Goal: Task Accomplishment & Management: Use online tool/utility

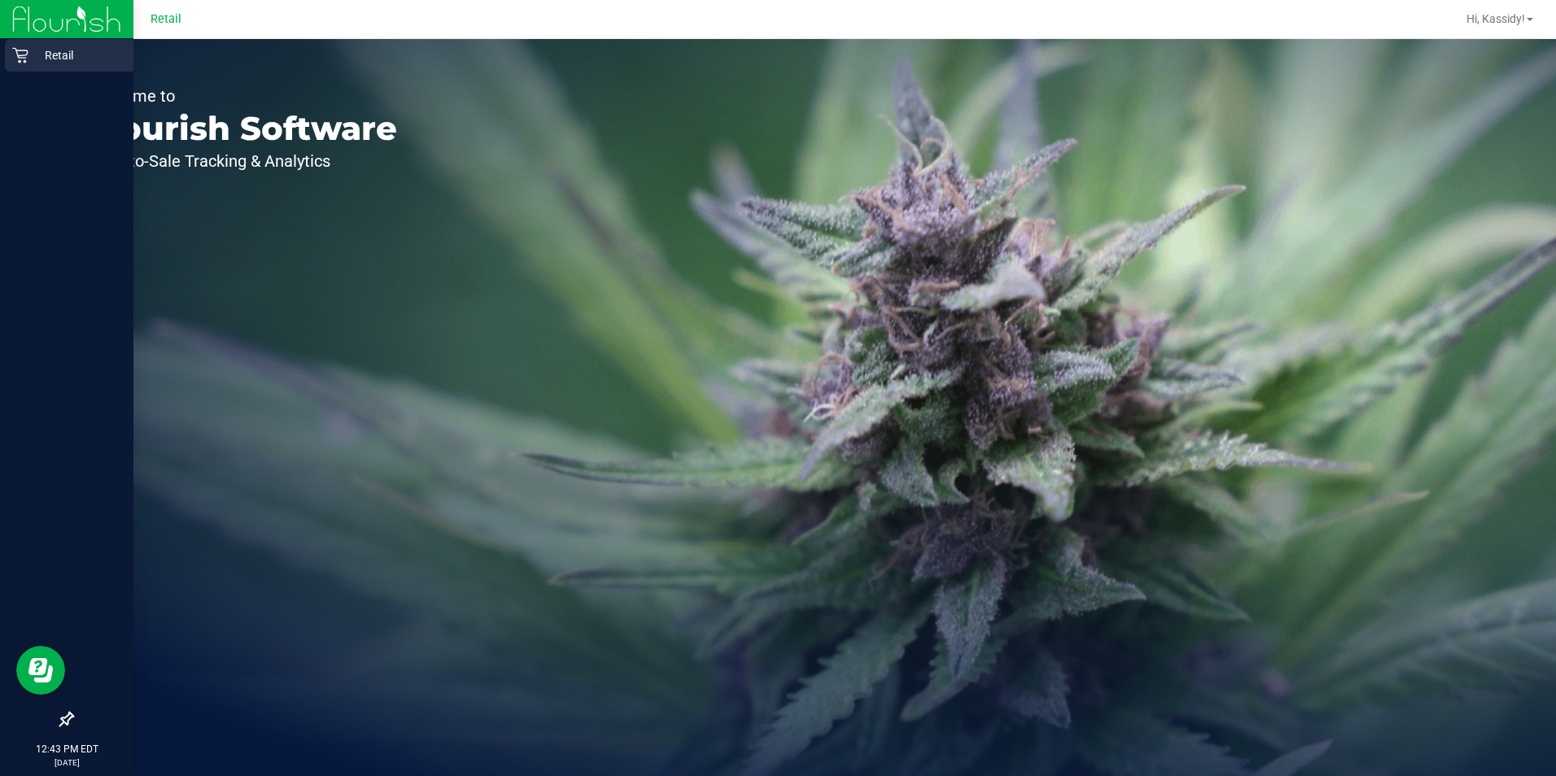
click at [15, 53] on icon at bounding box center [20, 55] width 16 height 16
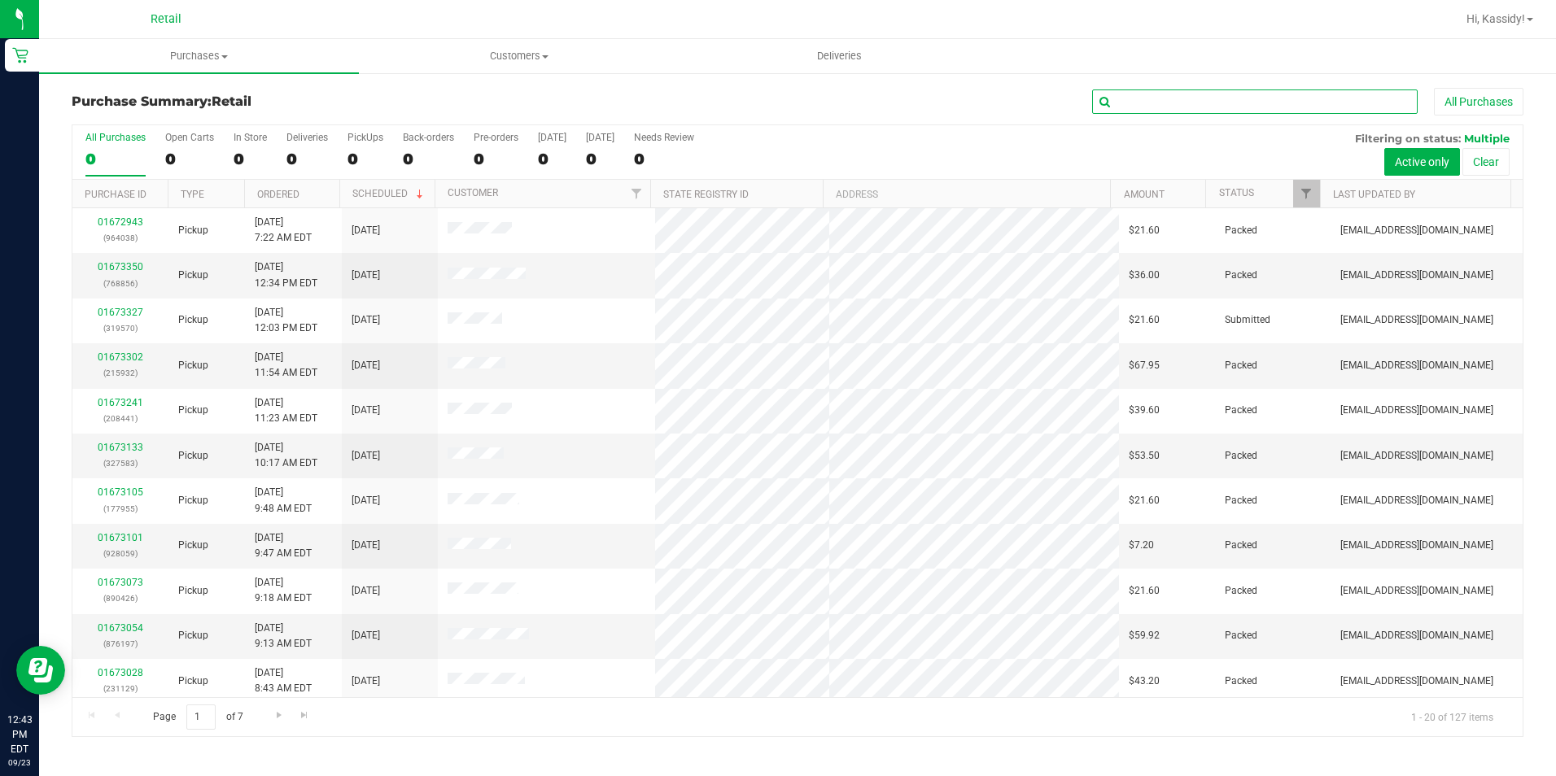
click at [1146, 107] on input "text" at bounding box center [1255, 102] width 326 height 24
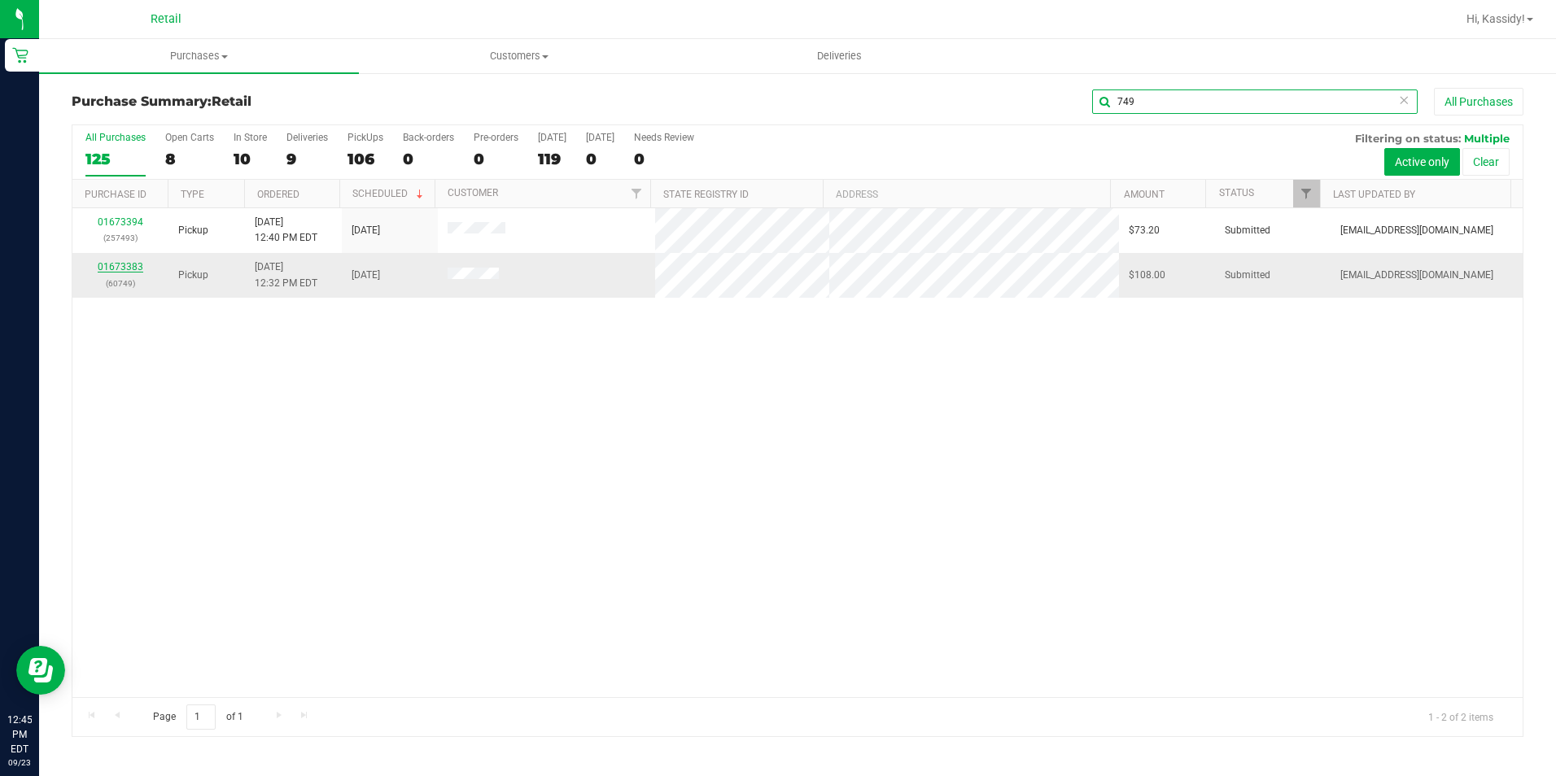
type input "749"
click at [108, 273] on link "01673383" at bounding box center [121, 266] width 46 height 11
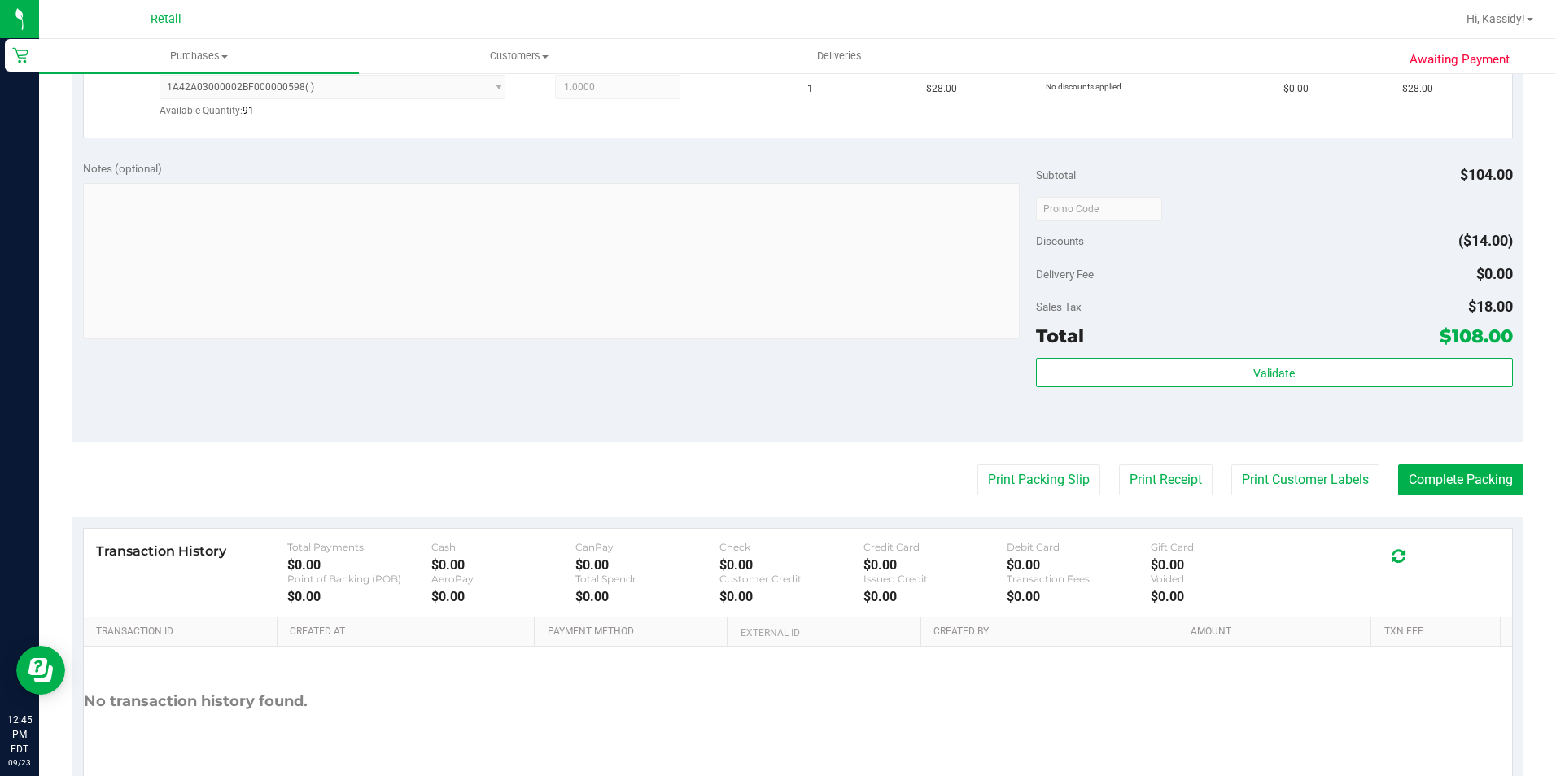
scroll to position [570, 0]
click at [1412, 463] on button "Complete Packing" at bounding box center [1460, 477] width 125 height 31
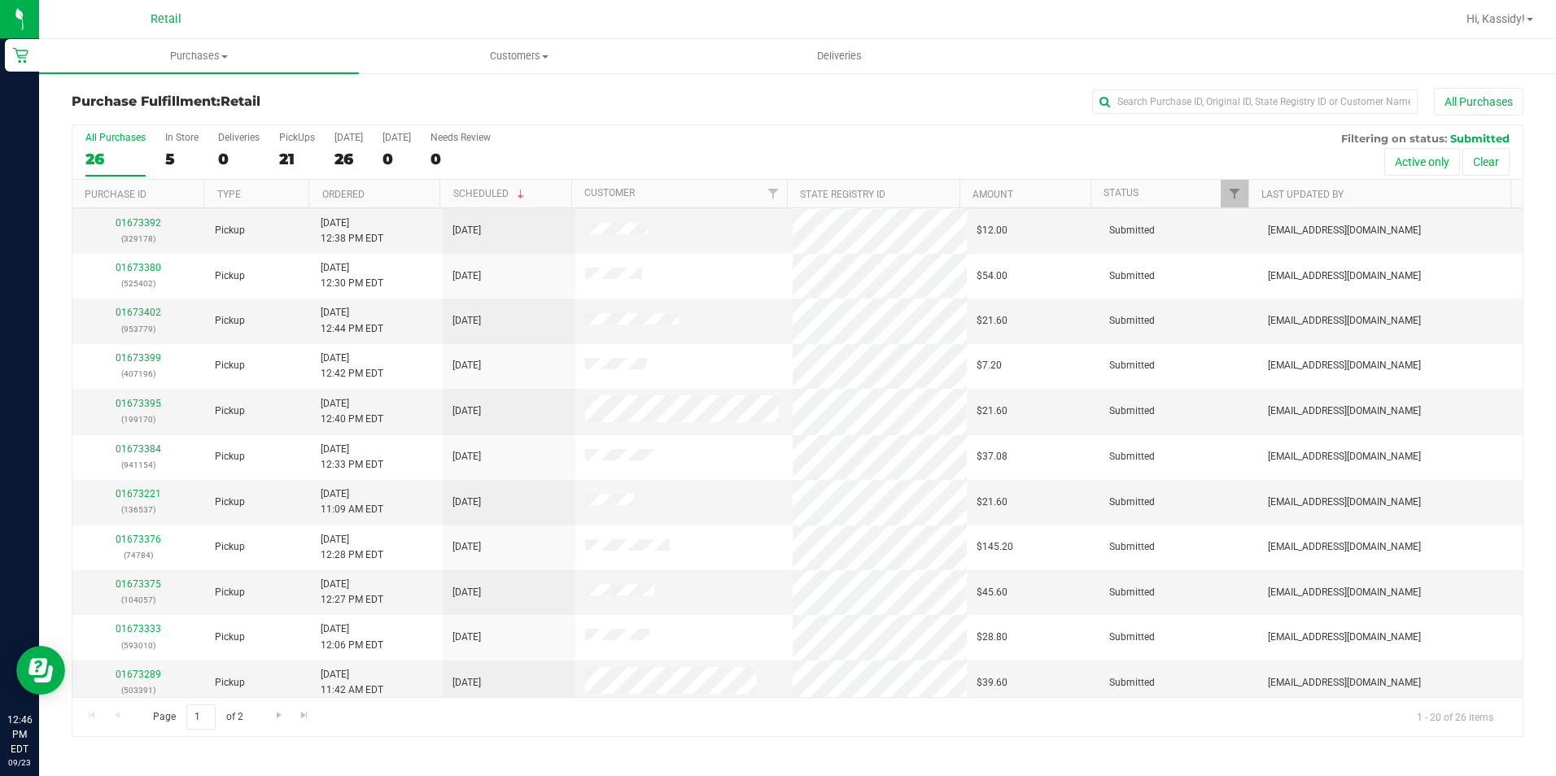
scroll to position [407, 0]
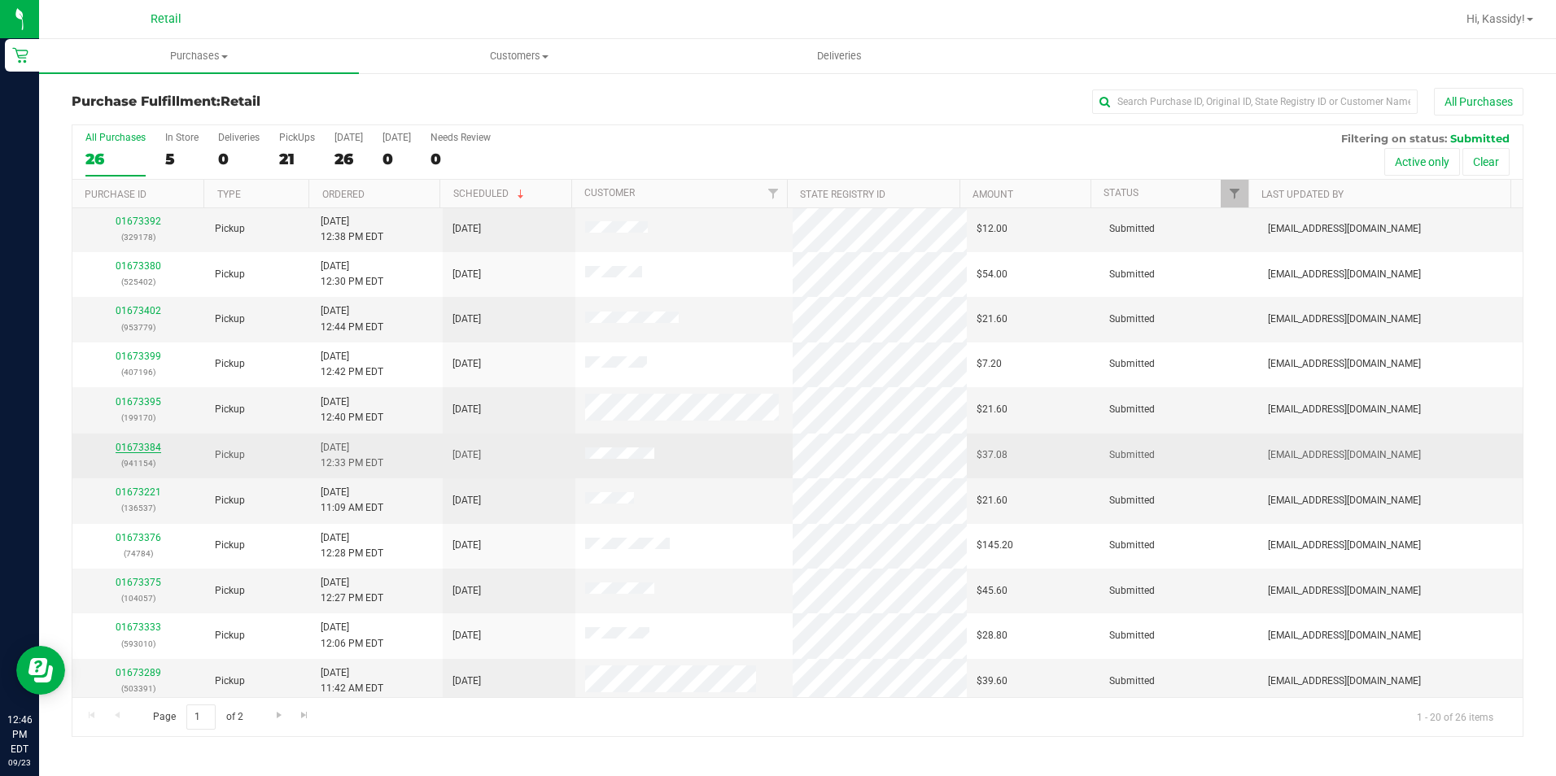
click at [143, 446] on link "01673384" at bounding box center [139, 447] width 46 height 11
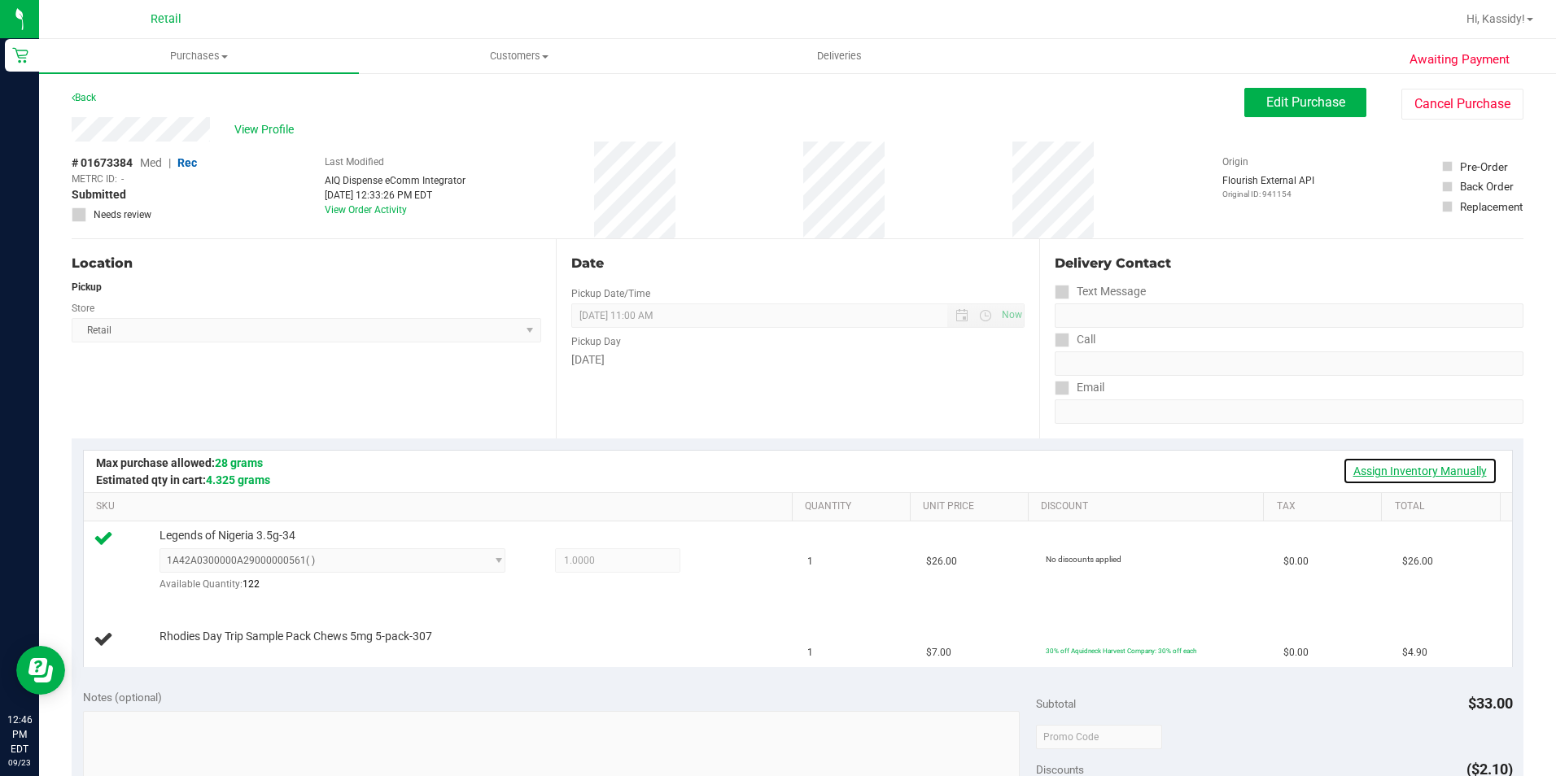
click at [1392, 479] on link "Assign Inventory Manually" at bounding box center [1420, 471] width 155 height 28
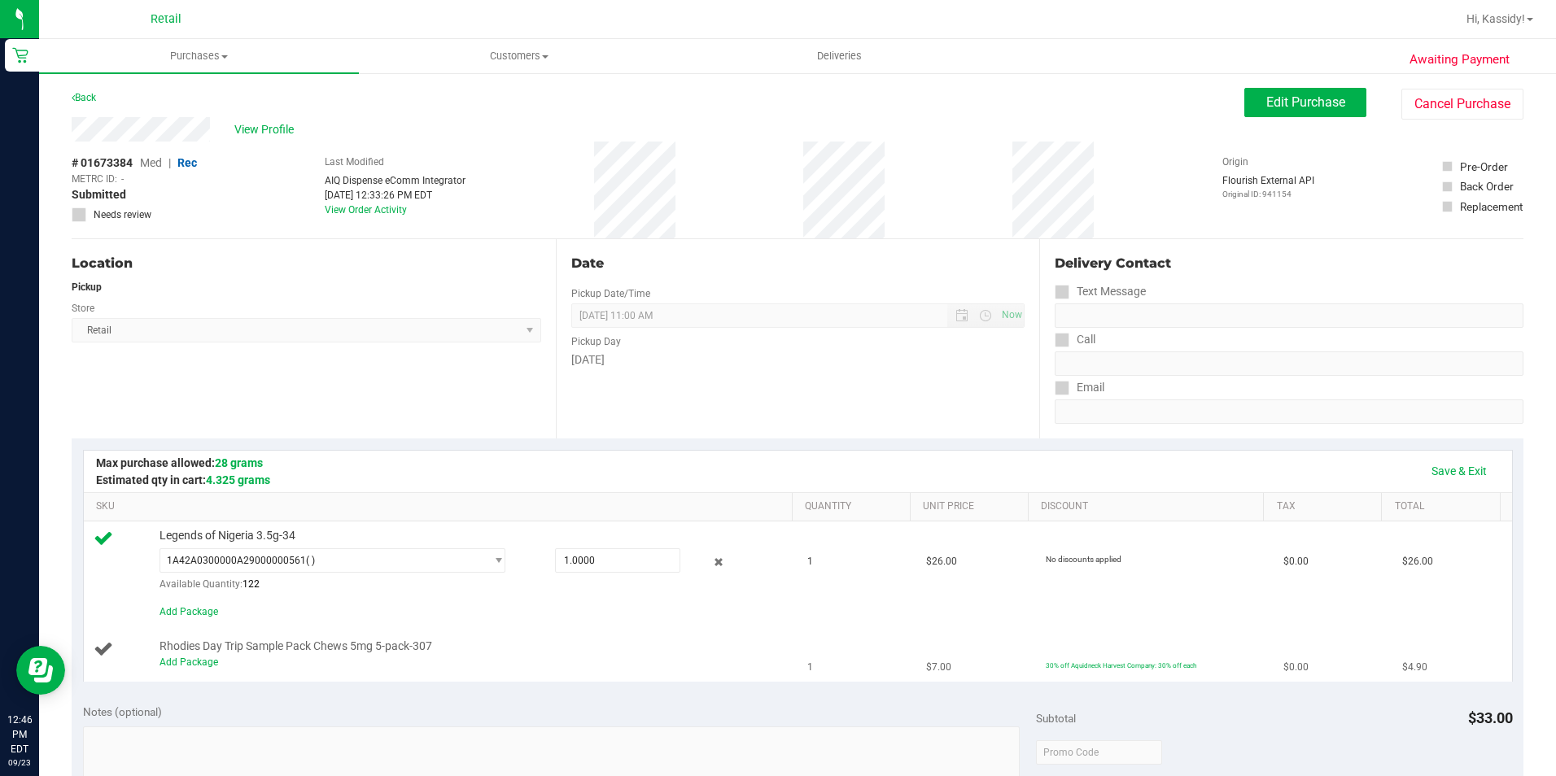
click at [199, 656] on div "Add Package" at bounding box center [472, 662] width 625 height 15
click at [194, 664] on link "Add Package" at bounding box center [189, 662] width 59 height 11
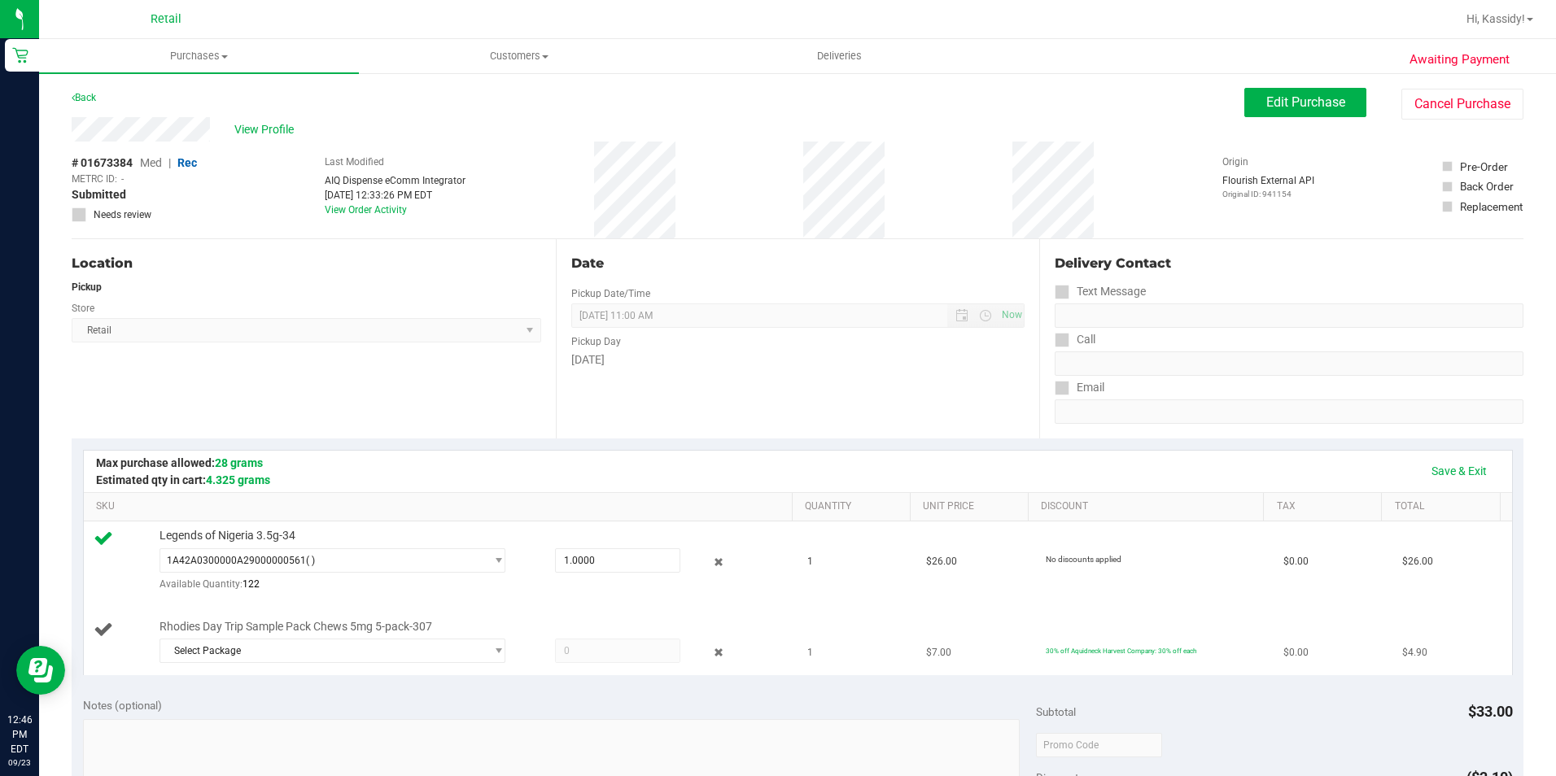
click at [199, 664] on div "Select Package 1A42A03000002BE000011365" at bounding box center [472, 653] width 625 height 29
click at [200, 654] on span "Select Package" at bounding box center [322, 651] width 325 height 23
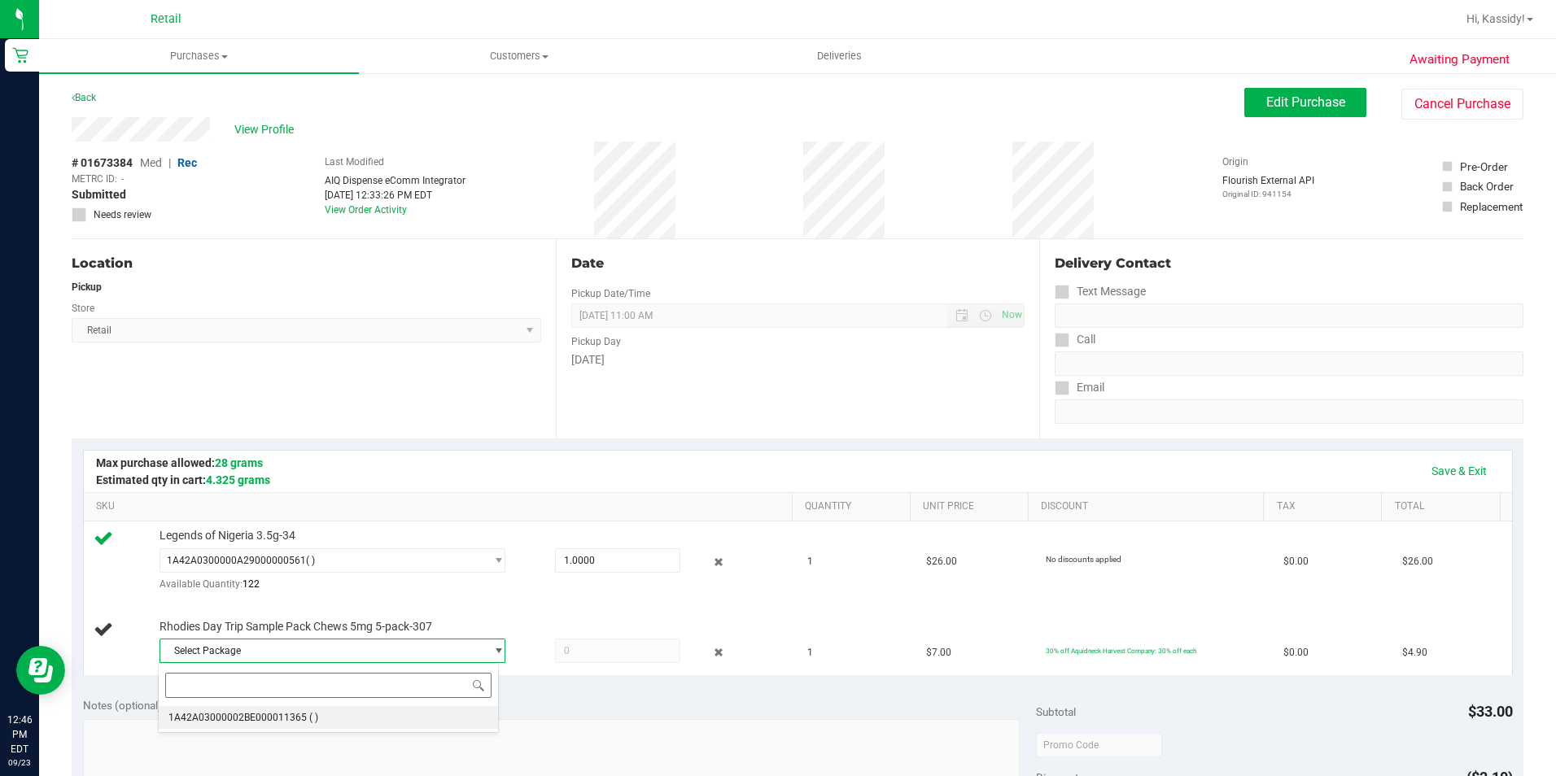
click at [346, 718] on li "1A42A03000002BE000011365 ( )" at bounding box center [328, 717] width 339 height 23
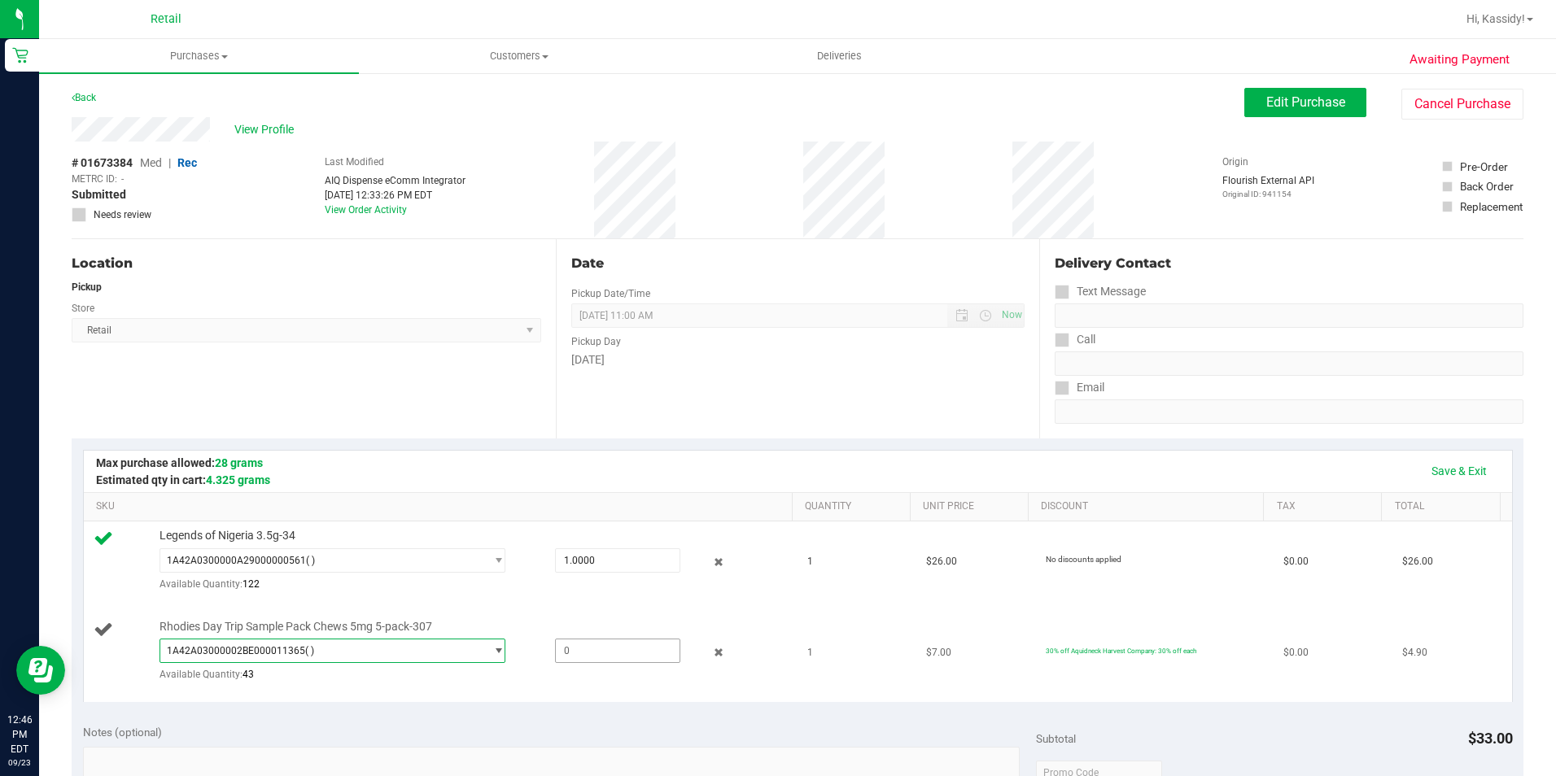
click at [574, 654] on span at bounding box center [617, 651] width 125 height 24
type input "1"
type input "1.0000"
click at [660, 419] on div "Date Pickup Date/Time [DATE] Now [DATE] 11:00 AM Now Pickup Day [DATE]" at bounding box center [798, 338] width 484 height 199
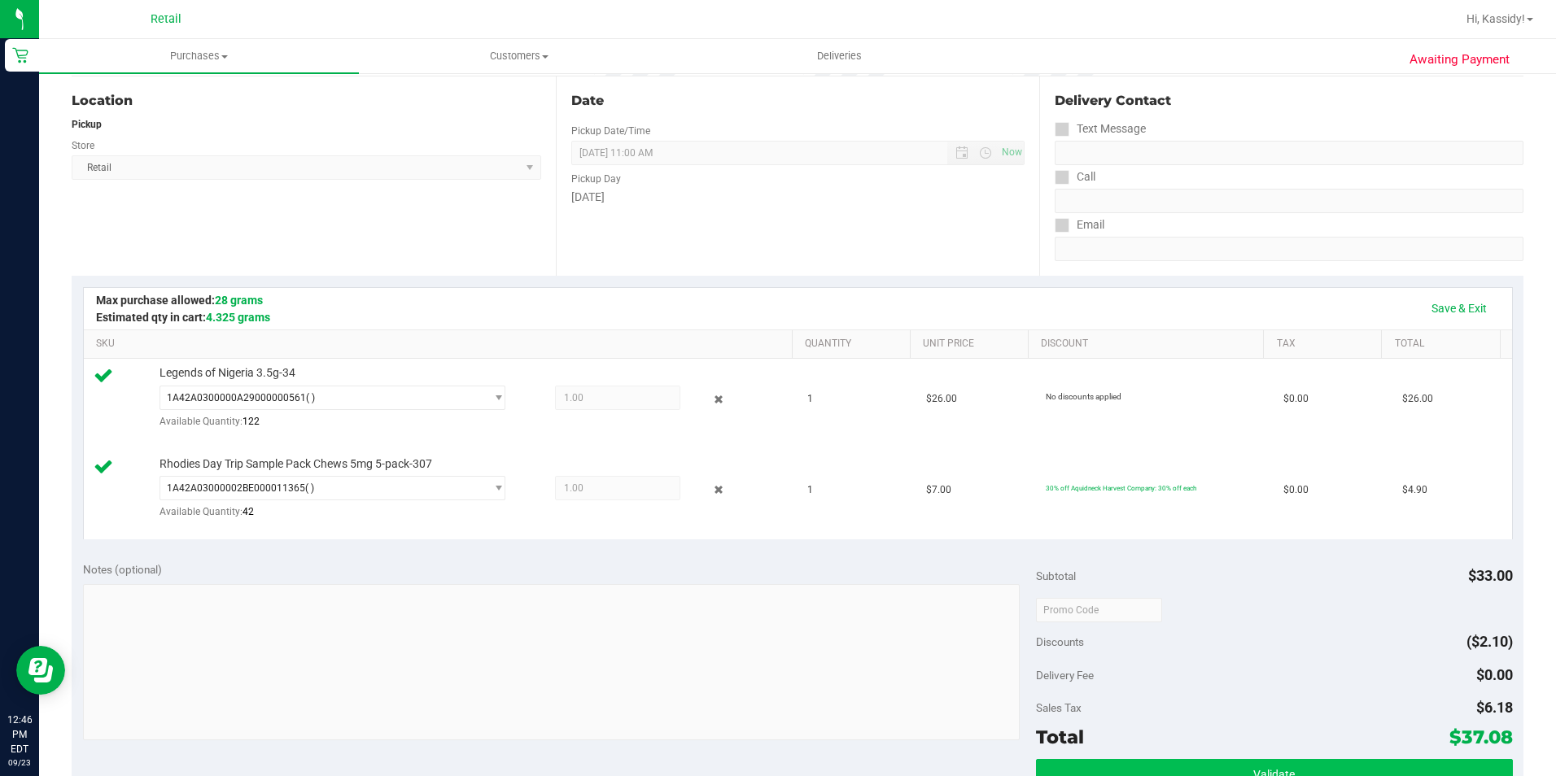
scroll to position [407, 0]
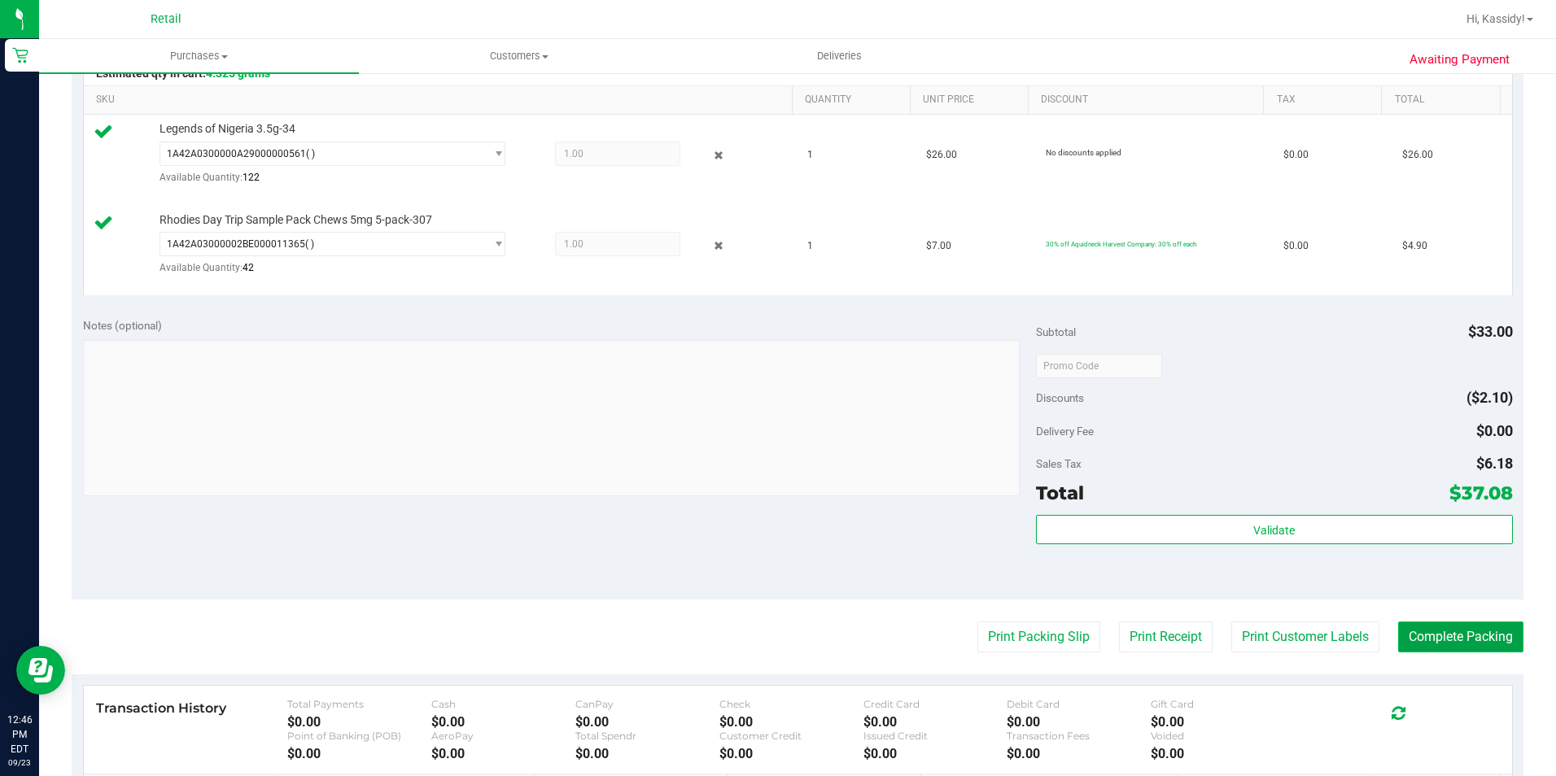
click at [1437, 633] on button "Complete Packing" at bounding box center [1460, 637] width 125 height 31
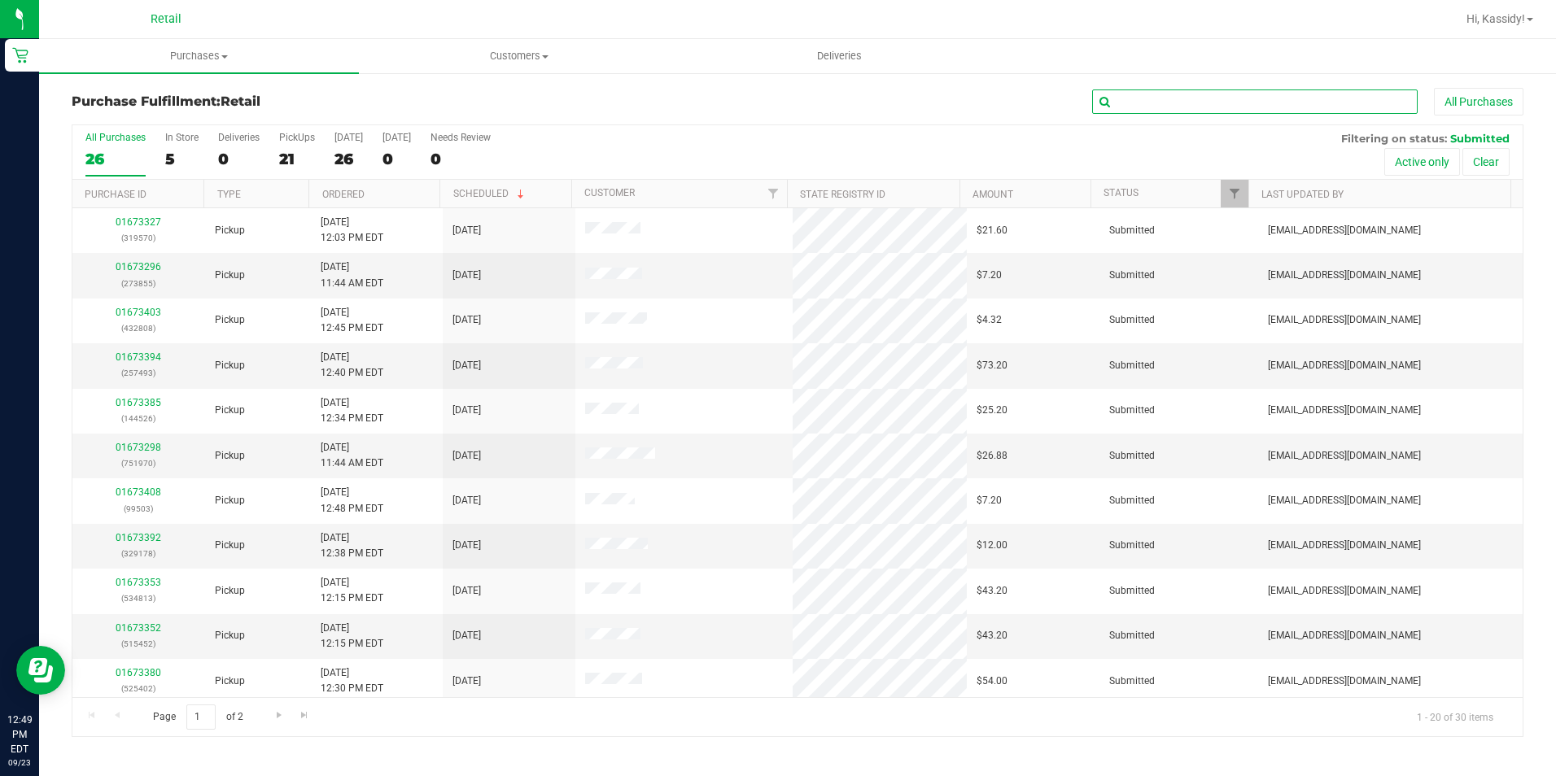
click at [1113, 107] on input "text" at bounding box center [1255, 102] width 326 height 24
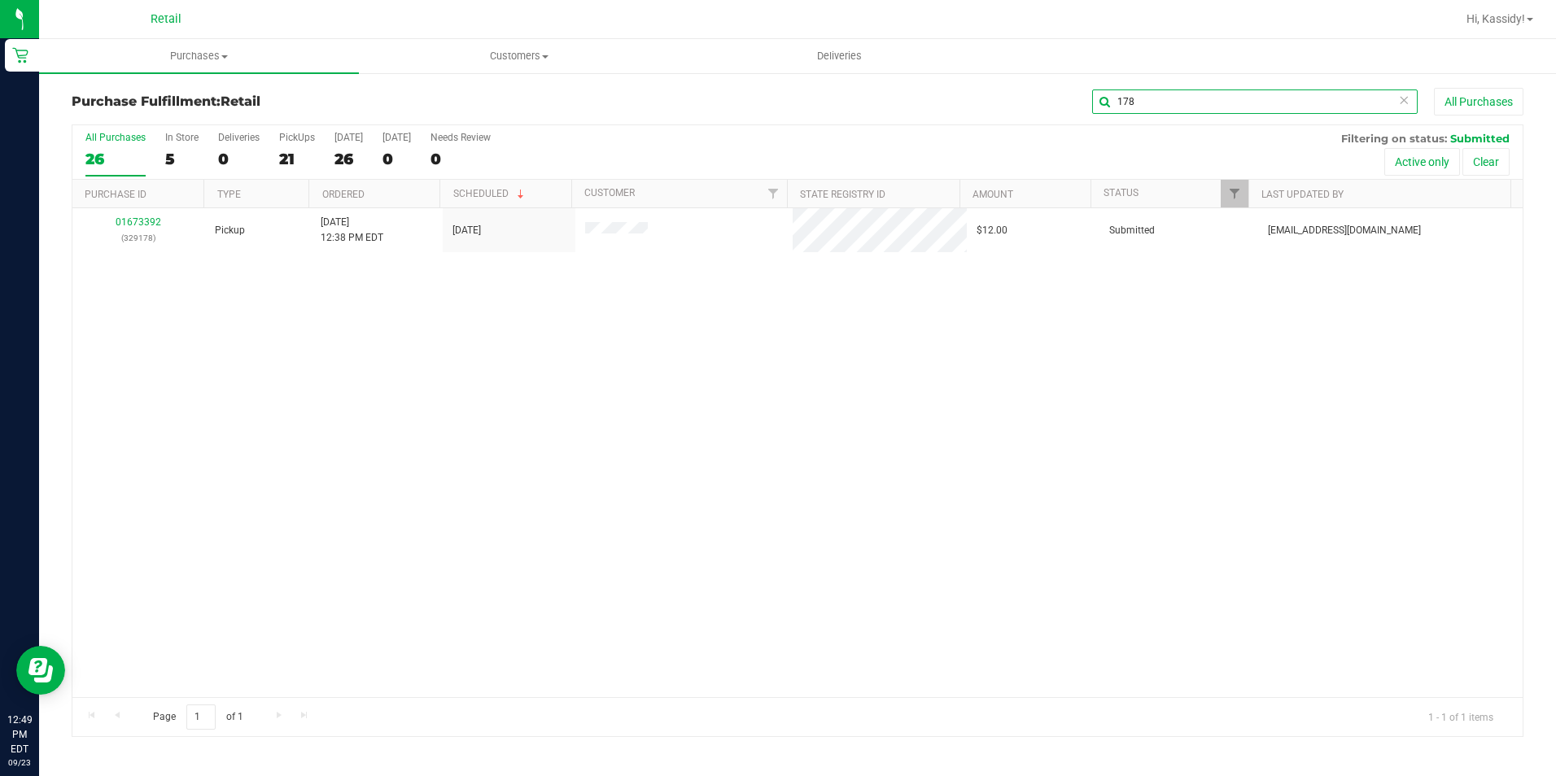
type input "178"
click at [128, 222] on link "01673392" at bounding box center [139, 221] width 46 height 11
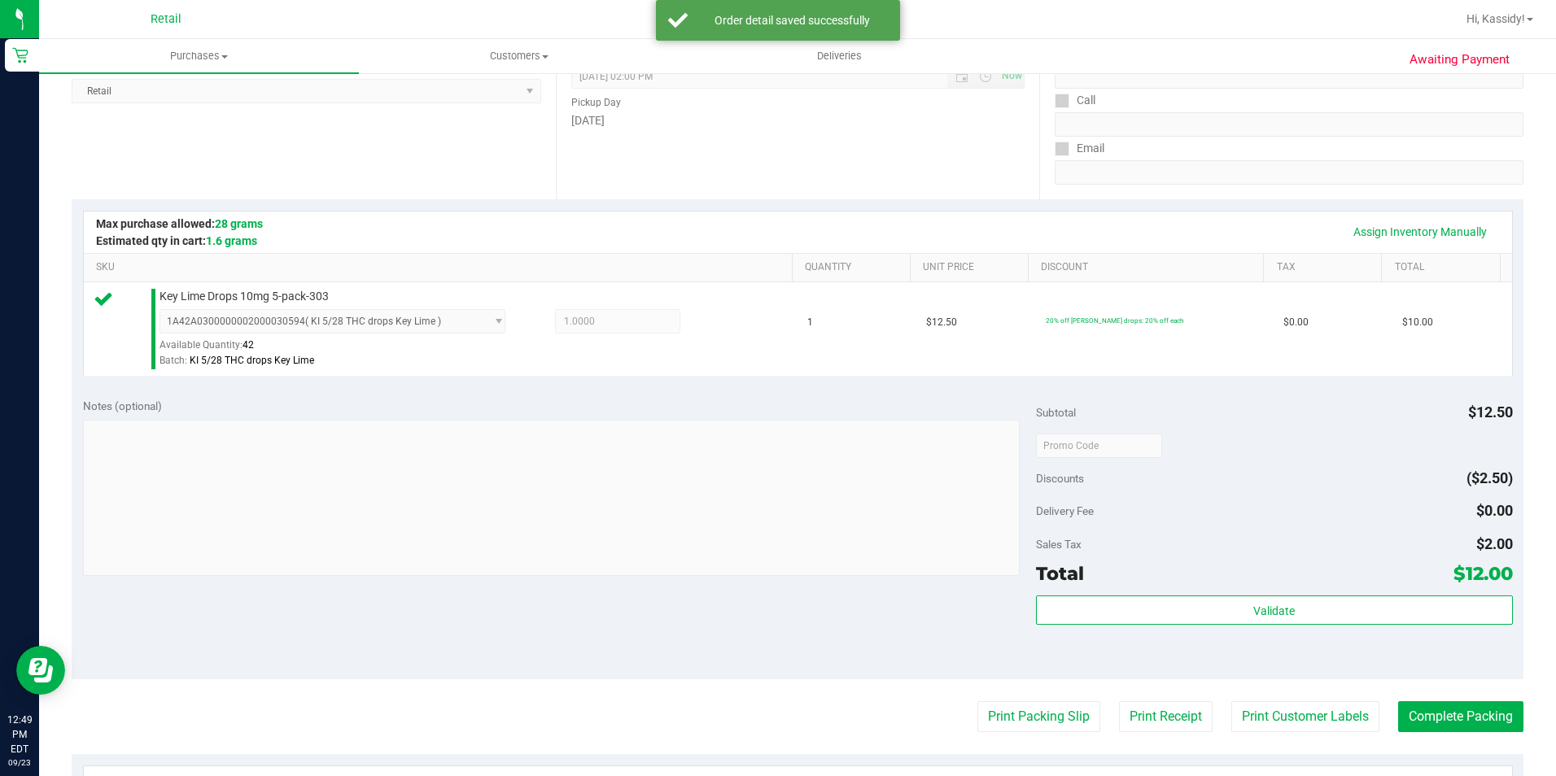
scroll to position [326, 0]
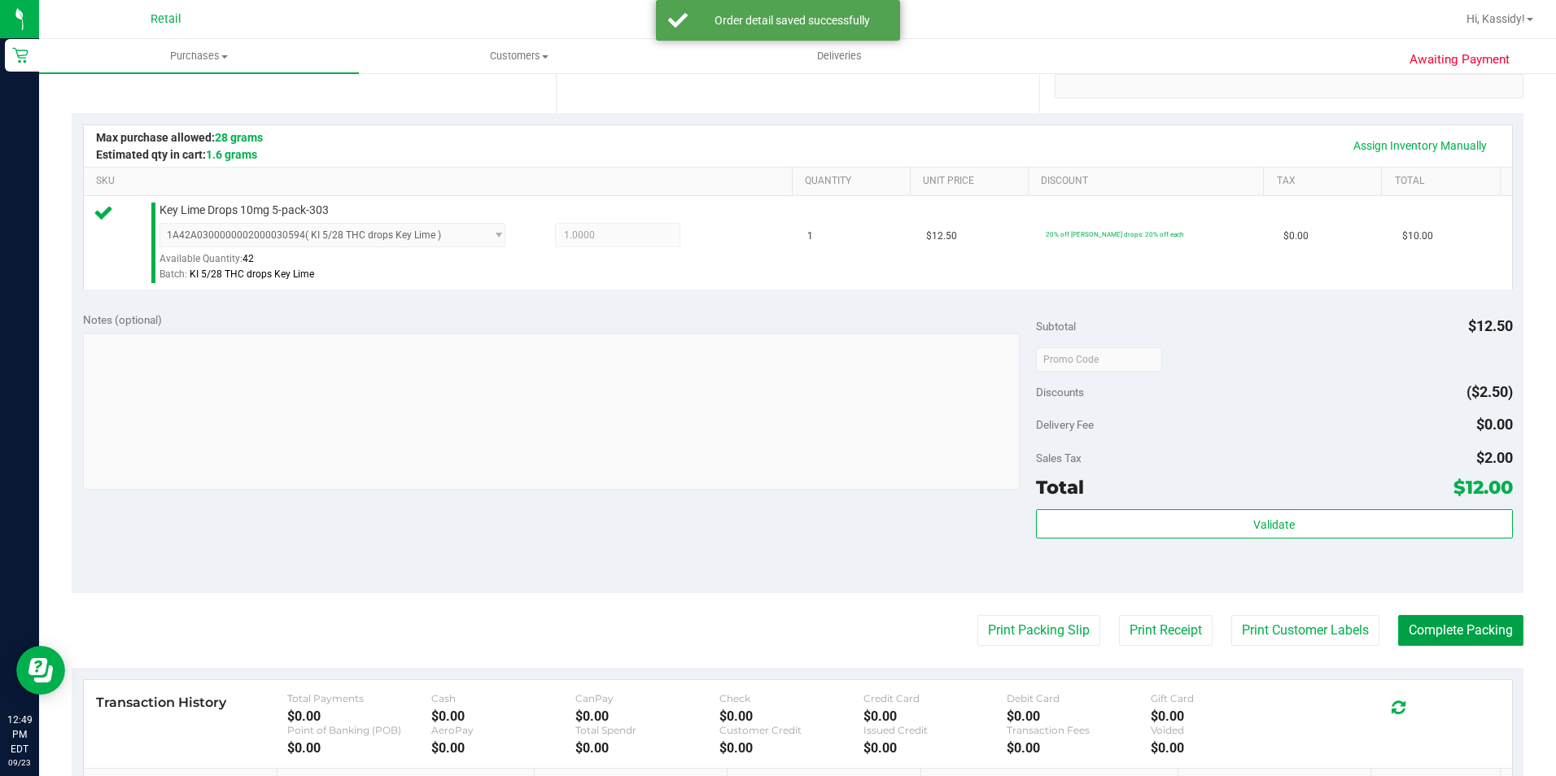
drag, startPoint x: 1451, startPoint y: 624, endPoint x: 1444, endPoint y: 679, distance: 55.0
click at [1451, 629] on button "Complete Packing" at bounding box center [1460, 630] width 125 height 31
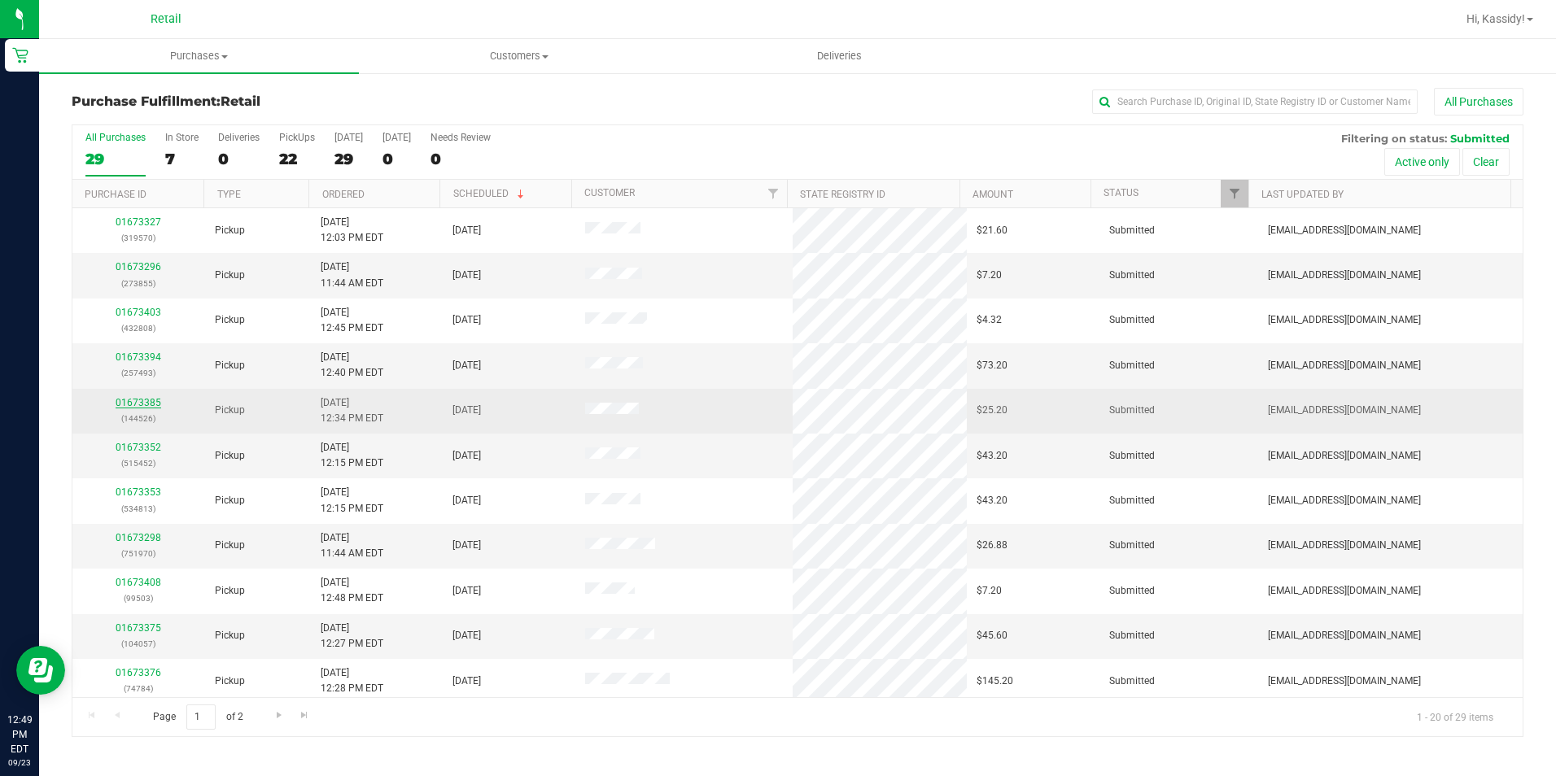
click at [146, 402] on link "01673385" at bounding box center [139, 402] width 46 height 11
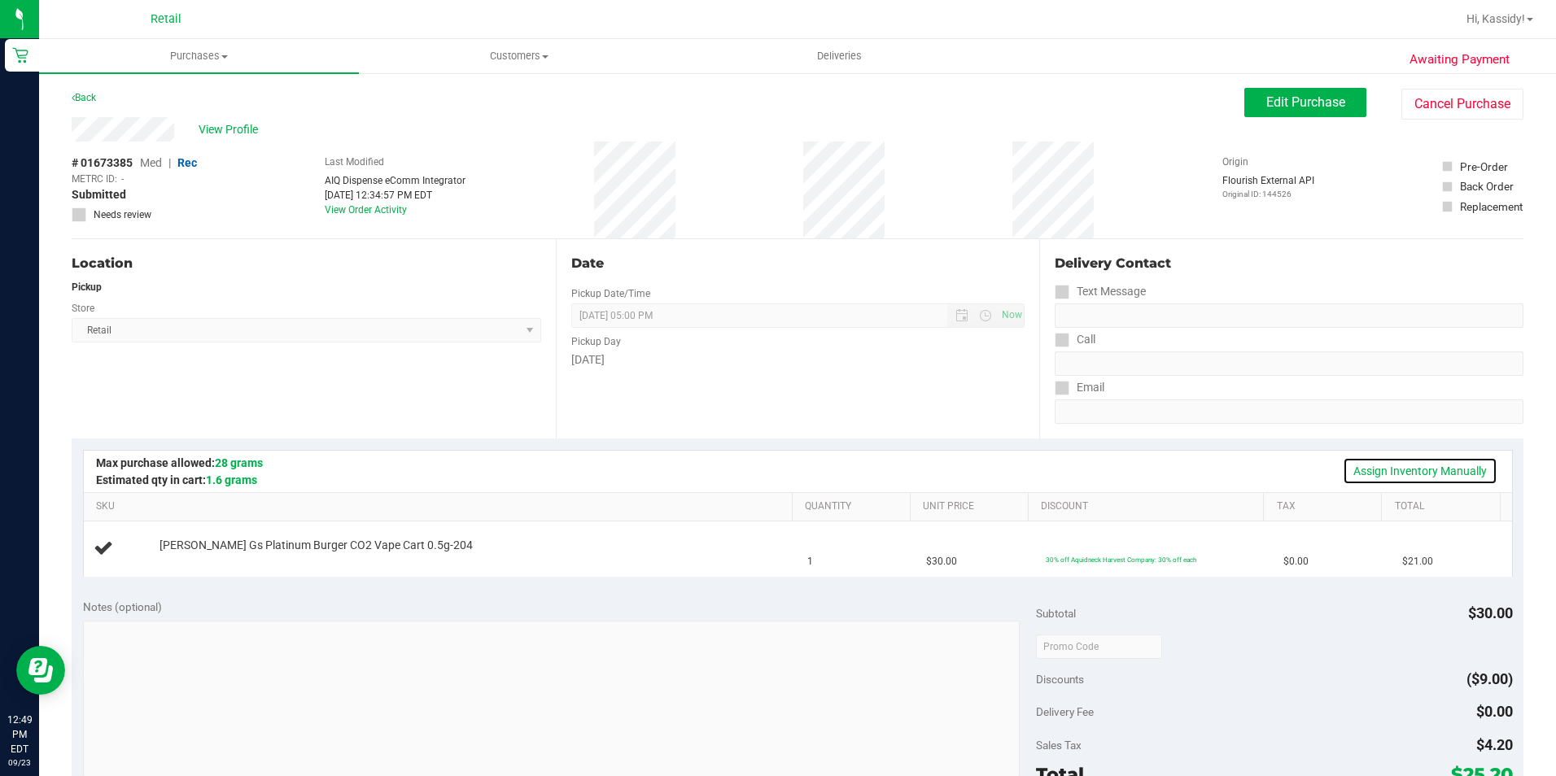
click at [1415, 471] on link "Assign Inventory Manually" at bounding box center [1420, 471] width 155 height 28
click at [198, 565] on div "Add Package" at bounding box center [472, 556] width 625 height 15
click at [195, 558] on link "Add Package" at bounding box center [189, 556] width 59 height 11
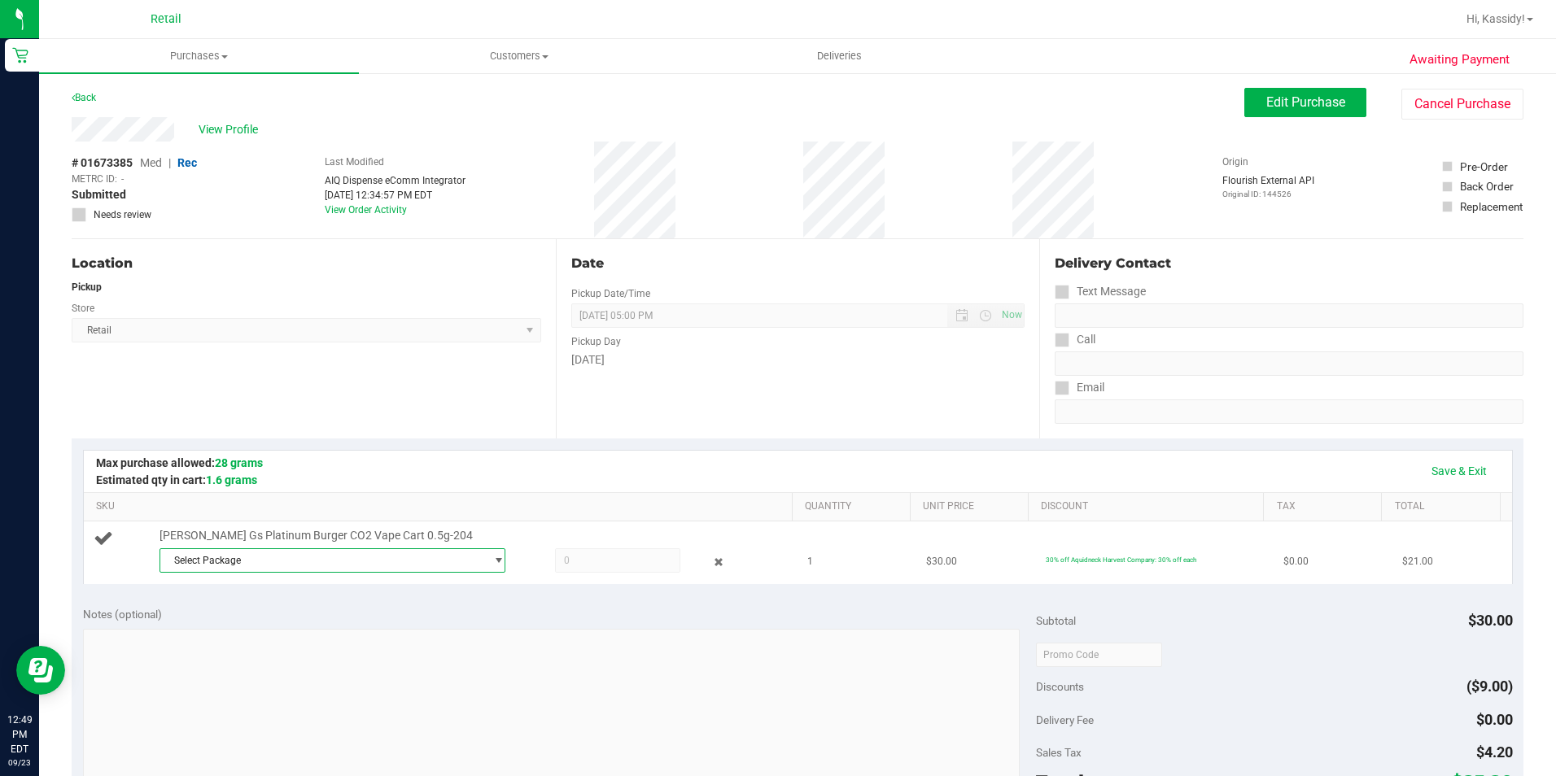
click at [295, 555] on span "Select Package" at bounding box center [322, 560] width 325 height 23
click at [359, 616] on li "1A42A03000002BE000011358 ( 0806251 )" at bounding box center [328, 627] width 339 height 23
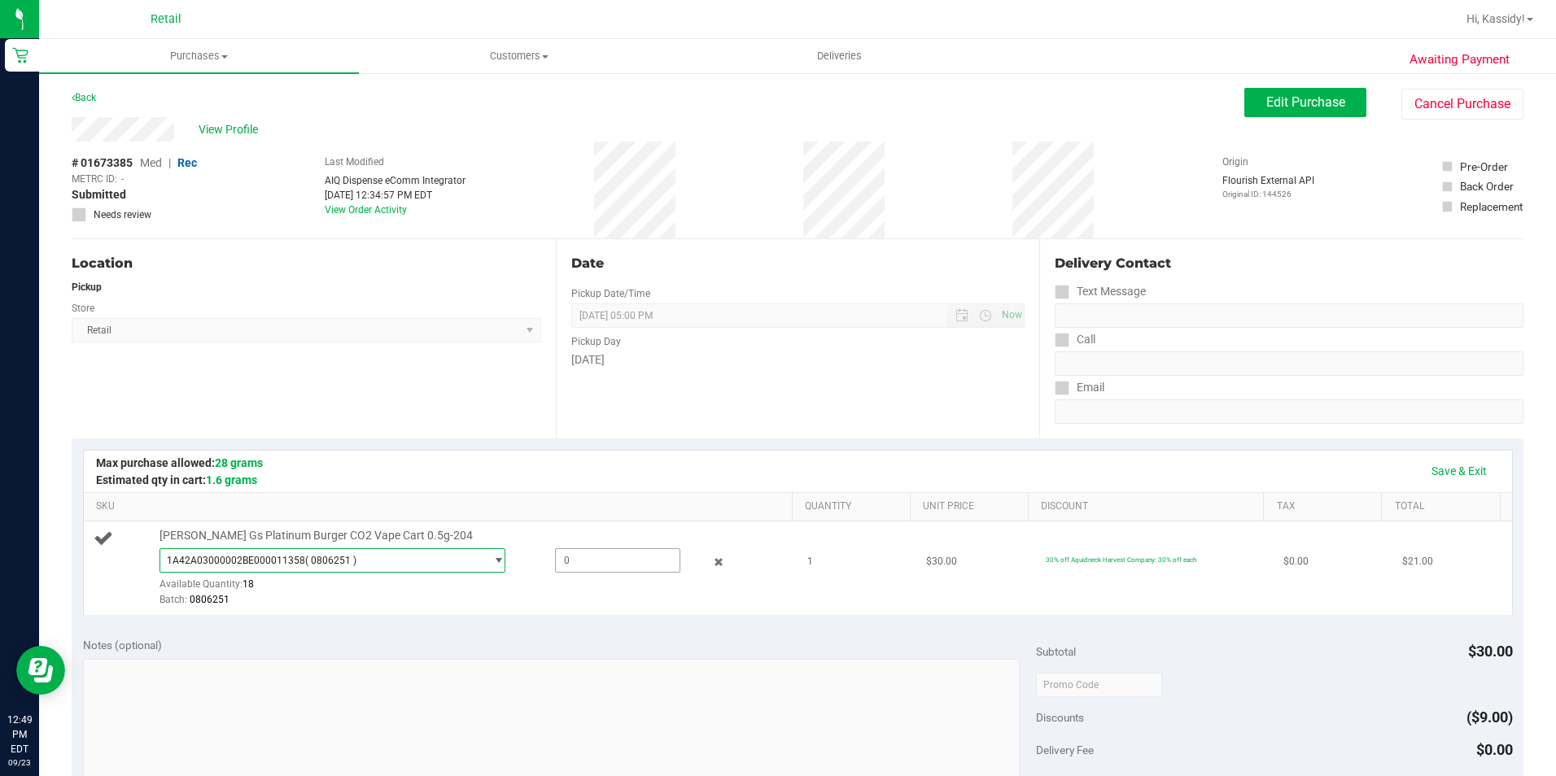
click at [619, 567] on span at bounding box center [617, 561] width 125 height 24
type input "1"
type input "1.0000"
click at [556, 481] on div "Save & Exit" at bounding box center [797, 471] width 1399 height 28
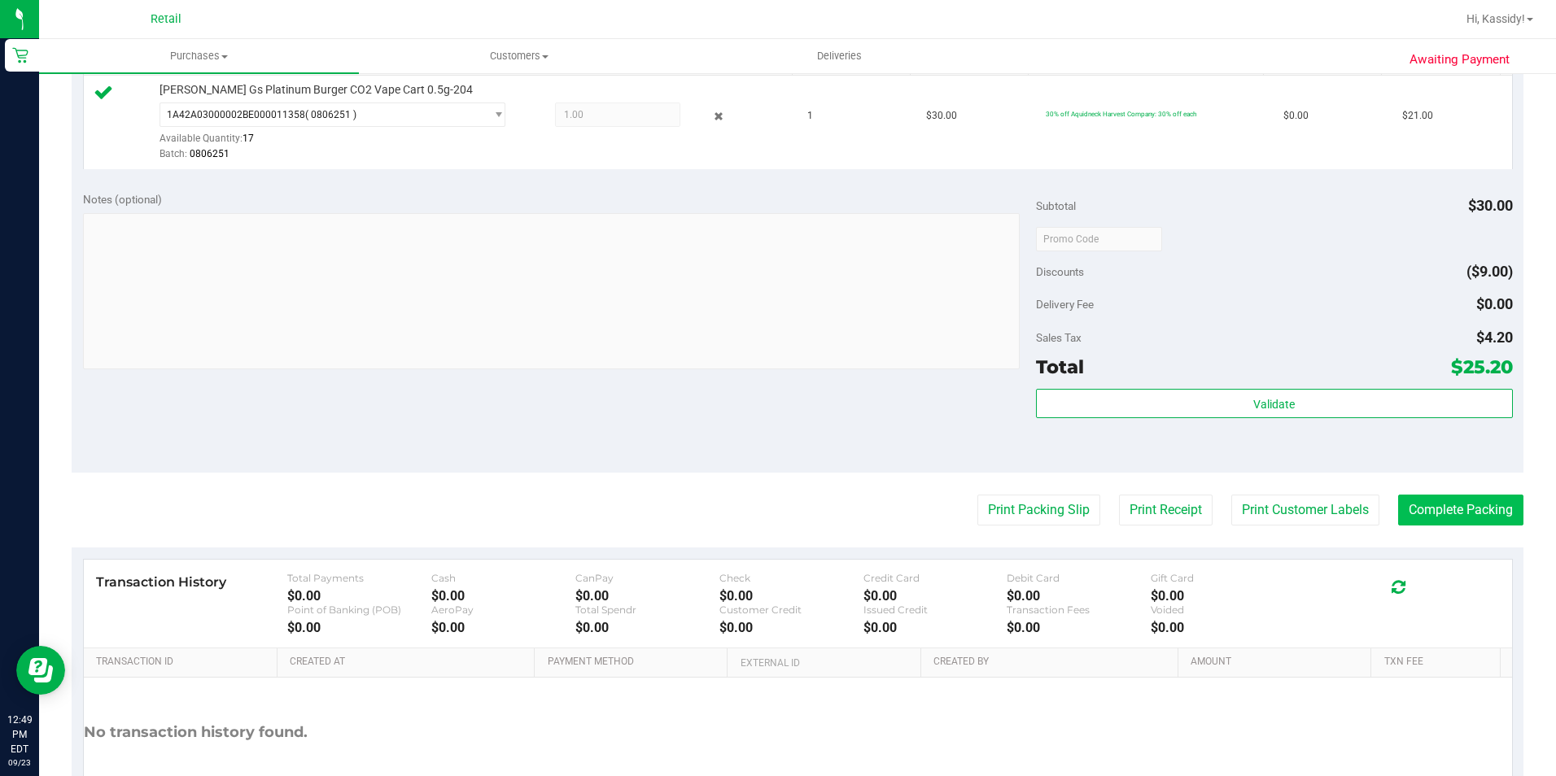
scroll to position [407, 0]
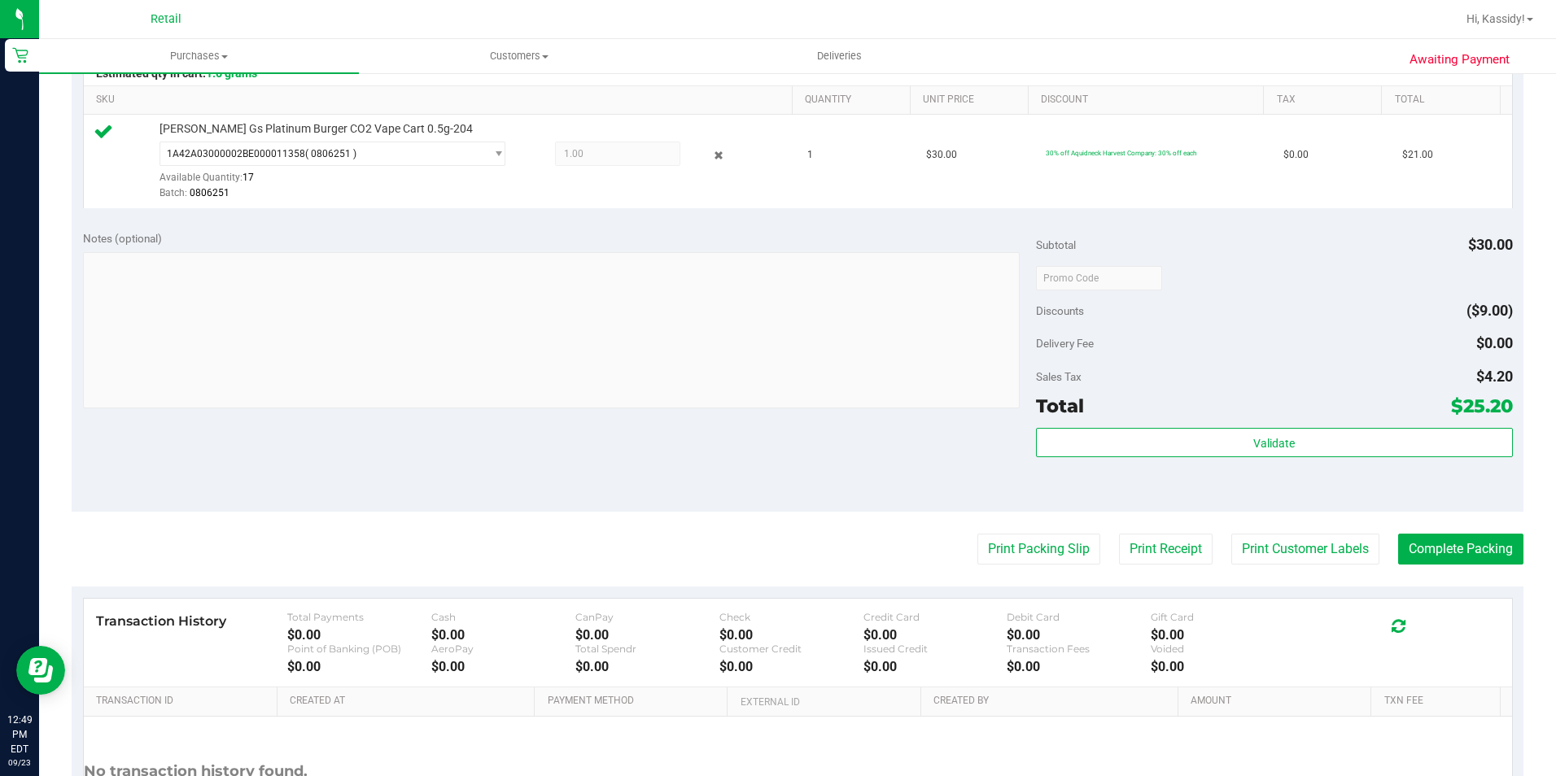
click at [1414, 473] on div "Validate" at bounding box center [1274, 464] width 477 height 73
click at [1402, 538] on button "Complete Packing" at bounding box center [1460, 549] width 125 height 31
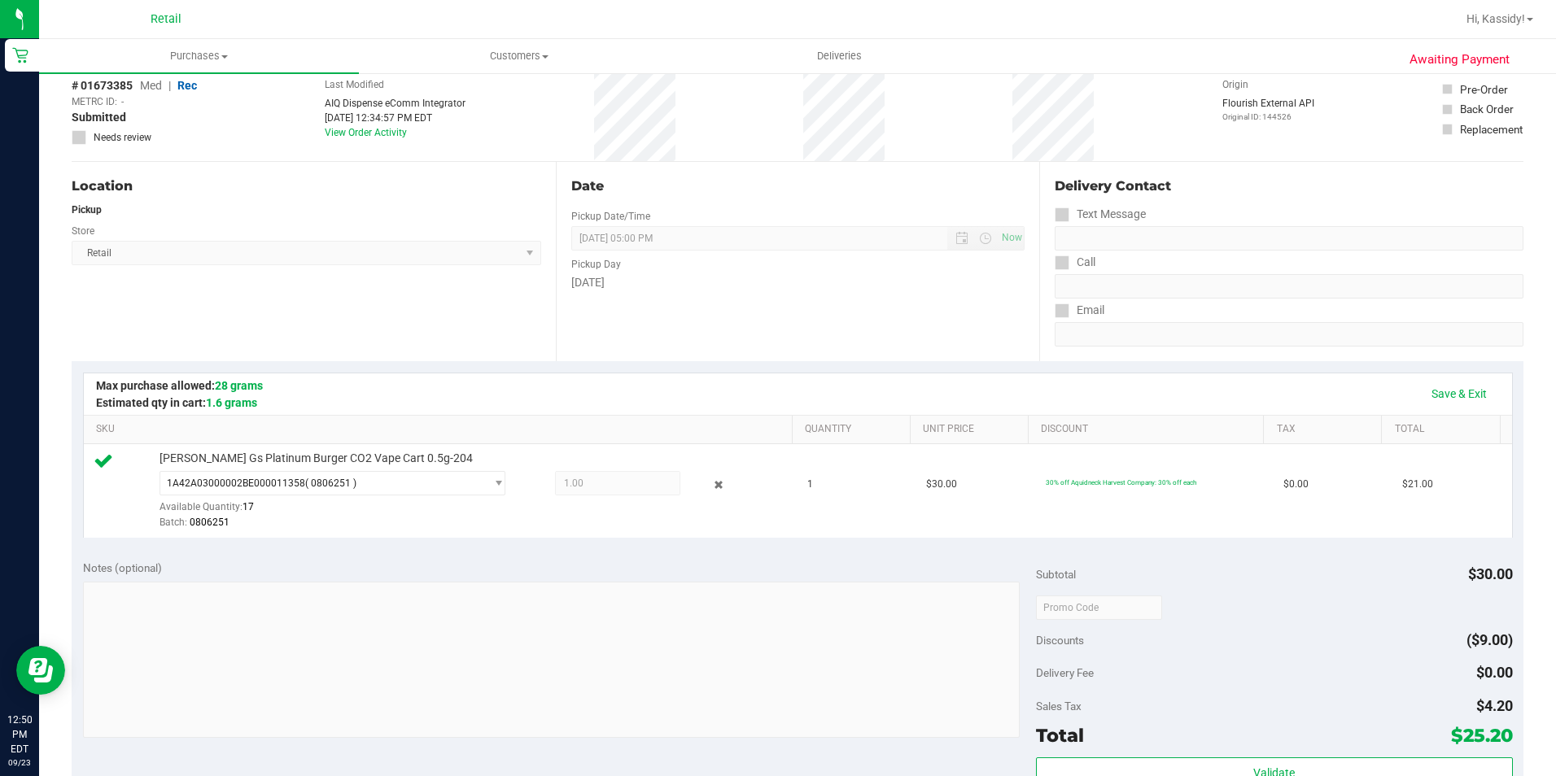
scroll to position [0, 0]
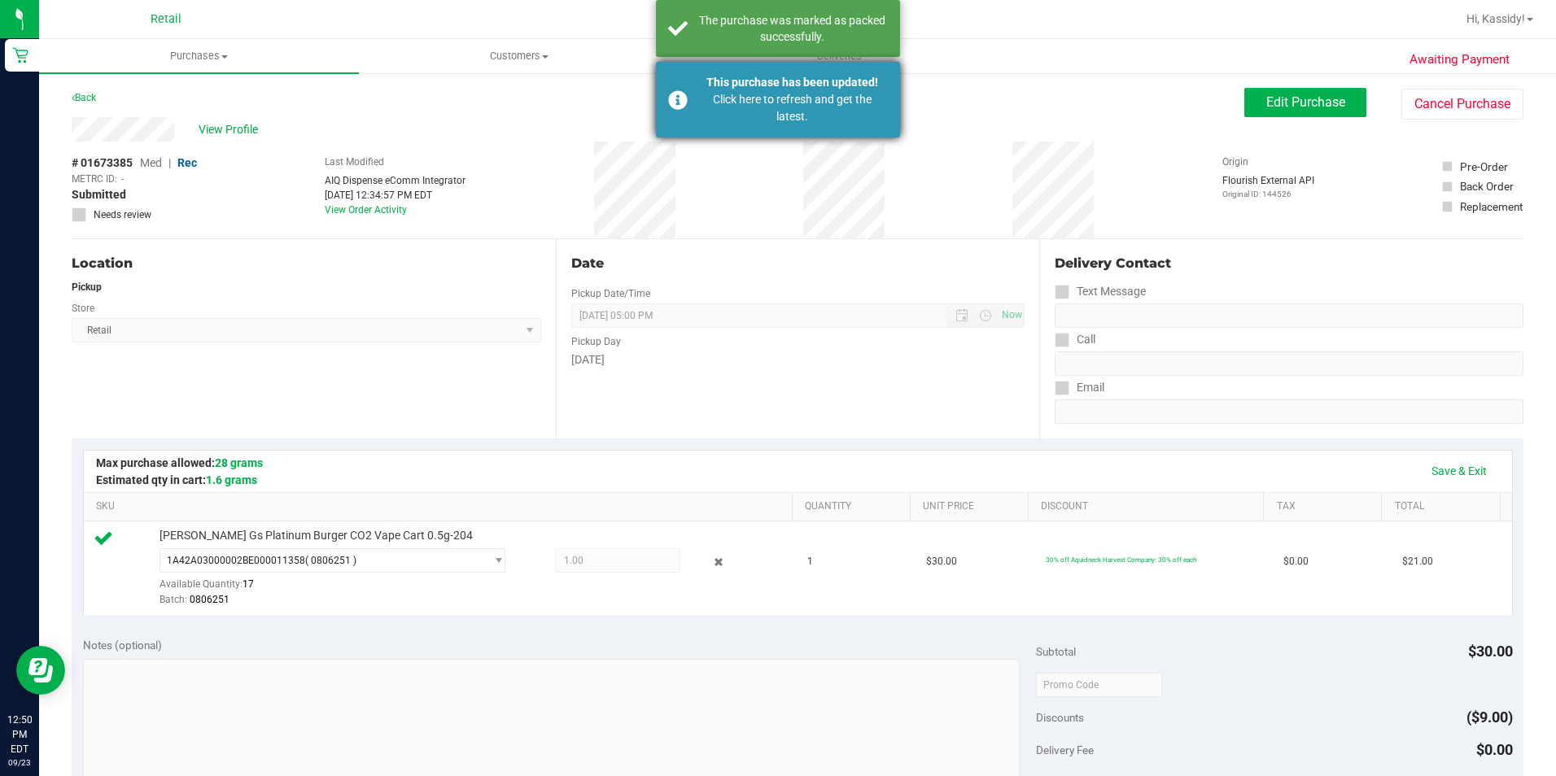
click at [753, 132] on div "This purchase has been updated! Click here to refresh and get the latest." at bounding box center [778, 100] width 244 height 76
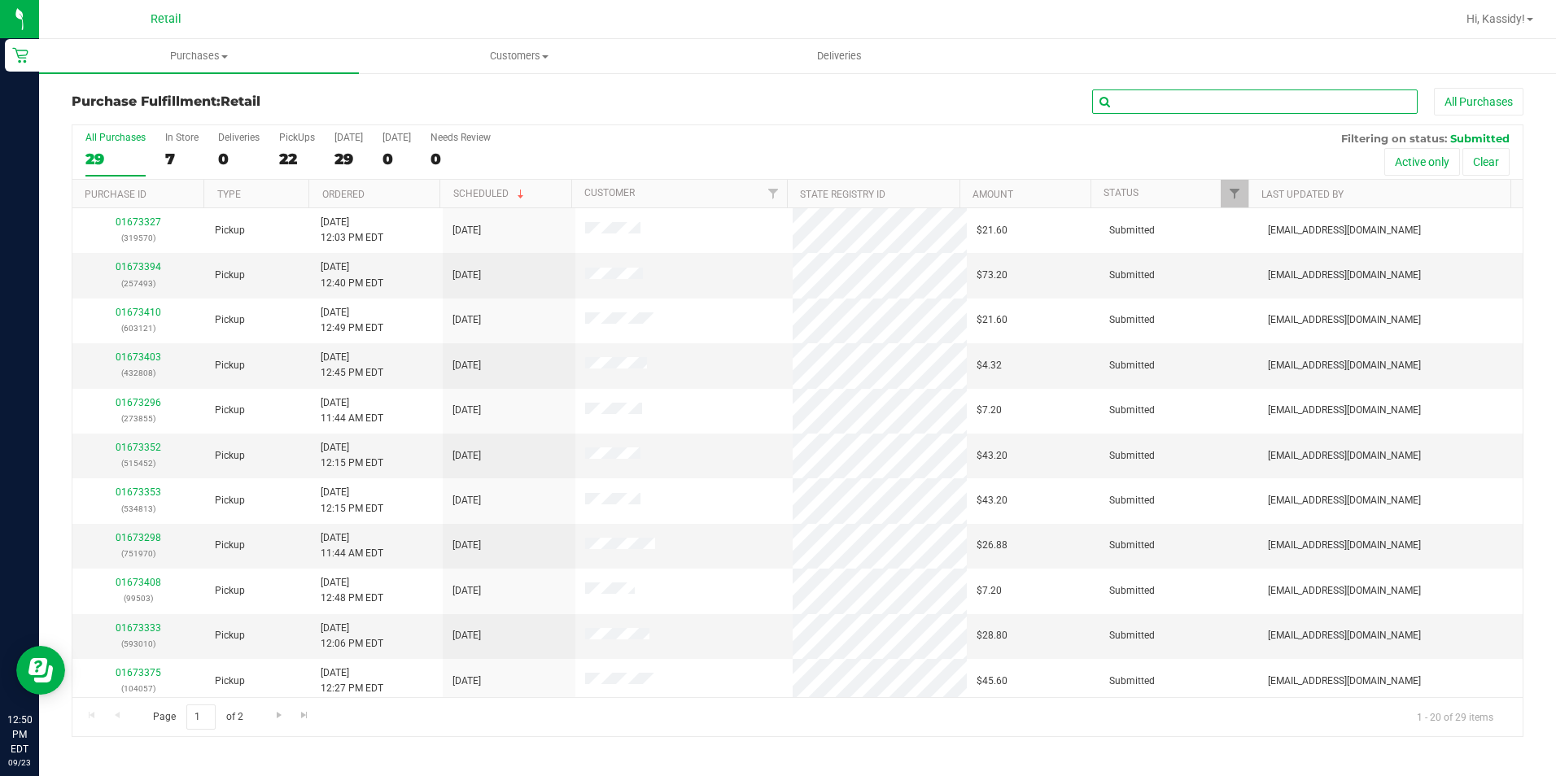
click at [1154, 98] on input "text" at bounding box center [1255, 102] width 326 height 24
type input "402"
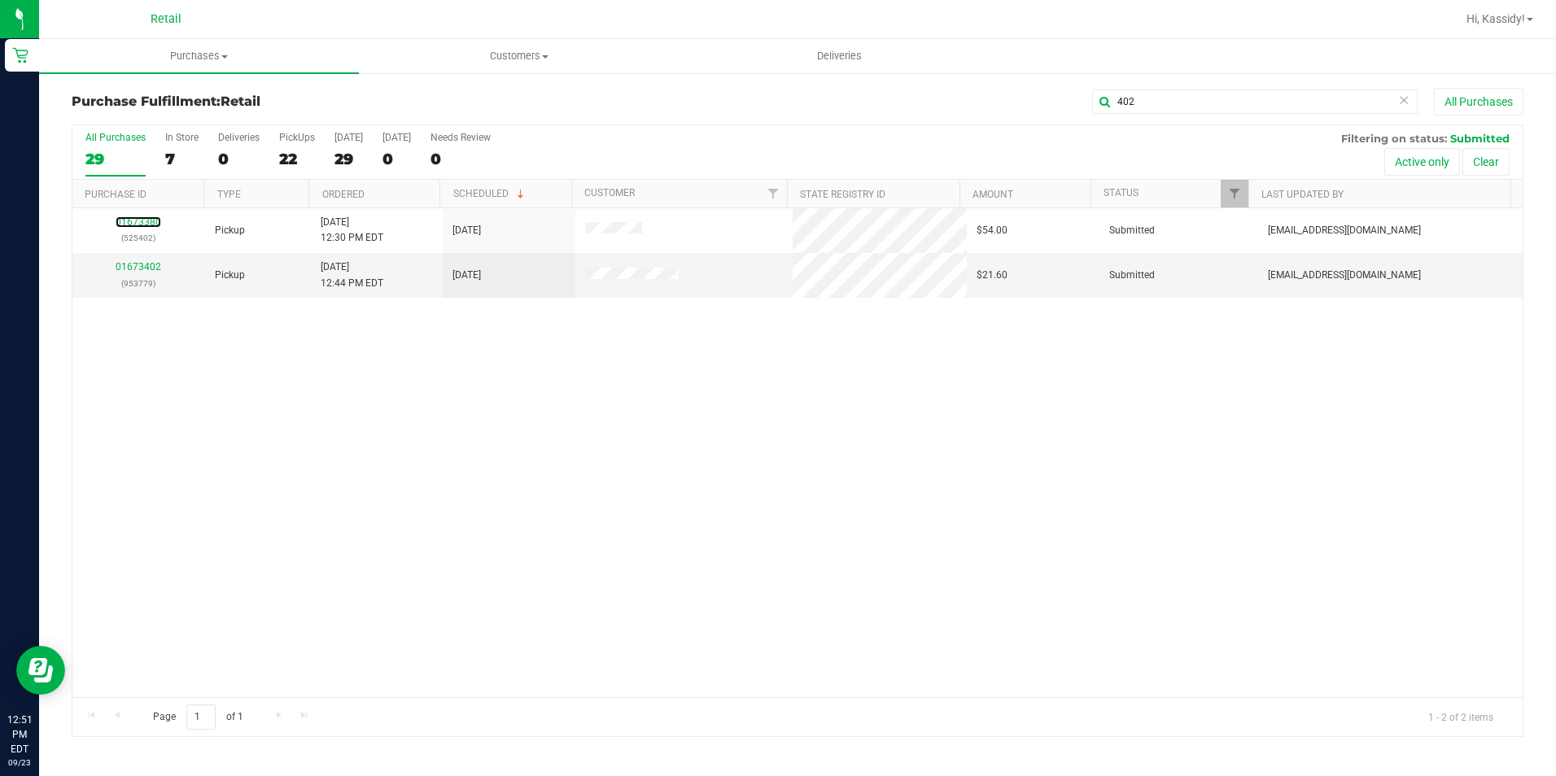
click at [143, 225] on link "01673380" at bounding box center [139, 221] width 46 height 11
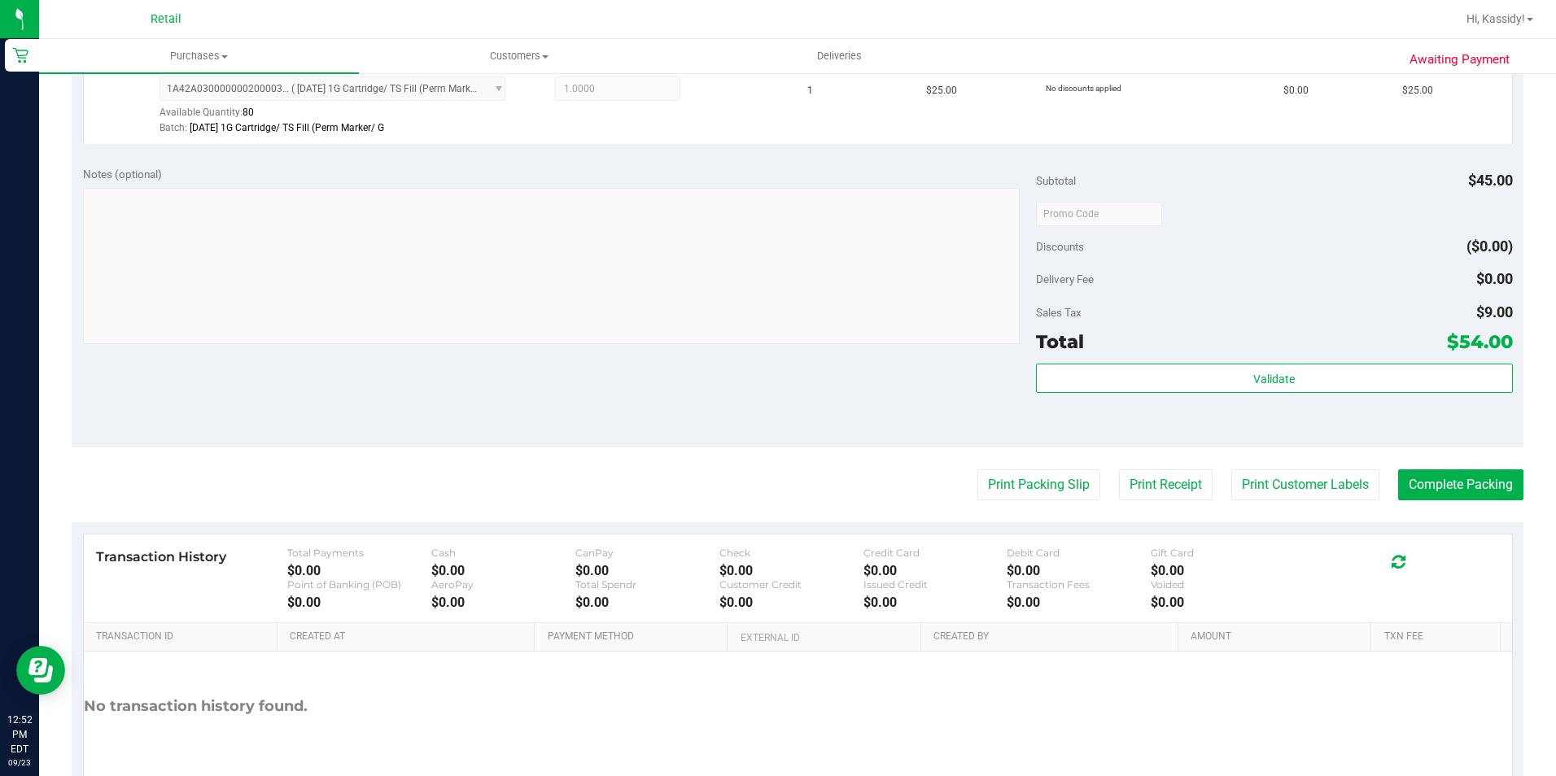
scroll to position [570, 0]
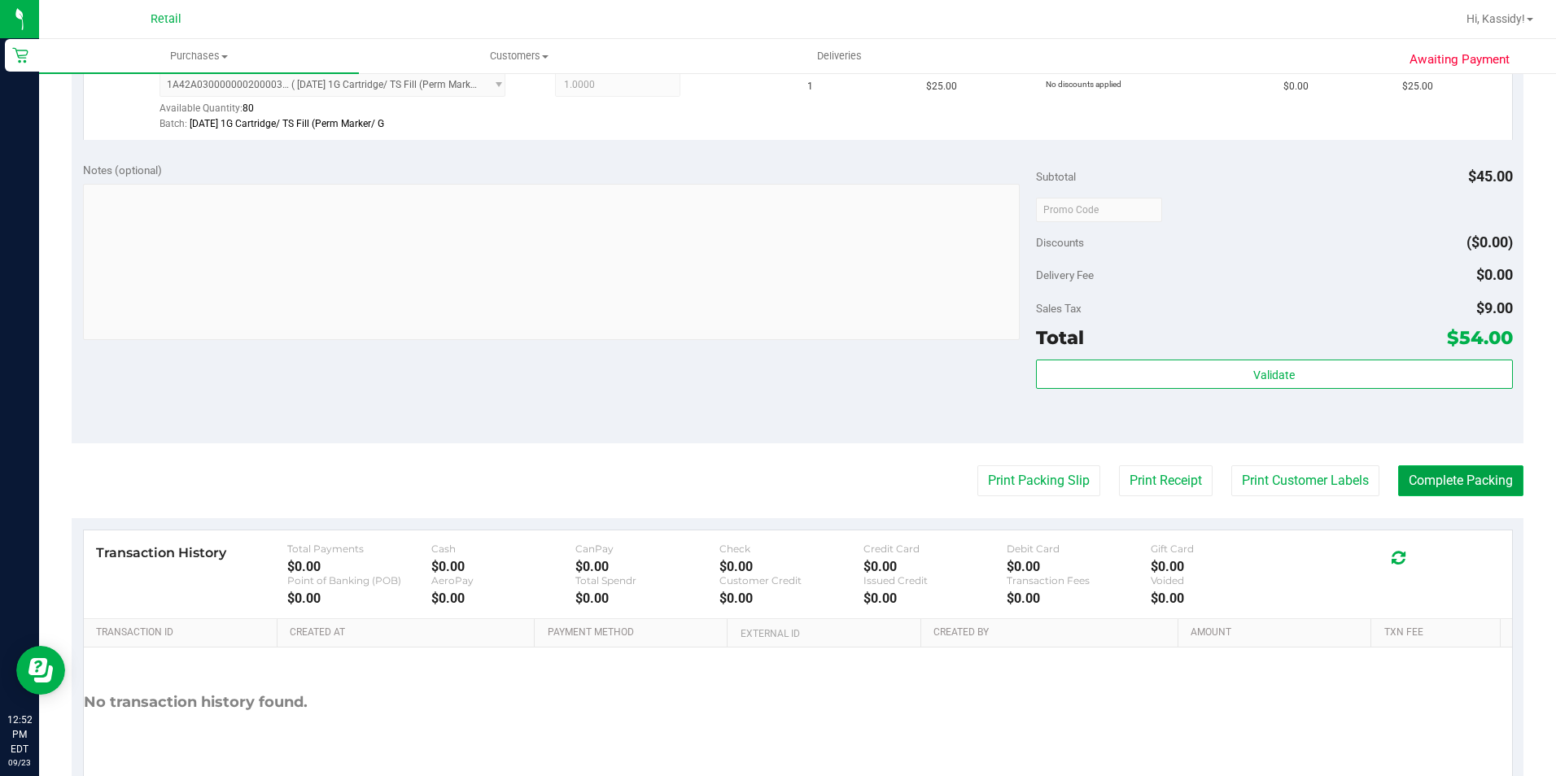
click at [1459, 475] on button "Complete Packing" at bounding box center [1460, 481] width 125 height 31
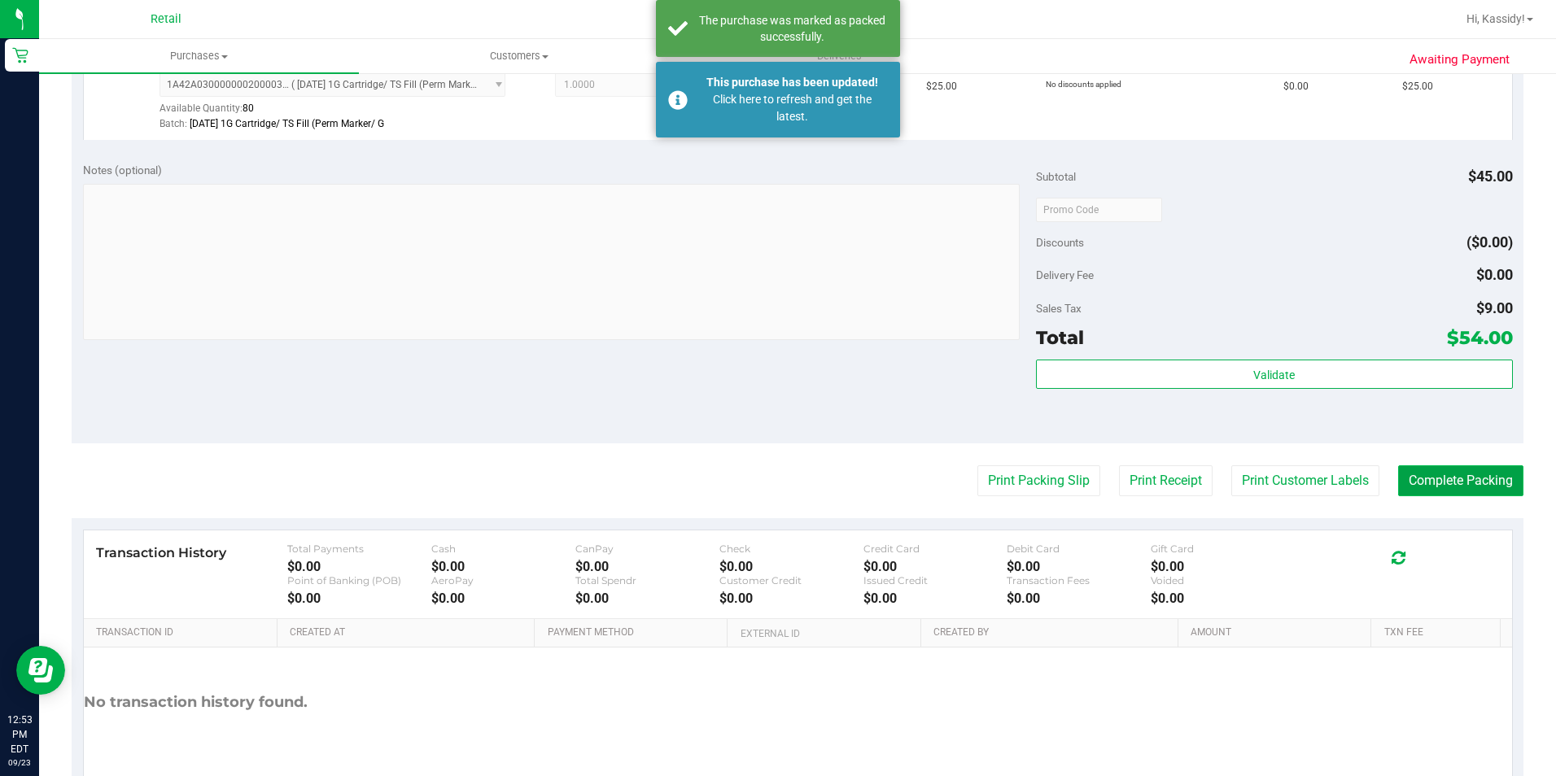
click at [1398, 466] on button "Complete Packing" at bounding box center [1460, 481] width 125 height 31
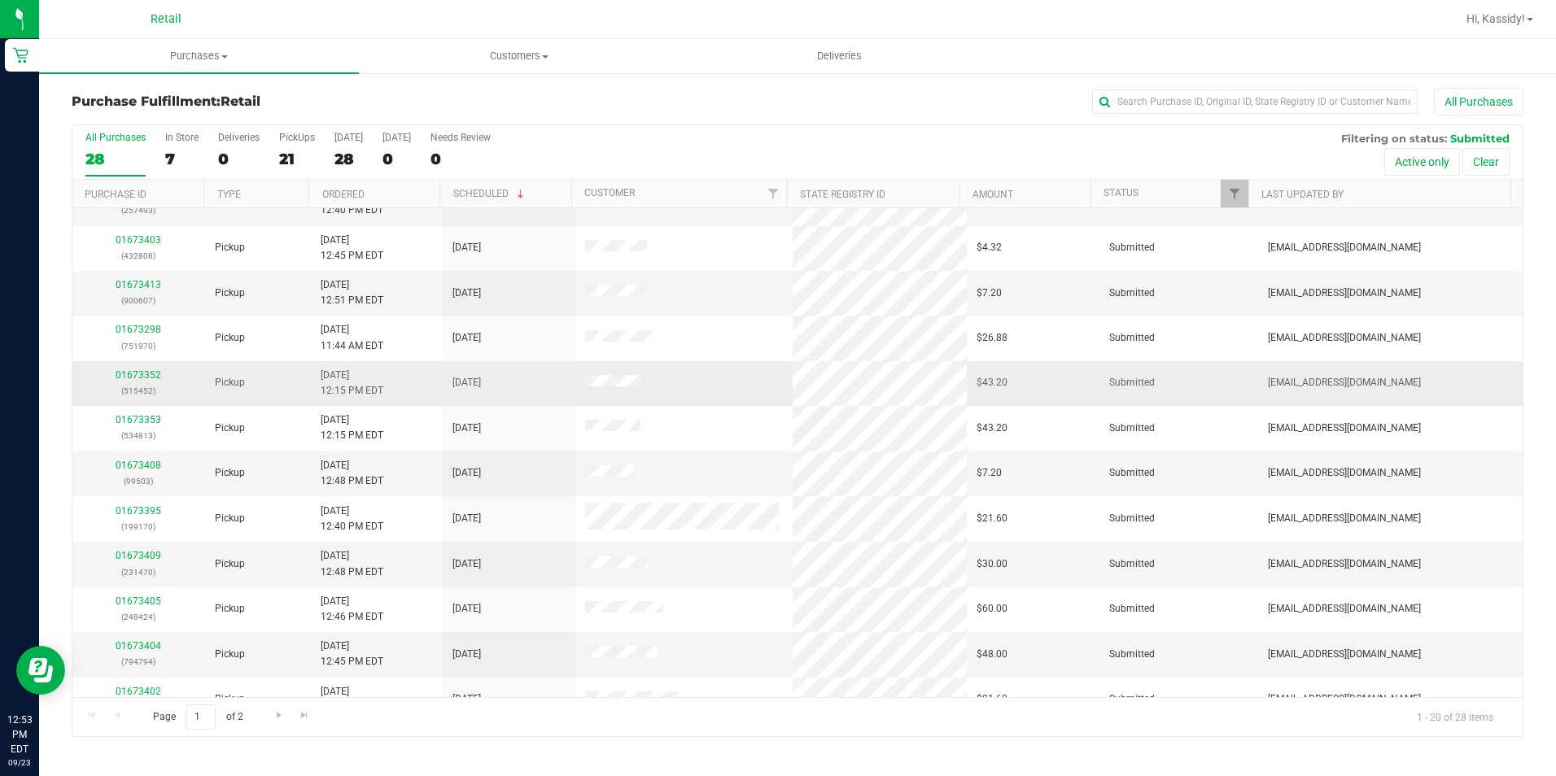
scroll to position [244, 0]
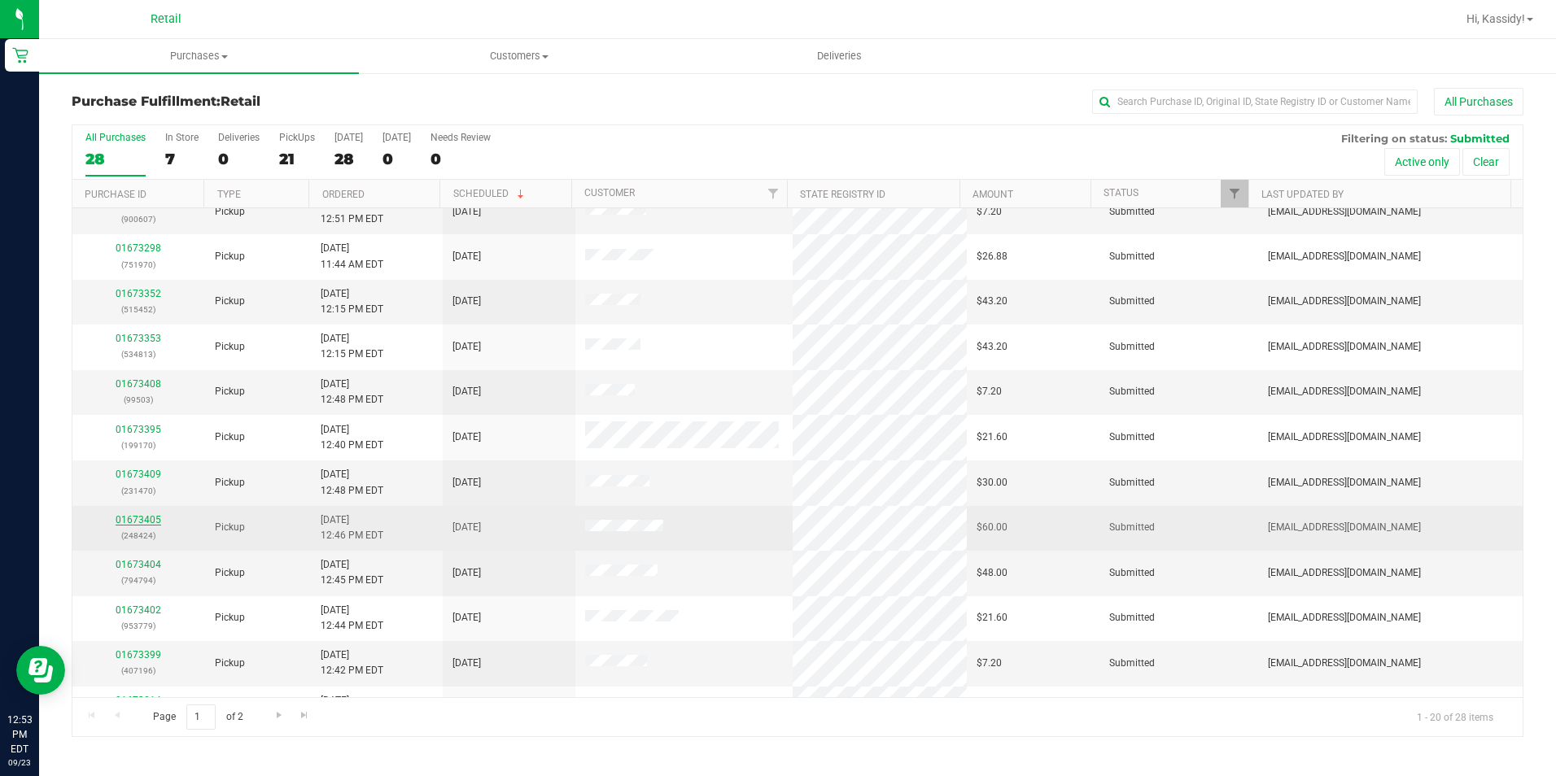
click at [131, 516] on link "01673405" at bounding box center [139, 519] width 46 height 11
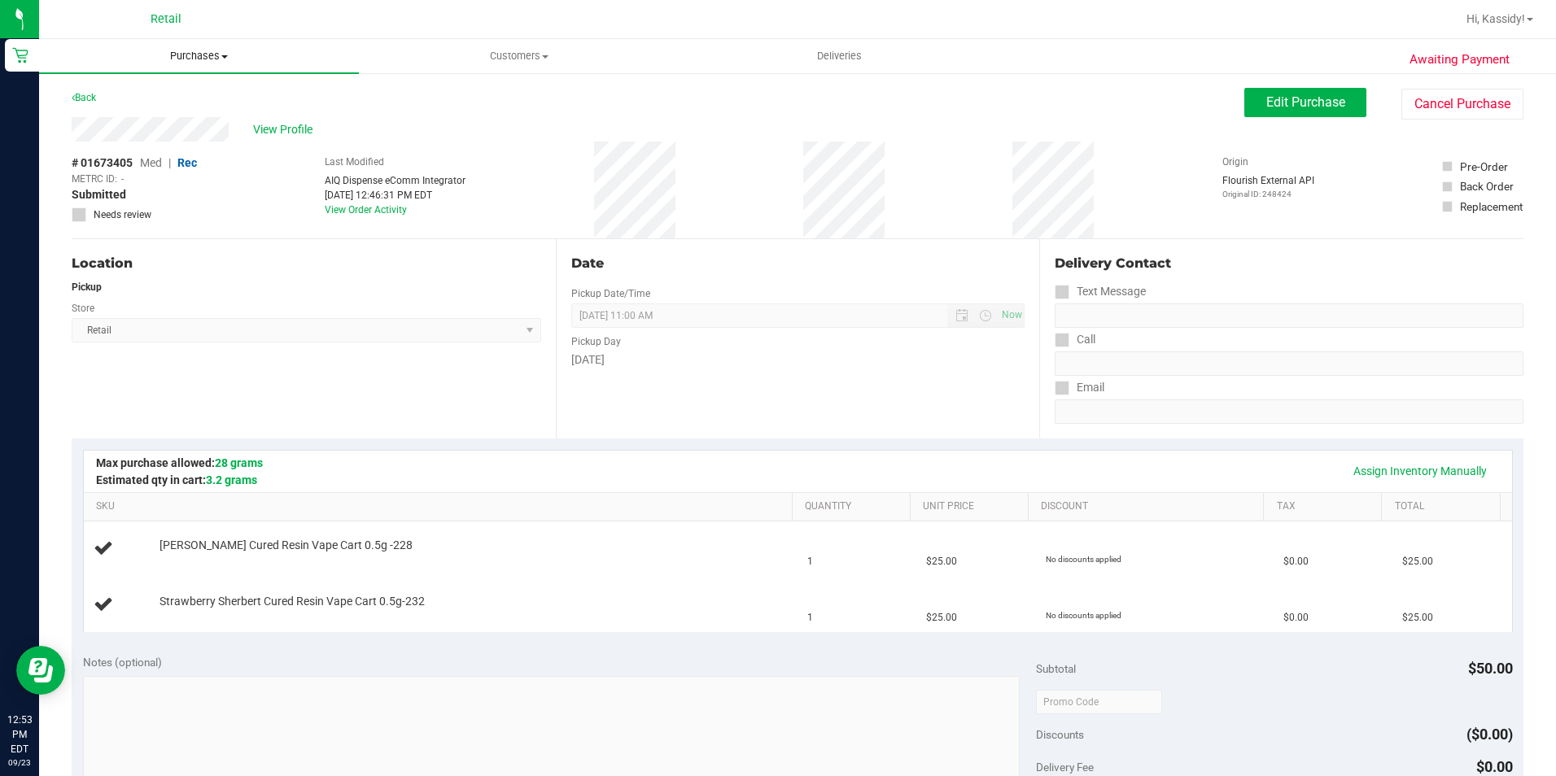
click at [192, 68] on uib-tab-heading "Purchases Summary of purchases Fulfillment All purchases" at bounding box center [199, 56] width 320 height 34
click at [155, 112] on li "Fulfillment" at bounding box center [199, 118] width 320 height 20
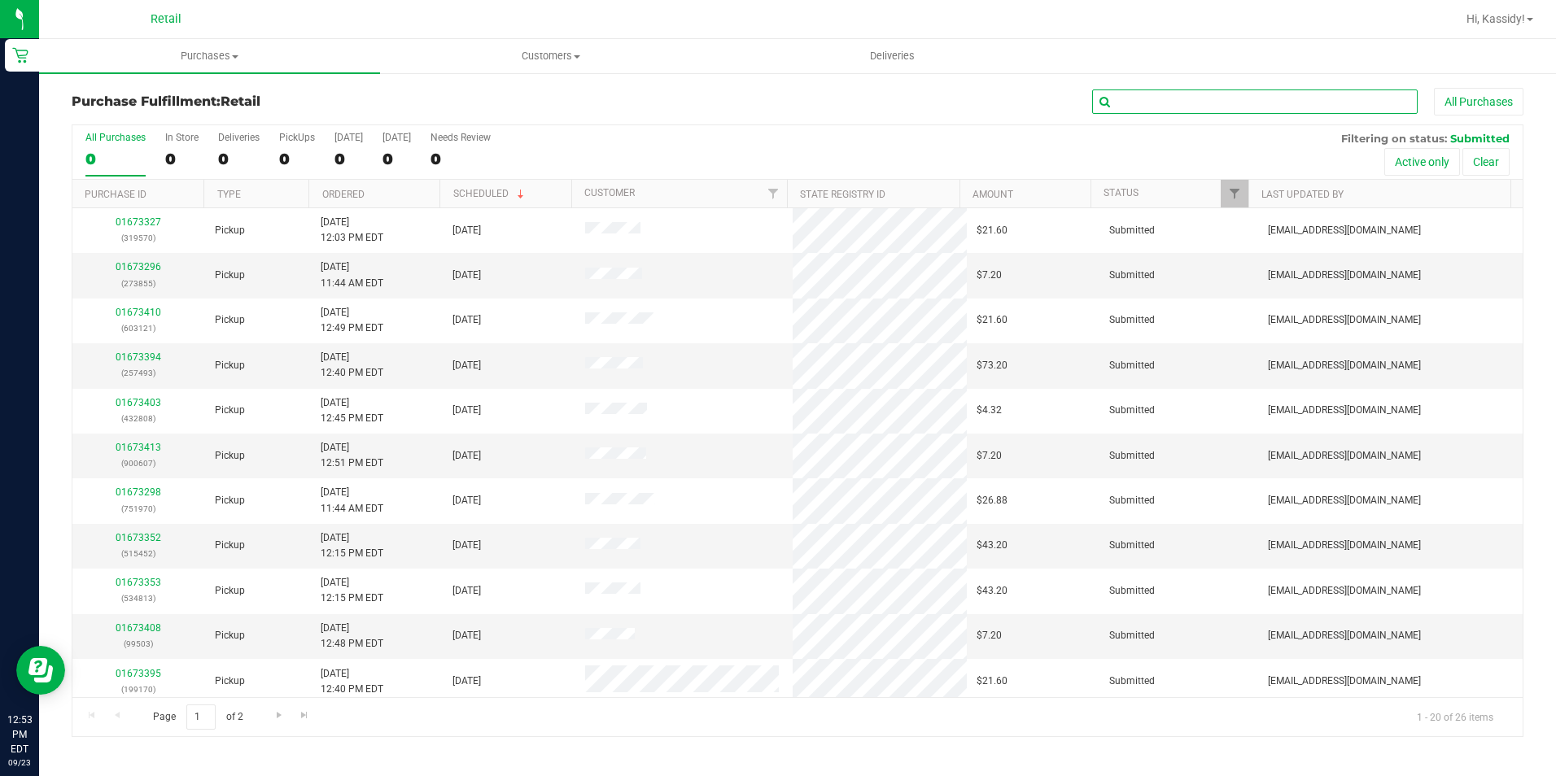
click at [1217, 100] on input "text" at bounding box center [1255, 102] width 326 height 24
type input "784"
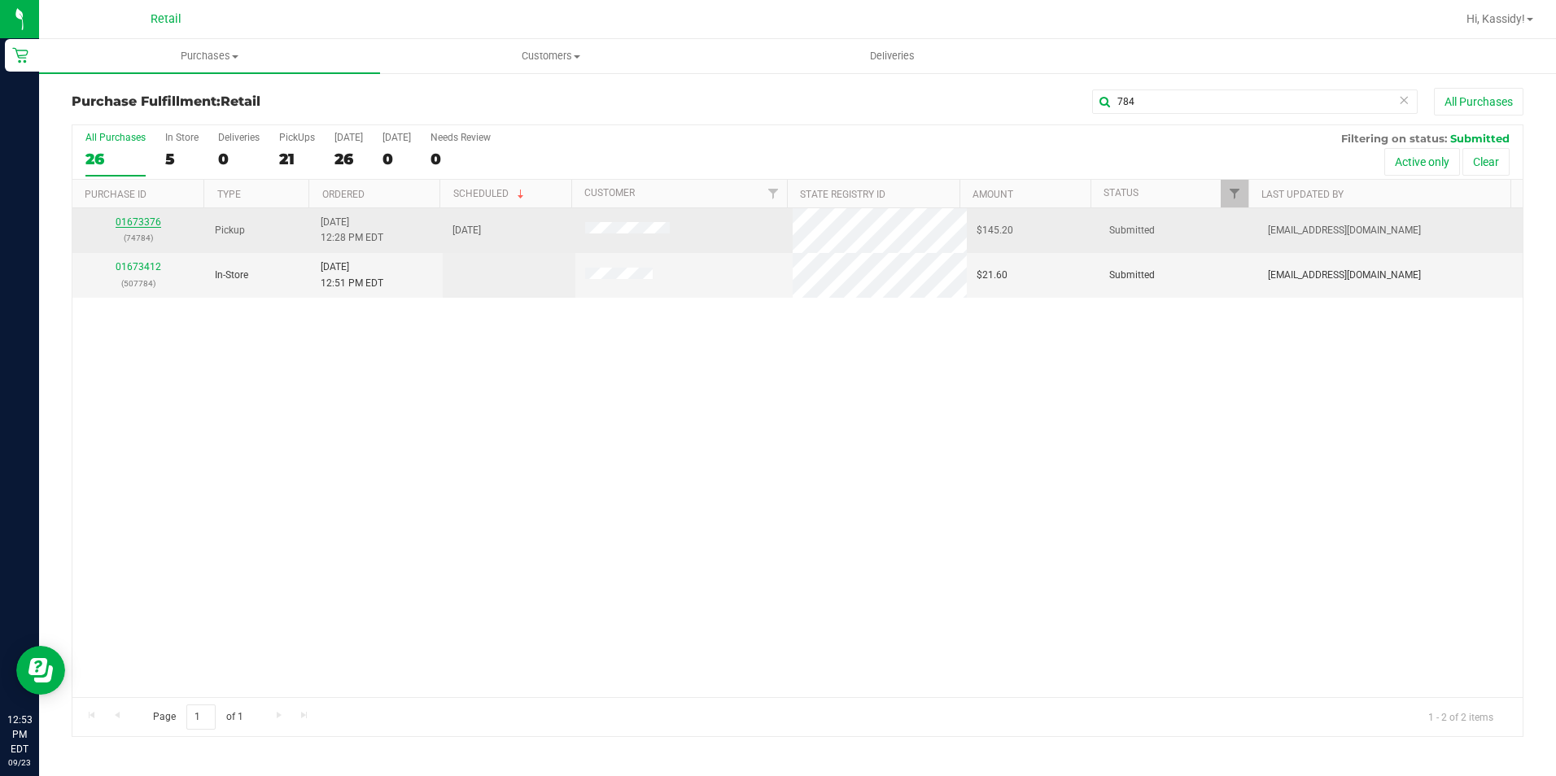
click at [143, 221] on link "01673376" at bounding box center [139, 221] width 46 height 11
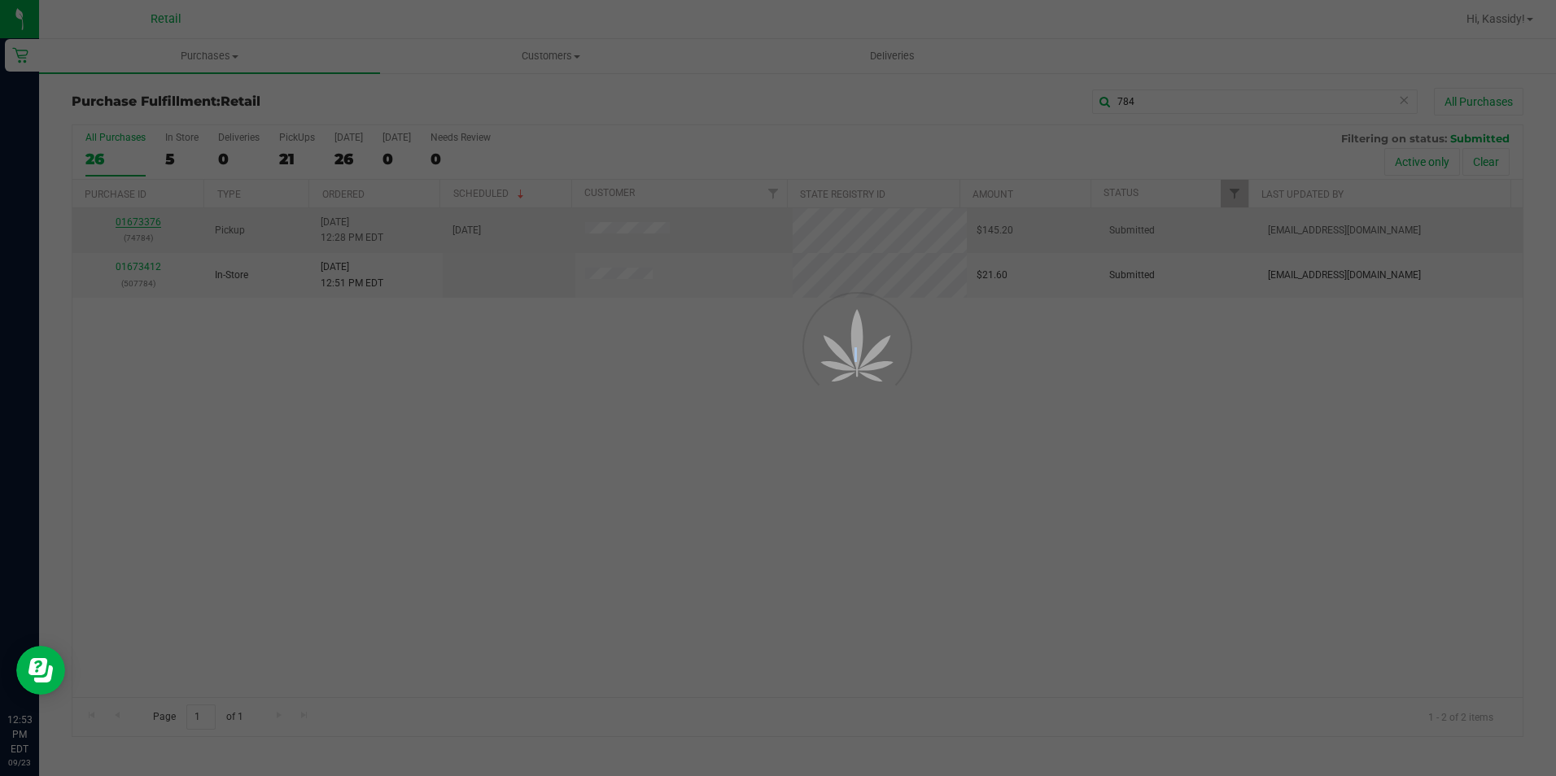
click at [143, 221] on div at bounding box center [778, 388] width 1556 height 776
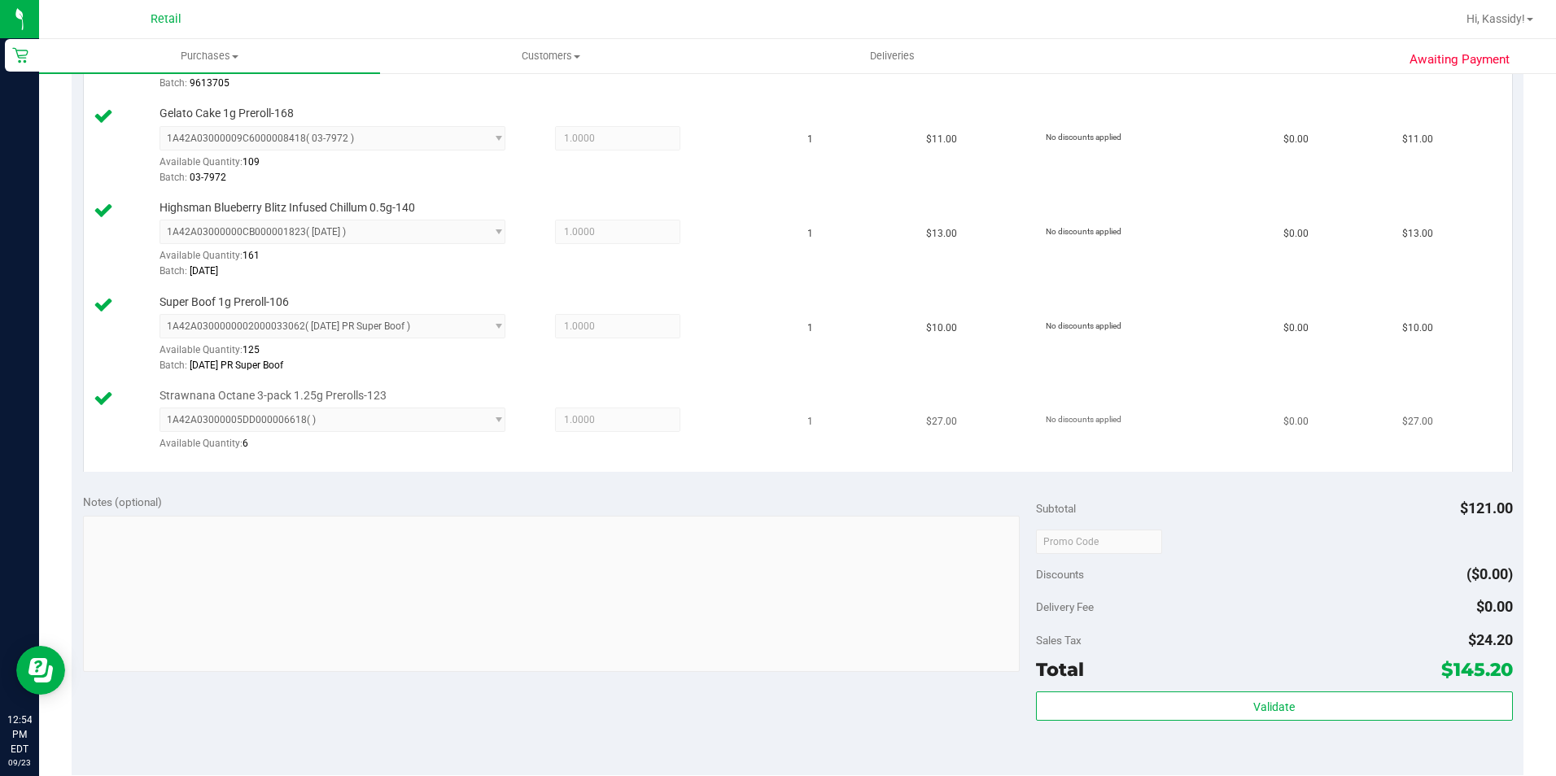
scroll to position [814, 0]
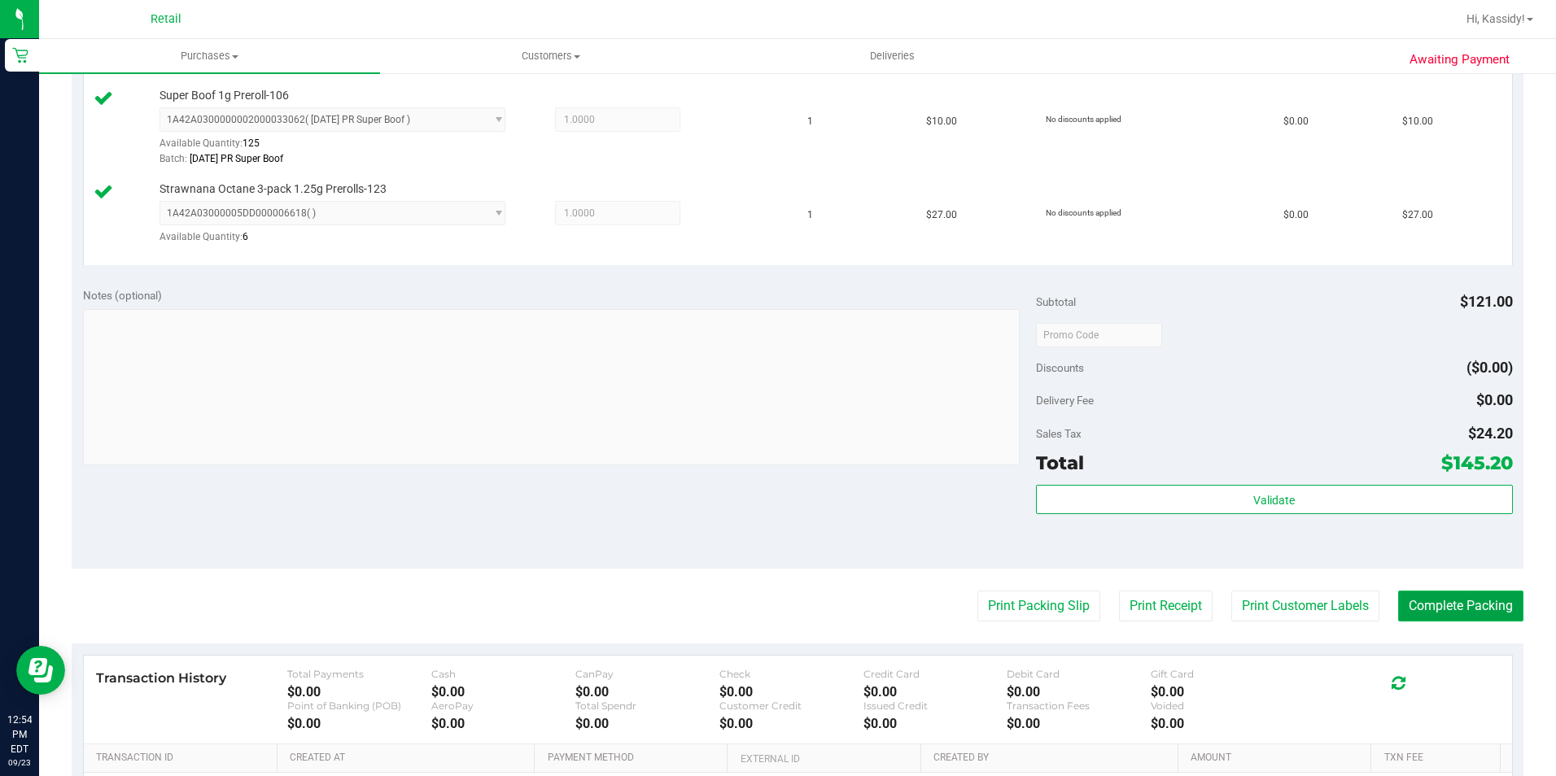
click at [1404, 601] on button "Complete Packing" at bounding box center [1460, 606] width 125 height 31
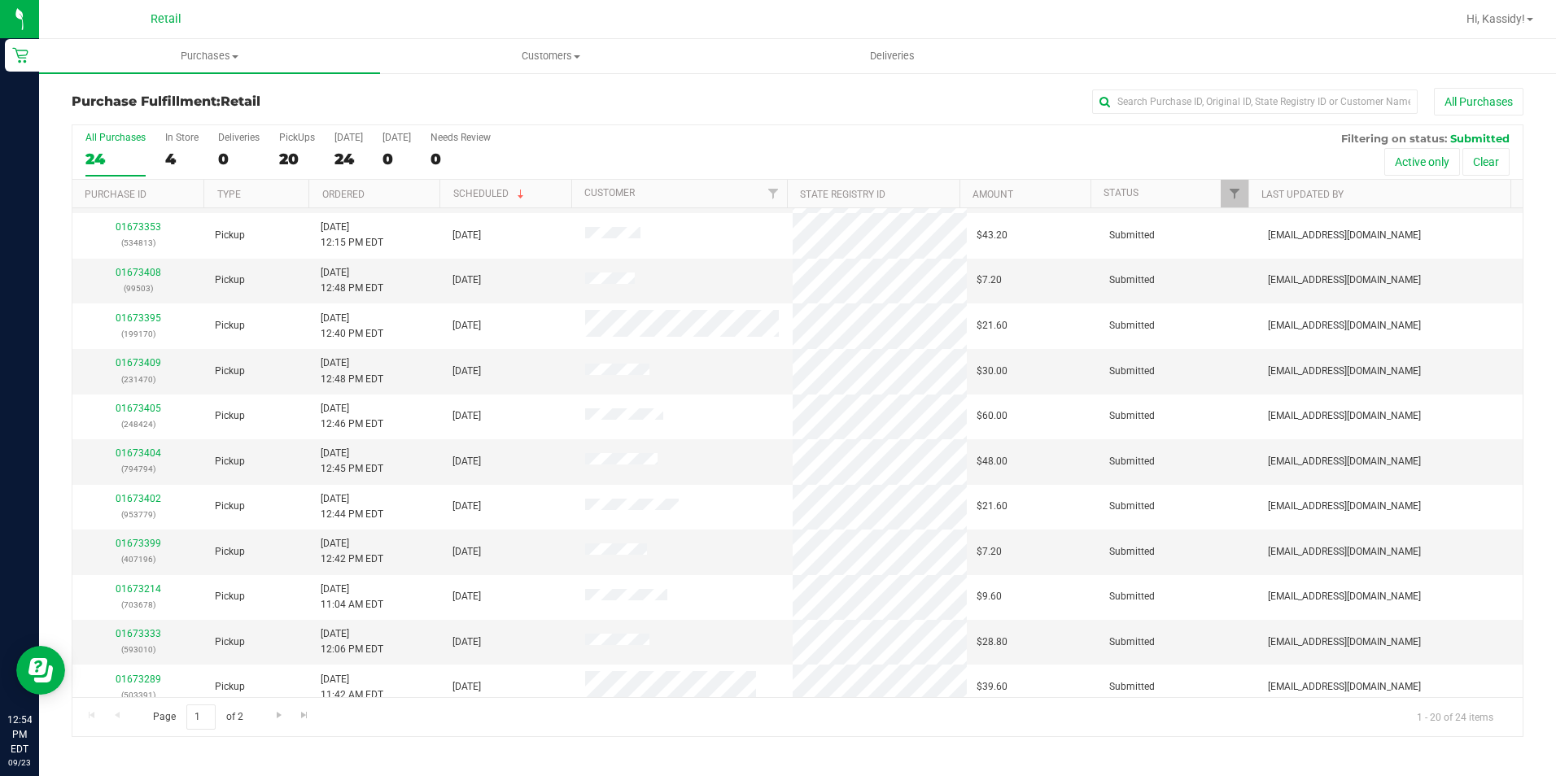
scroll to position [407, 0]
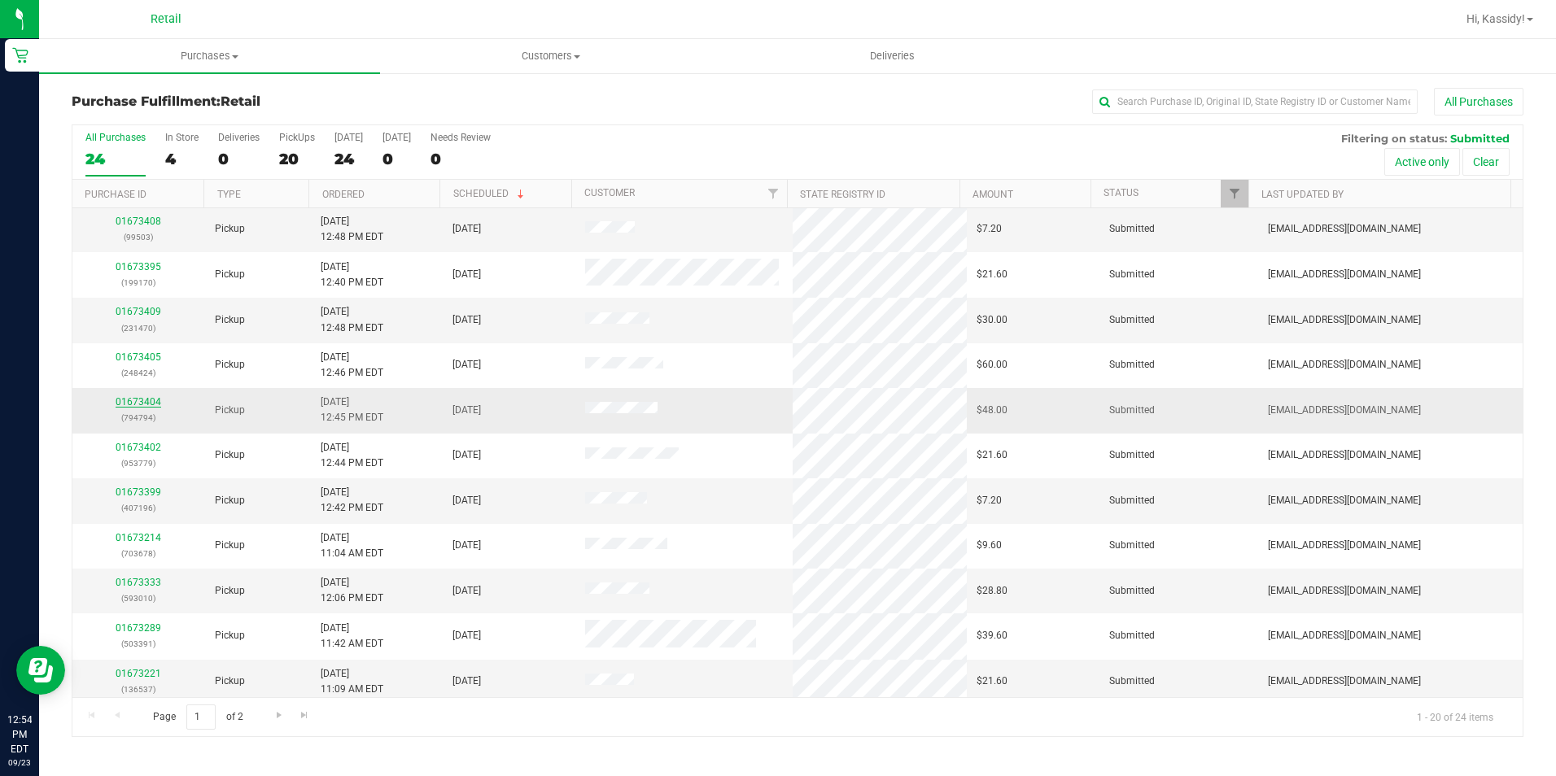
click at [146, 396] on link "01673404" at bounding box center [139, 401] width 46 height 11
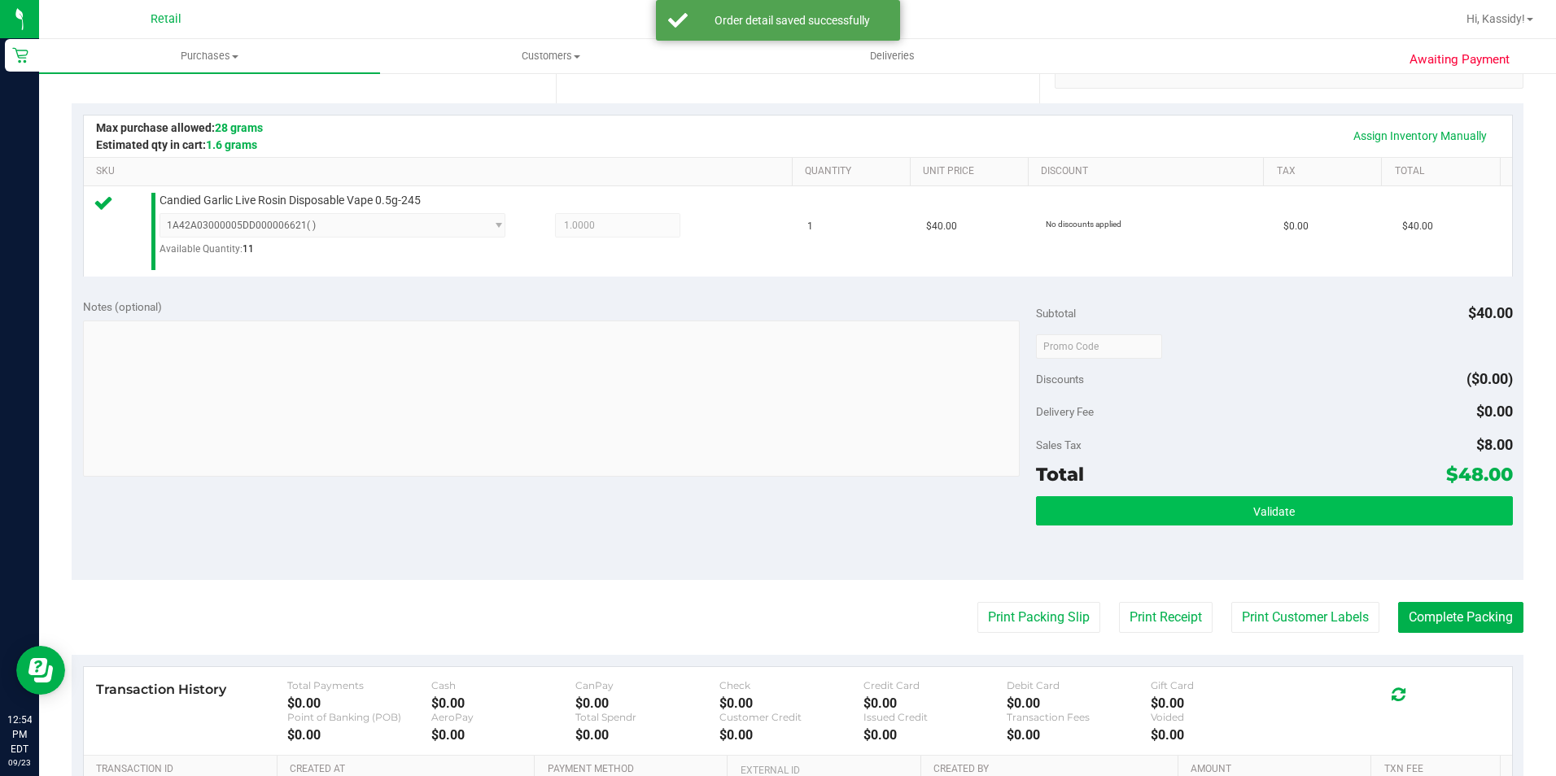
scroll to position [407, 0]
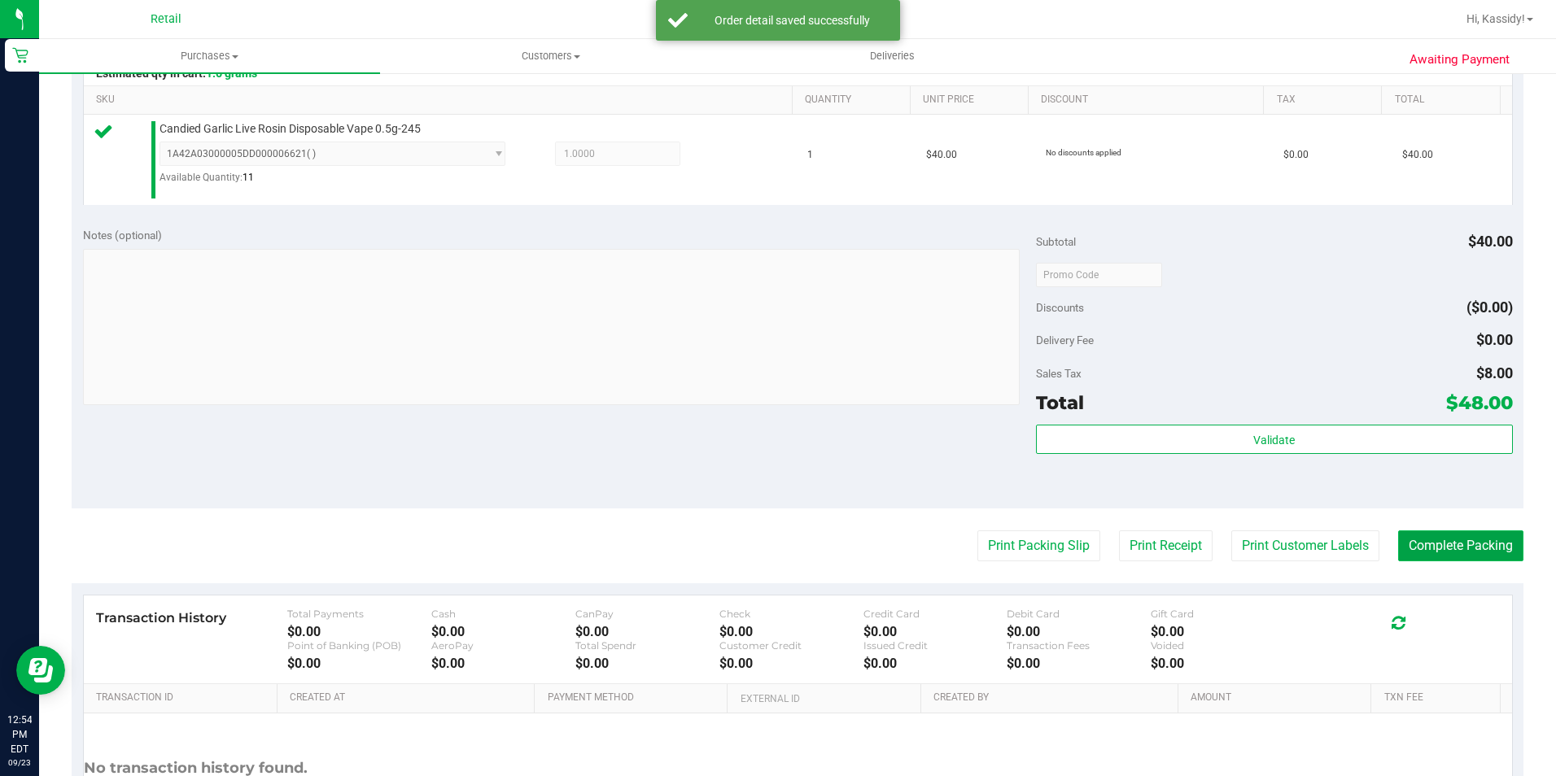
click at [1441, 545] on button "Complete Packing" at bounding box center [1460, 546] width 125 height 31
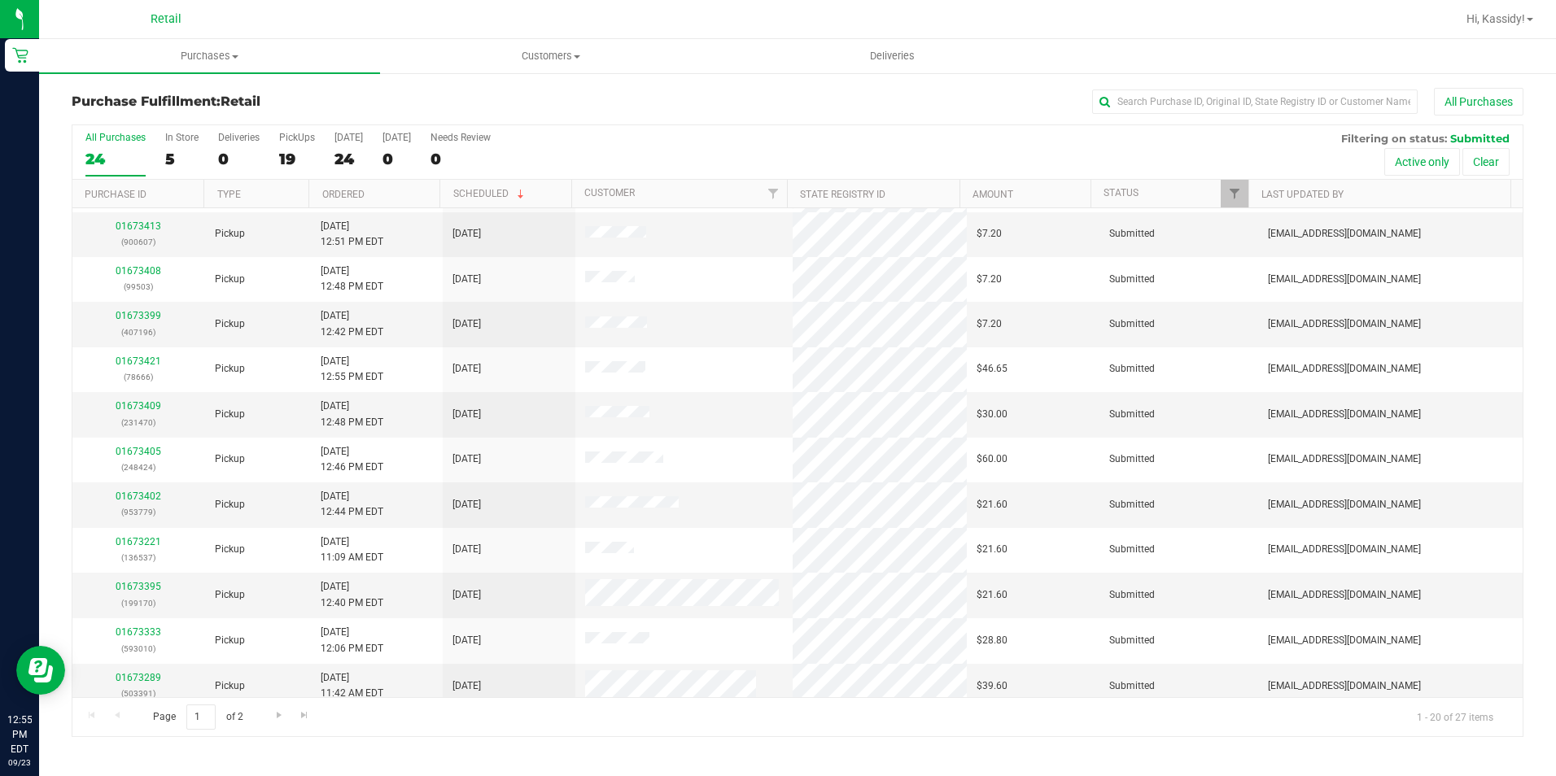
scroll to position [407, 0]
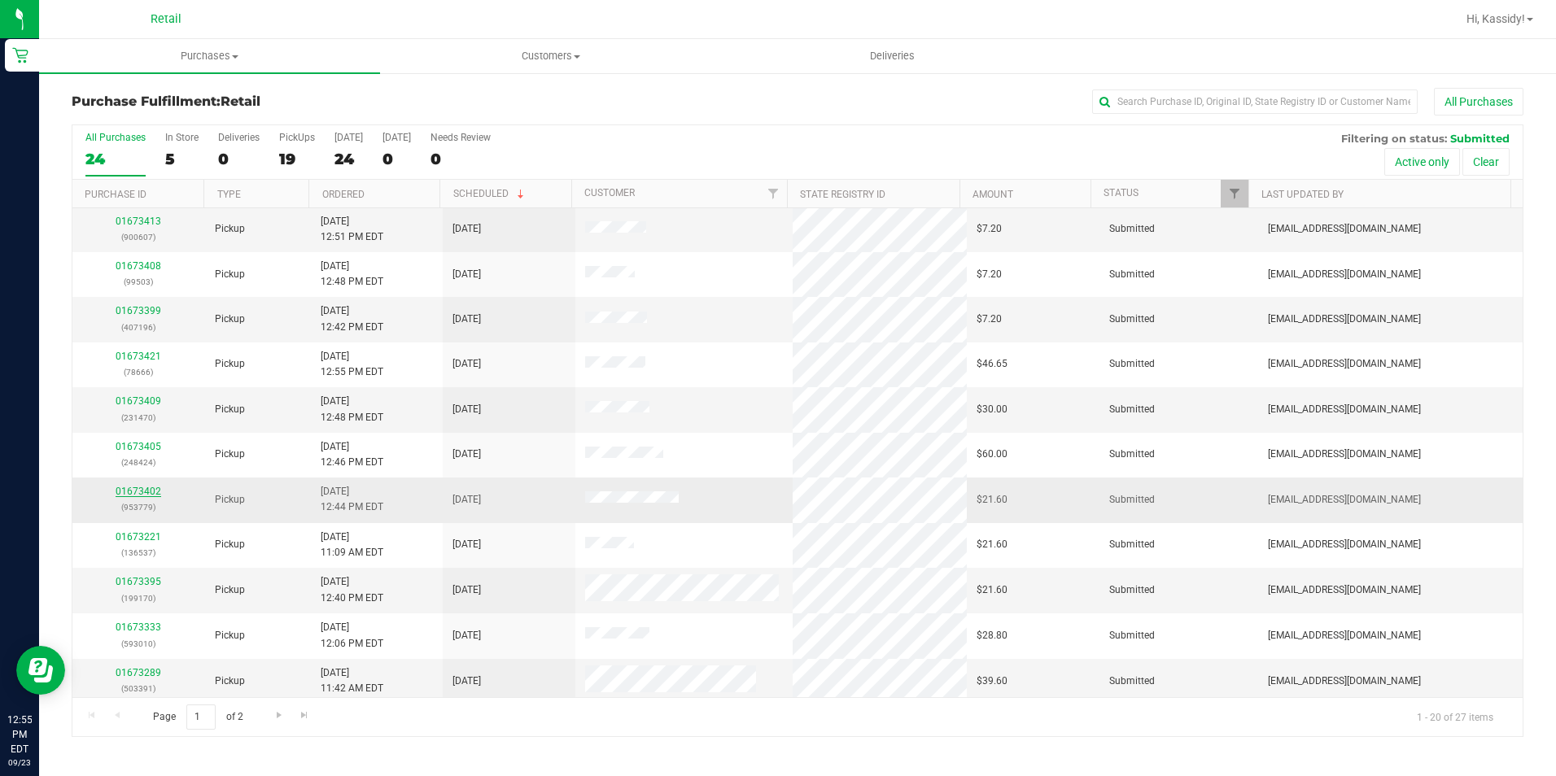
click at [147, 490] on link "01673402" at bounding box center [139, 491] width 46 height 11
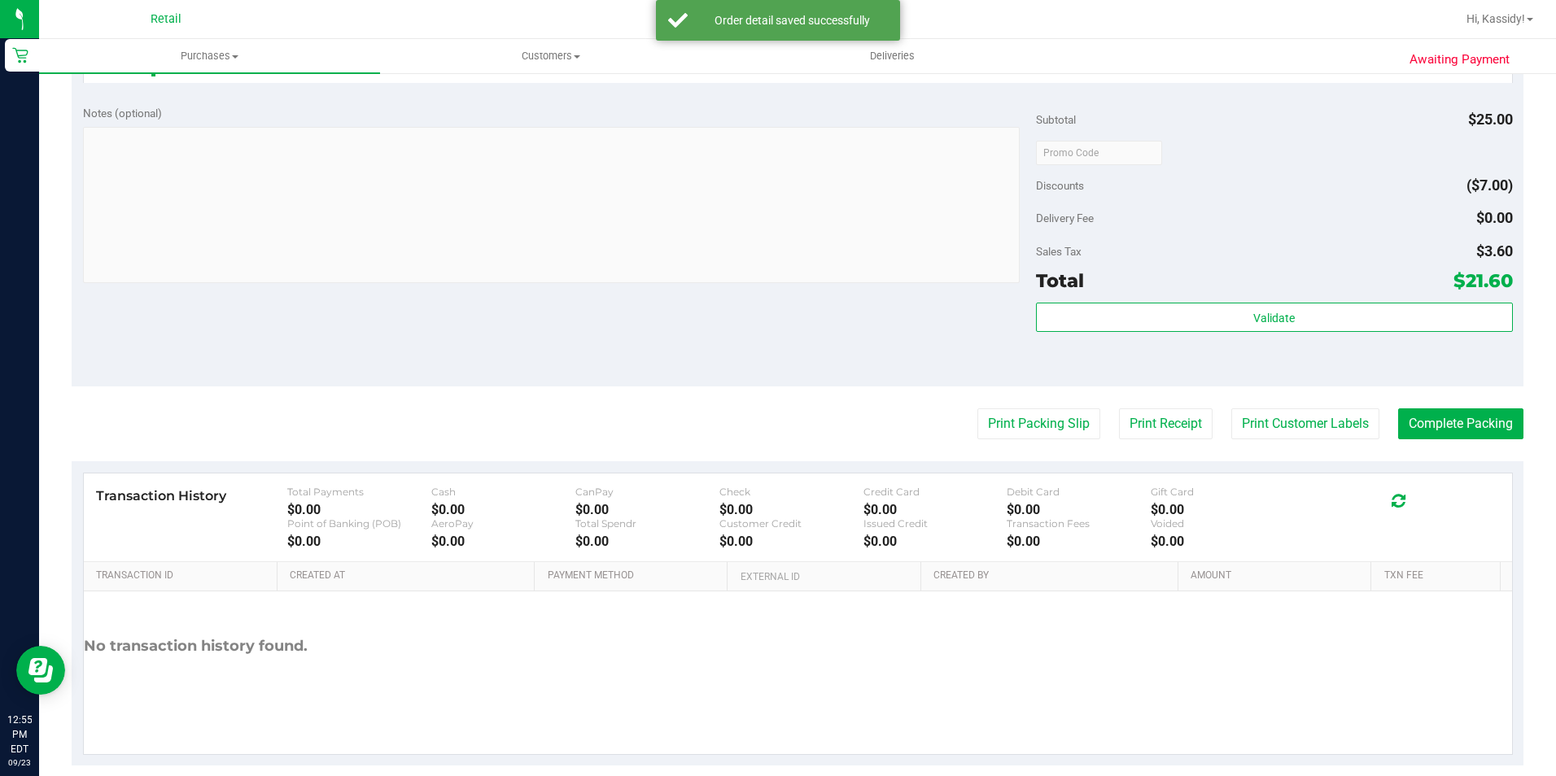
scroll to position [554, 0]
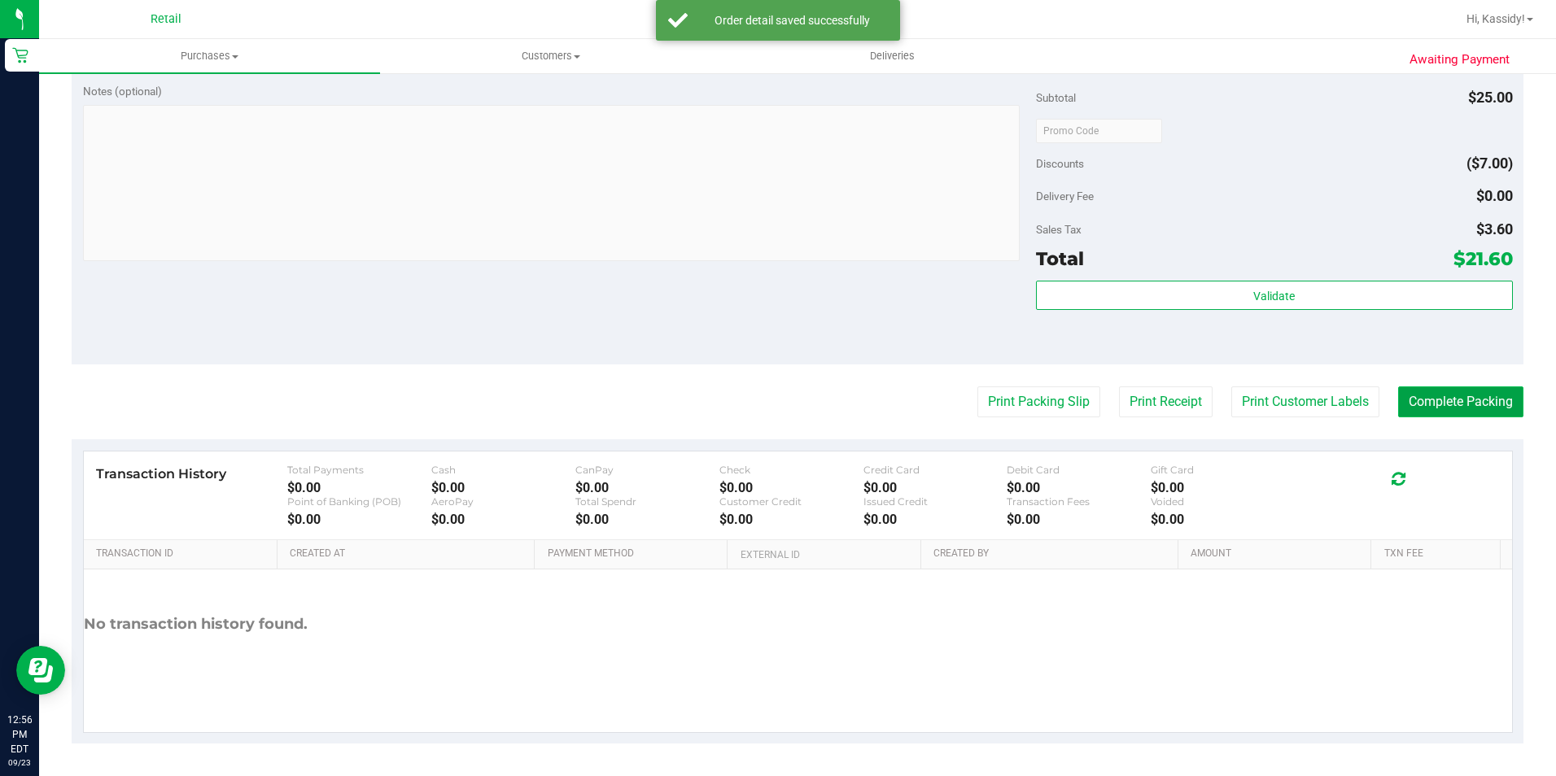
click at [1399, 405] on button "Complete Packing" at bounding box center [1460, 402] width 125 height 31
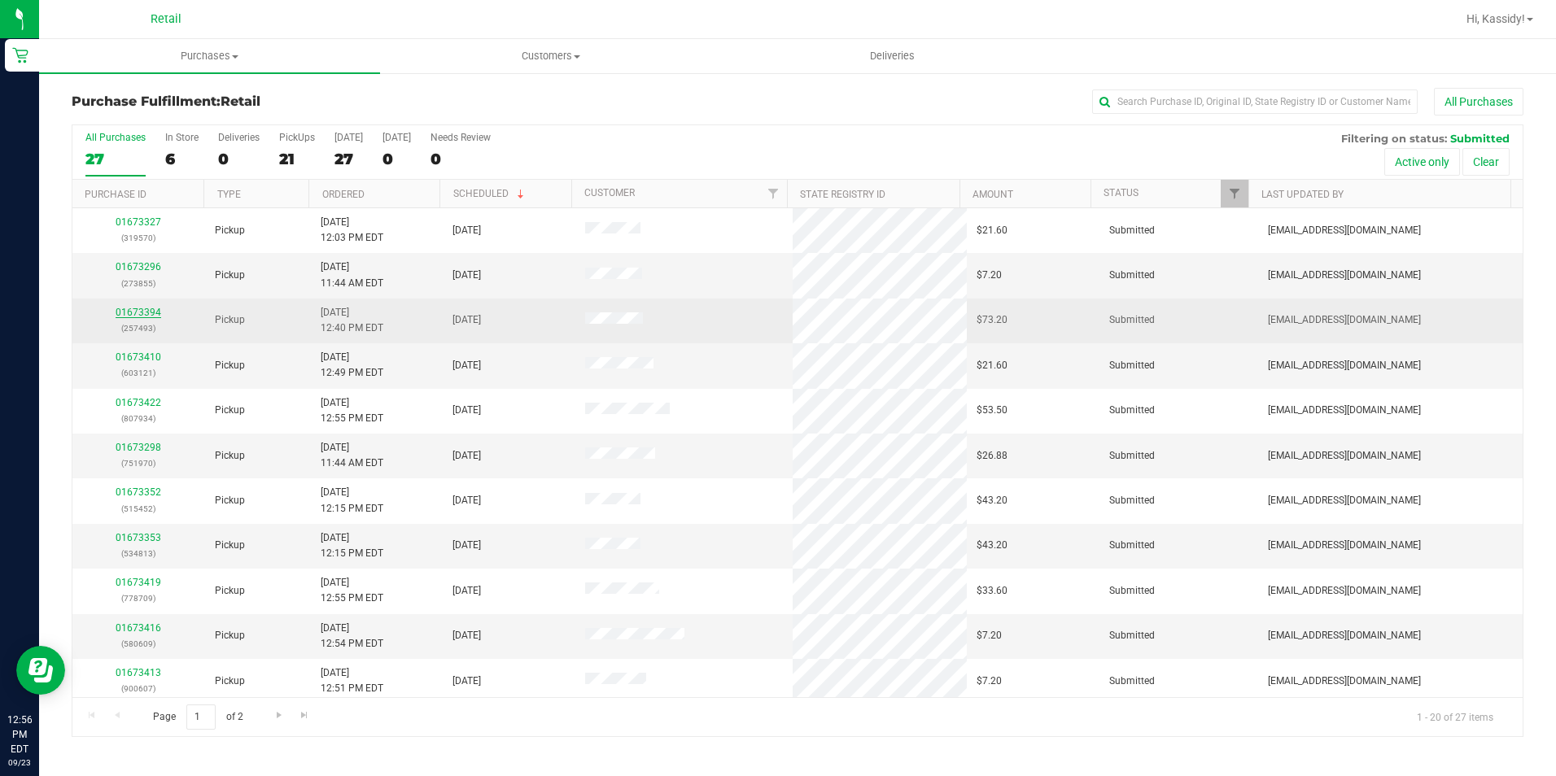
click at [143, 312] on link "01673394" at bounding box center [139, 312] width 46 height 11
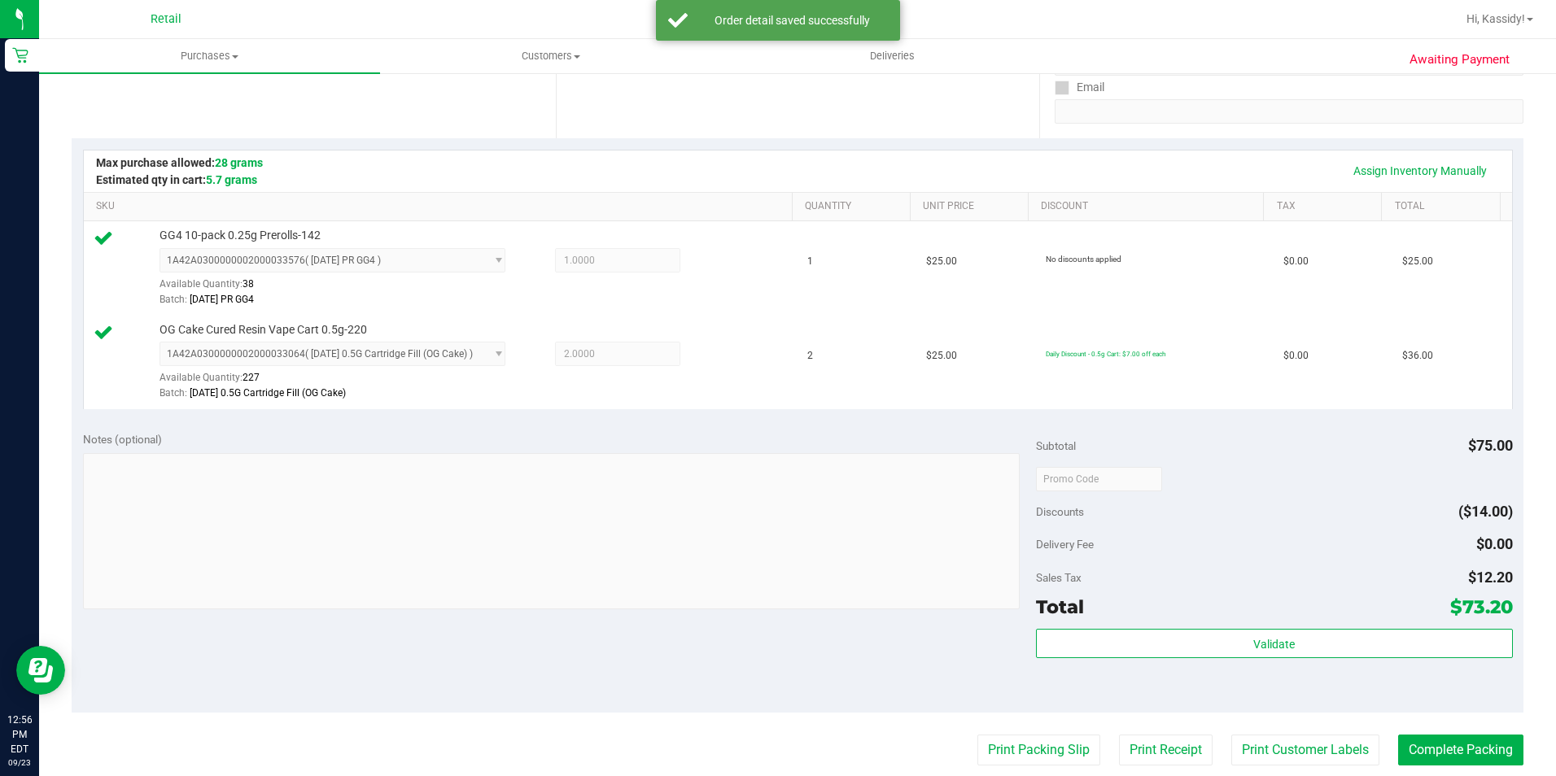
scroll to position [326, 0]
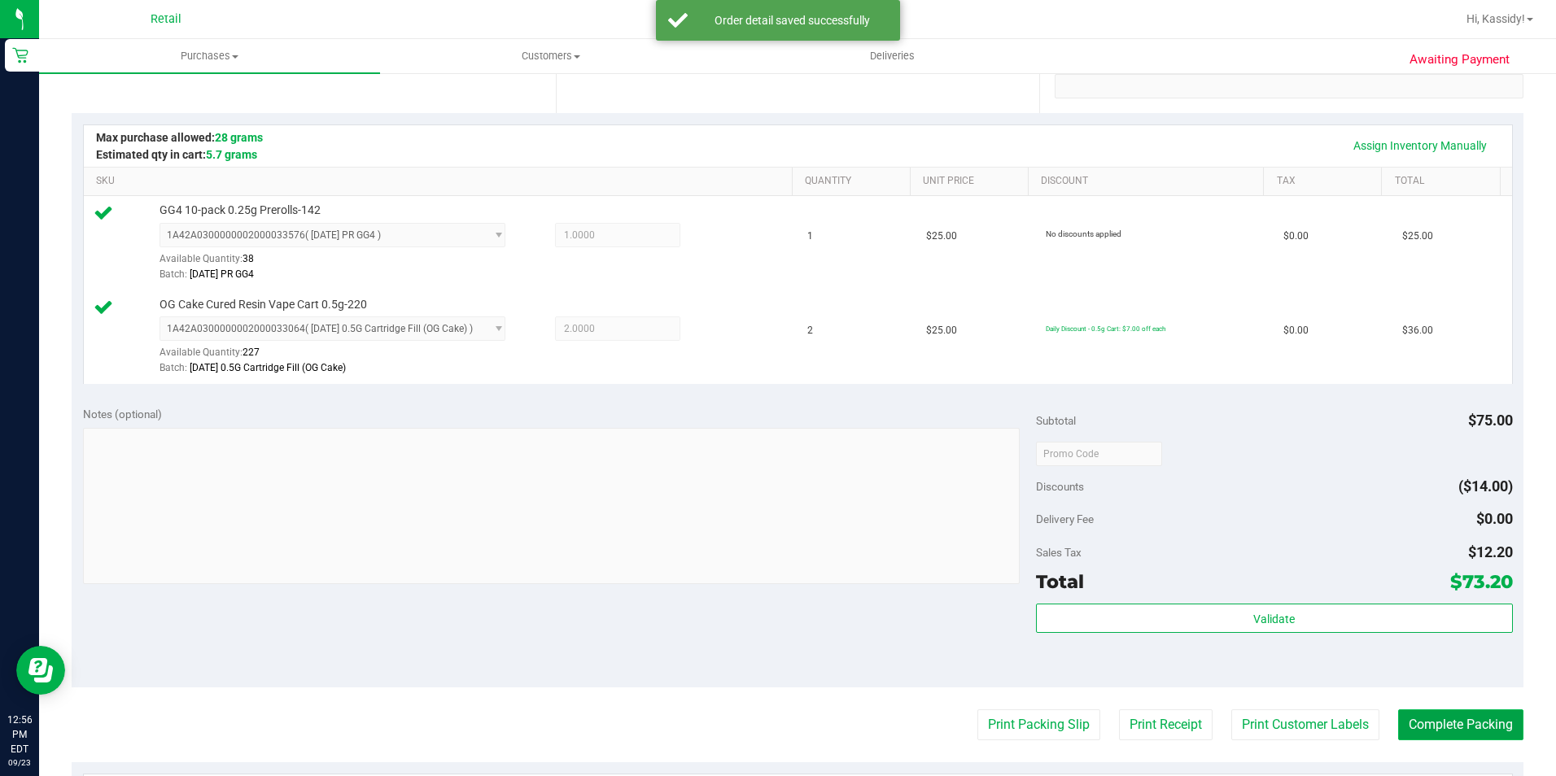
click at [1459, 718] on button "Complete Packing" at bounding box center [1460, 725] width 125 height 31
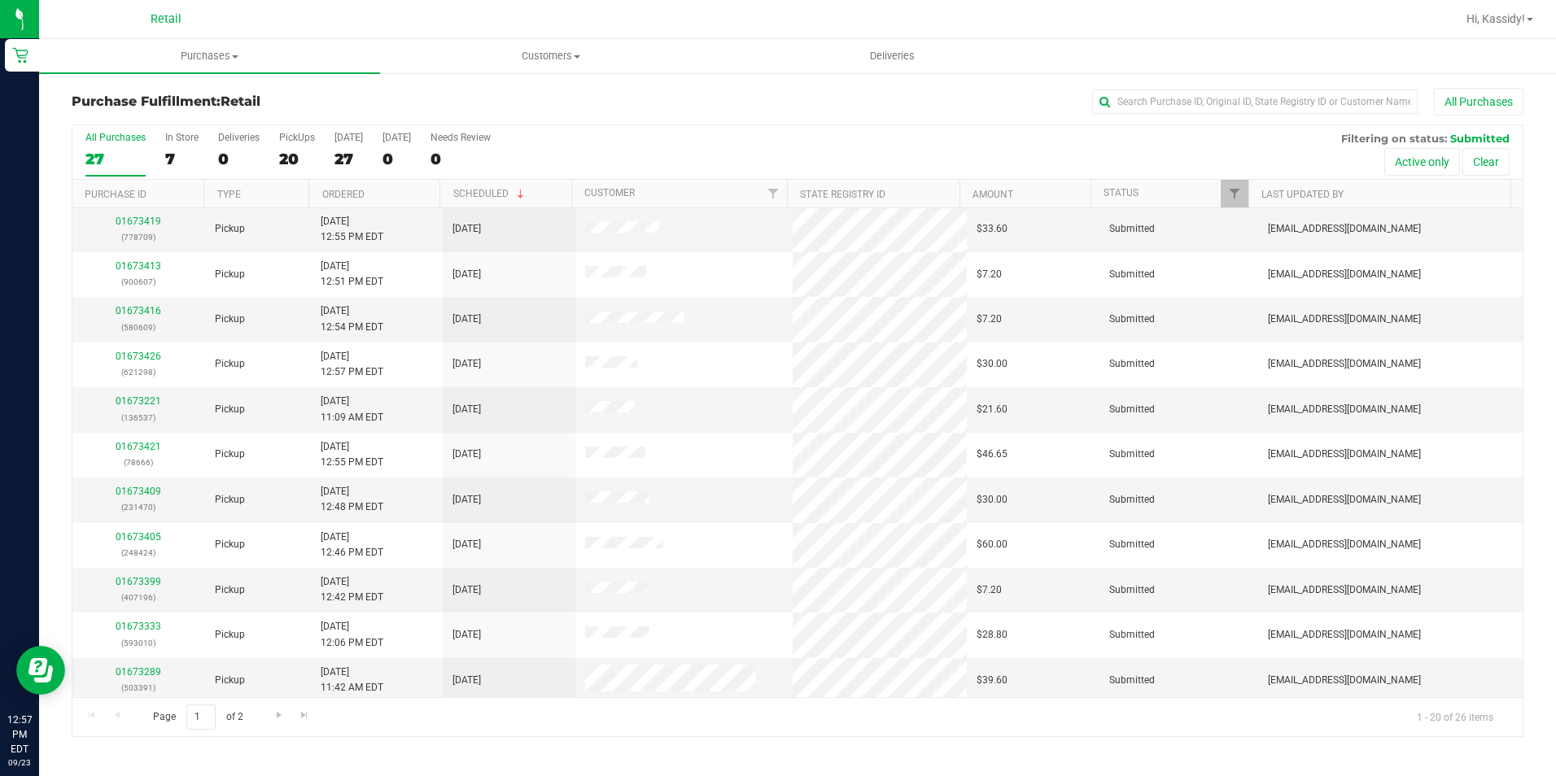
scroll to position [412, 0]
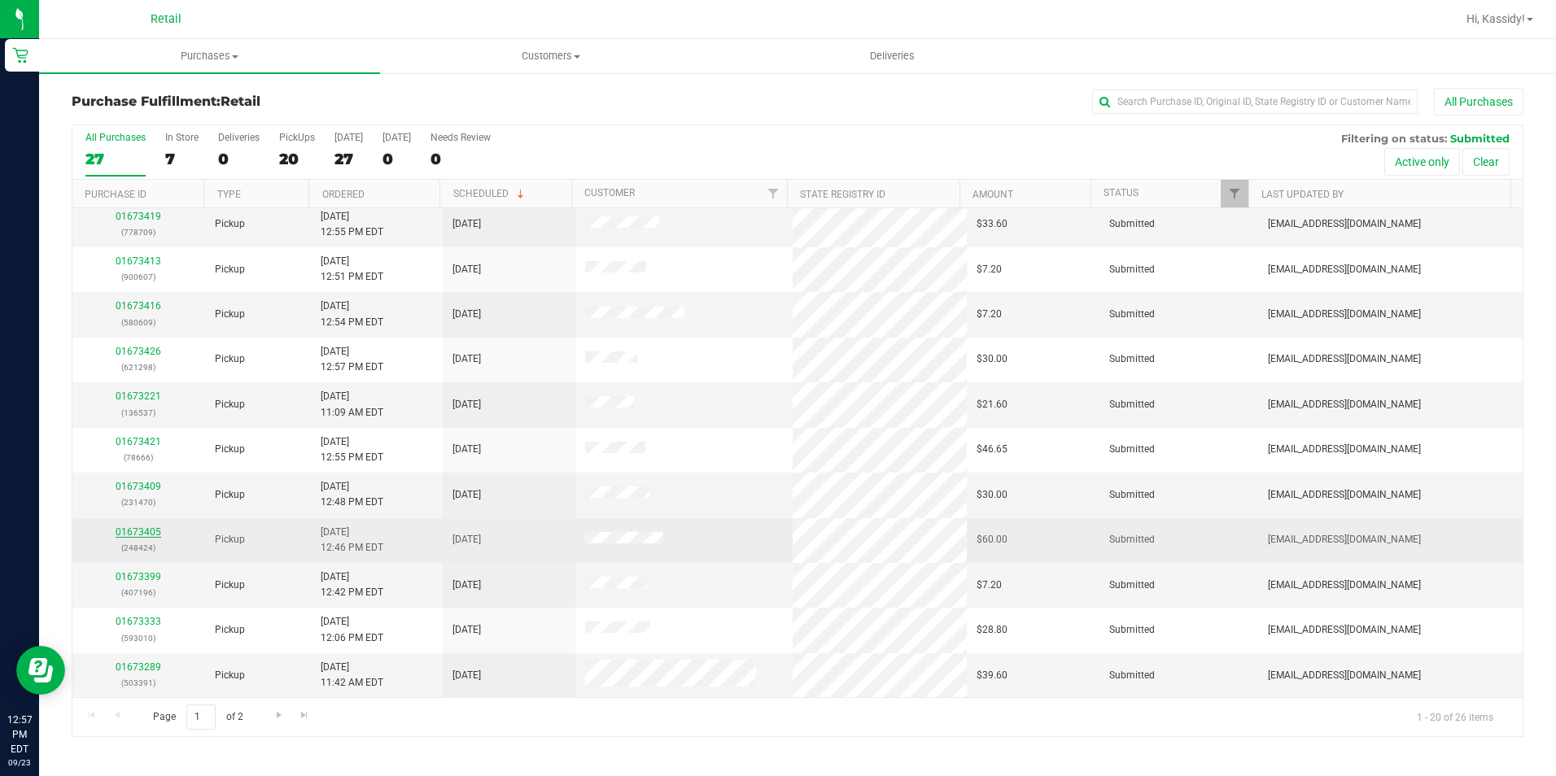
click at [120, 528] on link "01673405" at bounding box center [139, 532] width 46 height 11
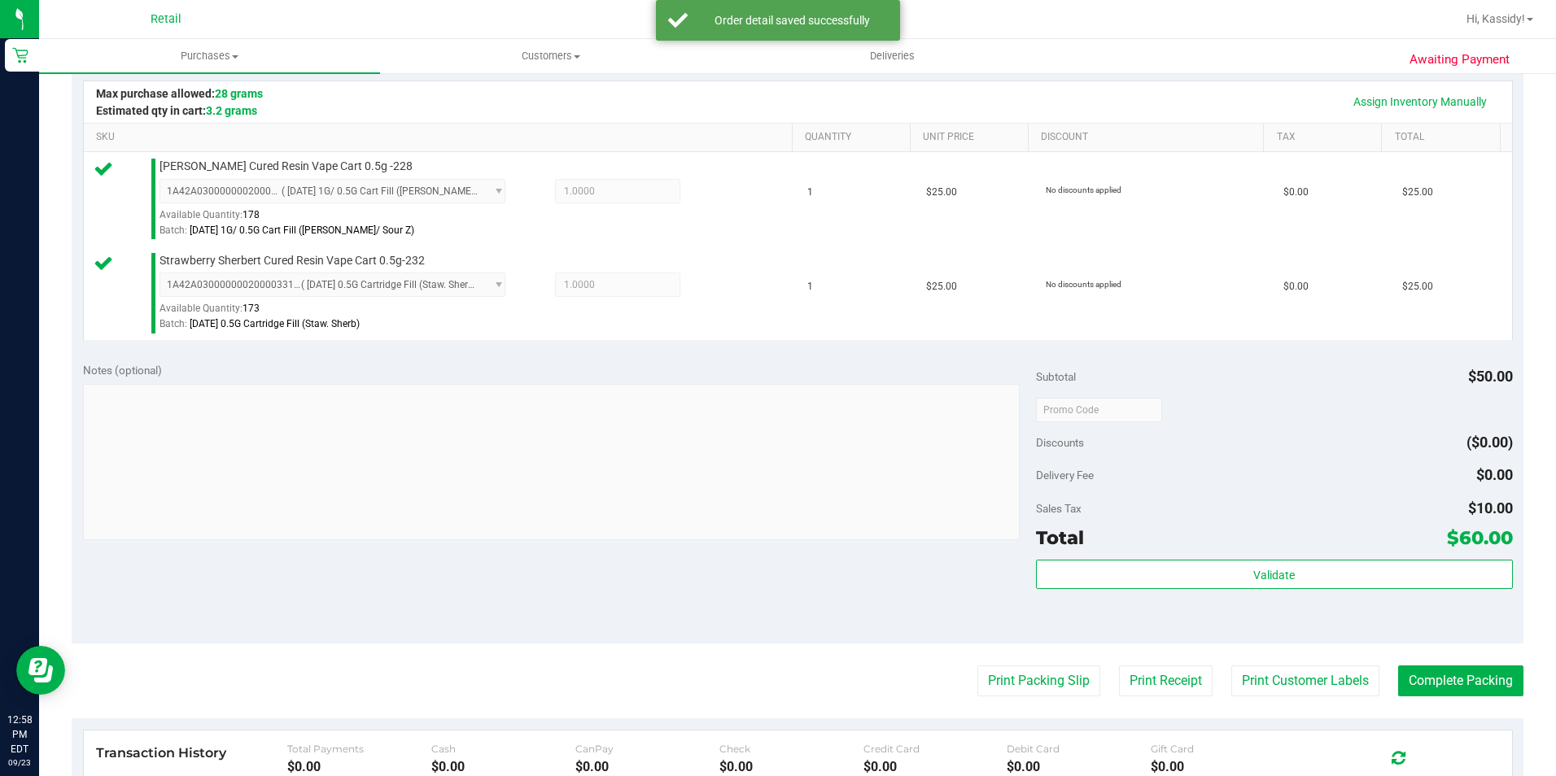
scroll to position [488, 0]
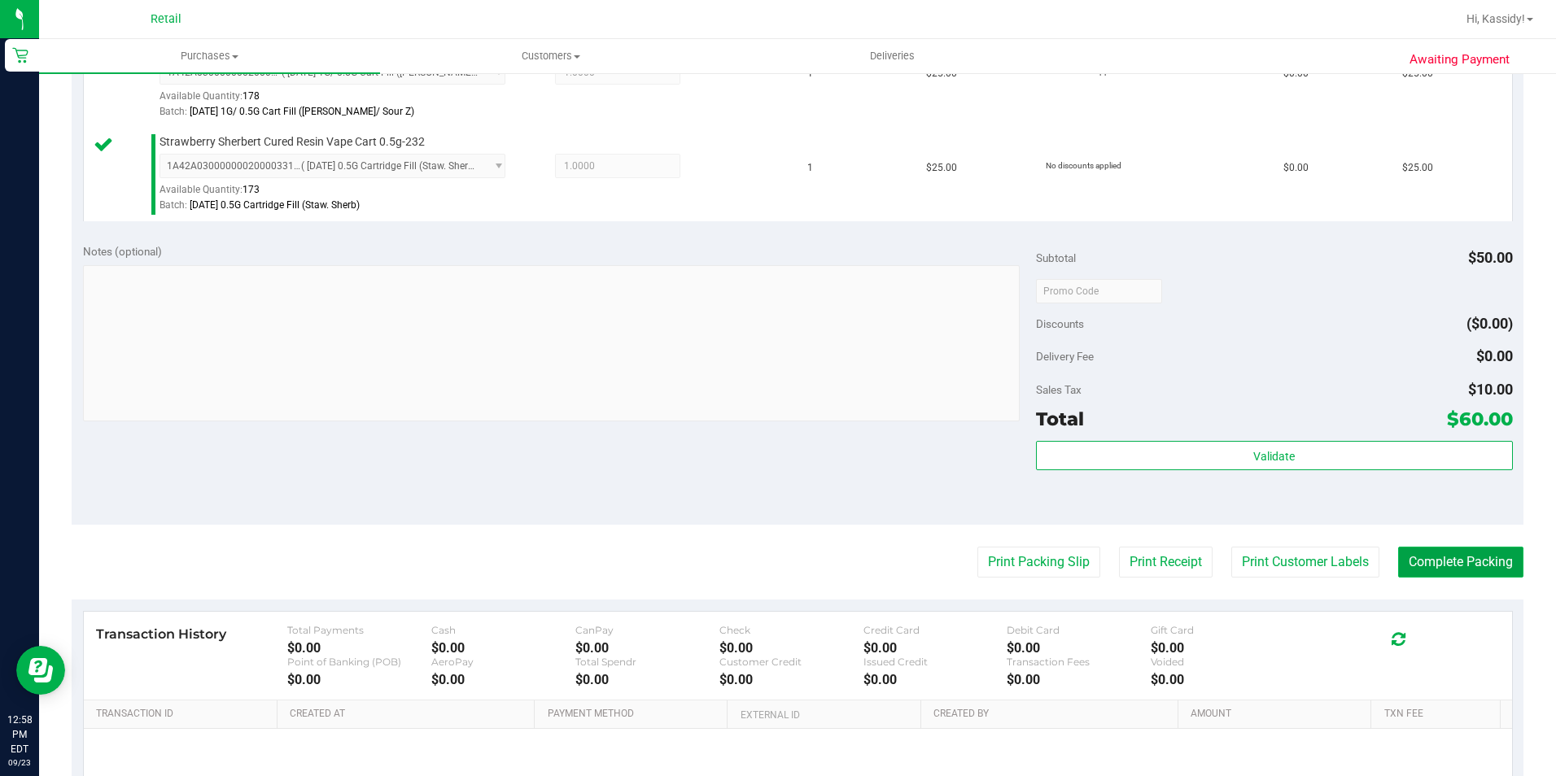
click at [1445, 550] on button "Complete Packing" at bounding box center [1460, 562] width 125 height 31
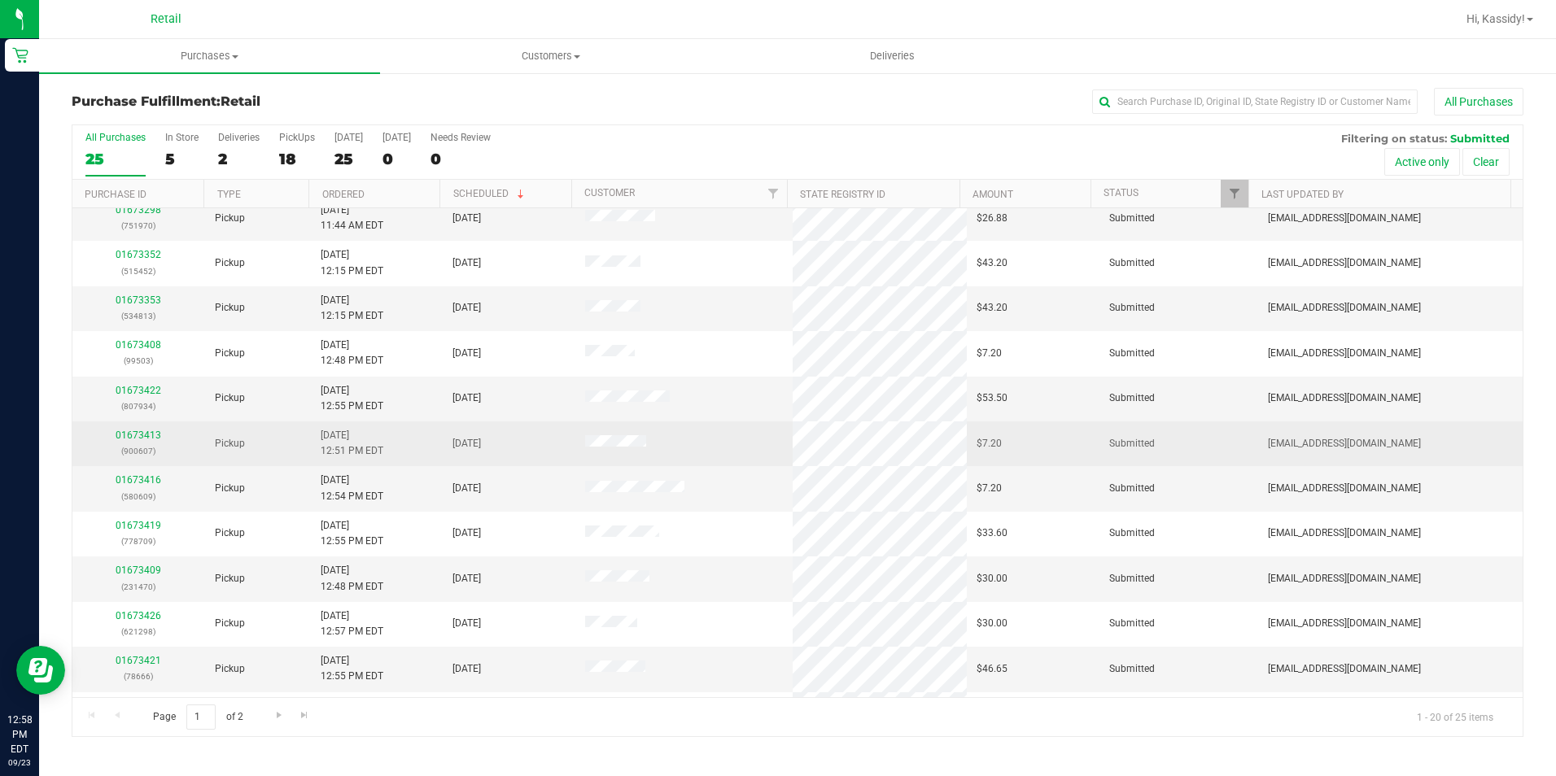
scroll to position [244, 0]
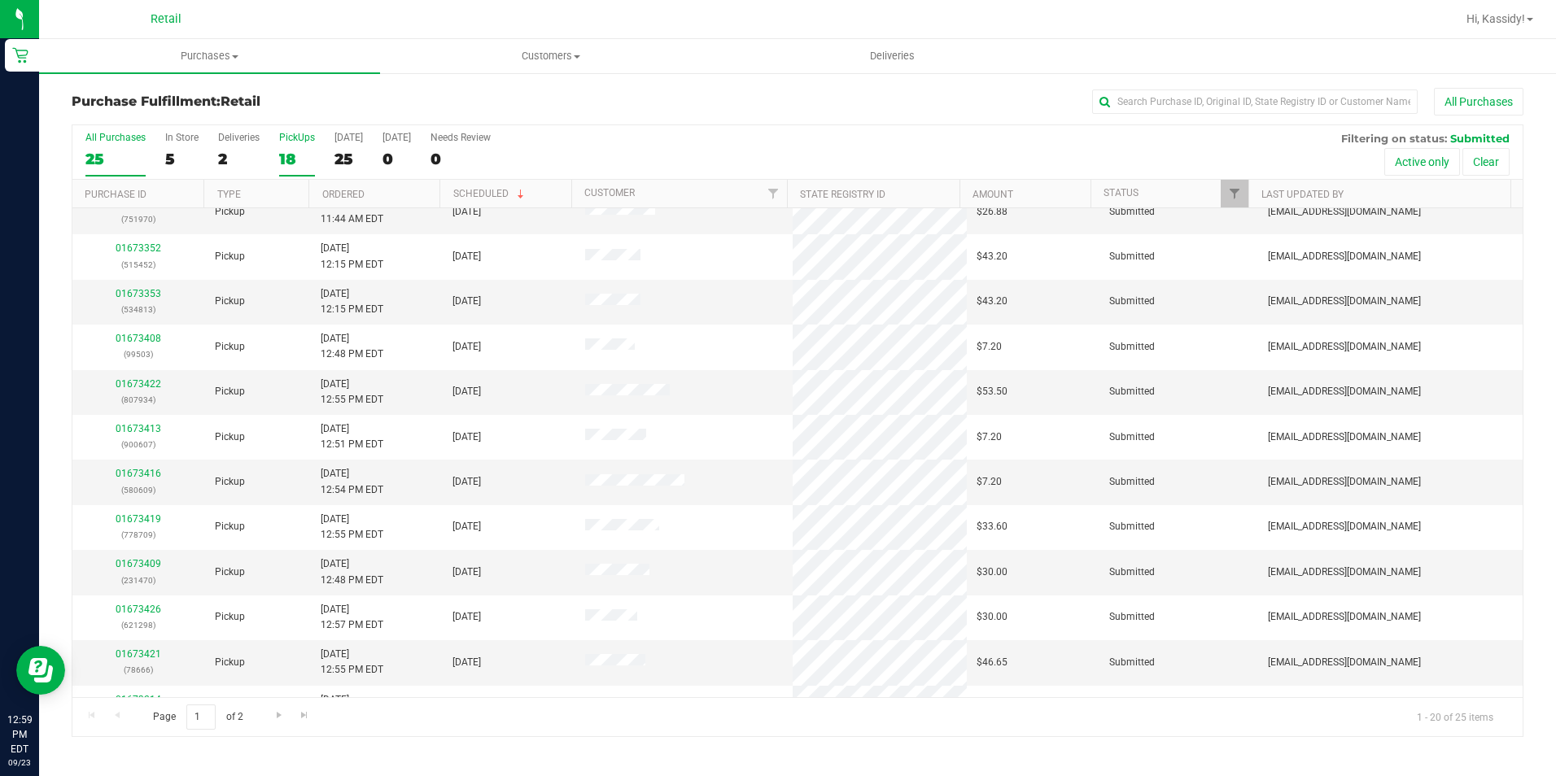
click at [291, 152] on div "18" at bounding box center [297, 159] width 36 height 19
click at [0, 0] on input "PickUps 18" at bounding box center [0, 0] width 0 height 0
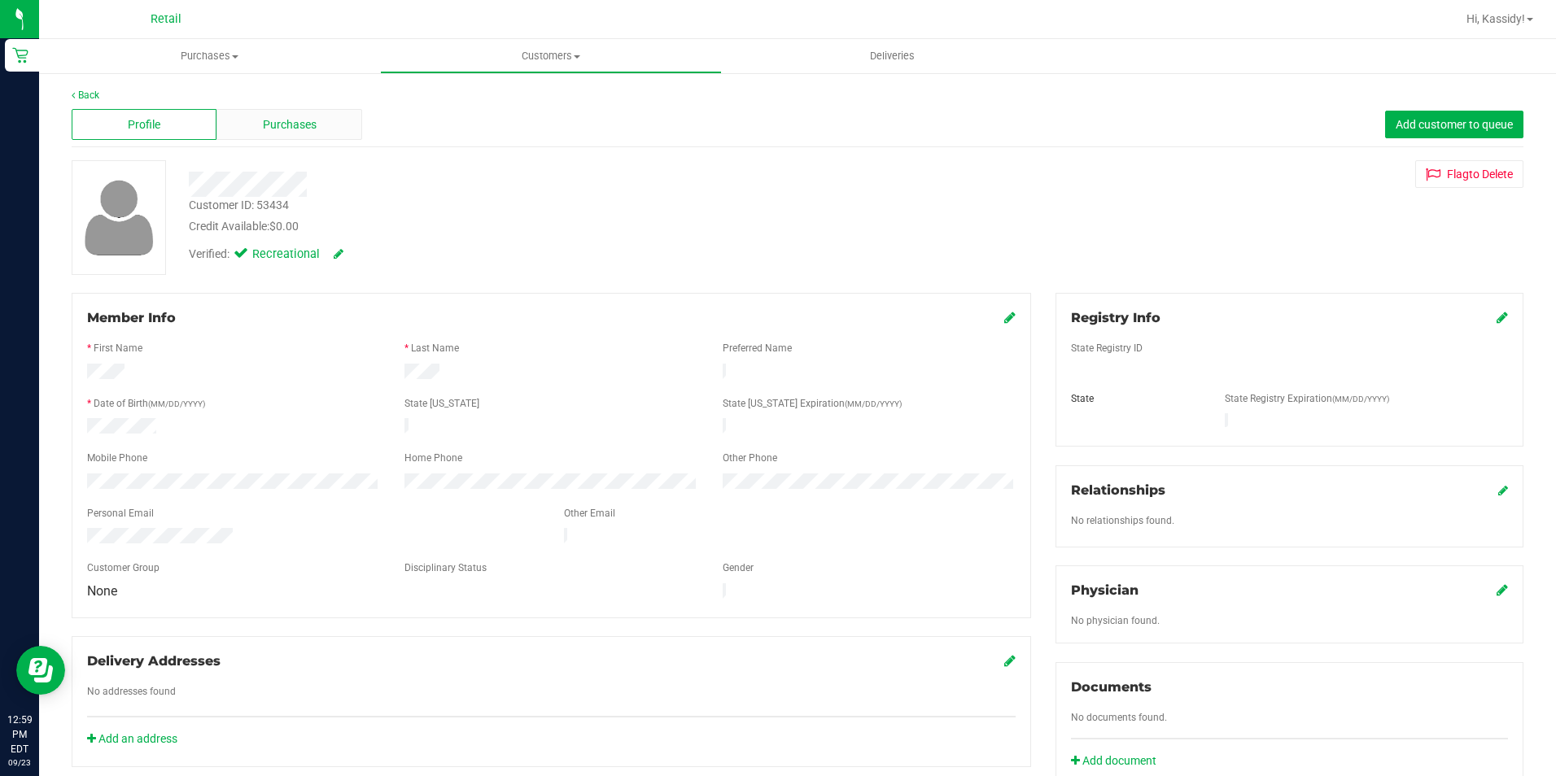
click at [304, 127] on span "Purchases" at bounding box center [290, 124] width 54 height 17
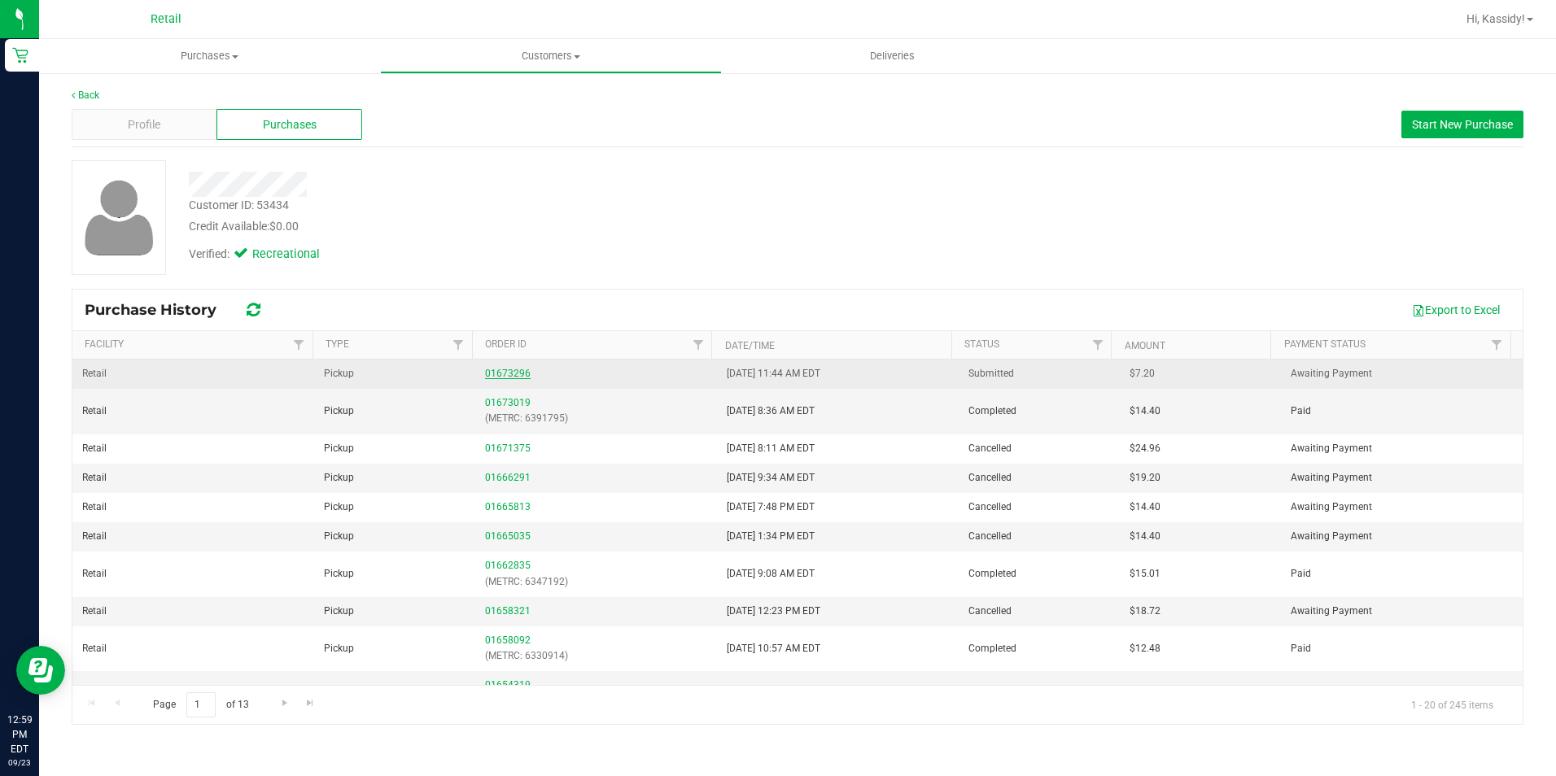
click at [501, 372] on link "01673296" at bounding box center [508, 373] width 46 height 11
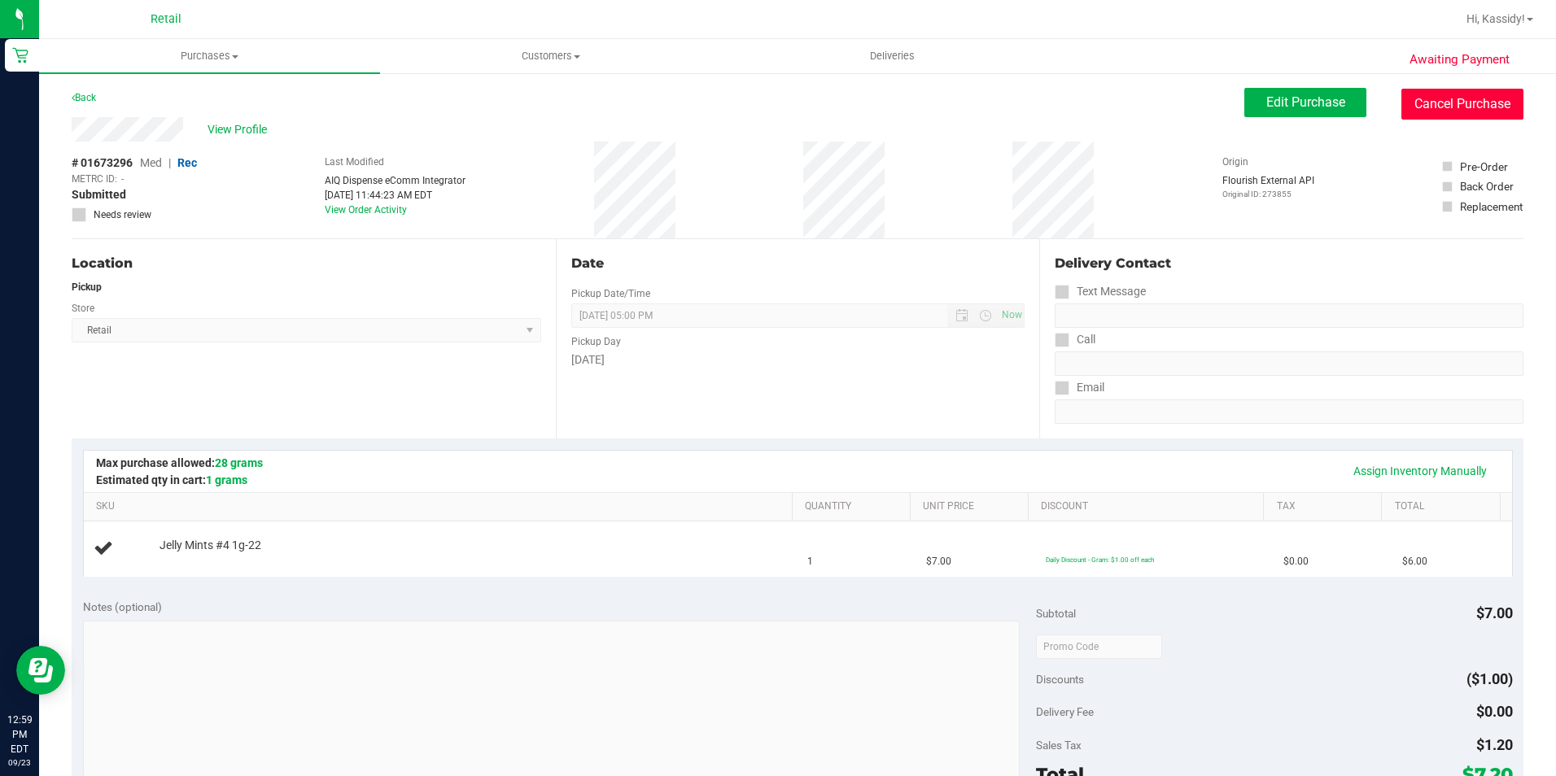
click at [1402, 105] on button "Cancel Purchase" at bounding box center [1463, 104] width 122 height 31
click at [214, 59] on span "Purchases" at bounding box center [209, 56] width 341 height 15
click at [172, 108] on li "Fulfillment" at bounding box center [209, 118] width 341 height 20
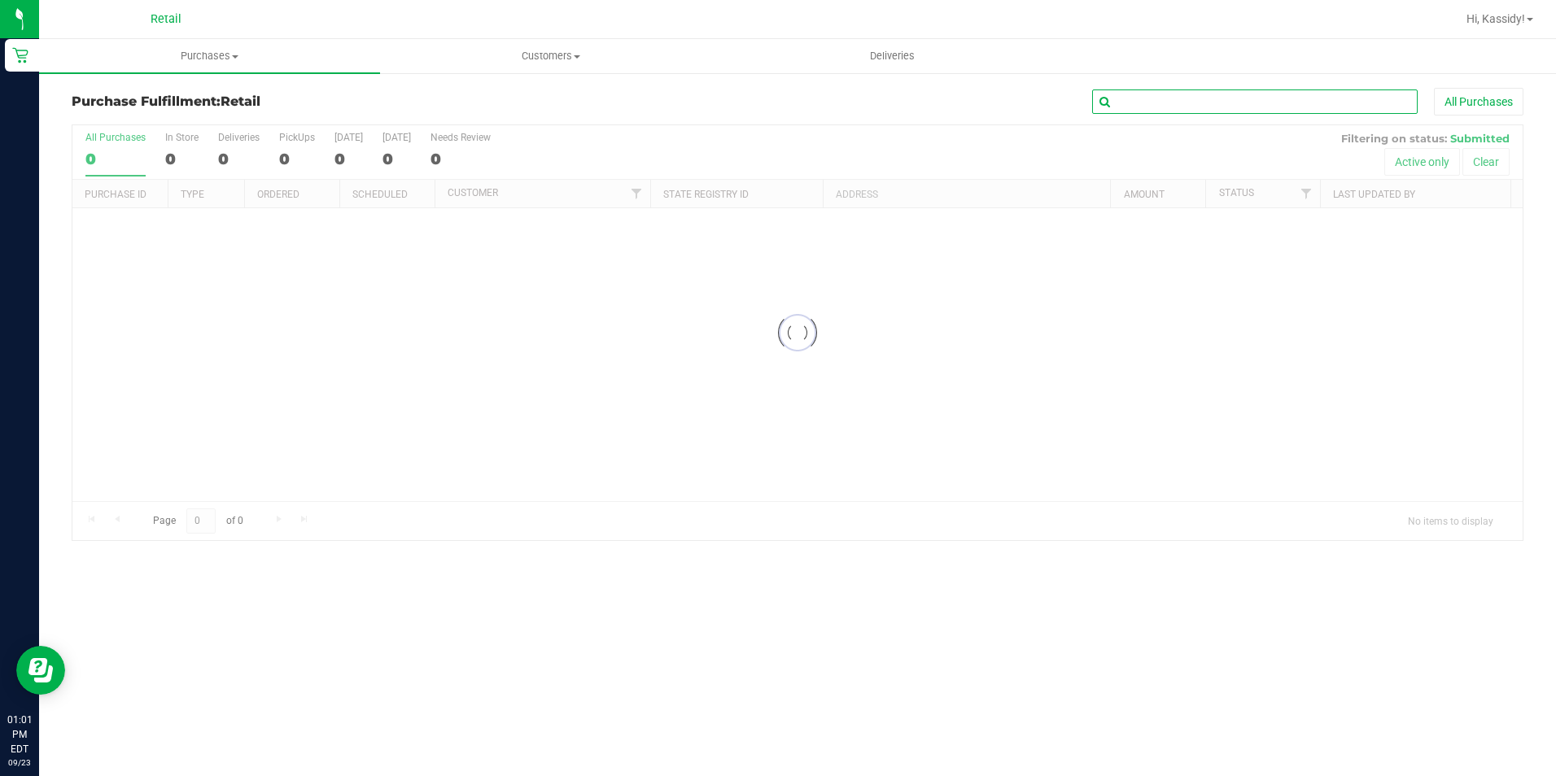
click at [1298, 107] on input "text" at bounding box center [1255, 102] width 326 height 24
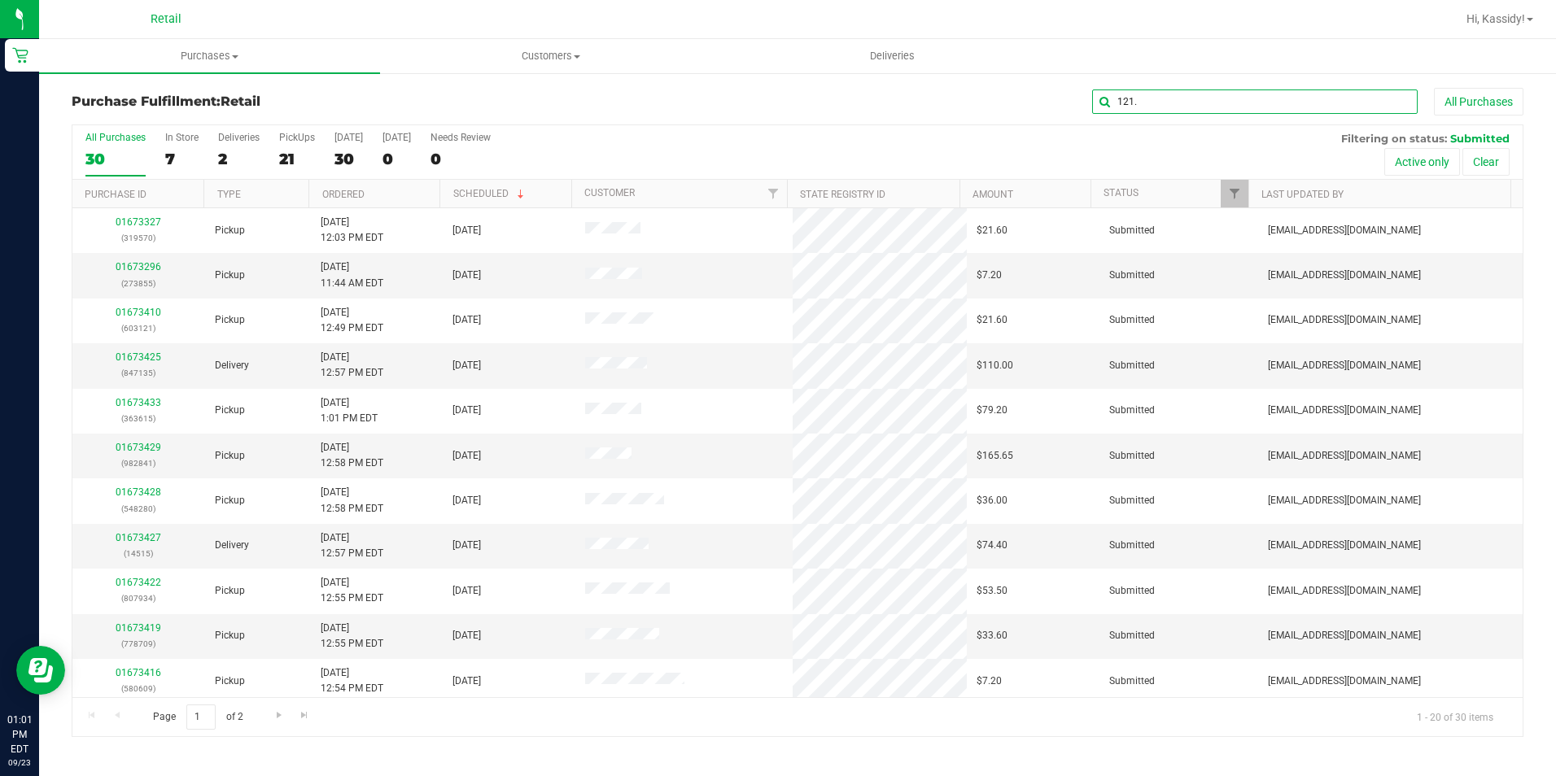
type input "121"
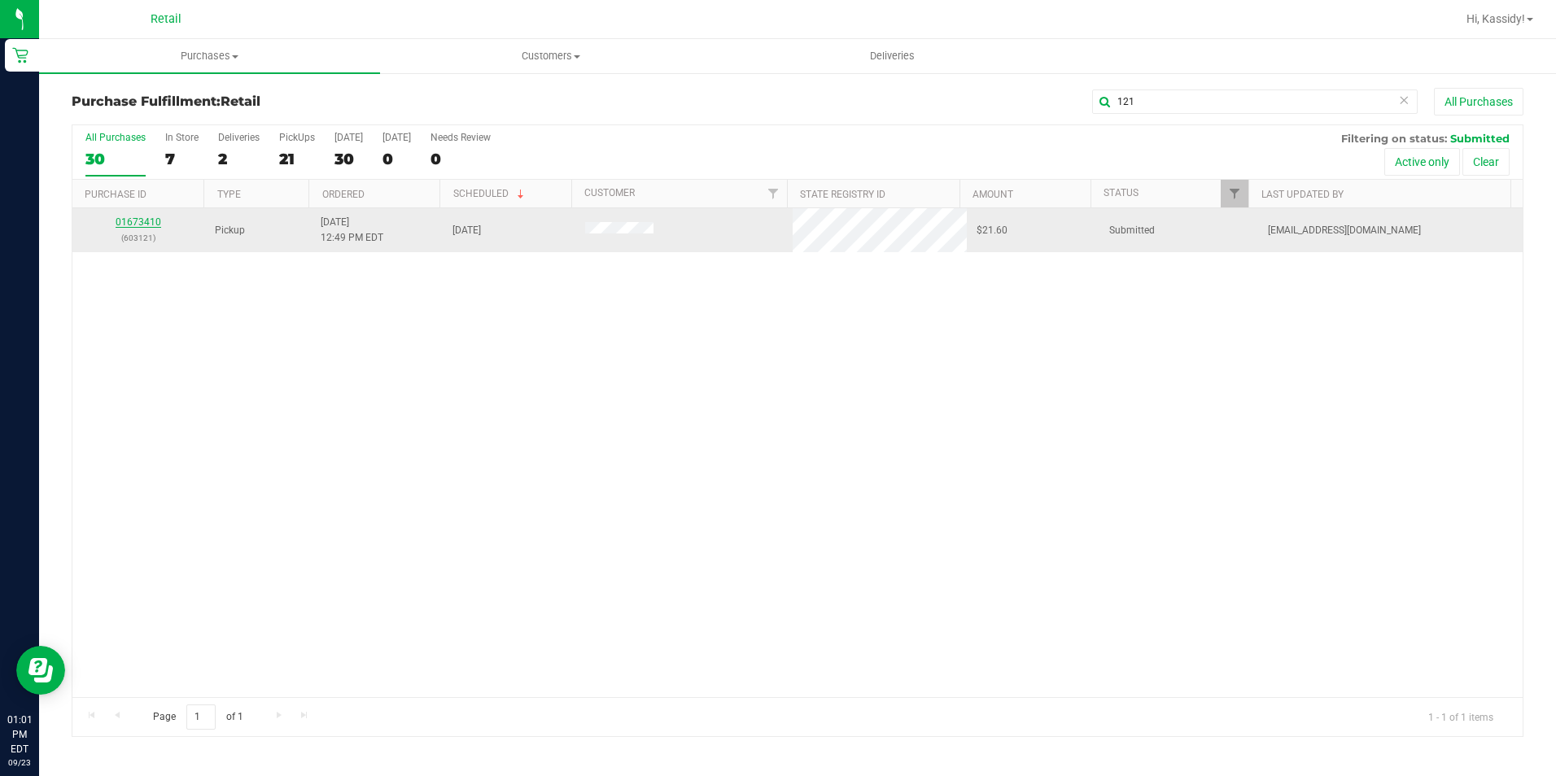
click at [133, 223] on link "01673410" at bounding box center [139, 221] width 46 height 11
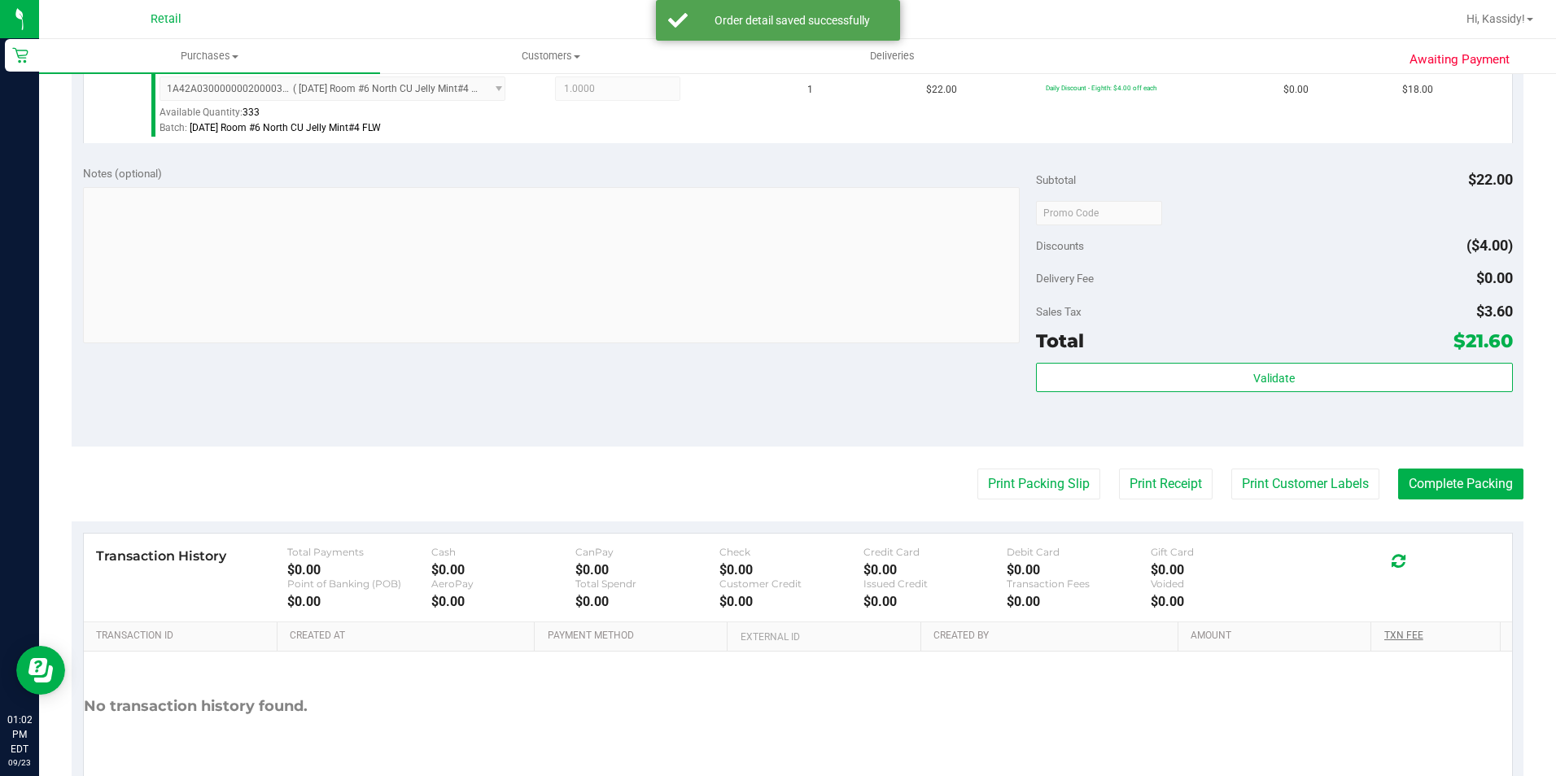
scroll to position [554, 0]
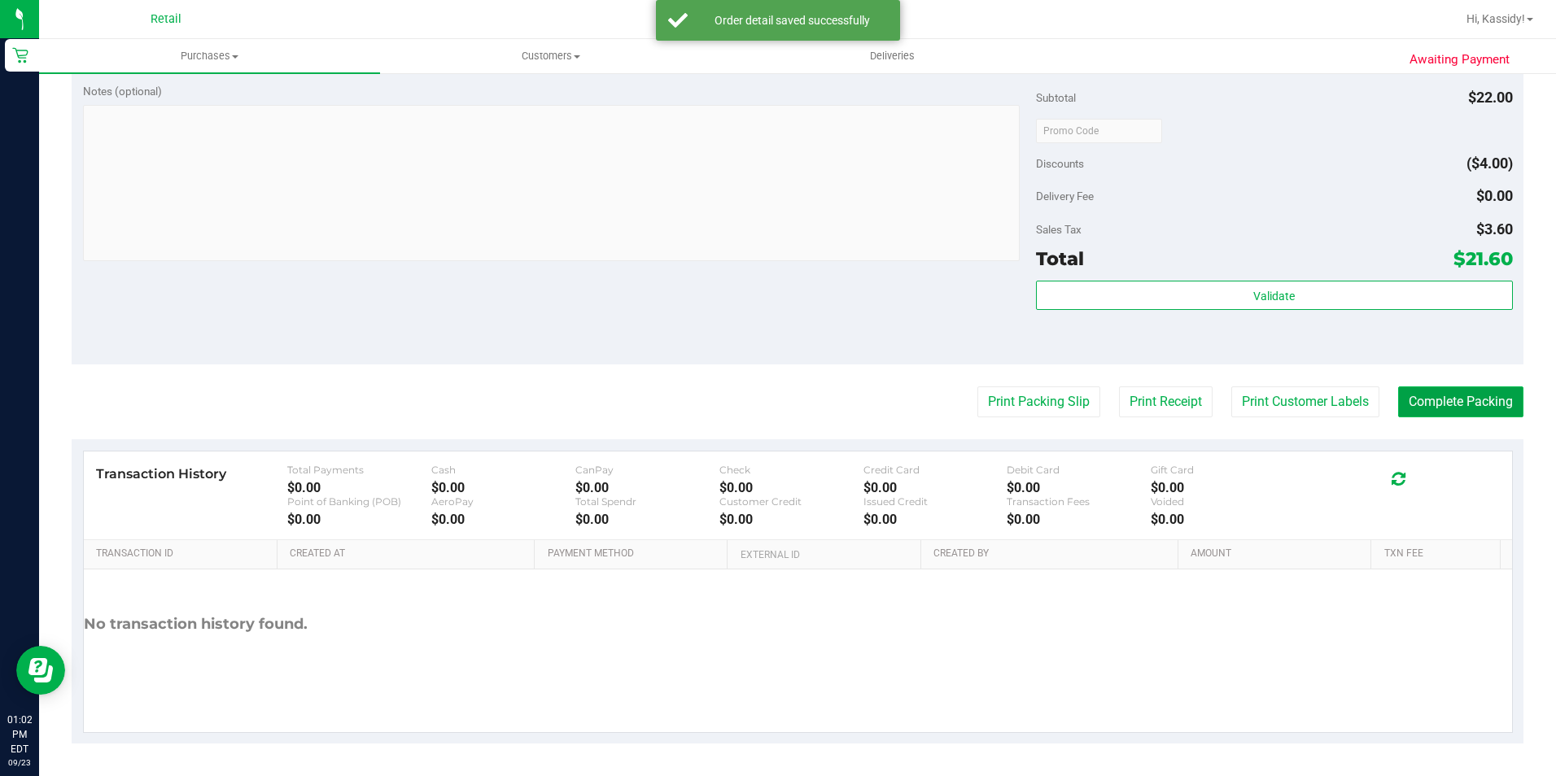
click at [1468, 413] on button "Complete Packing" at bounding box center [1460, 402] width 125 height 31
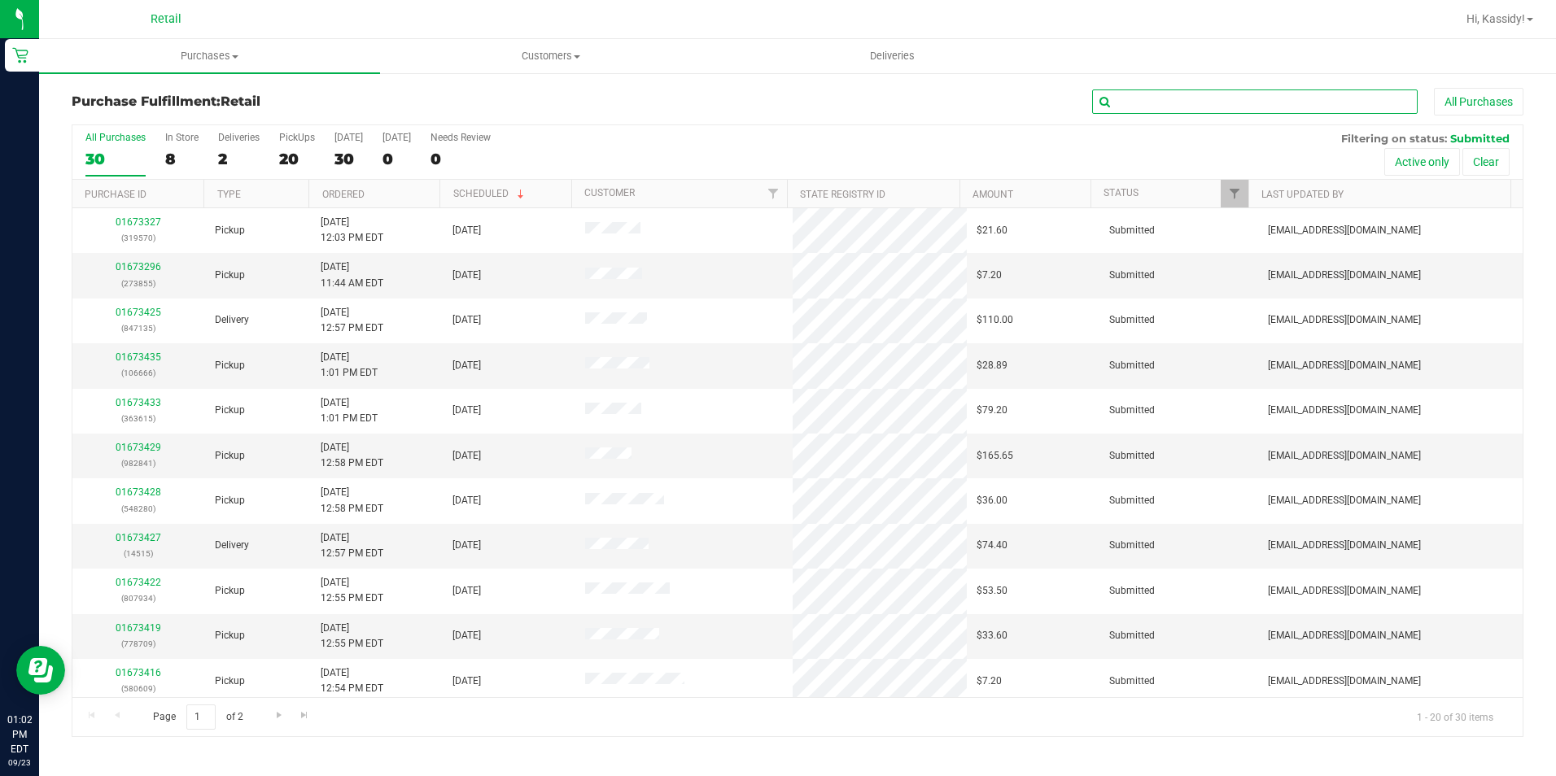
click at [1164, 93] on input "text" at bounding box center [1255, 102] width 326 height 24
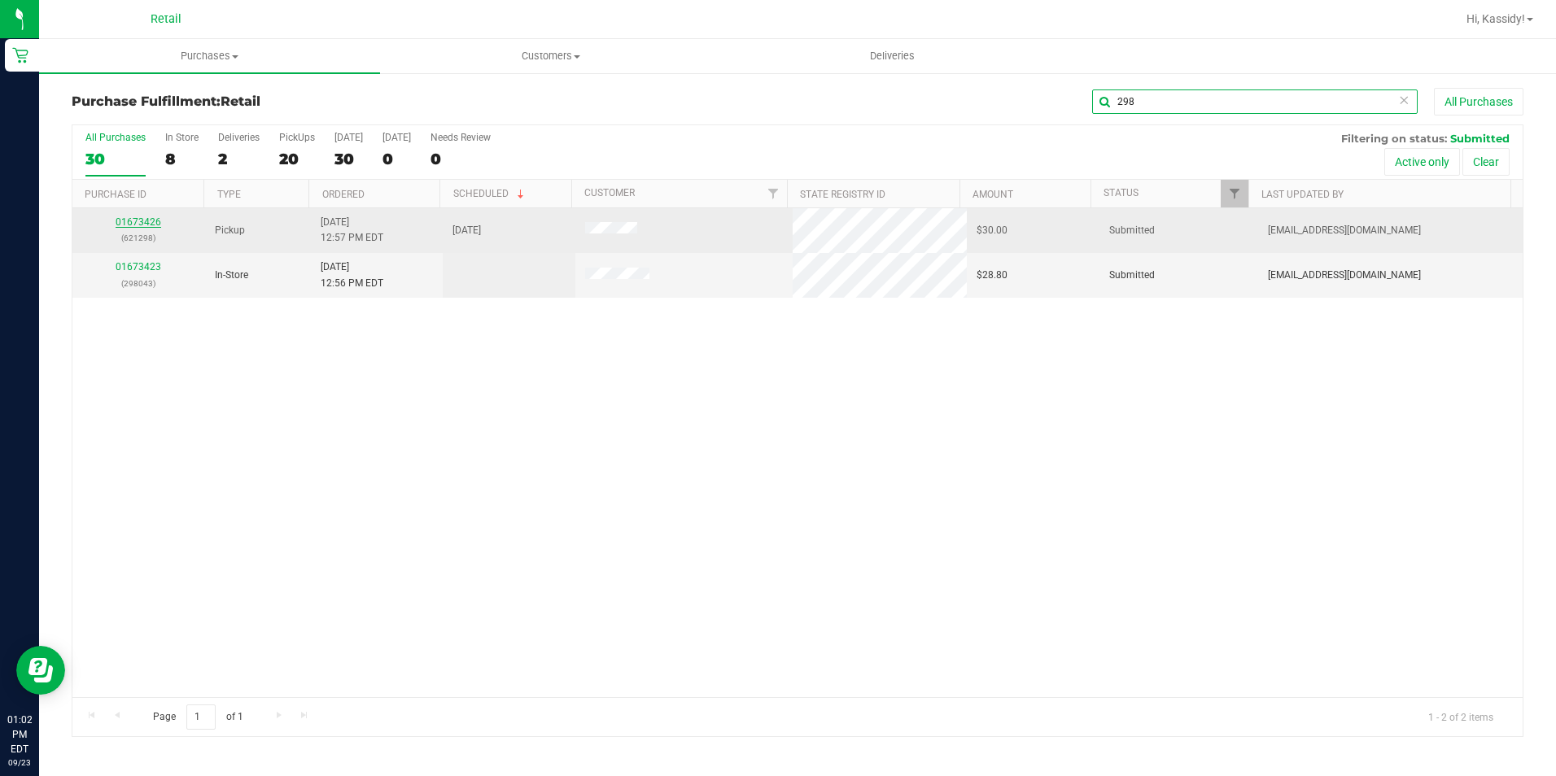
type input "298"
click at [139, 220] on link "01673426" at bounding box center [139, 221] width 46 height 11
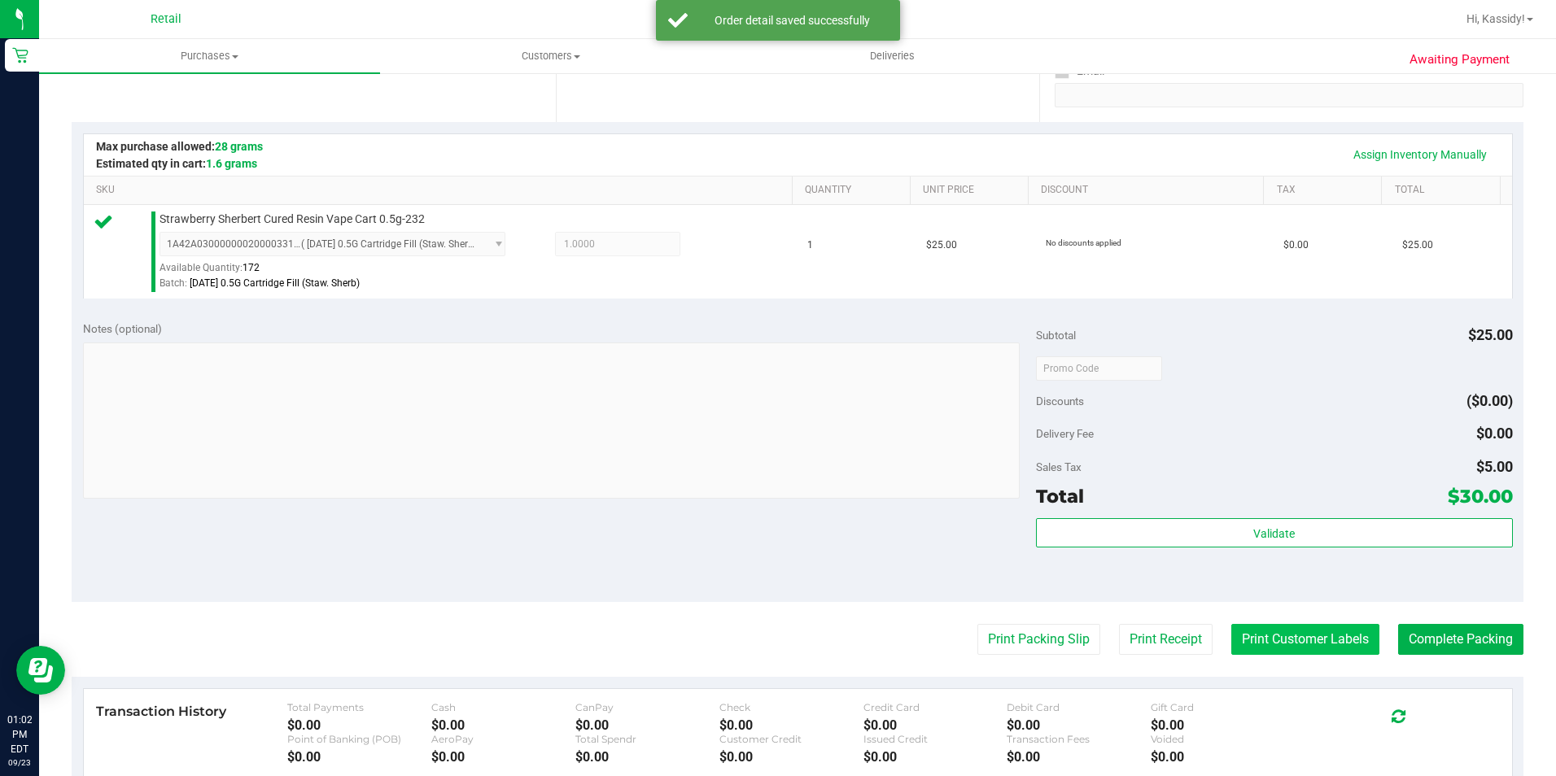
scroll to position [488, 0]
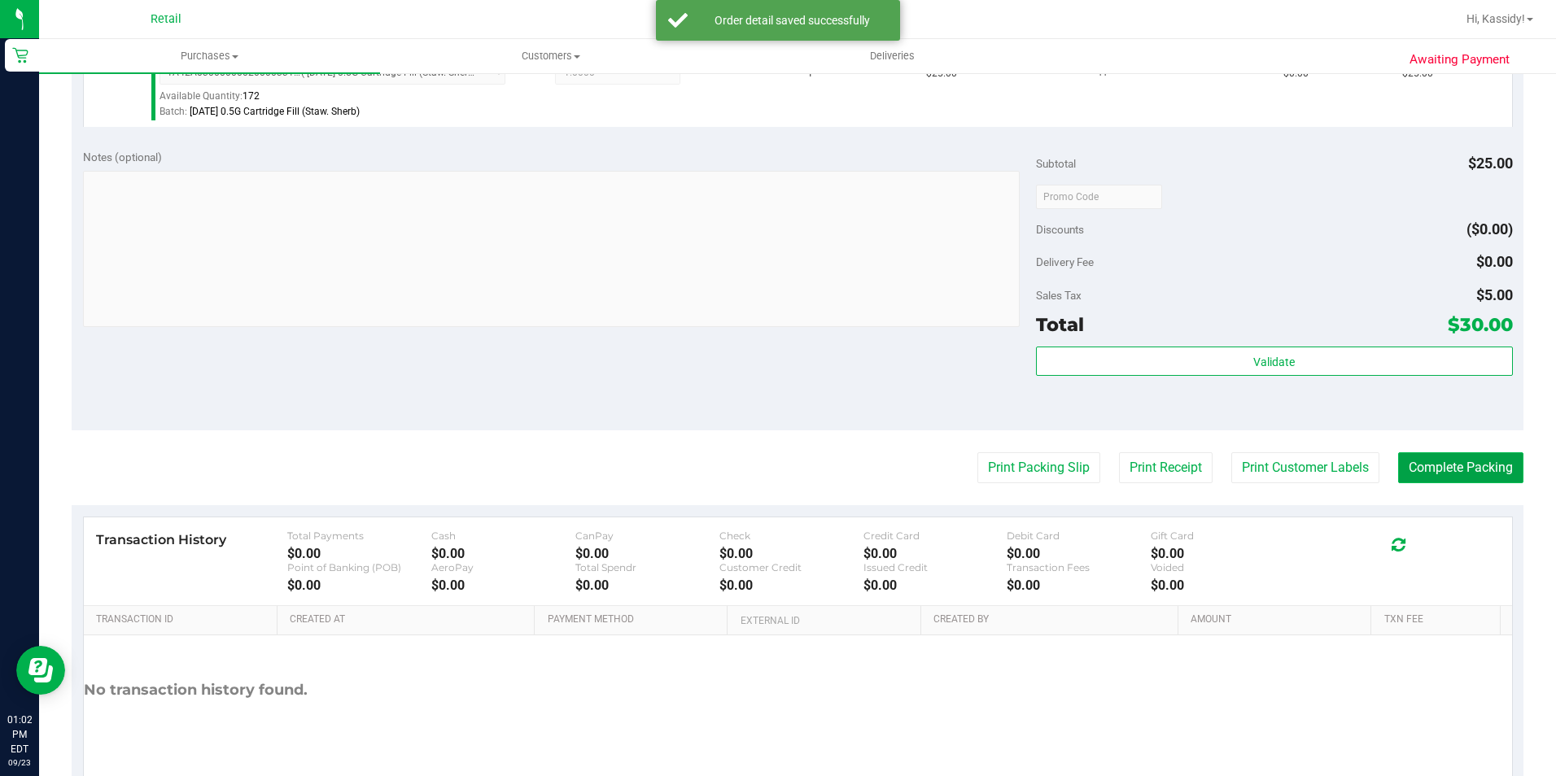
click at [1434, 462] on button "Complete Packing" at bounding box center [1460, 468] width 125 height 31
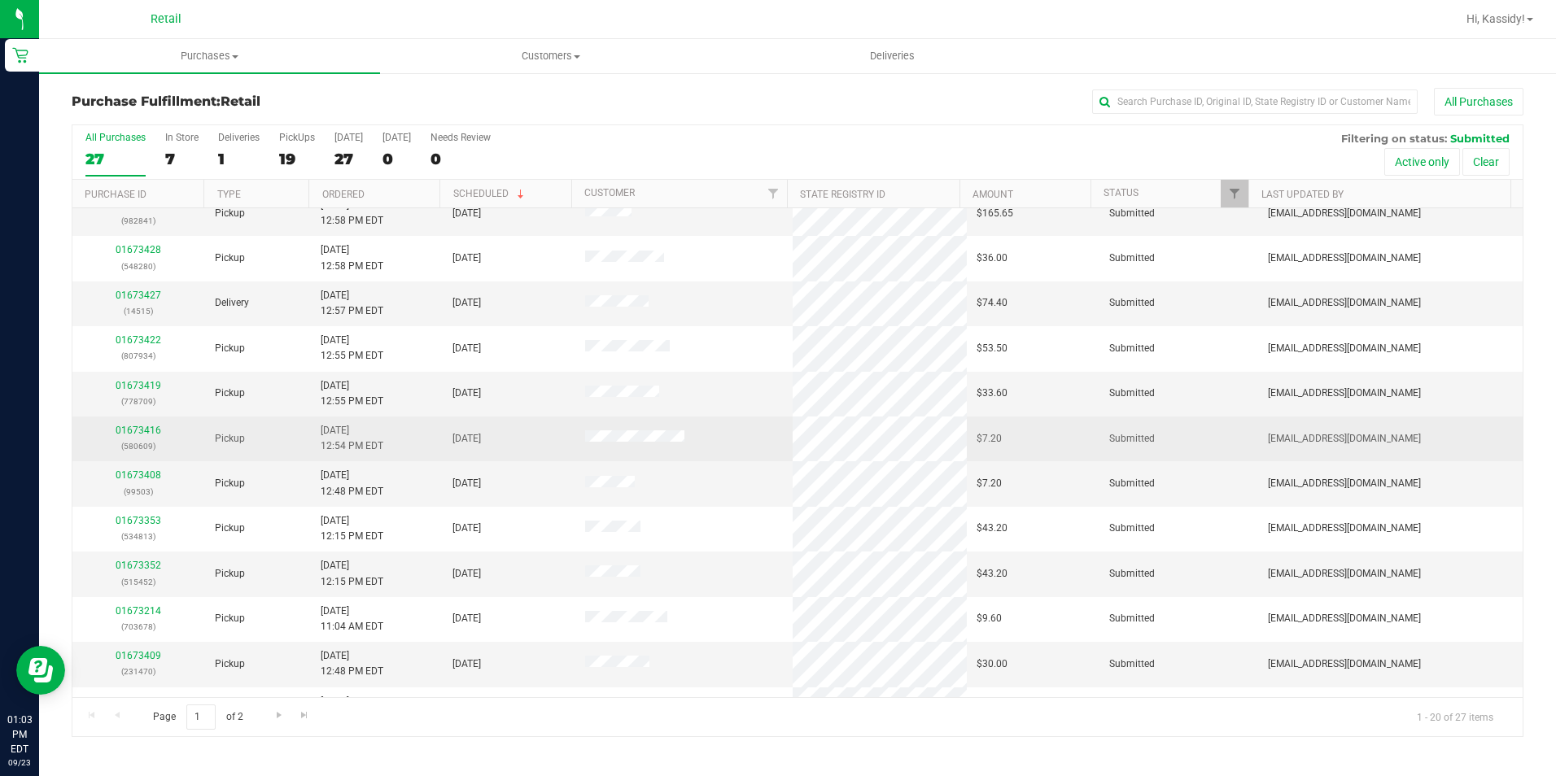
scroll to position [244, 0]
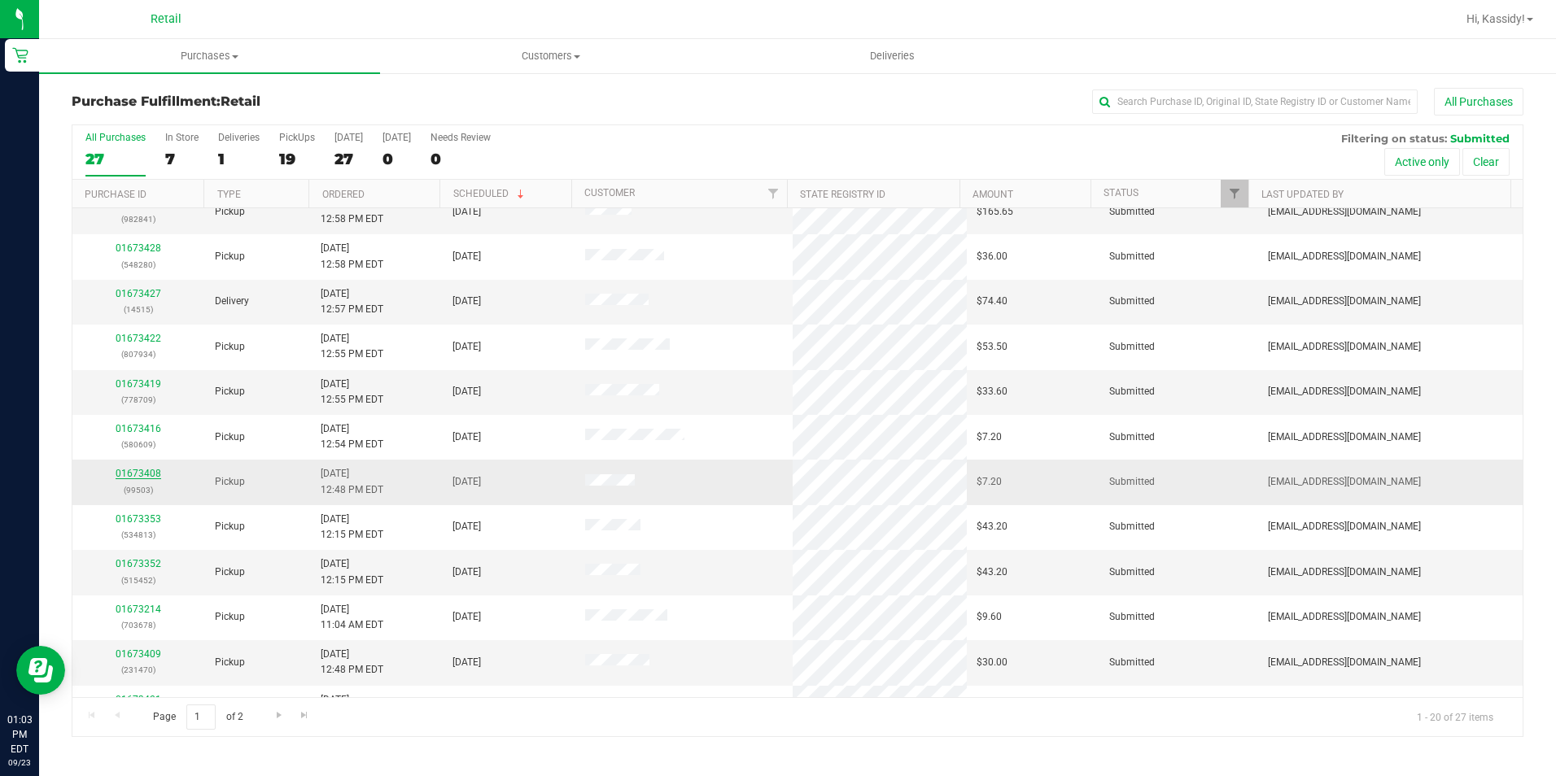
click at [147, 474] on link "01673408" at bounding box center [139, 473] width 46 height 11
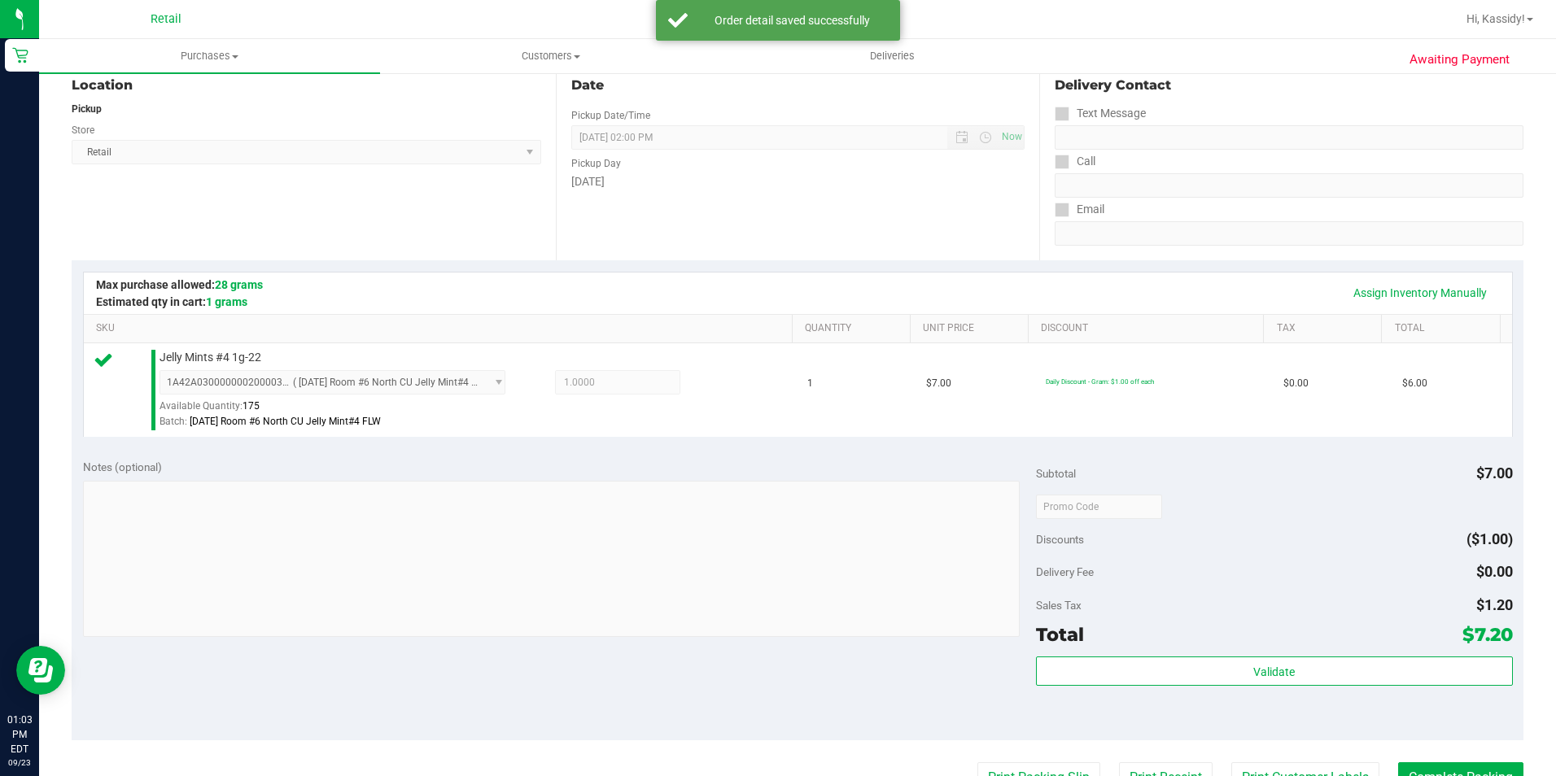
scroll to position [407, 0]
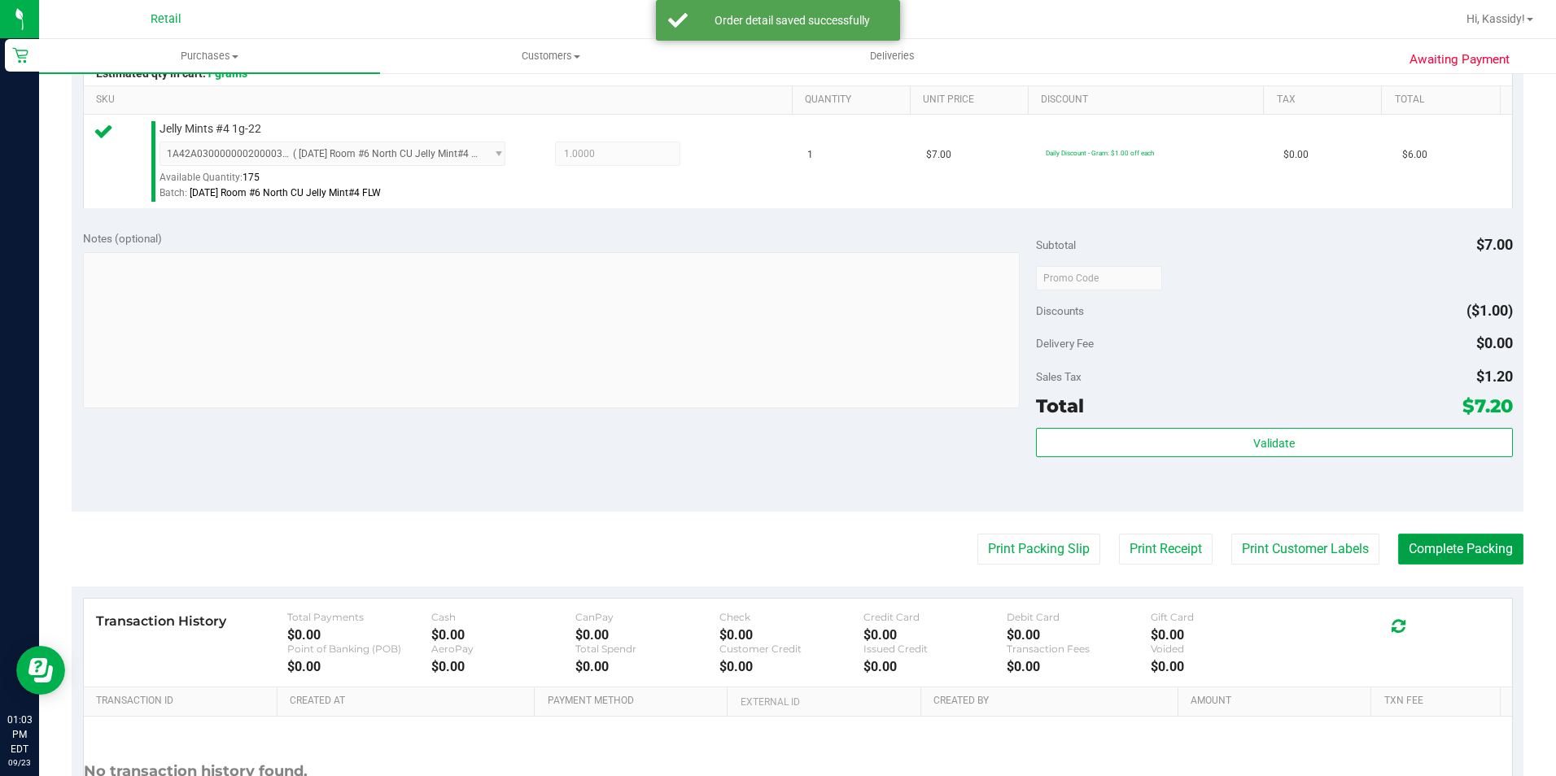
click at [1432, 553] on button "Complete Packing" at bounding box center [1460, 549] width 125 height 31
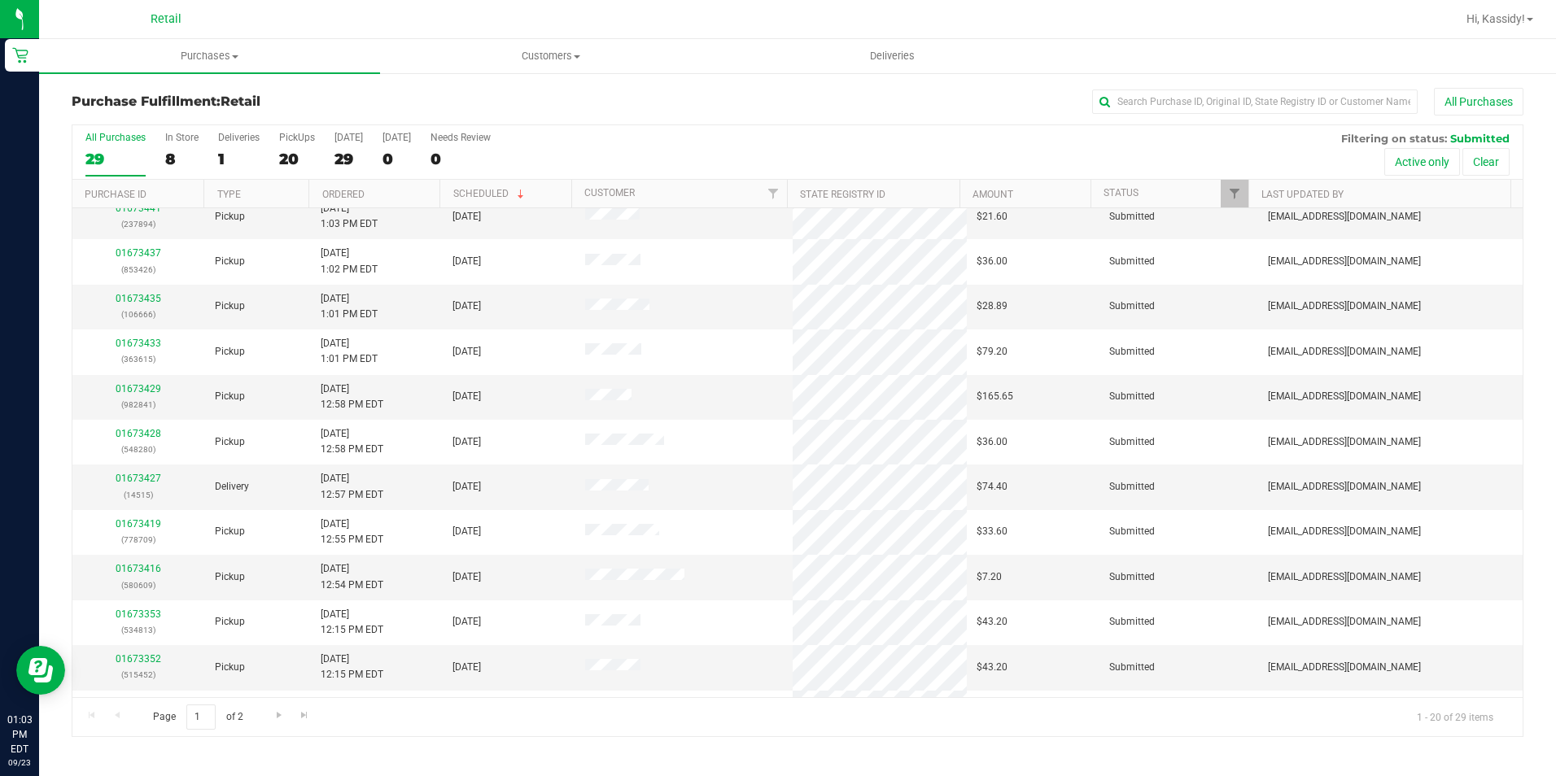
scroll to position [244, 0]
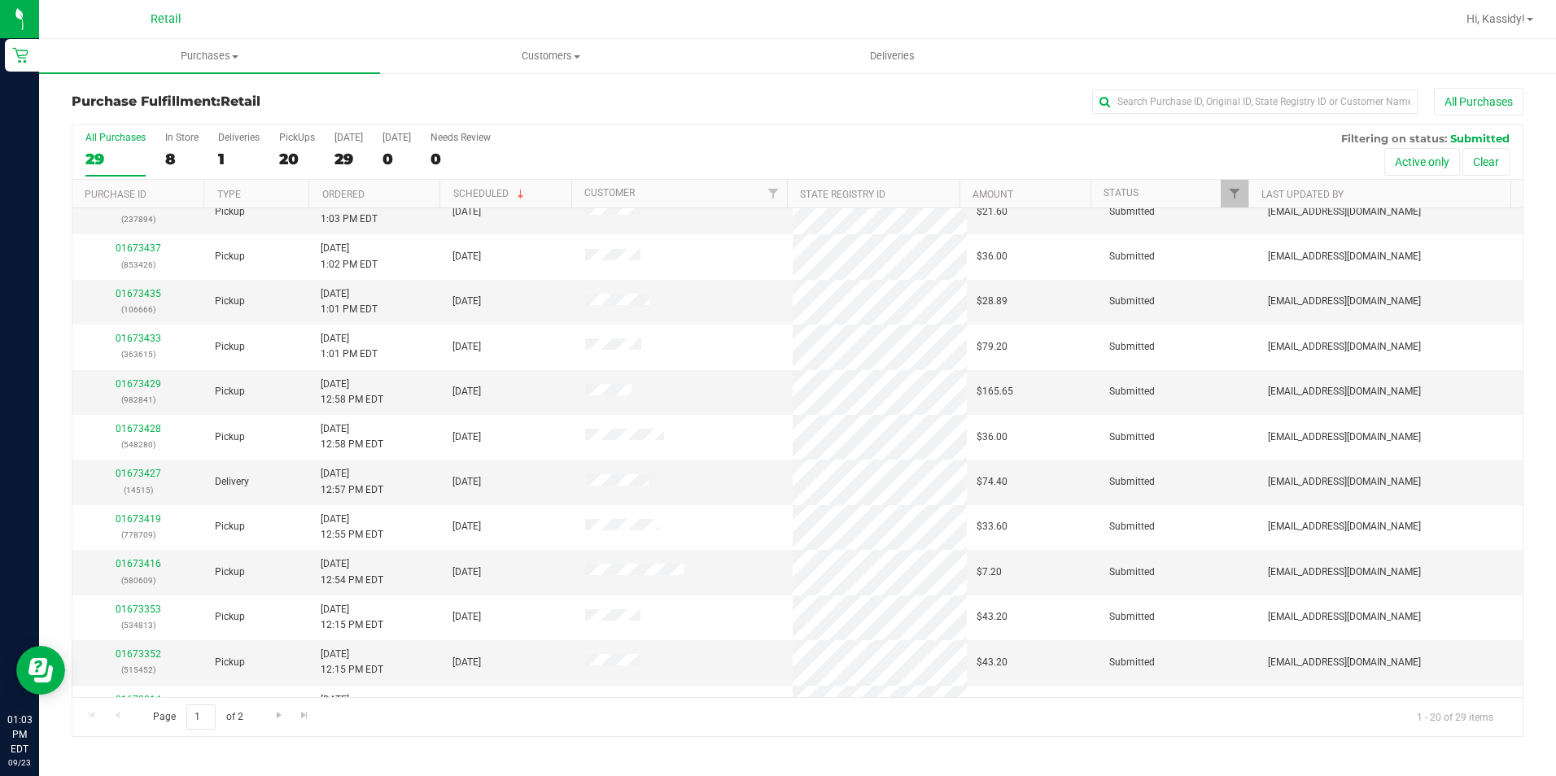
click at [1162, 114] on div "All Purchases" at bounding box center [1040, 102] width 968 height 28
click at [1155, 96] on input "text" at bounding box center [1255, 102] width 326 height 24
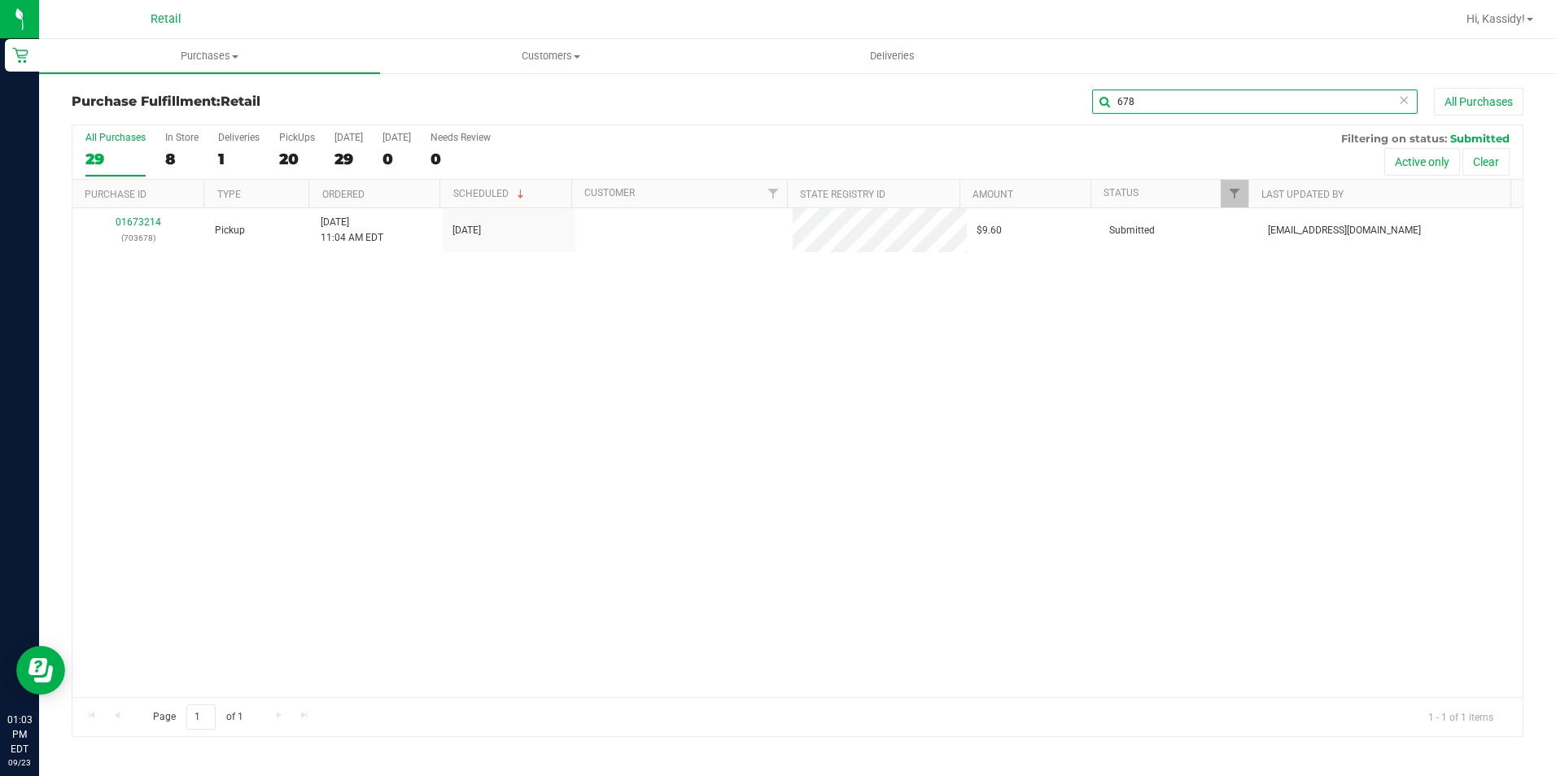
scroll to position [0, 0]
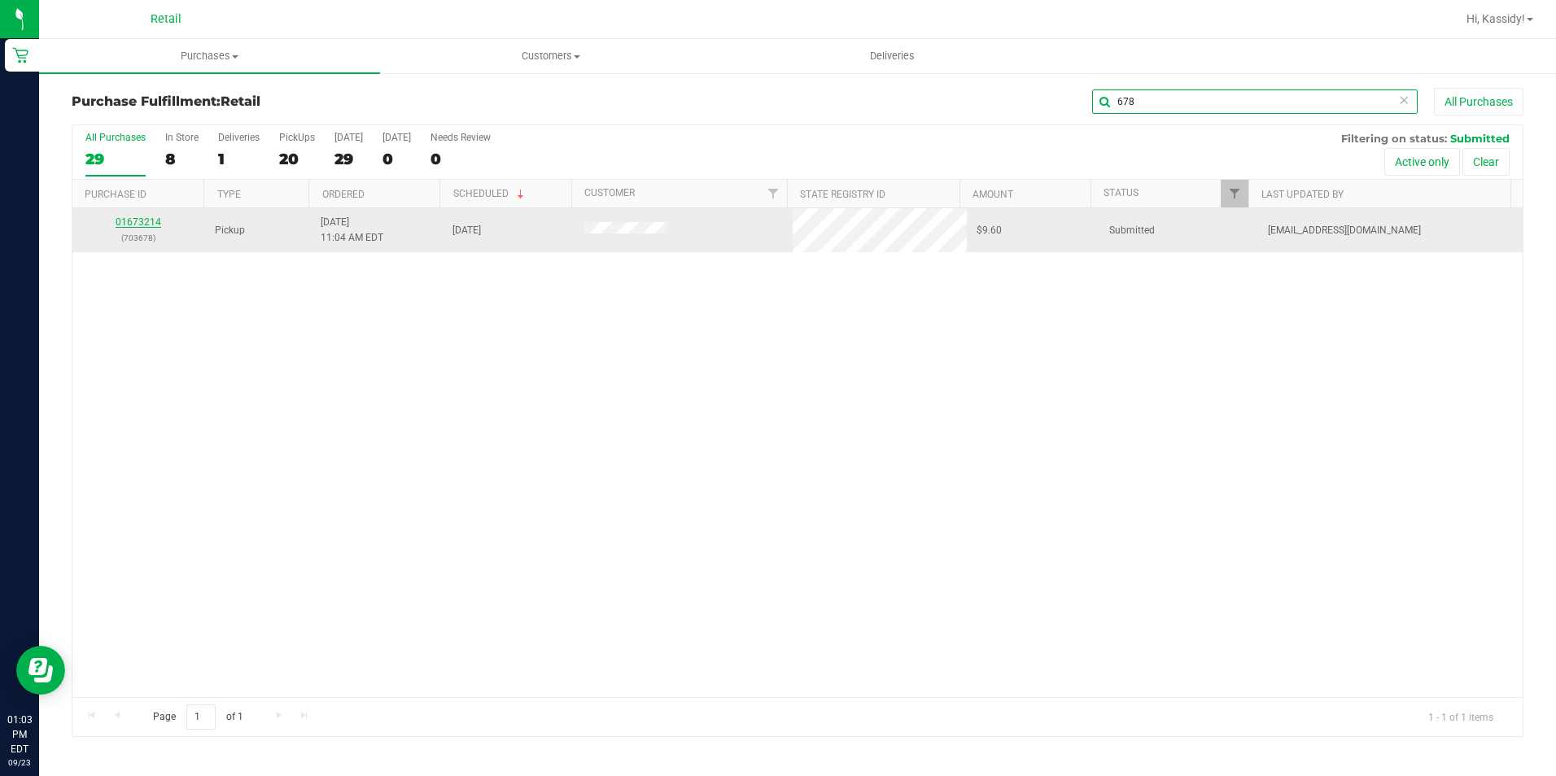
type input "678"
click at [138, 227] on link "01673214" at bounding box center [139, 221] width 46 height 11
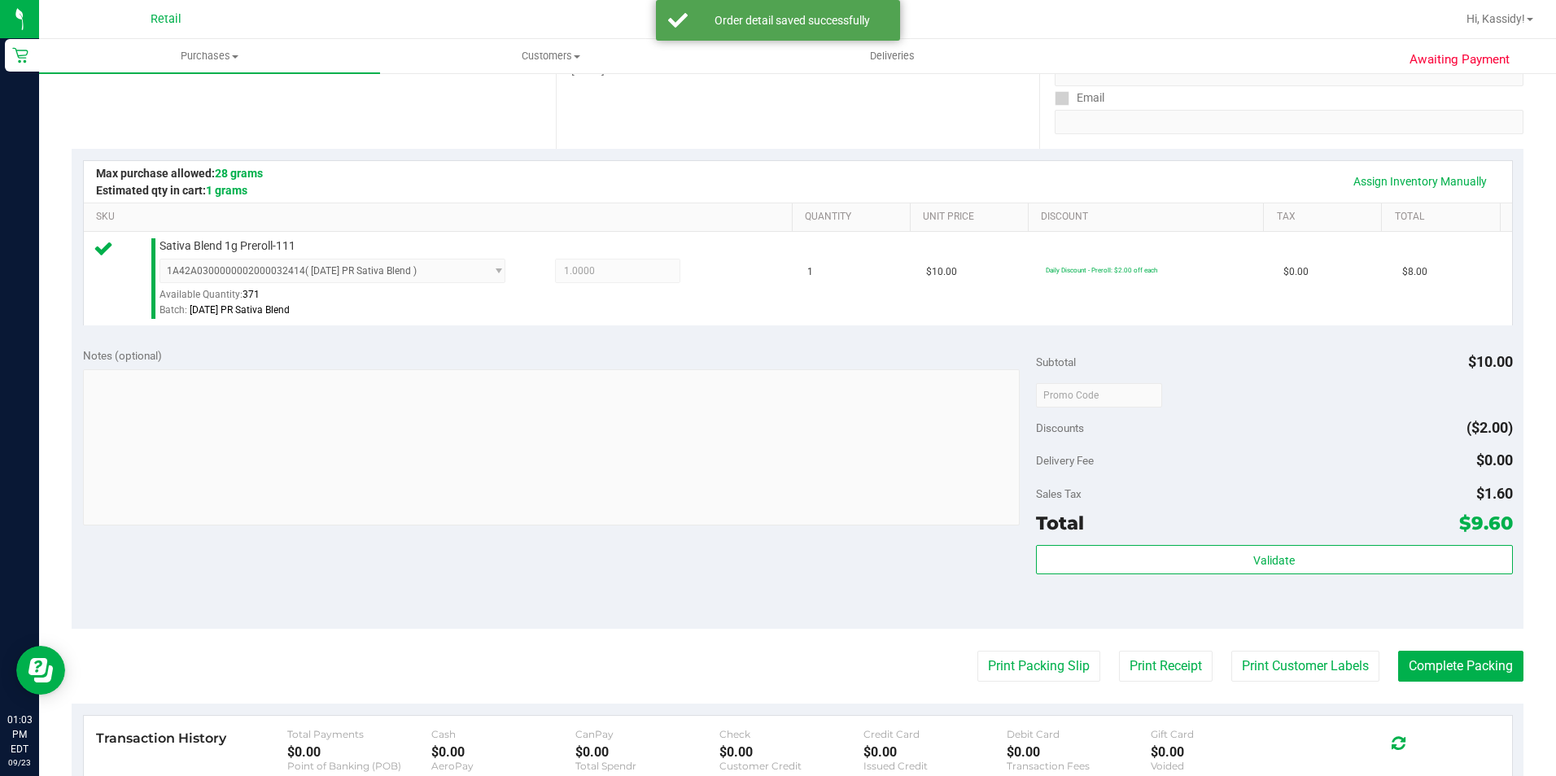
scroll to position [554, 0]
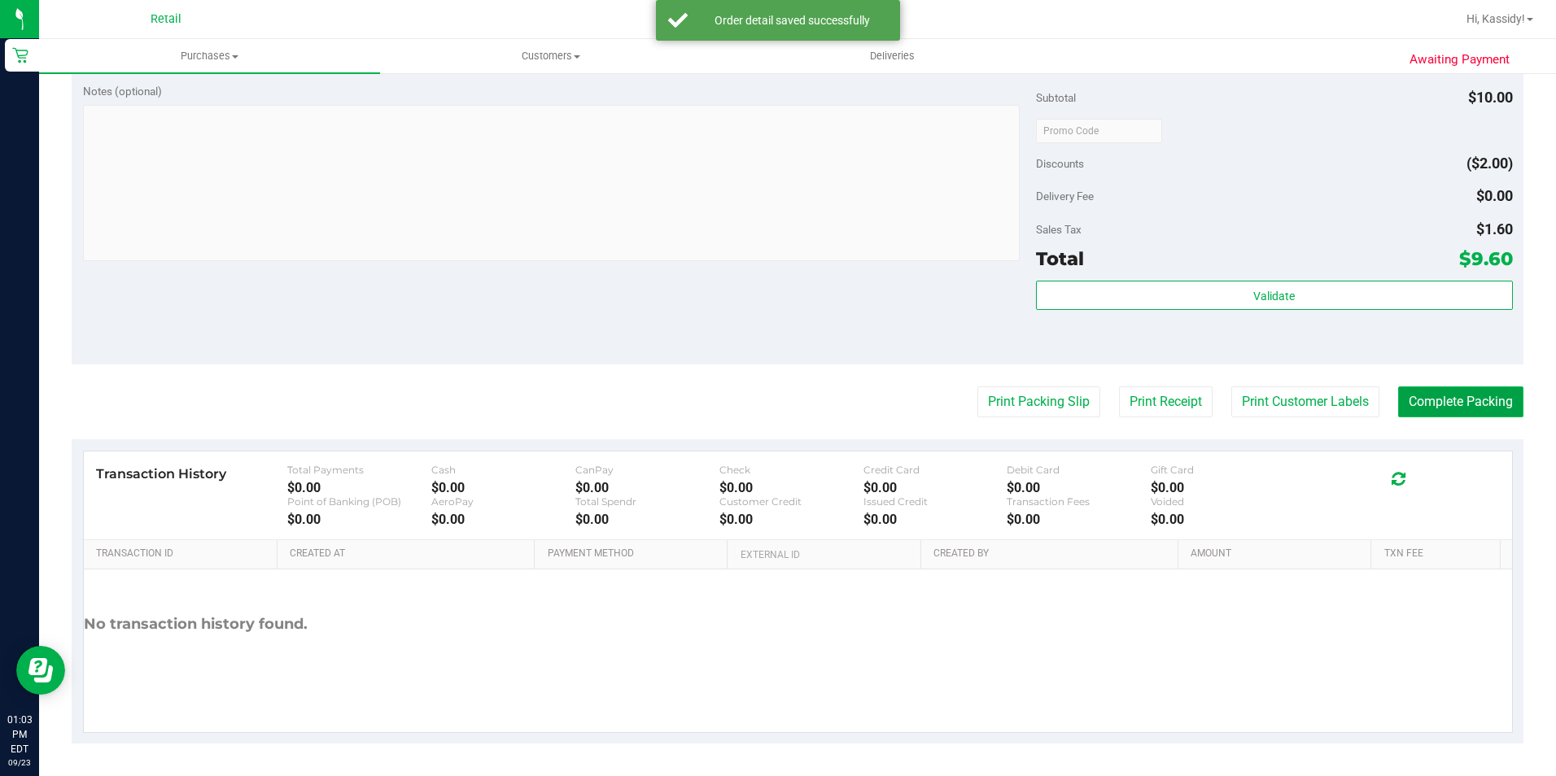
click at [1455, 400] on button "Complete Packing" at bounding box center [1460, 402] width 125 height 31
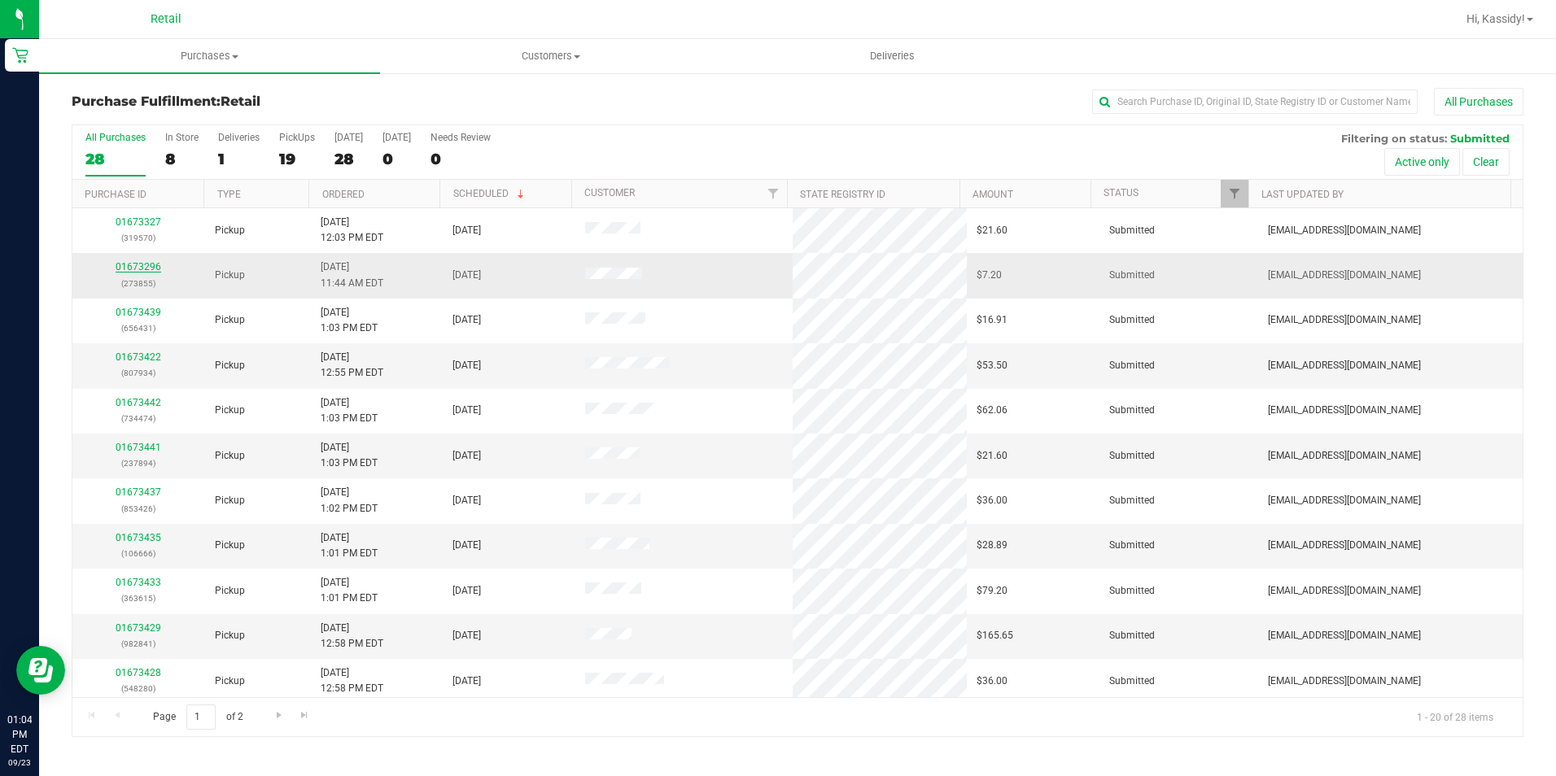
click at [147, 269] on link "01673296" at bounding box center [139, 266] width 46 height 11
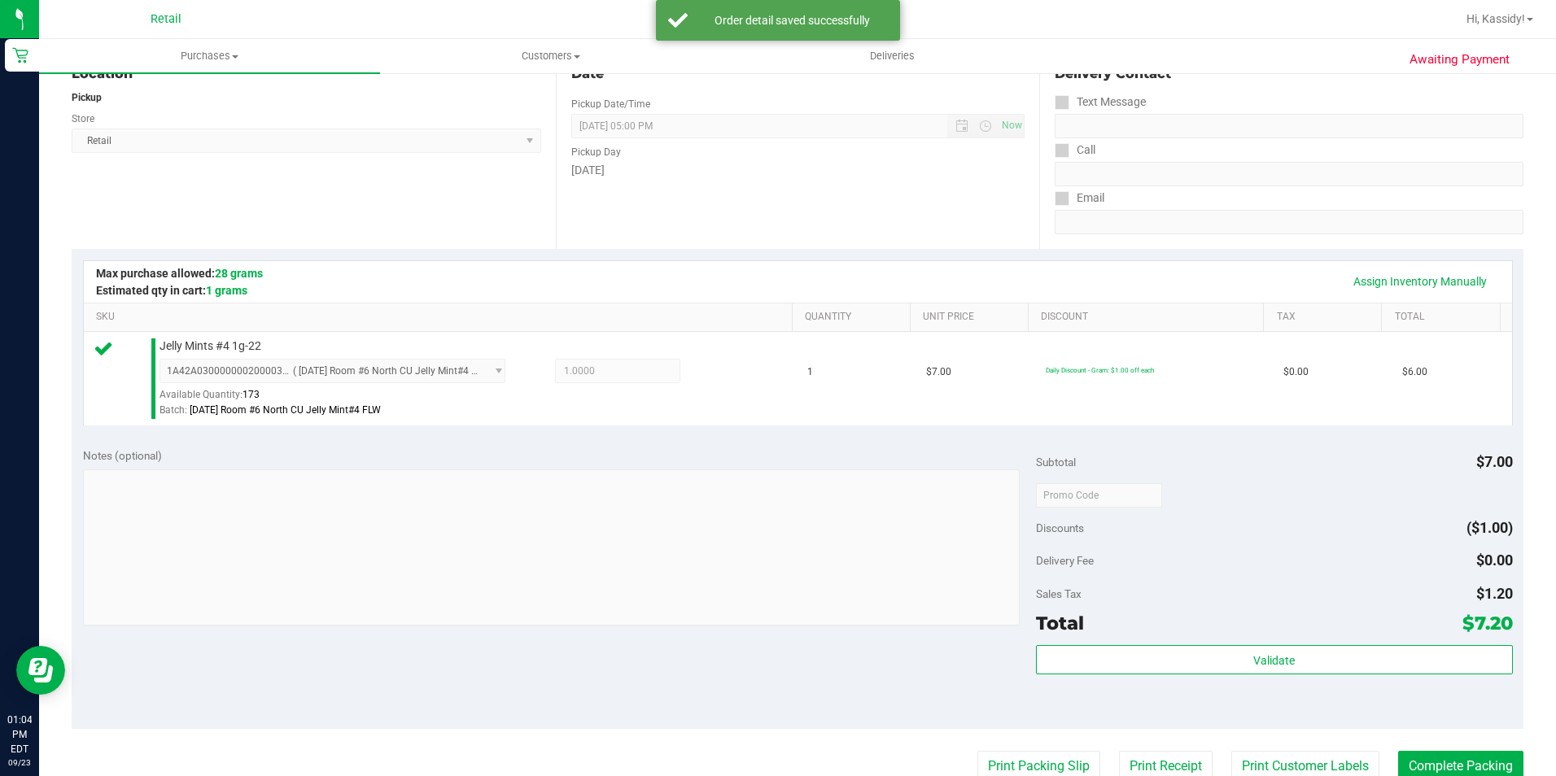
scroll to position [488, 0]
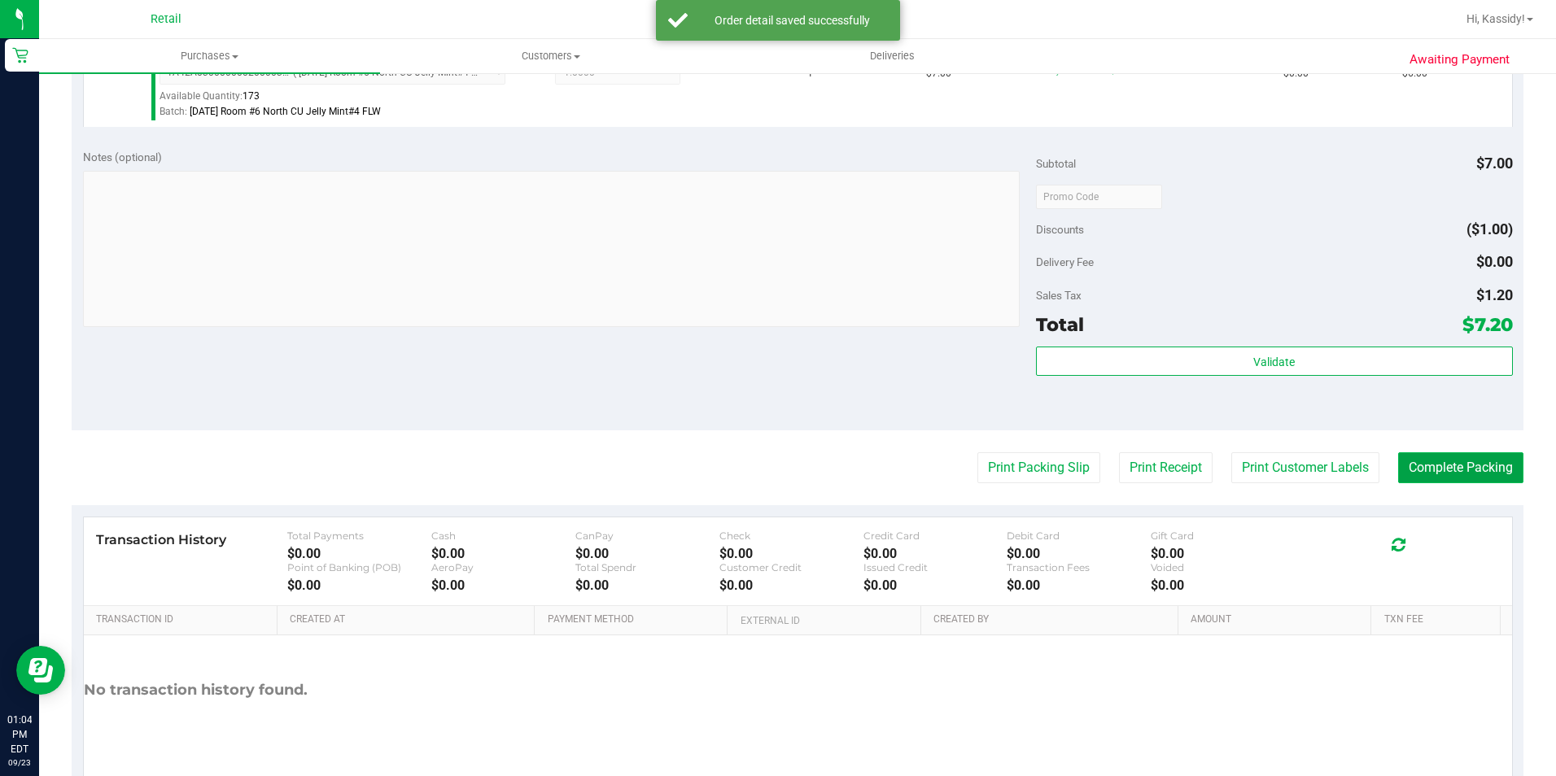
click at [1453, 475] on button "Complete Packing" at bounding box center [1460, 468] width 125 height 31
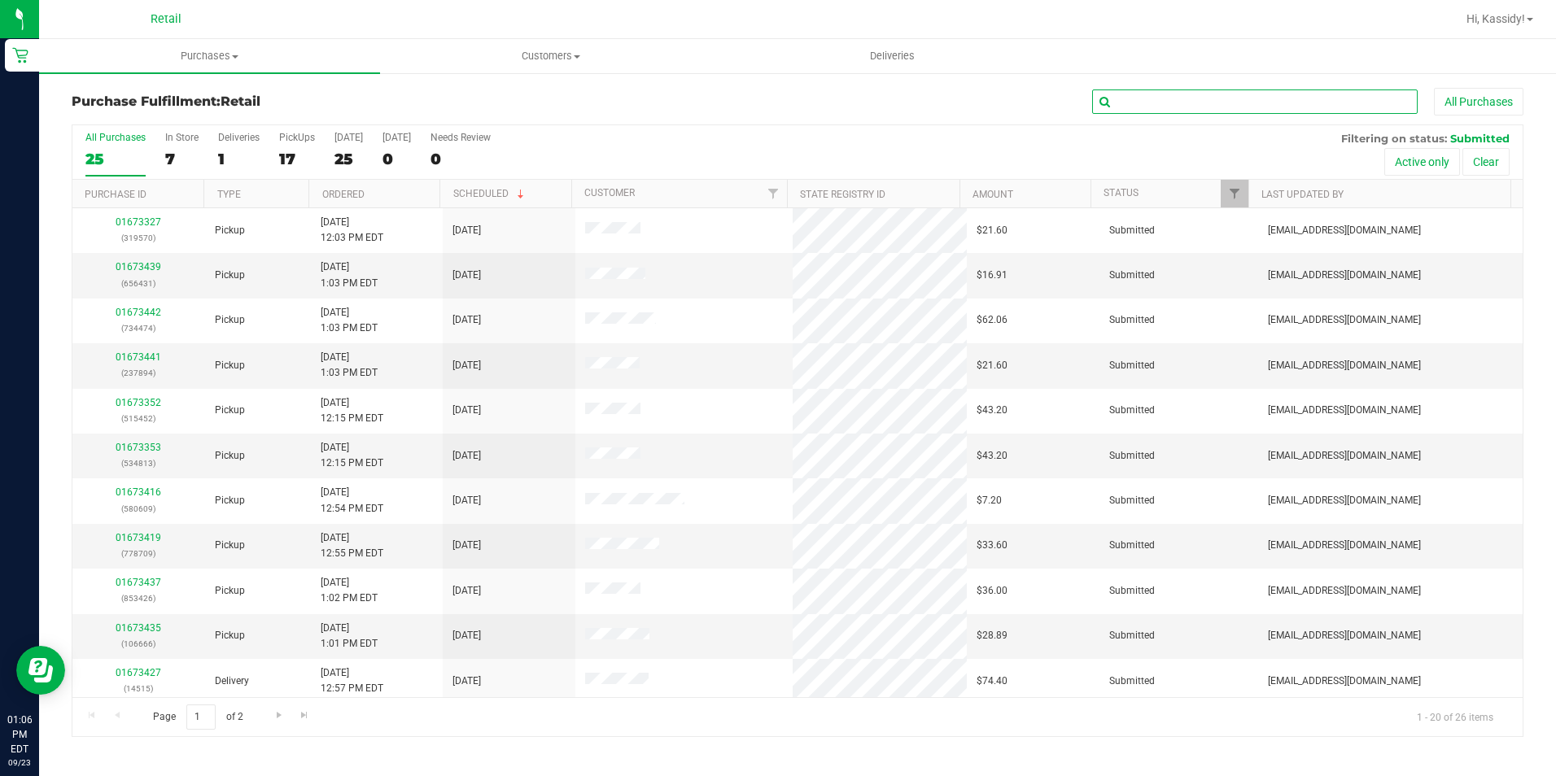
click at [1201, 94] on input "text" at bounding box center [1255, 102] width 326 height 24
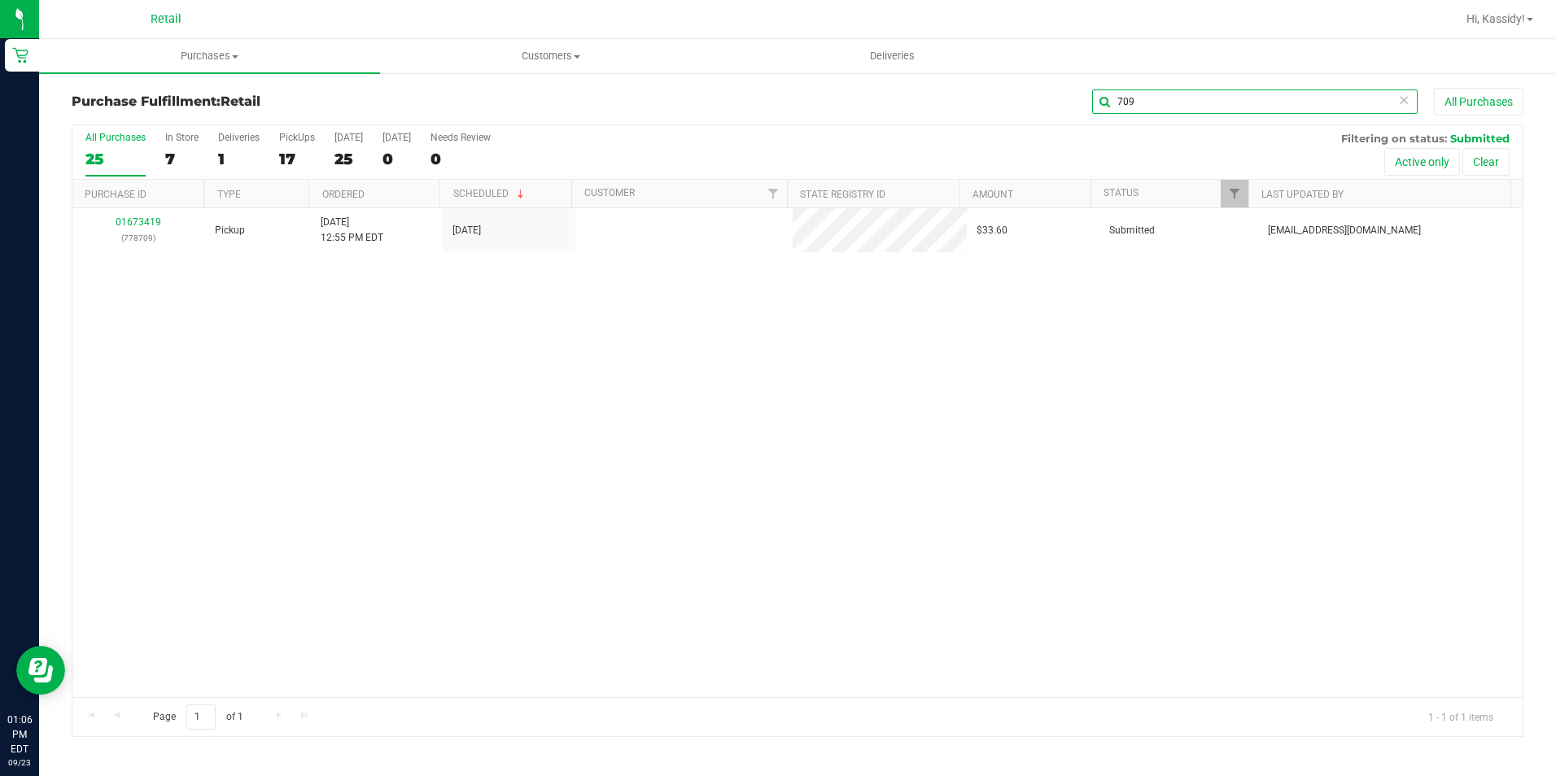
type input "709"
click at [133, 225] on link "01673419" at bounding box center [139, 221] width 46 height 11
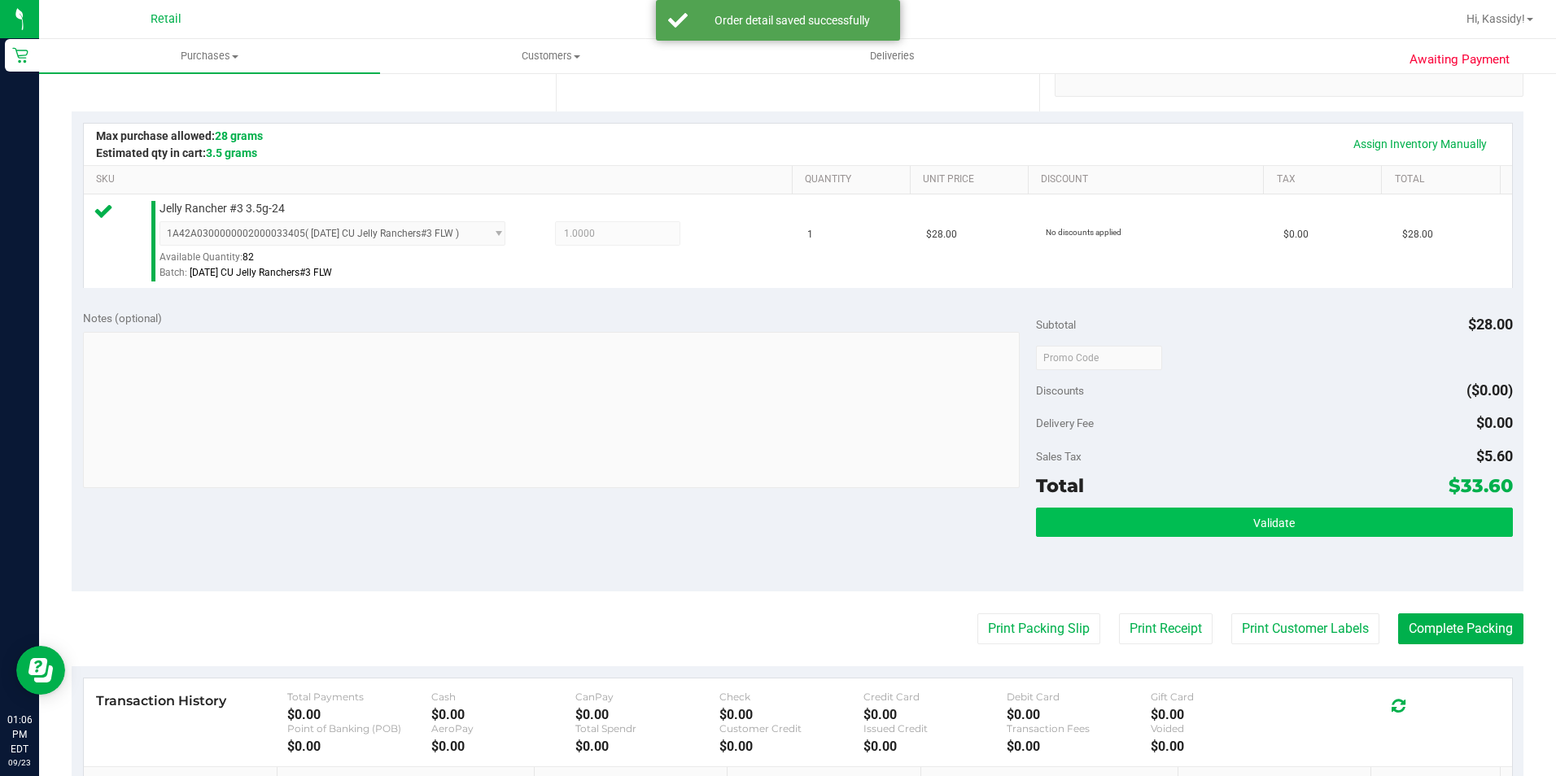
scroll to position [488, 0]
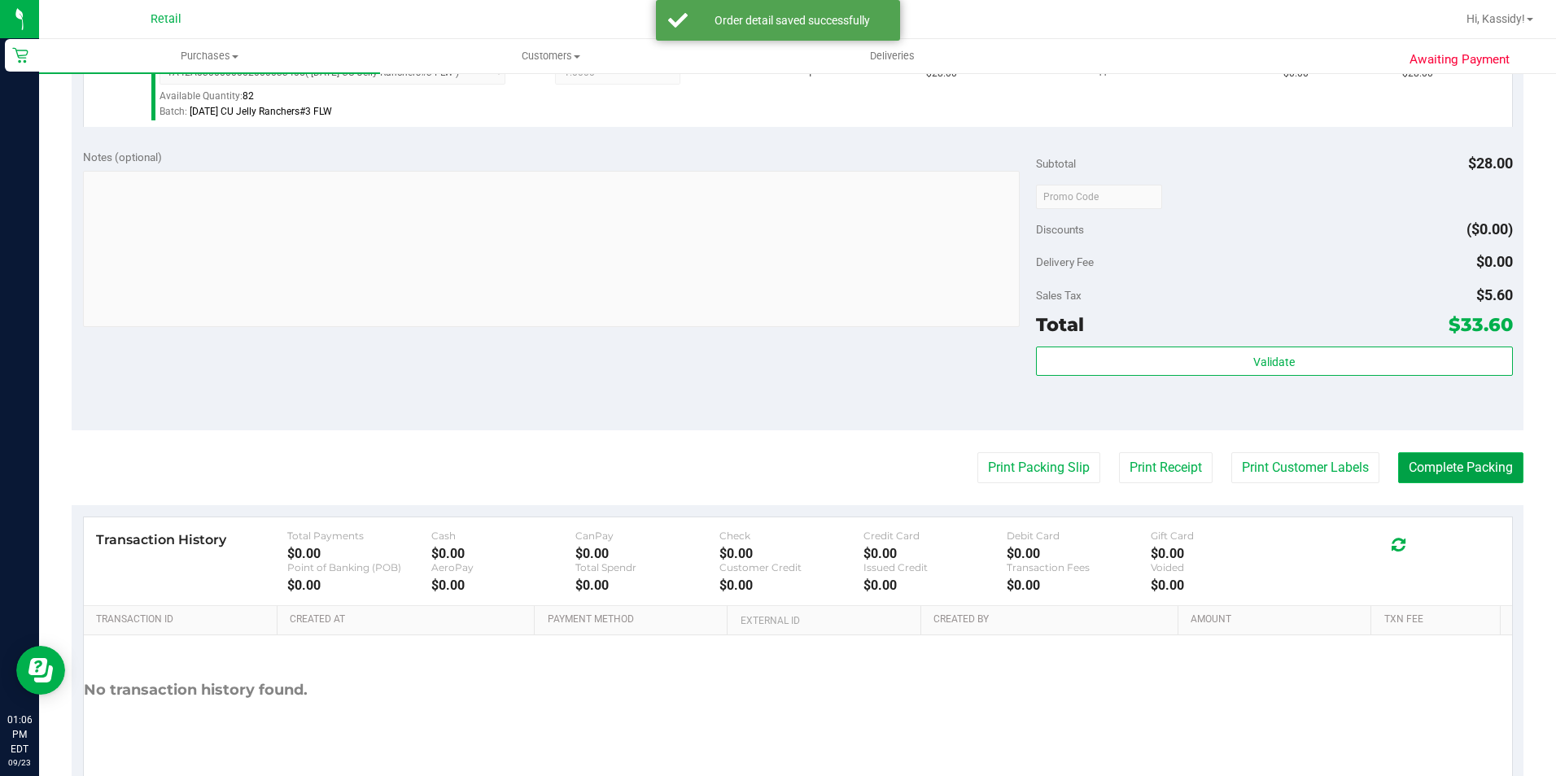
click at [1405, 479] on button "Complete Packing" at bounding box center [1460, 468] width 125 height 31
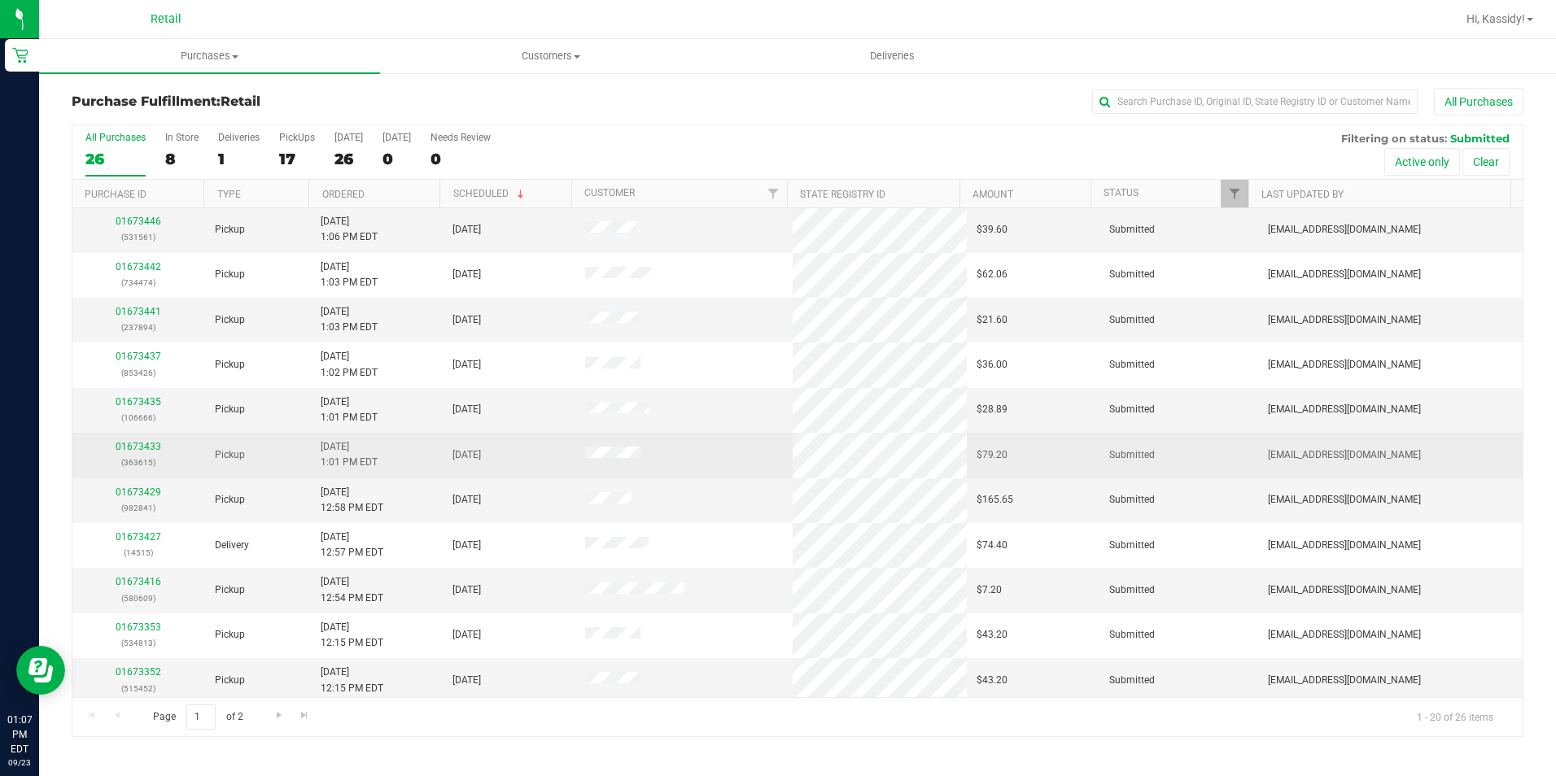
scroll to position [163, 0]
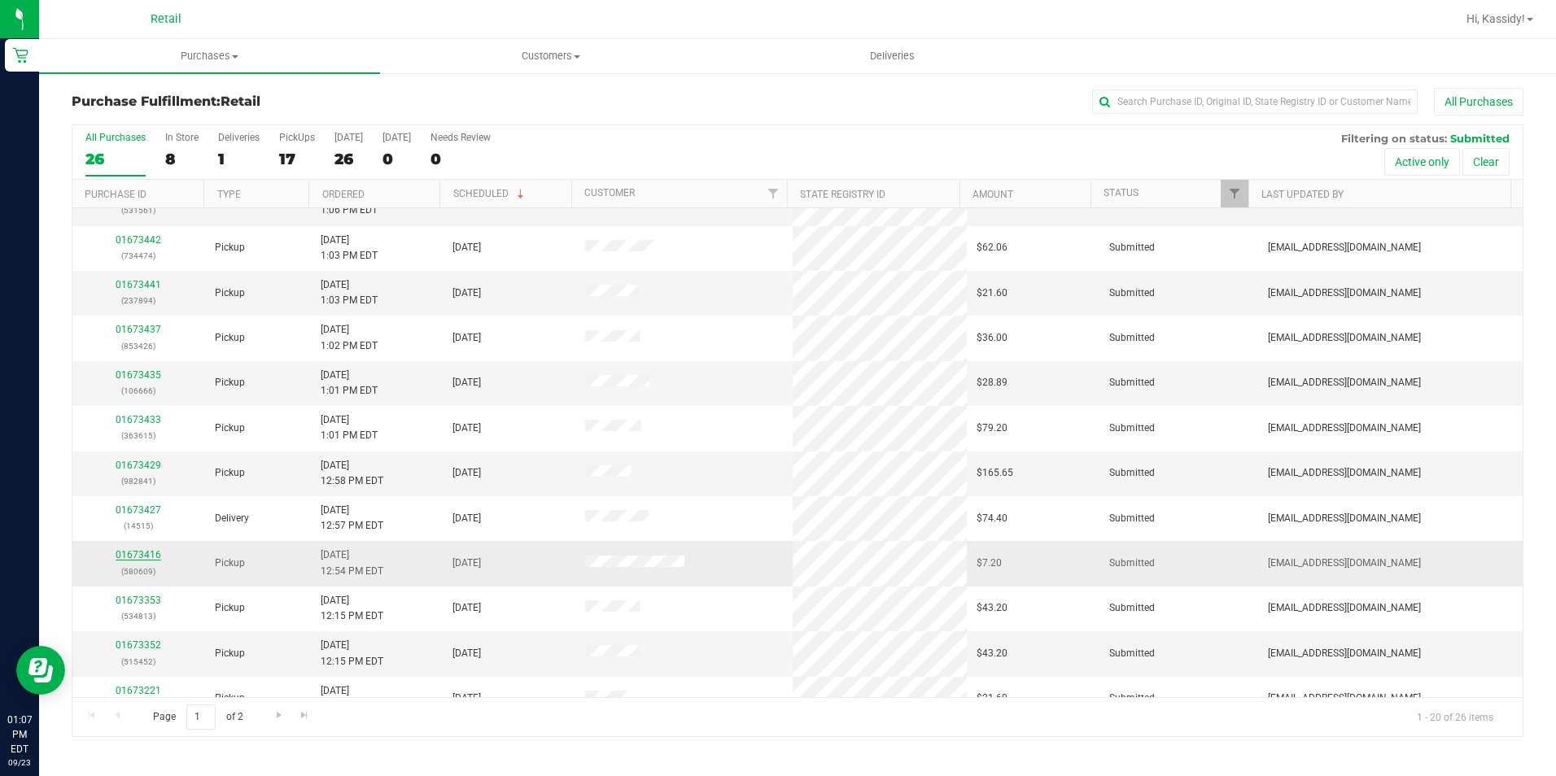
click at [149, 556] on link "01673416" at bounding box center [139, 554] width 46 height 11
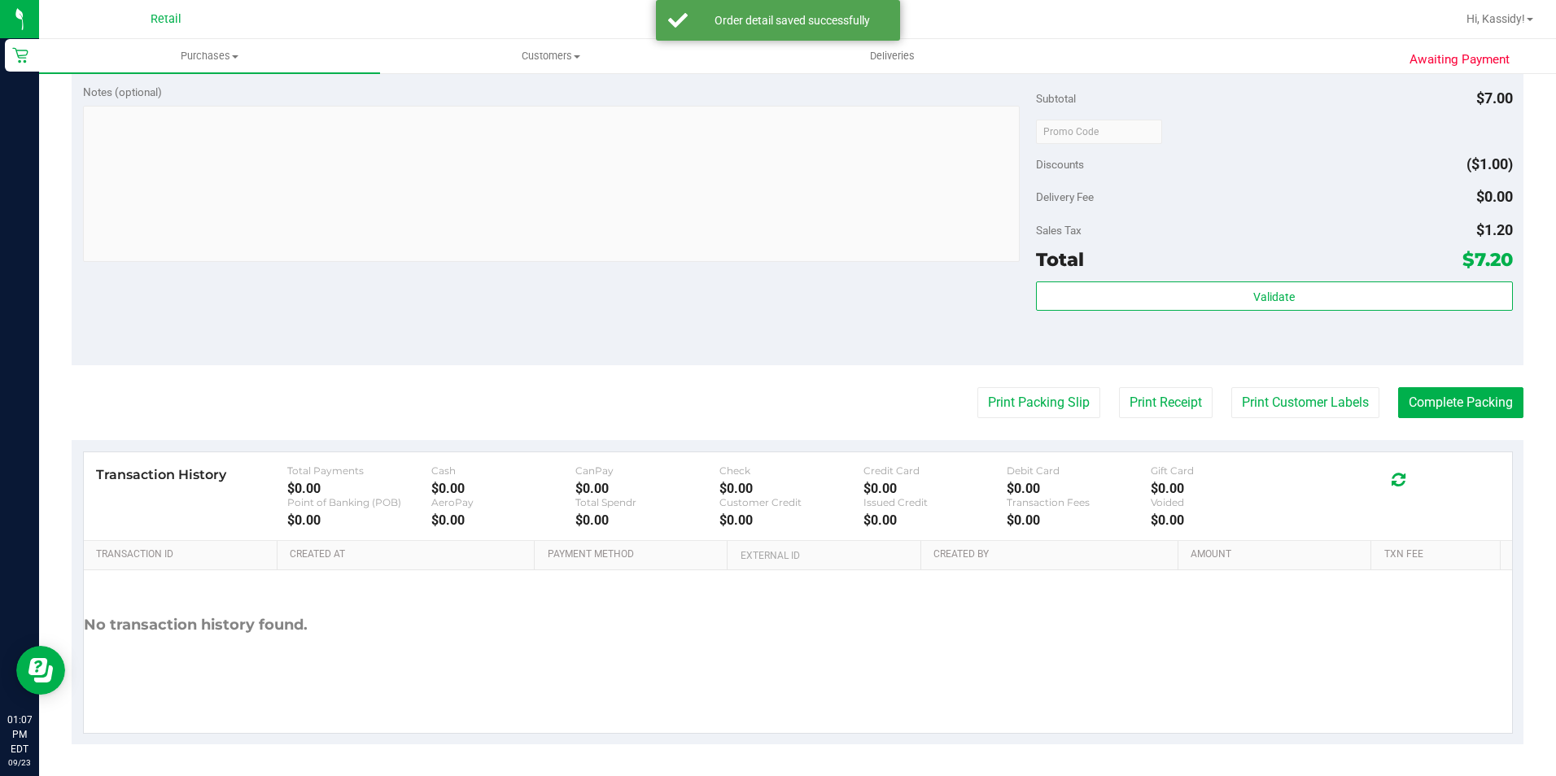
scroll to position [554, 0]
click at [1437, 409] on button "Complete Packing" at bounding box center [1460, 402] width 125 height 31
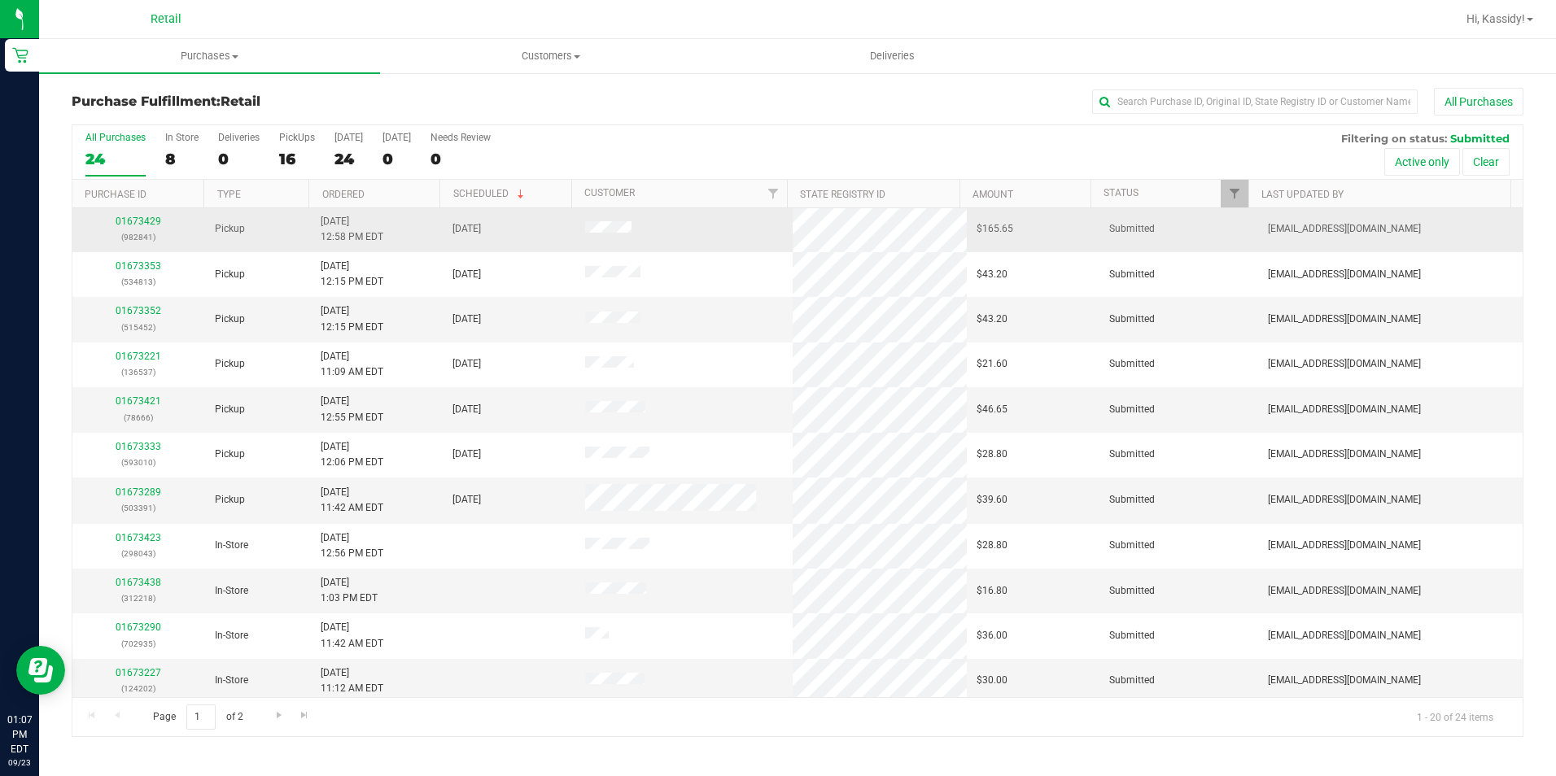
scroll to position [412, 0]
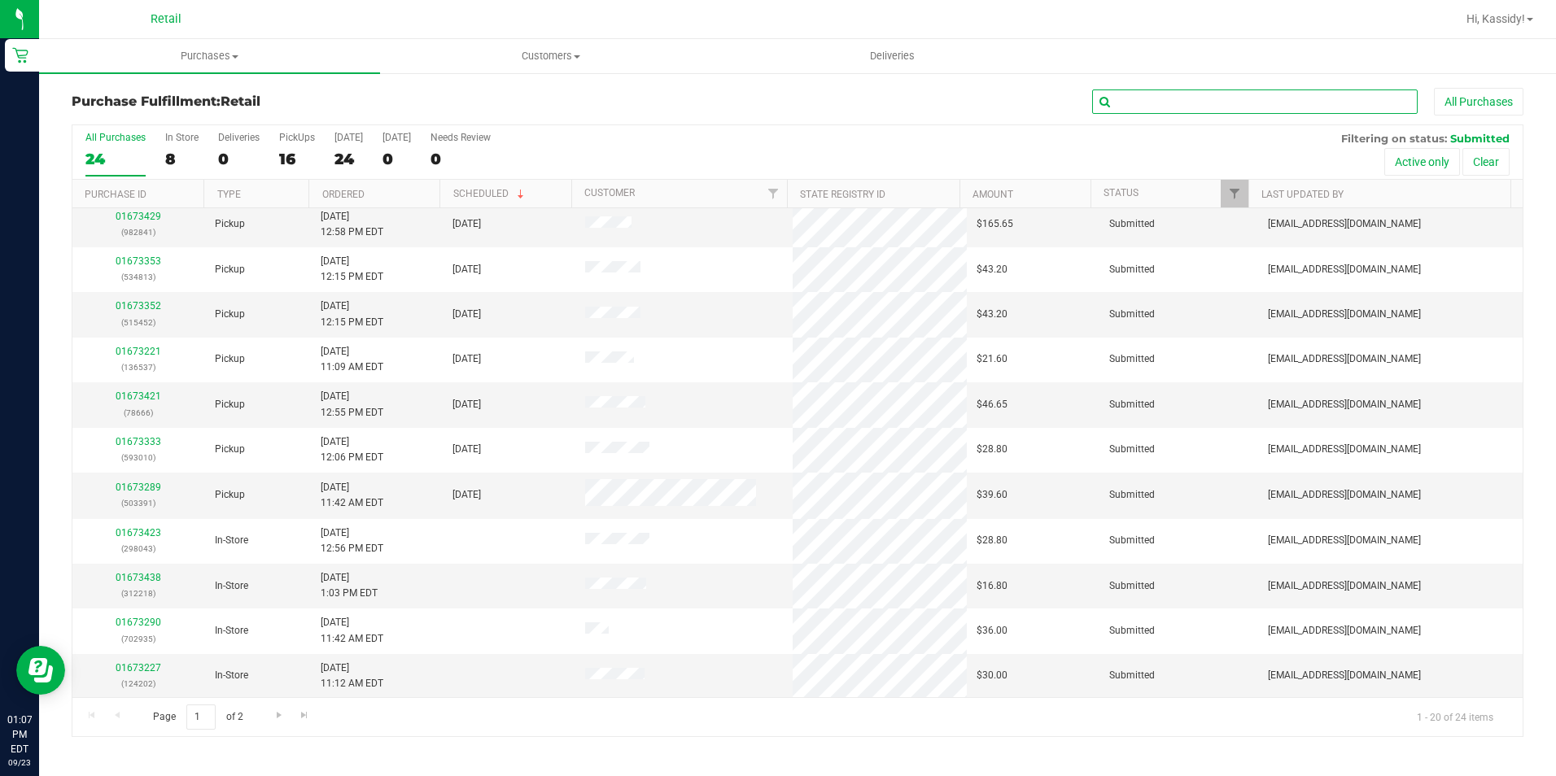
click at [1244, 90] on input "text" at bounding box center [1255, 102] width 326 height 24
type input "280"
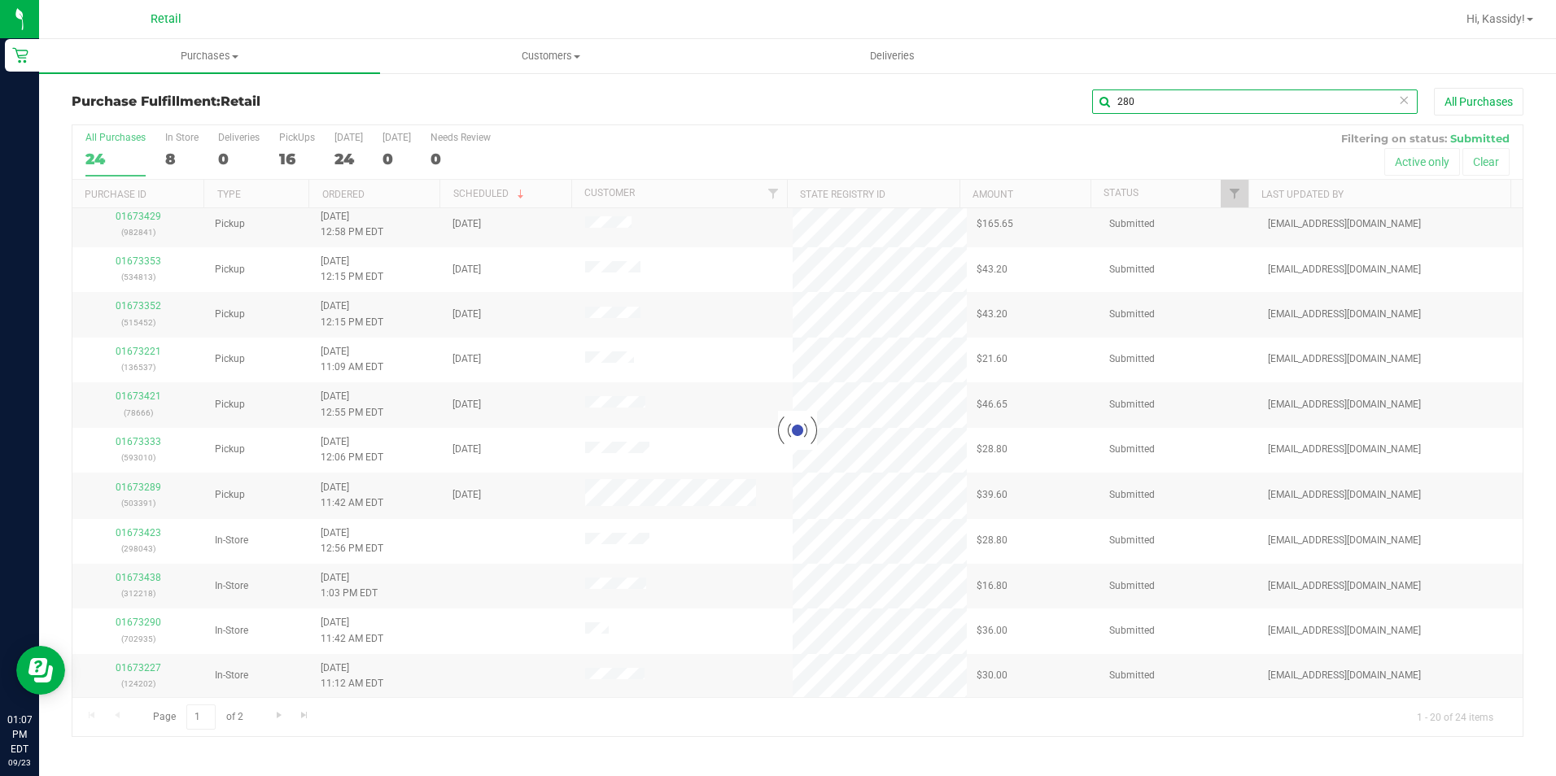
scroll to position [0, 0]
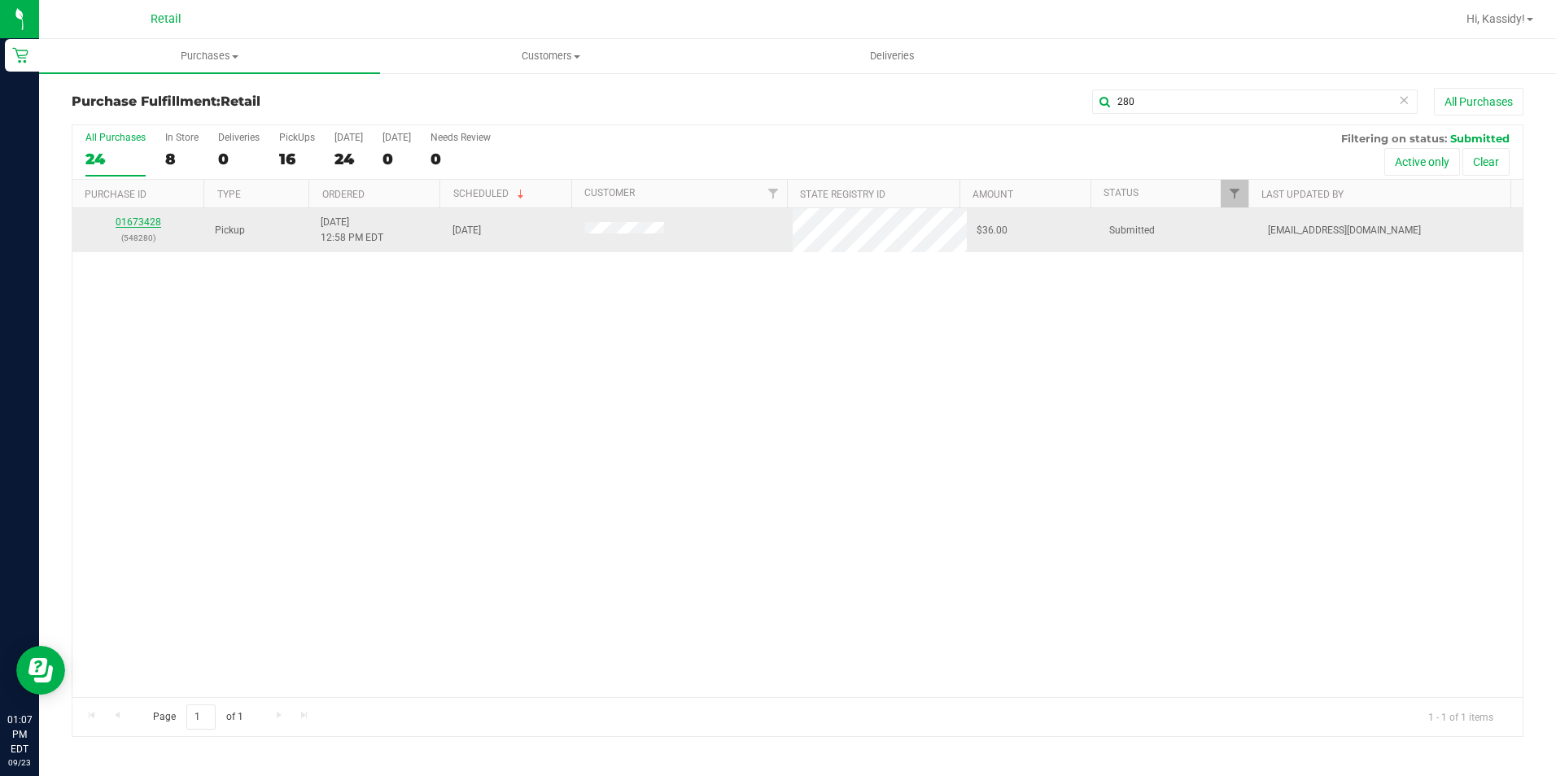
click at [137, 216] on link "01673428" at bounding box center [139, 221] width 46 height 11
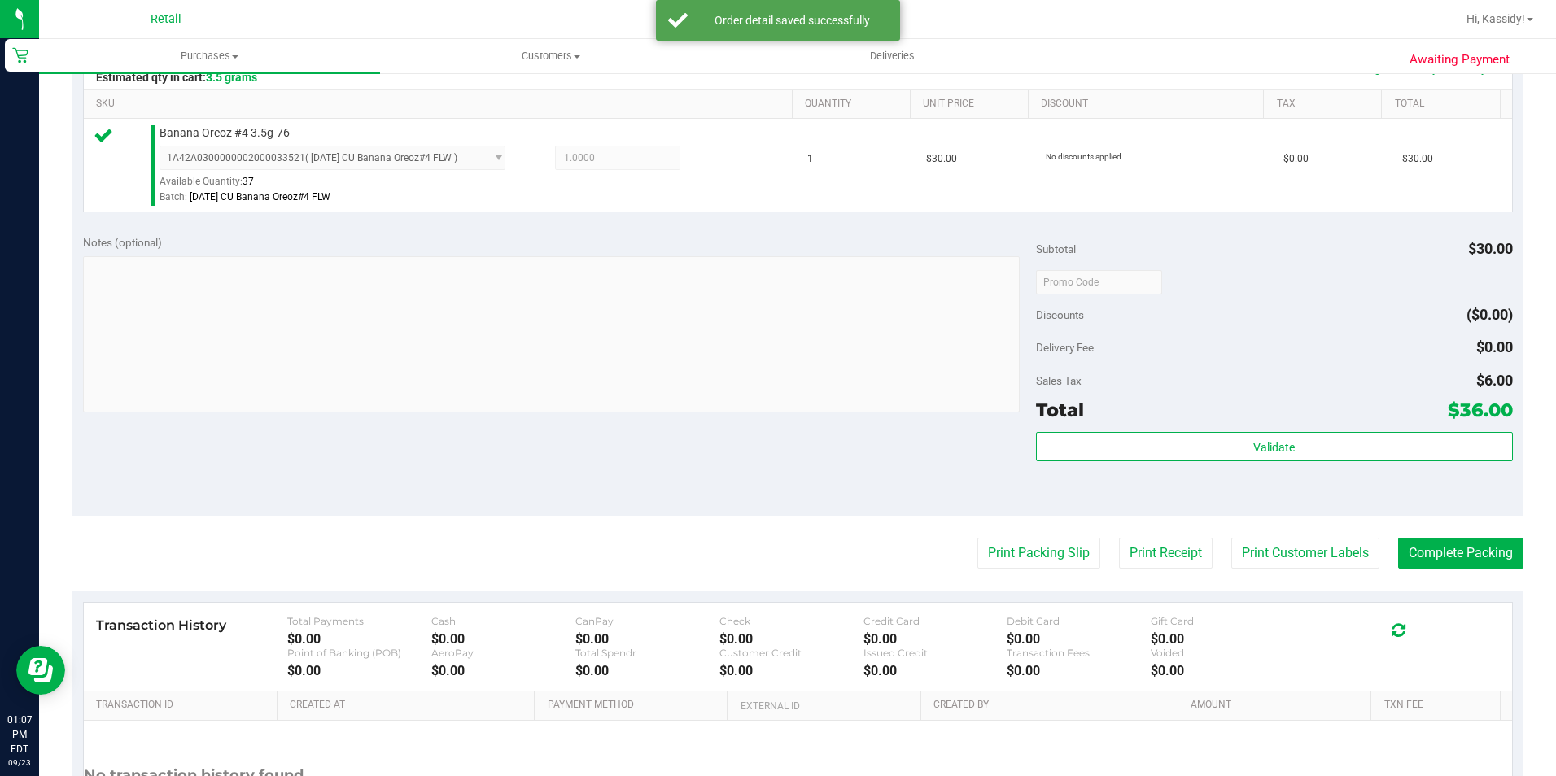
scroll to position [407, 0]
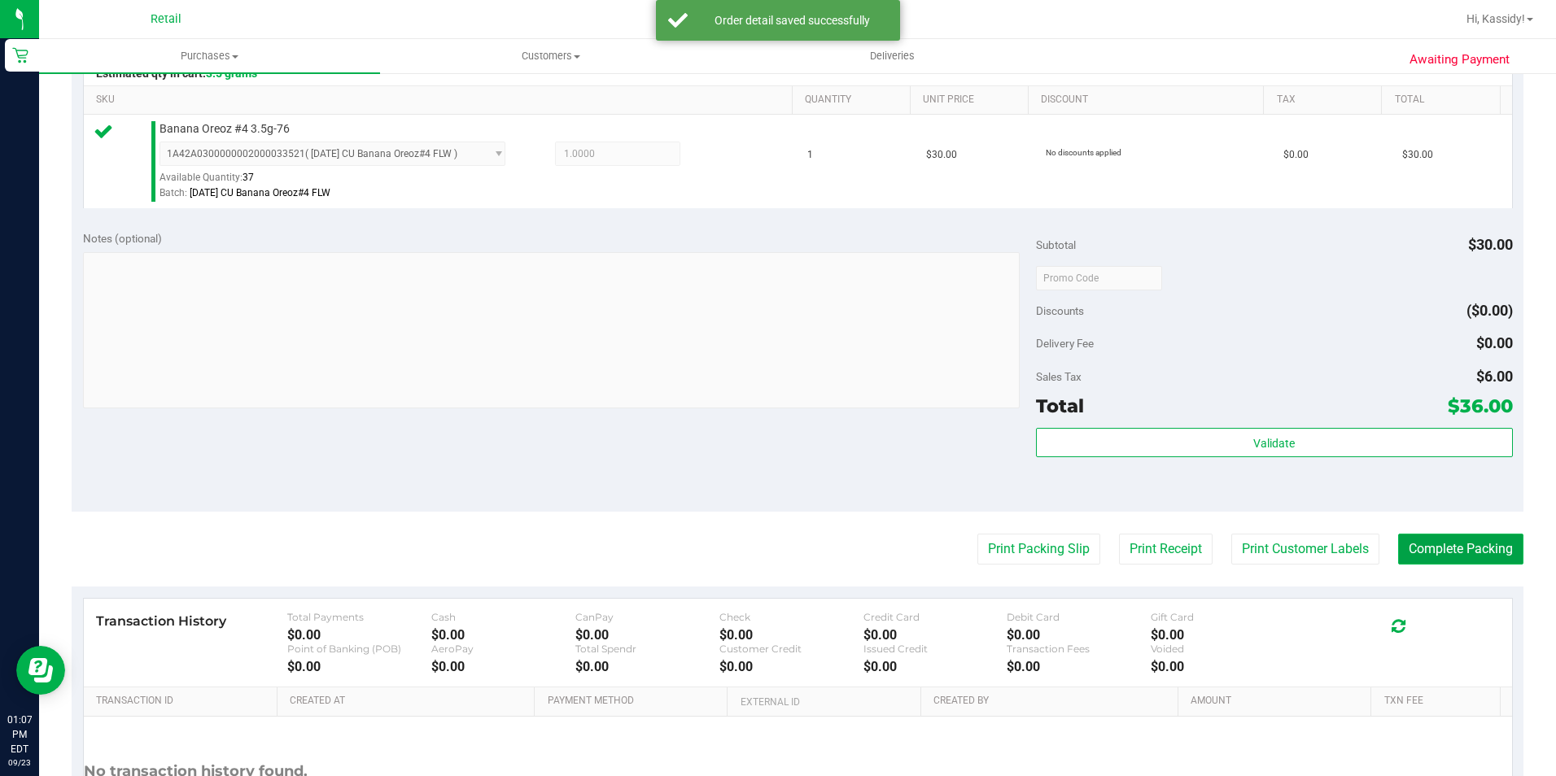
click at [1426, 562] on button "Complete Packing" at bounding box center [1460, 549] width 125 height 31
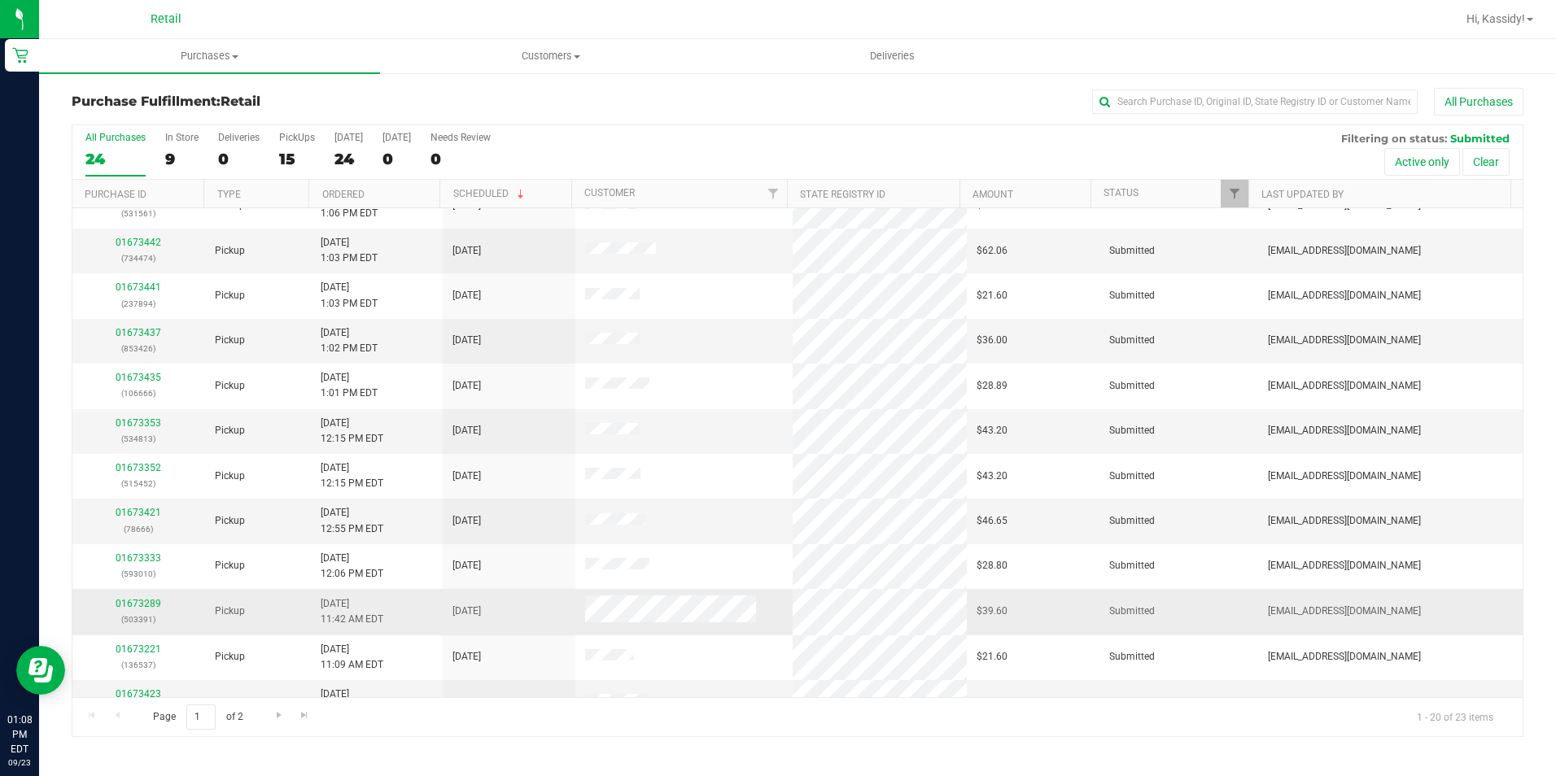
scroll to position [244, 0]
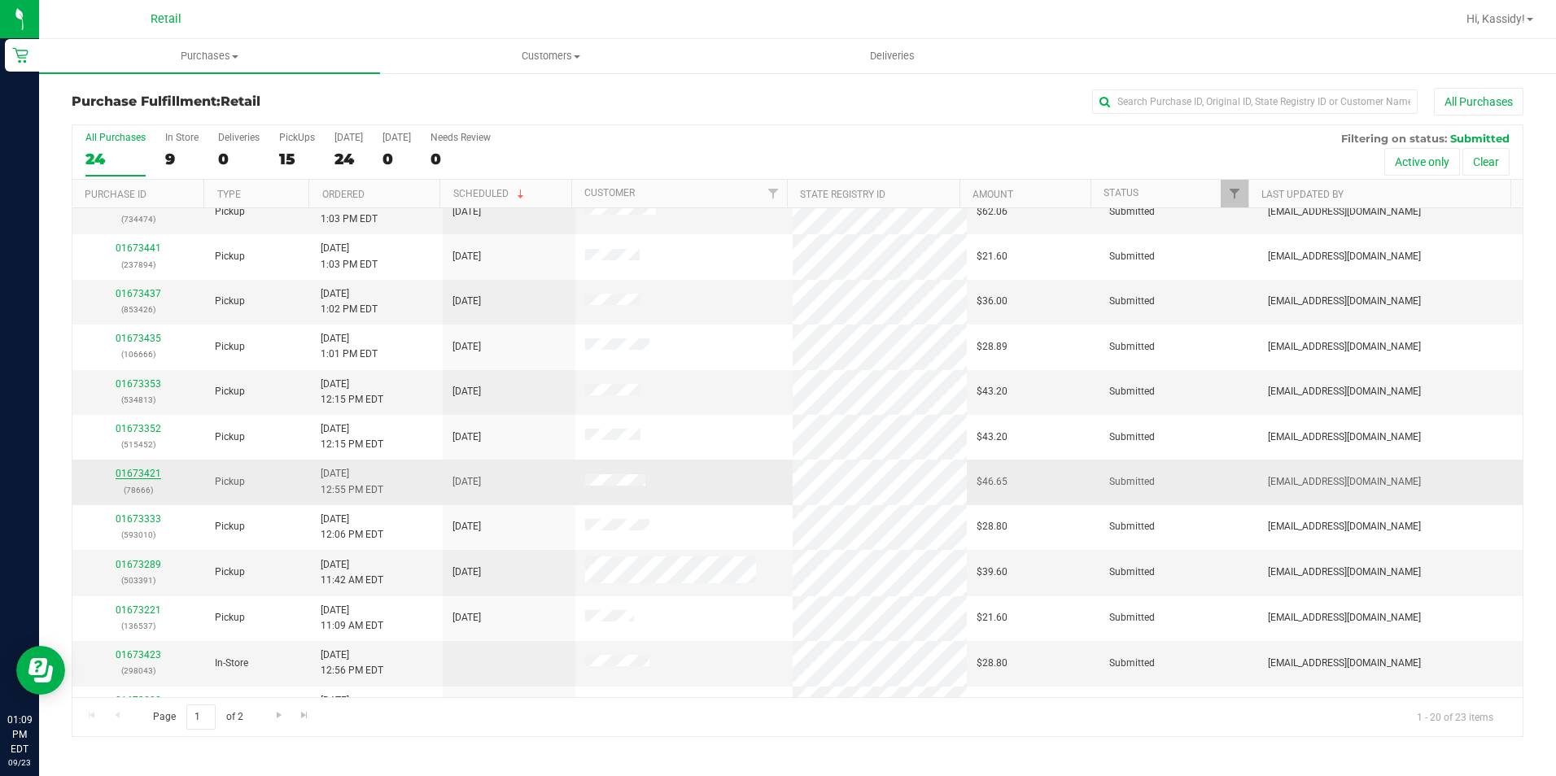
click at [129, 476] on link "01673421" at bounding box center [139, 473] width 46 height 11
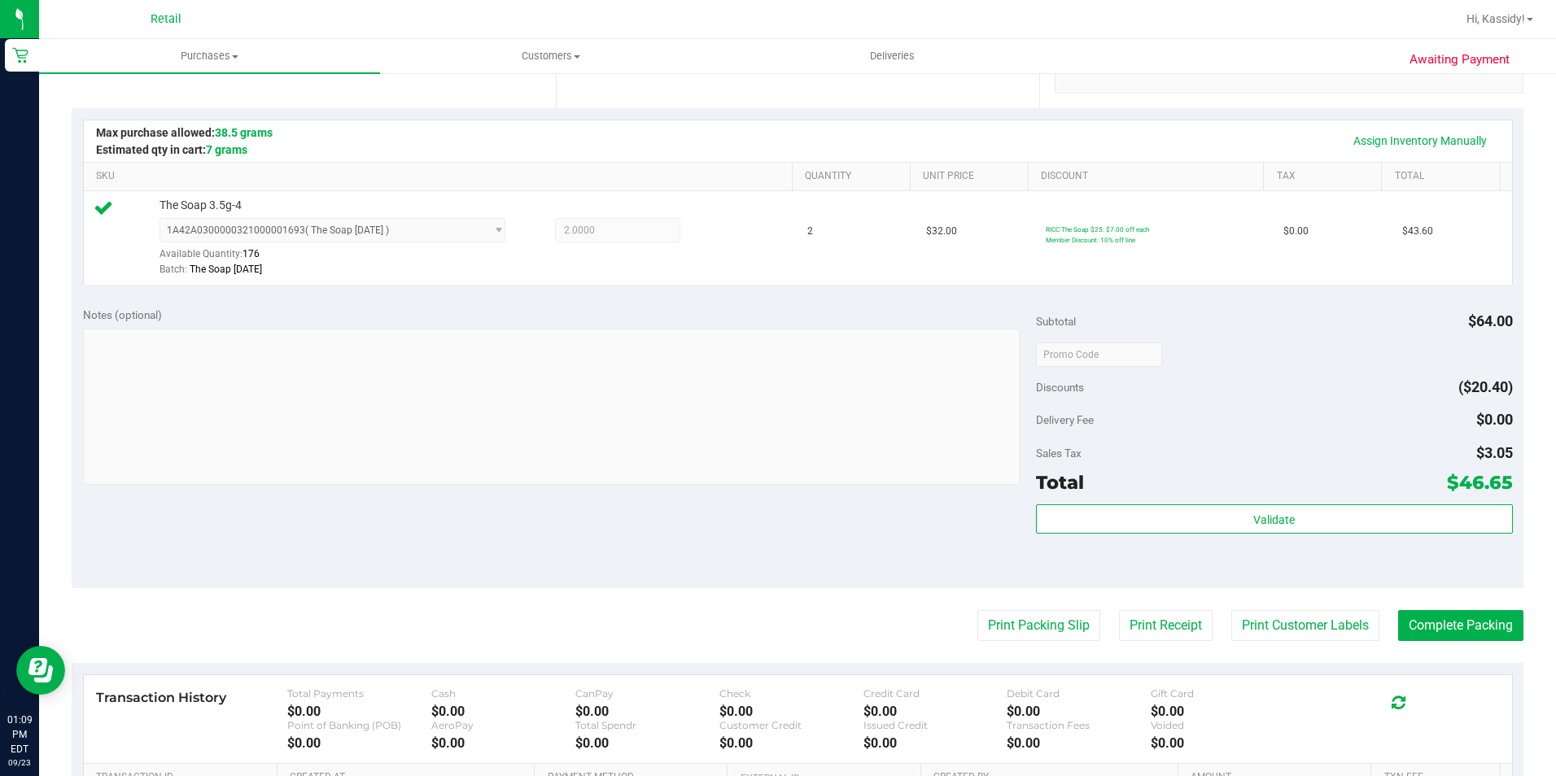
scroll to position [554, 0]
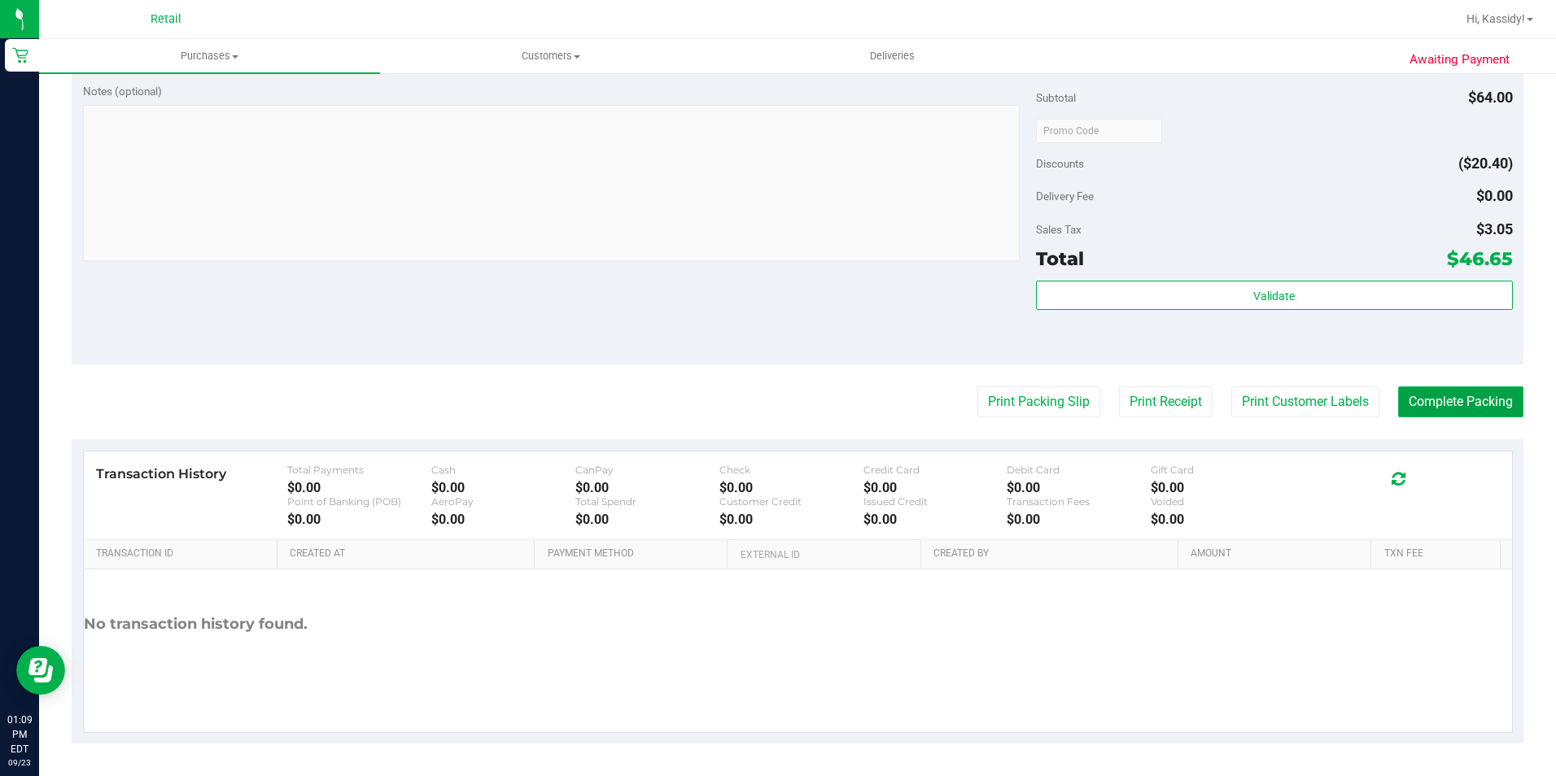
click at [1456, 408] on button "Complete Packing" at bounding box center [1460, 402] width 125 height 31
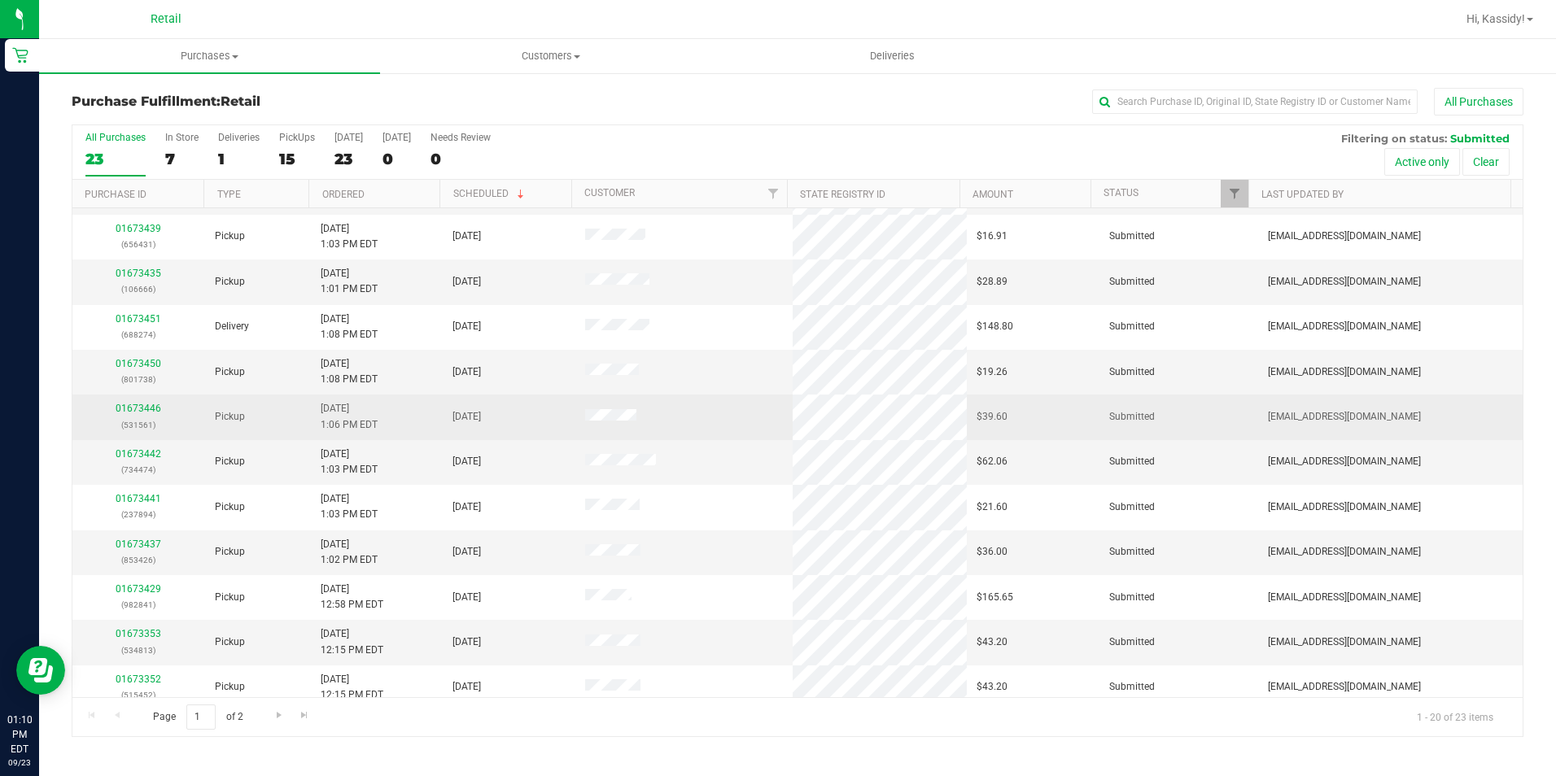
scroll to position [163, 0]
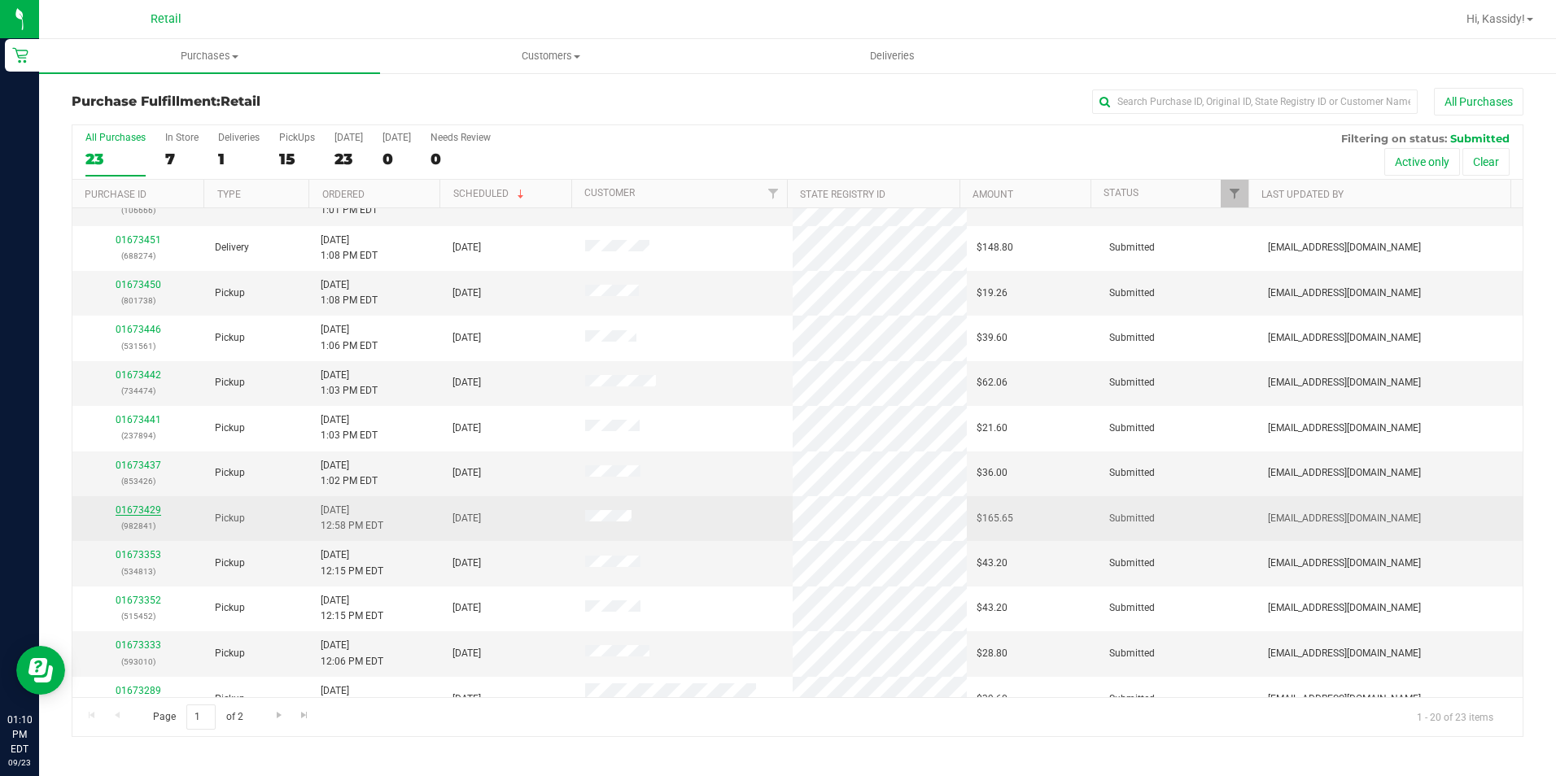
click at [147, 505] on link "01673429" at bounding box center [139, 510] width 46 height 11
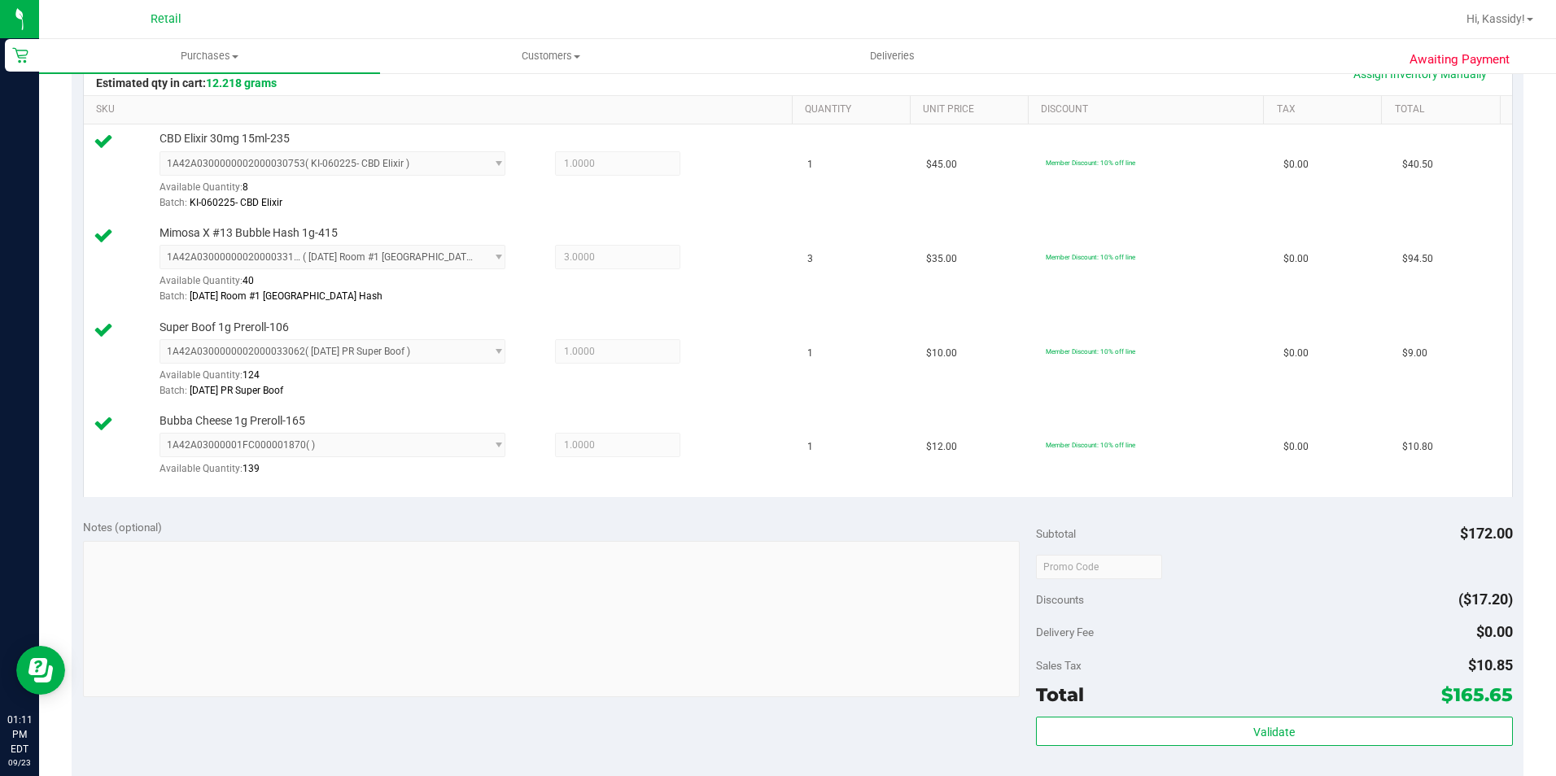
scroll to position [651, 0]
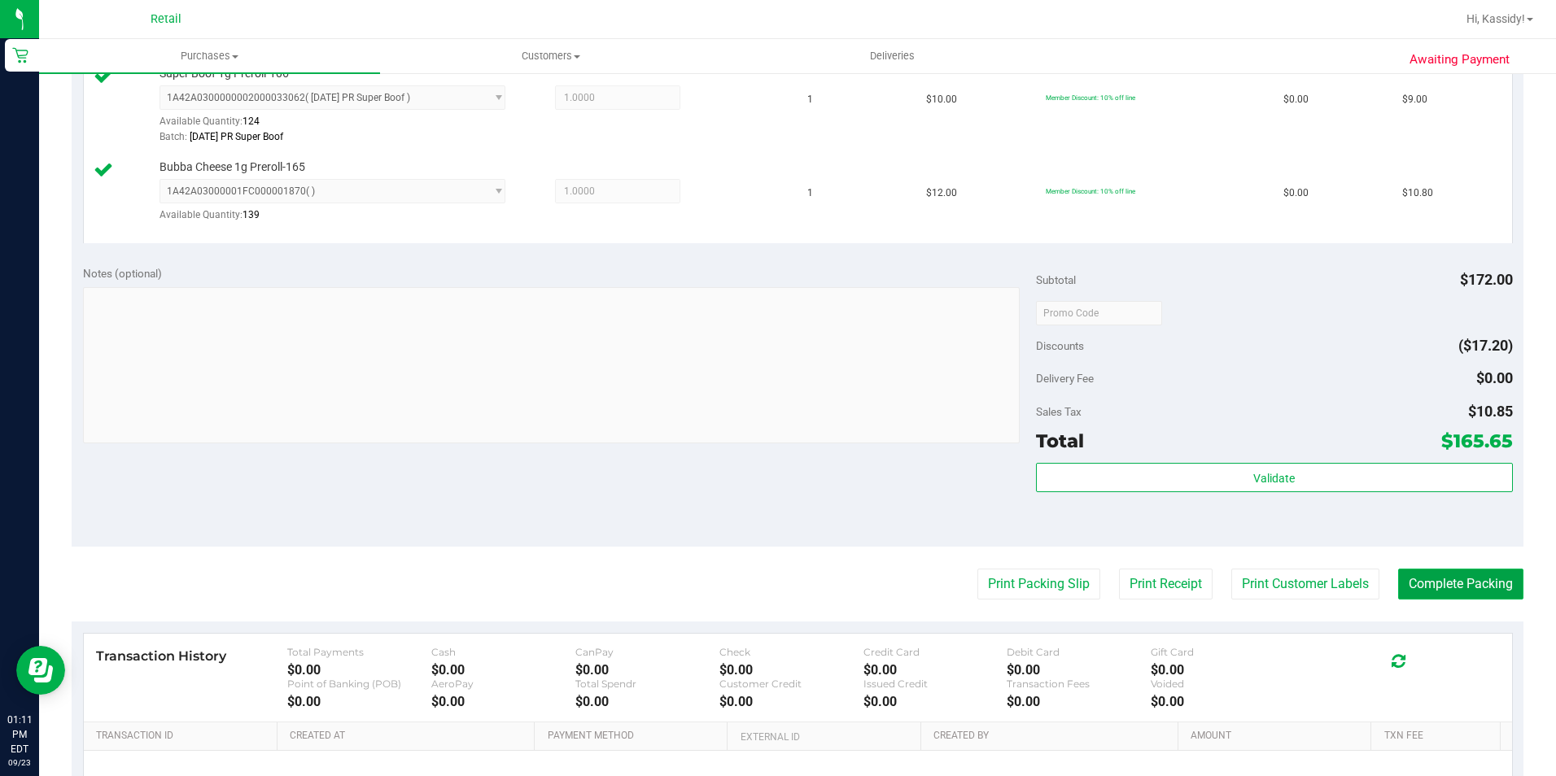
click at [1415, 590] on button "Complete Packing" at bounding box center [1460, 584] width 125 height 31
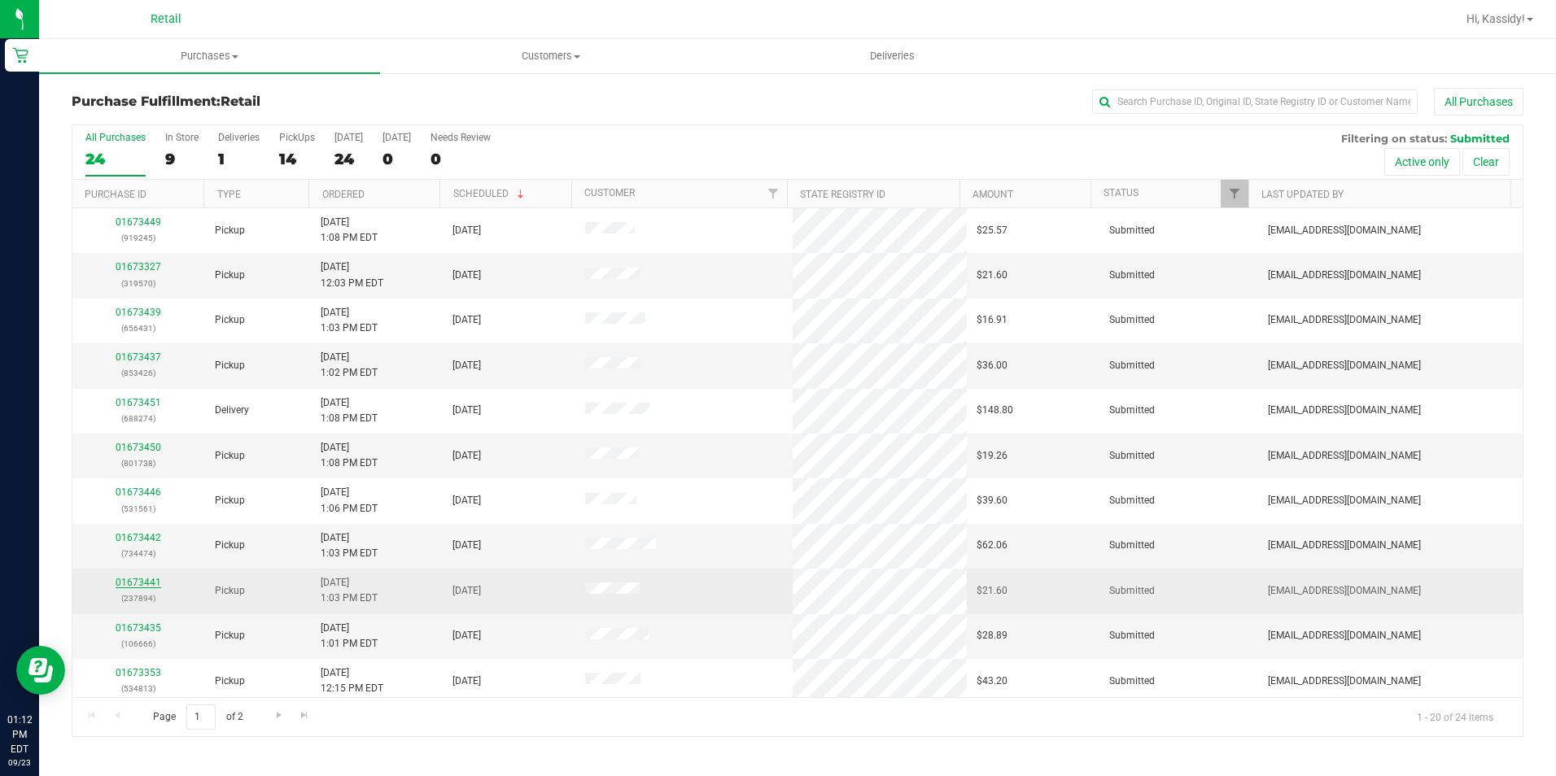
click at [150, 581] on link "01673441" at bounding box center [139, 582] width 46 height 11
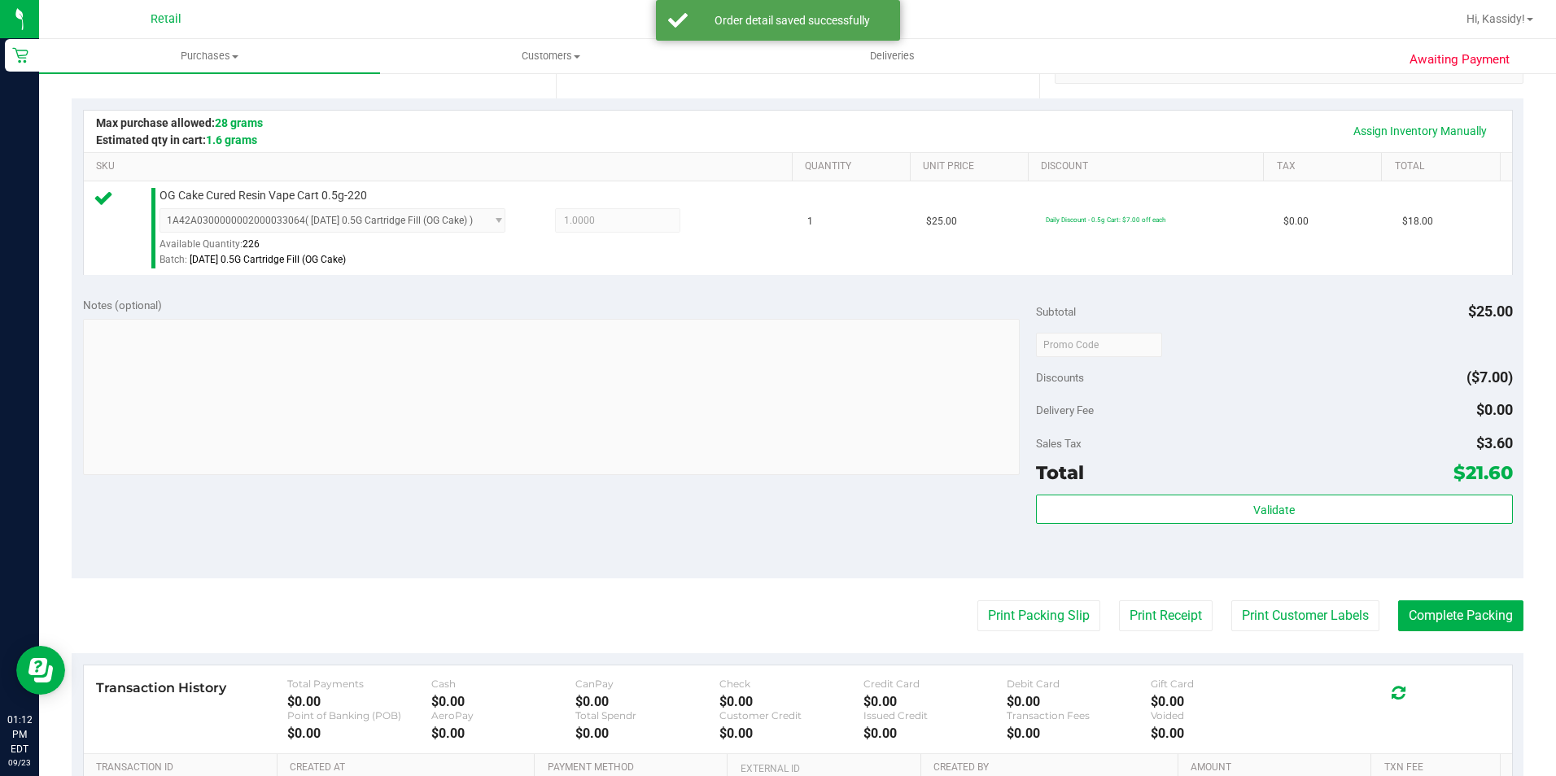
scroll to position [488, 0]
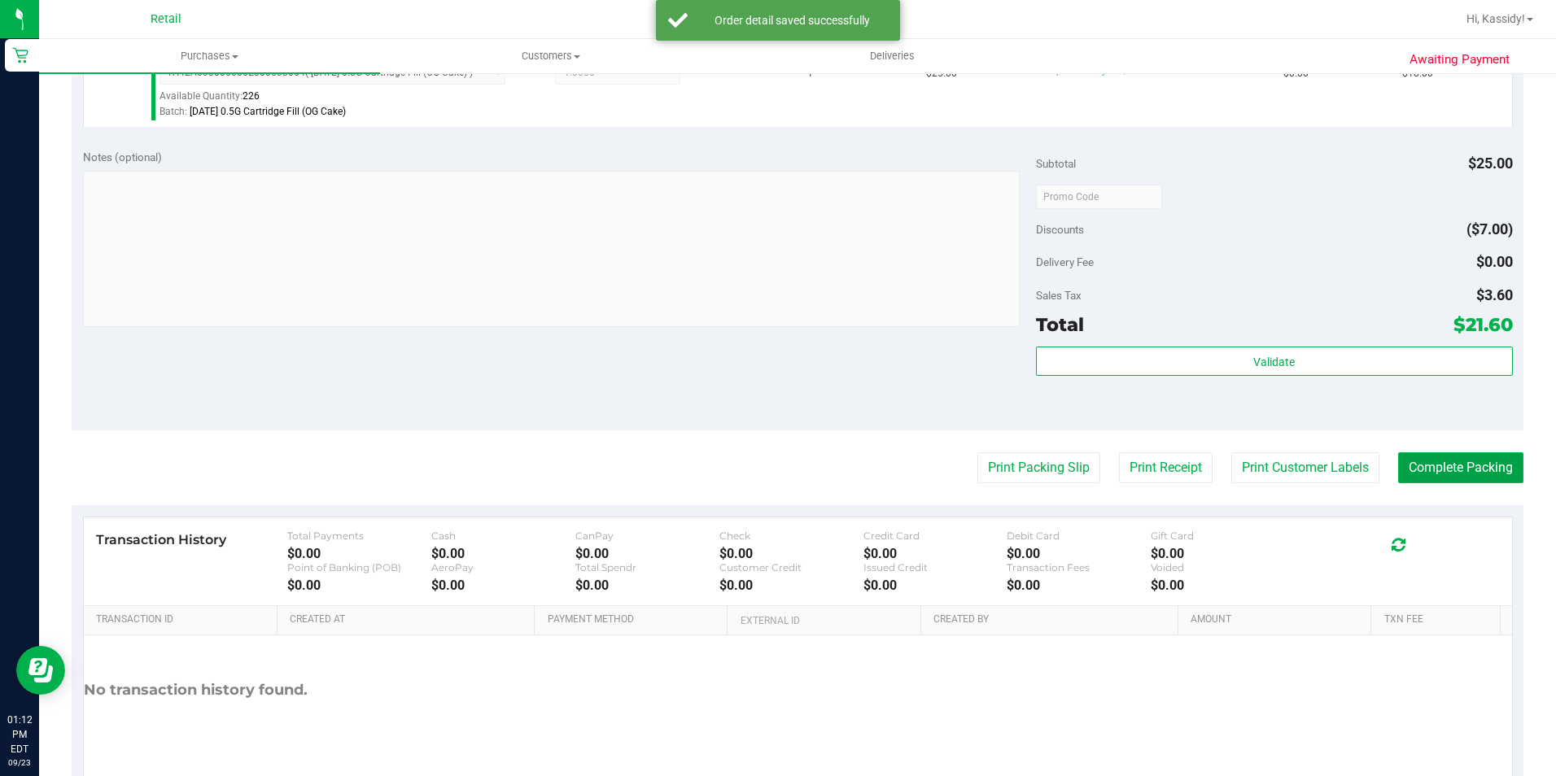
click at [1419, 479] on button "Complete Packing" at bounding box center [1460, 468] width 125 height 31
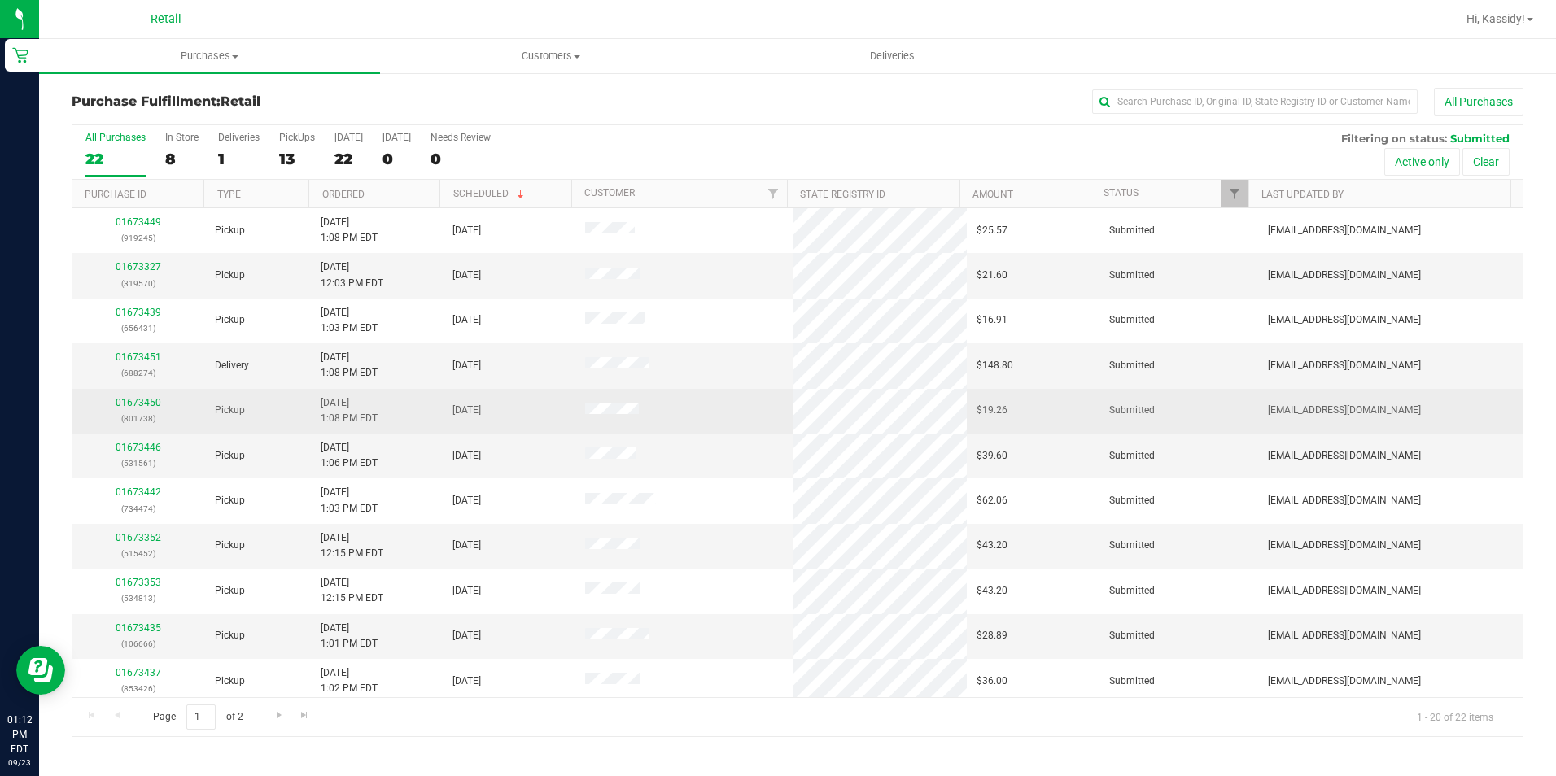
click at [152, 403] on link "01673450" at bounding box center [139, 402] width 46 height 11
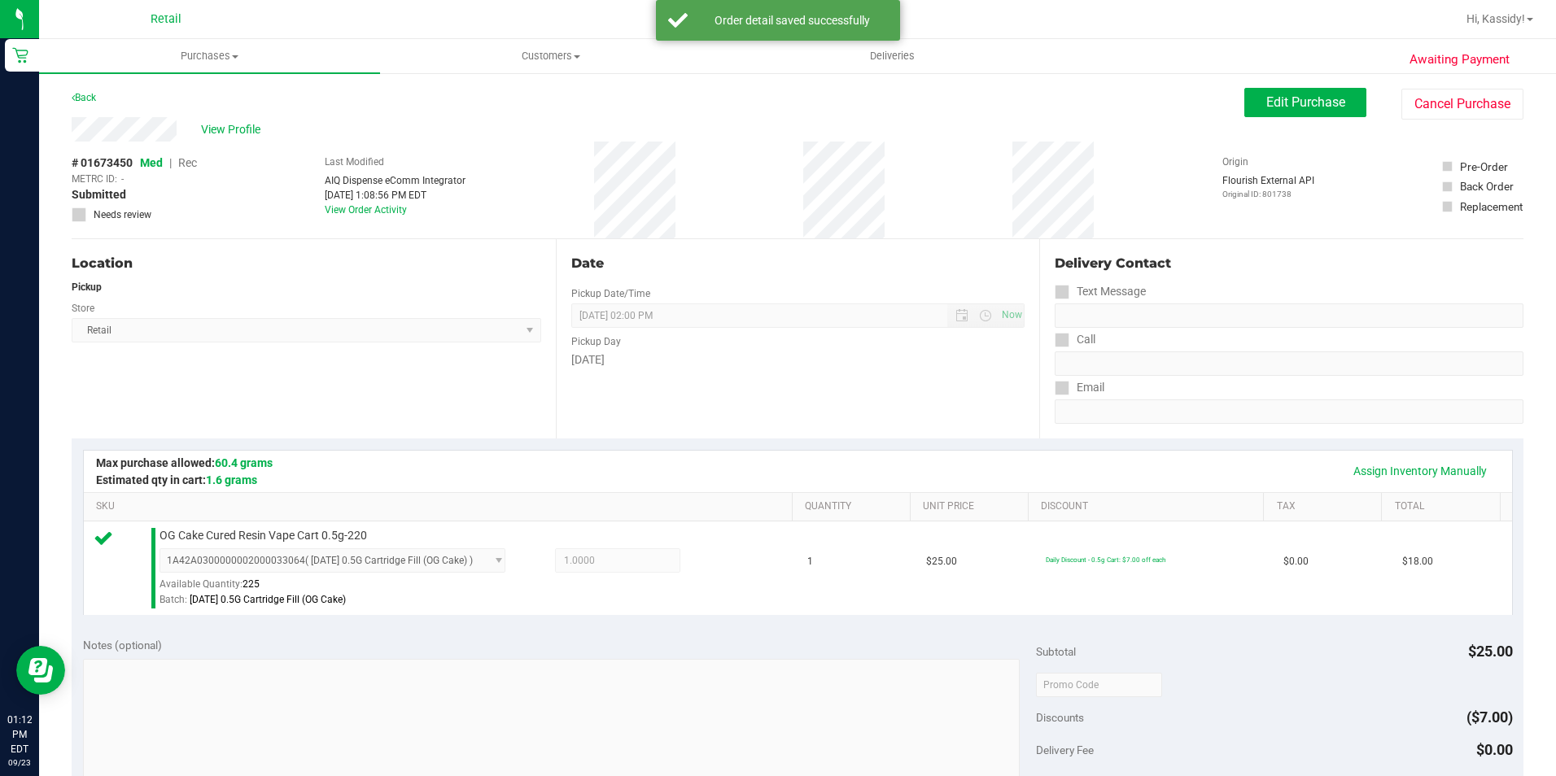
scroll to position [407, 0]
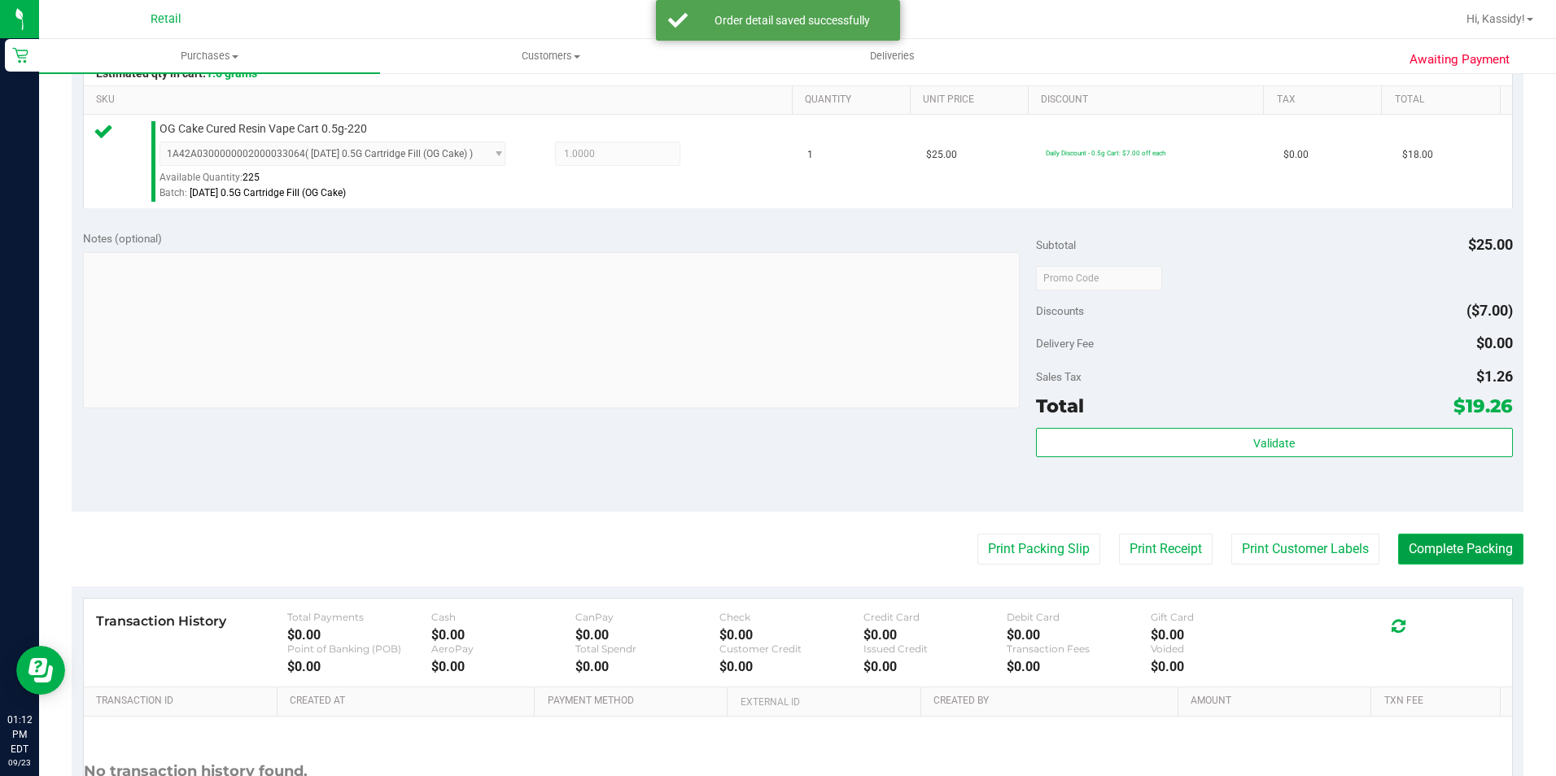
click at [1428, 552] on button "Complete Packing" at bounding box center [1460, 549] width 125 height 31
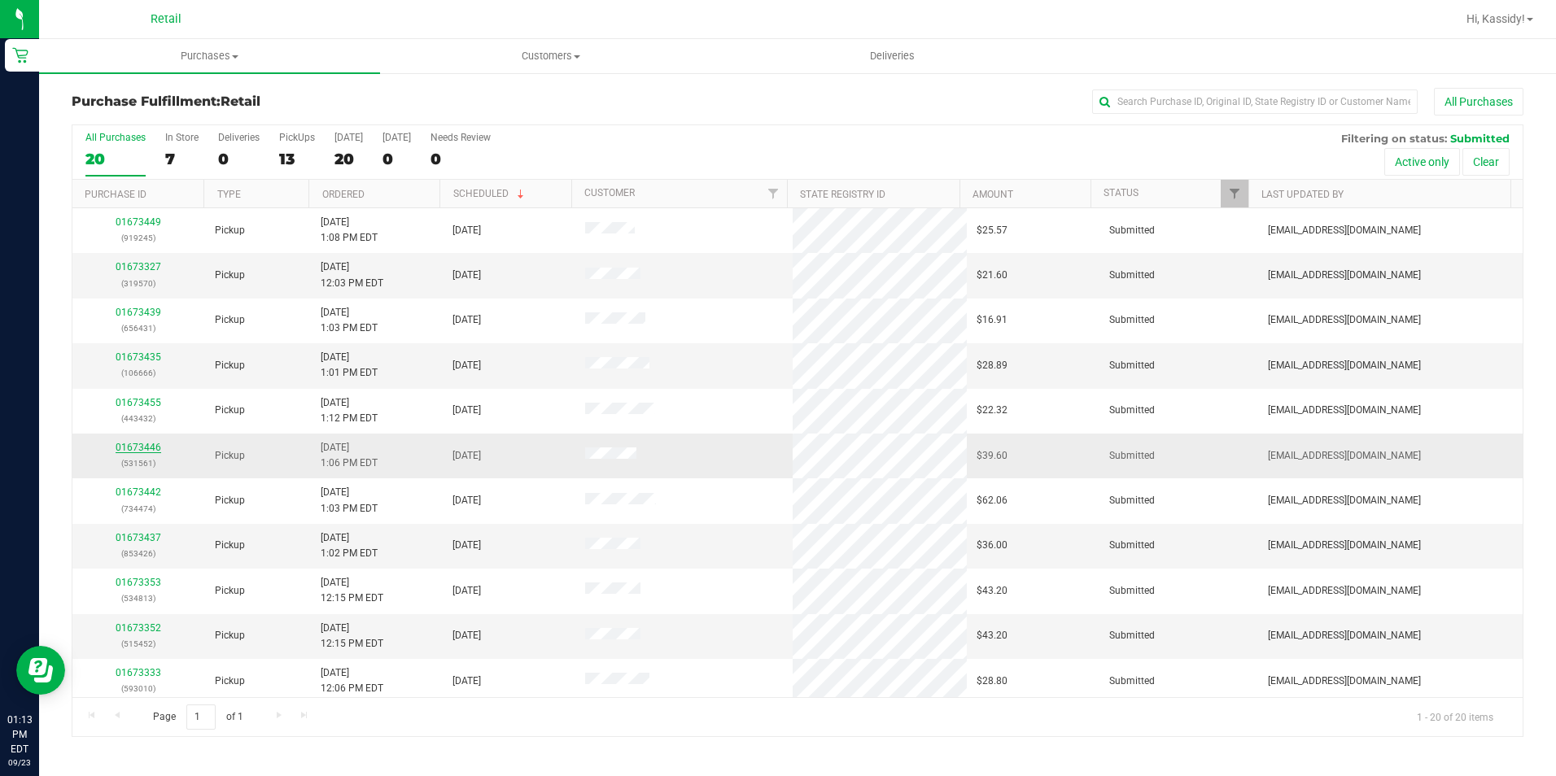
click at [126, 446] on link "01673446" at bounding box center [139, 447] width 46 height 11
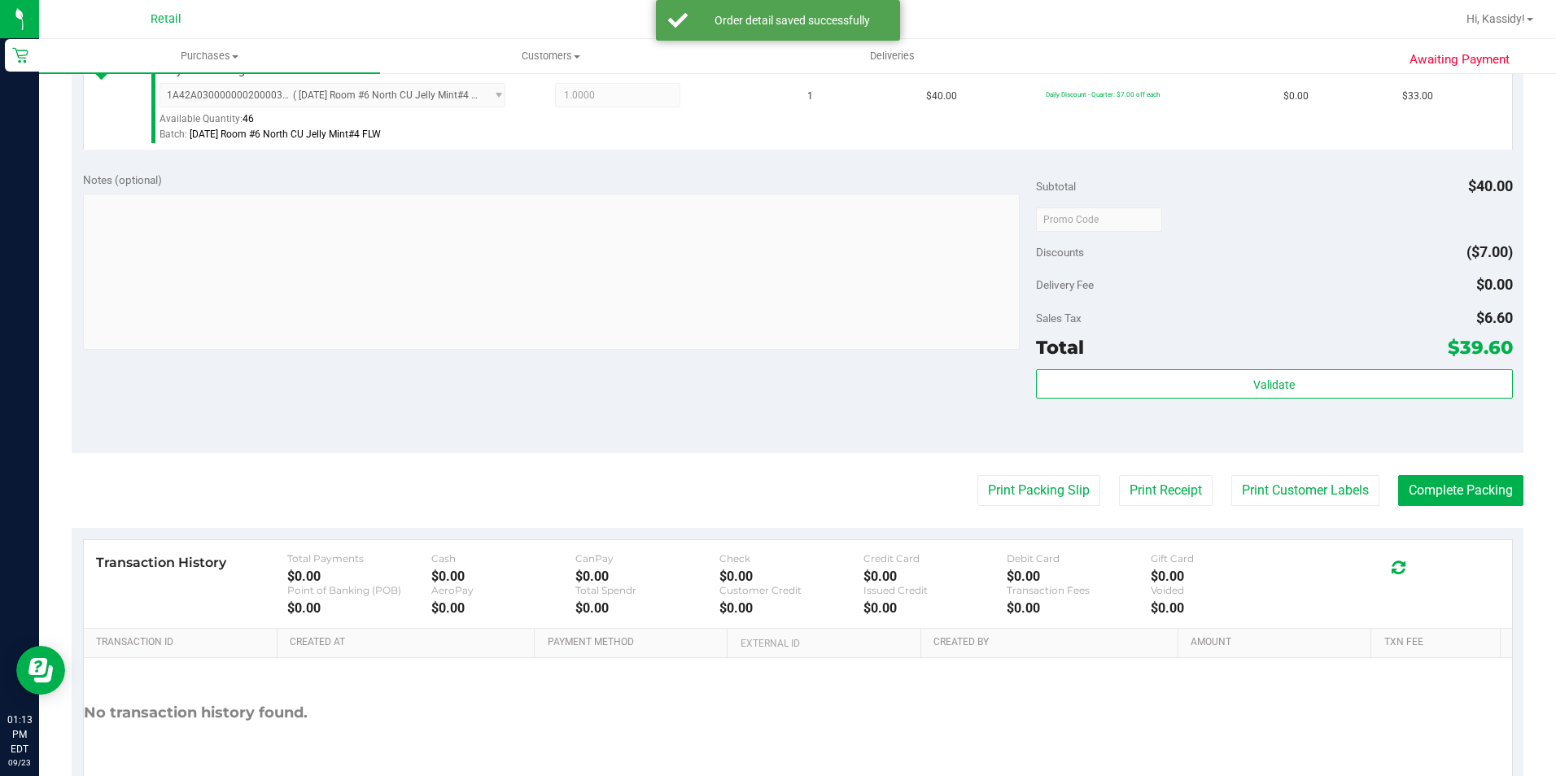
scroll to position [554, 0]
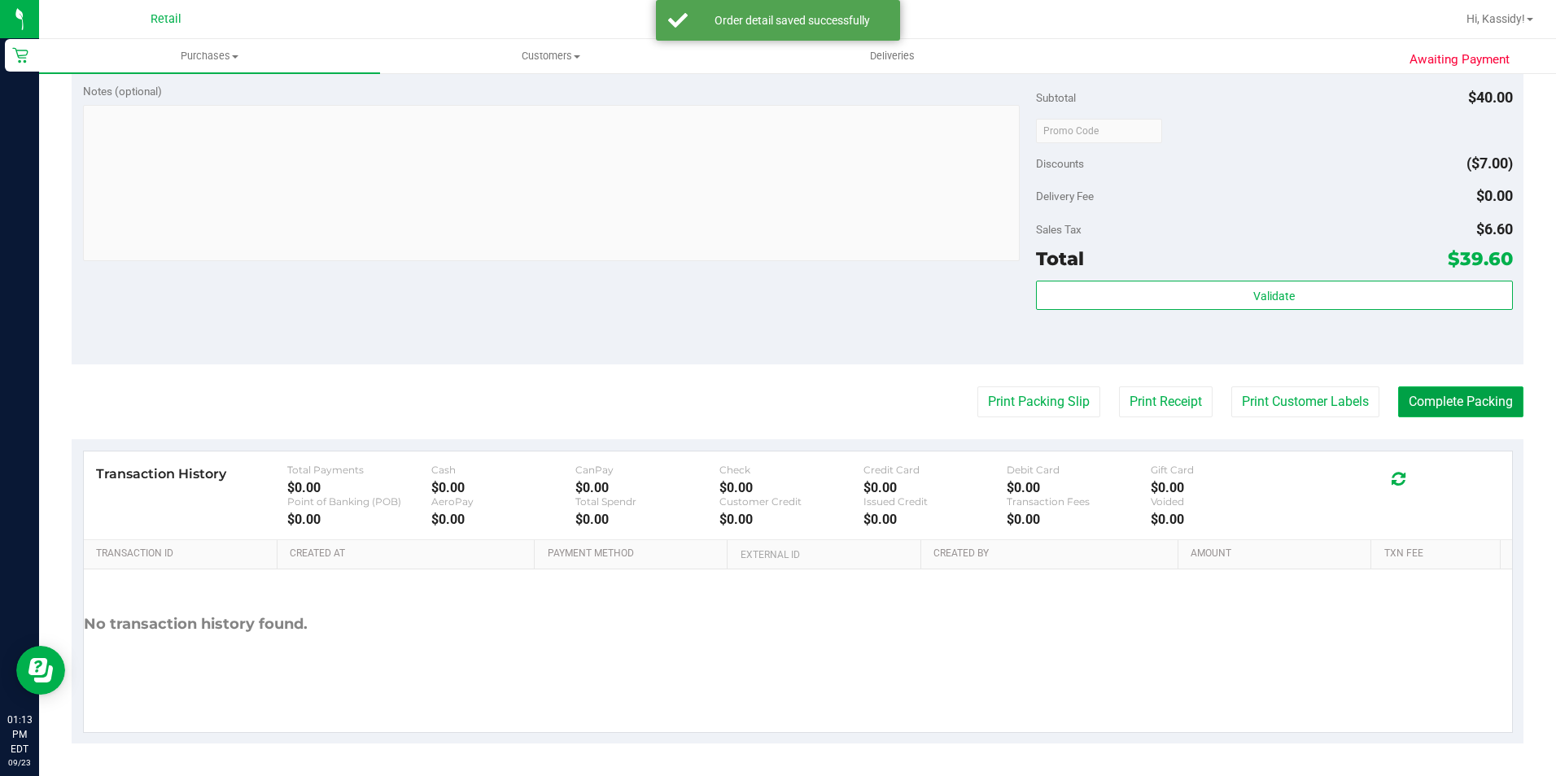
click at [1433, 391] on button "Complete Packing" at bounding box center [1460, 402] width 125 height 31
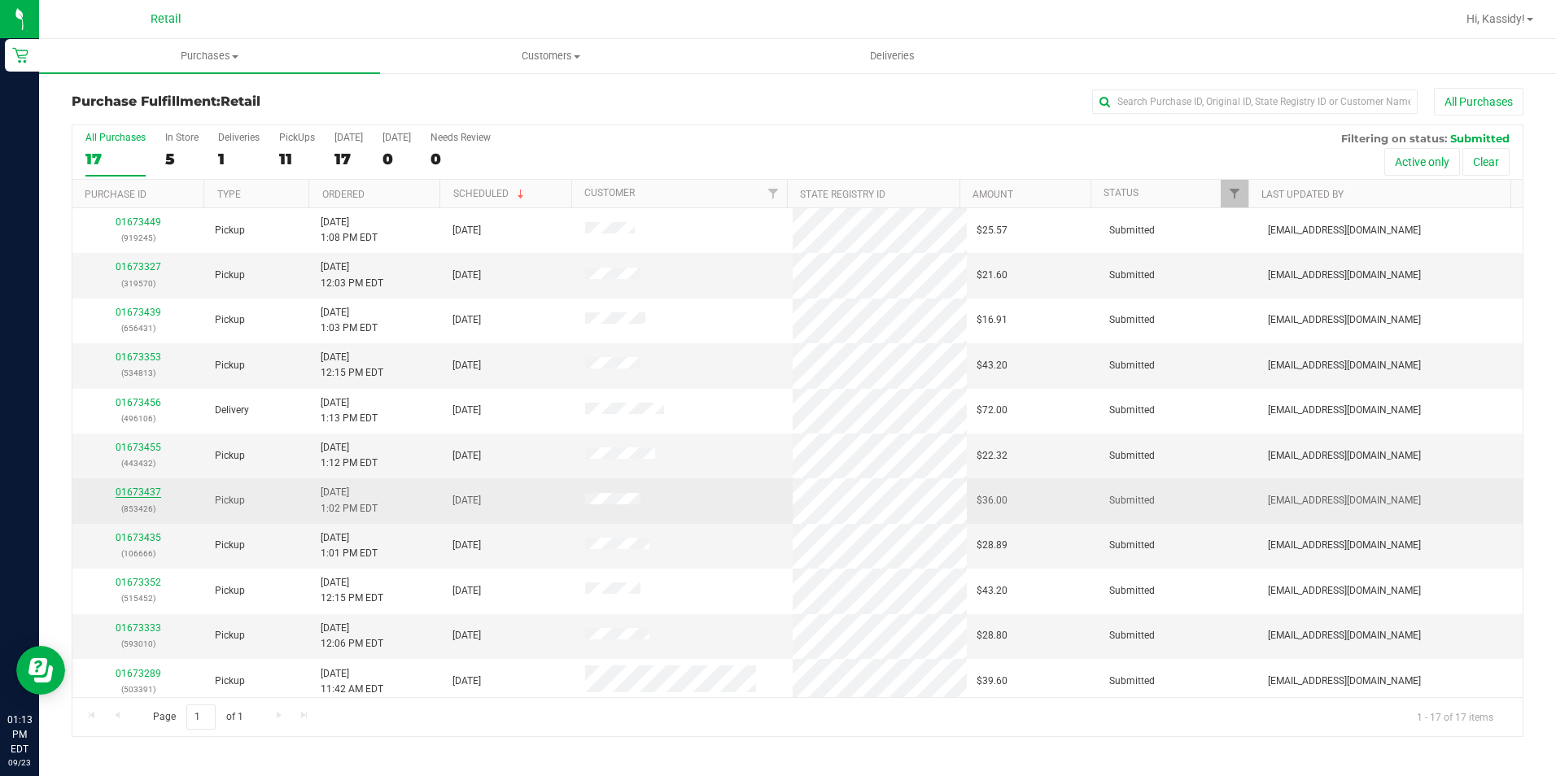
click at [150, 491] on link "01673437" at bounding box center [139, 492] width 46 height 11
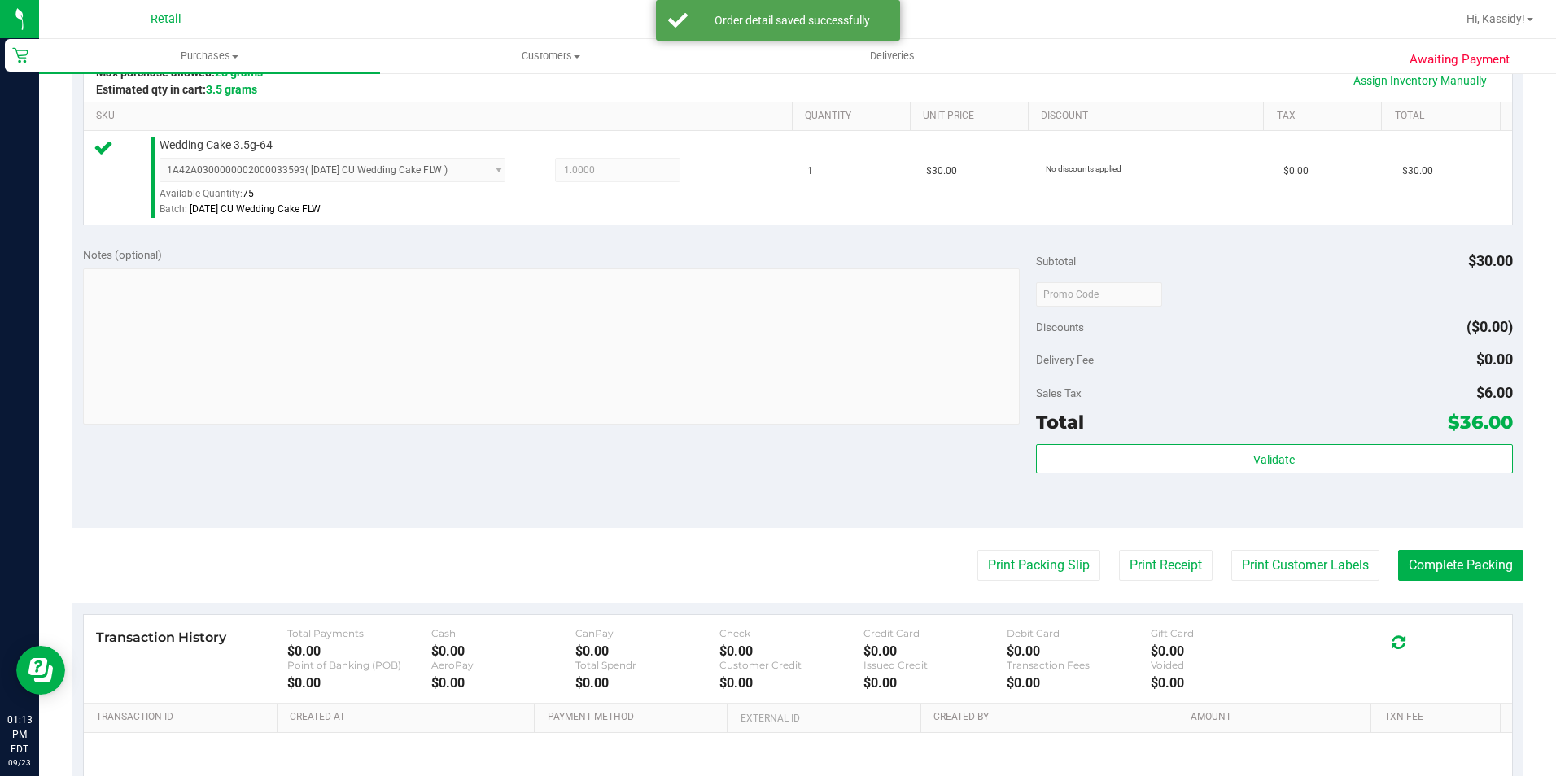
scroll to position [407, 0]
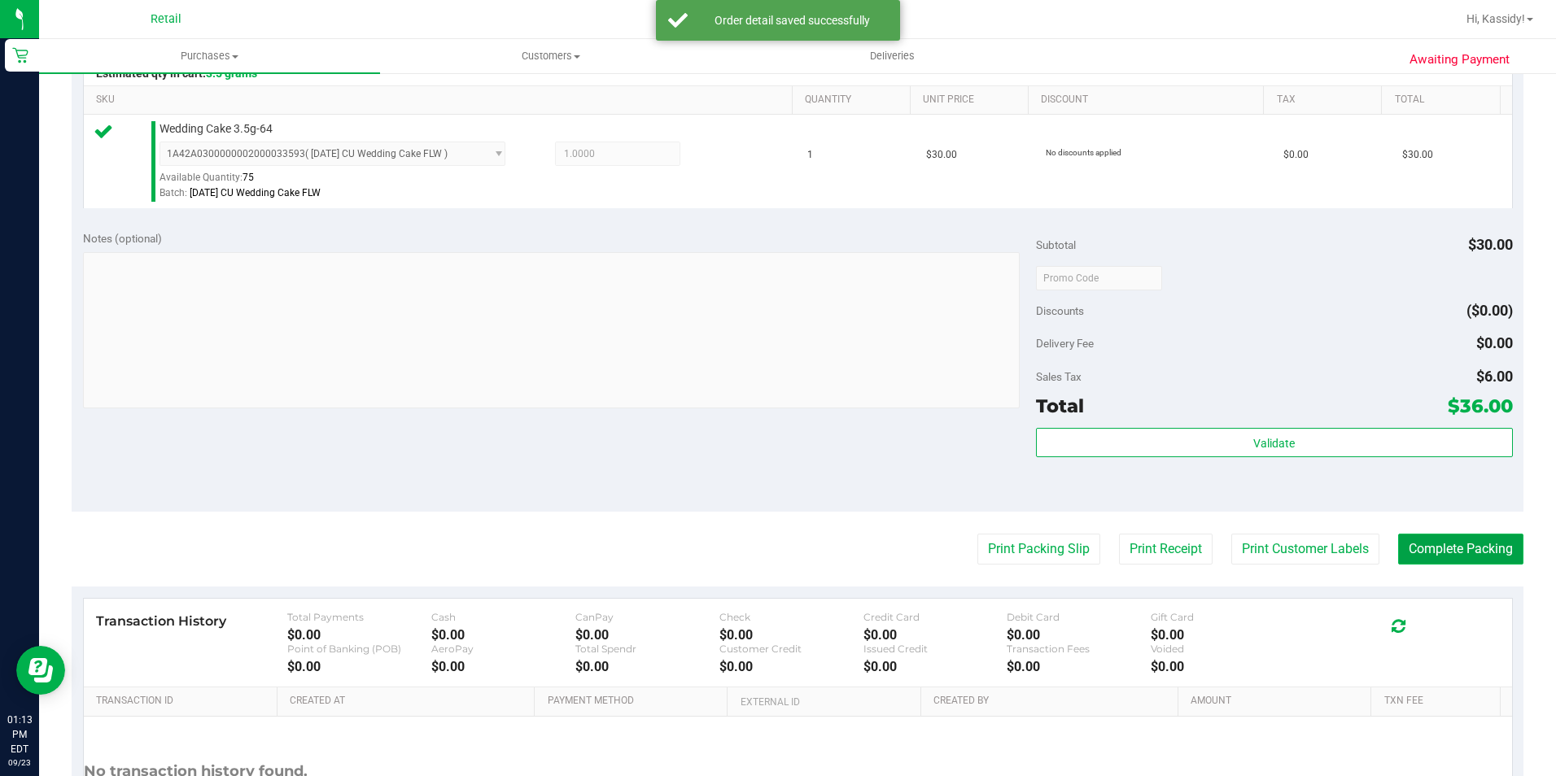
click at [1421, 546] on button "Complete Packing" at bounding box center [1460, 549] width 125 height 31
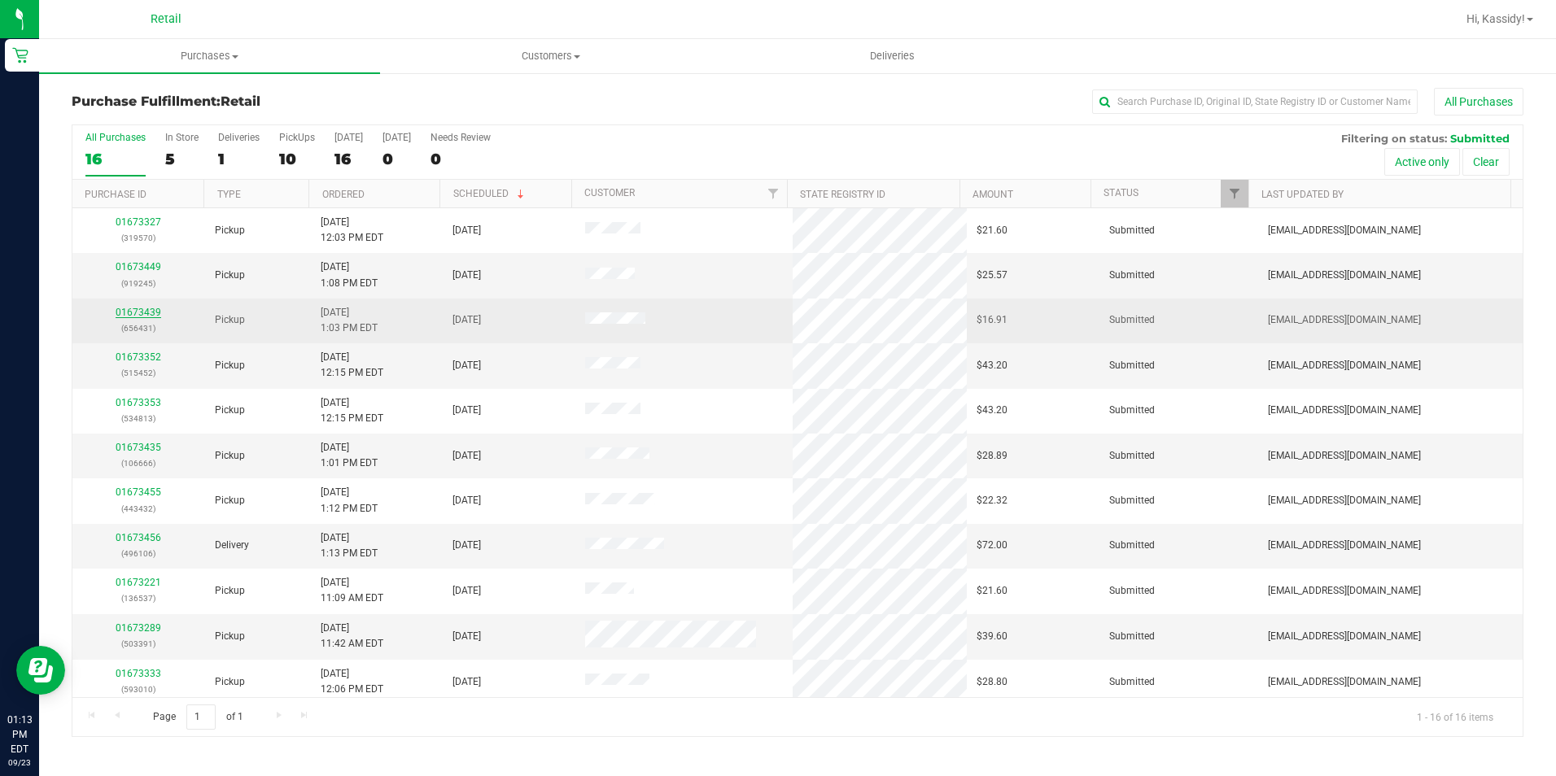
click at [121, 312] on link "01673439" at bounding box center [139, 312] width 46 height 11
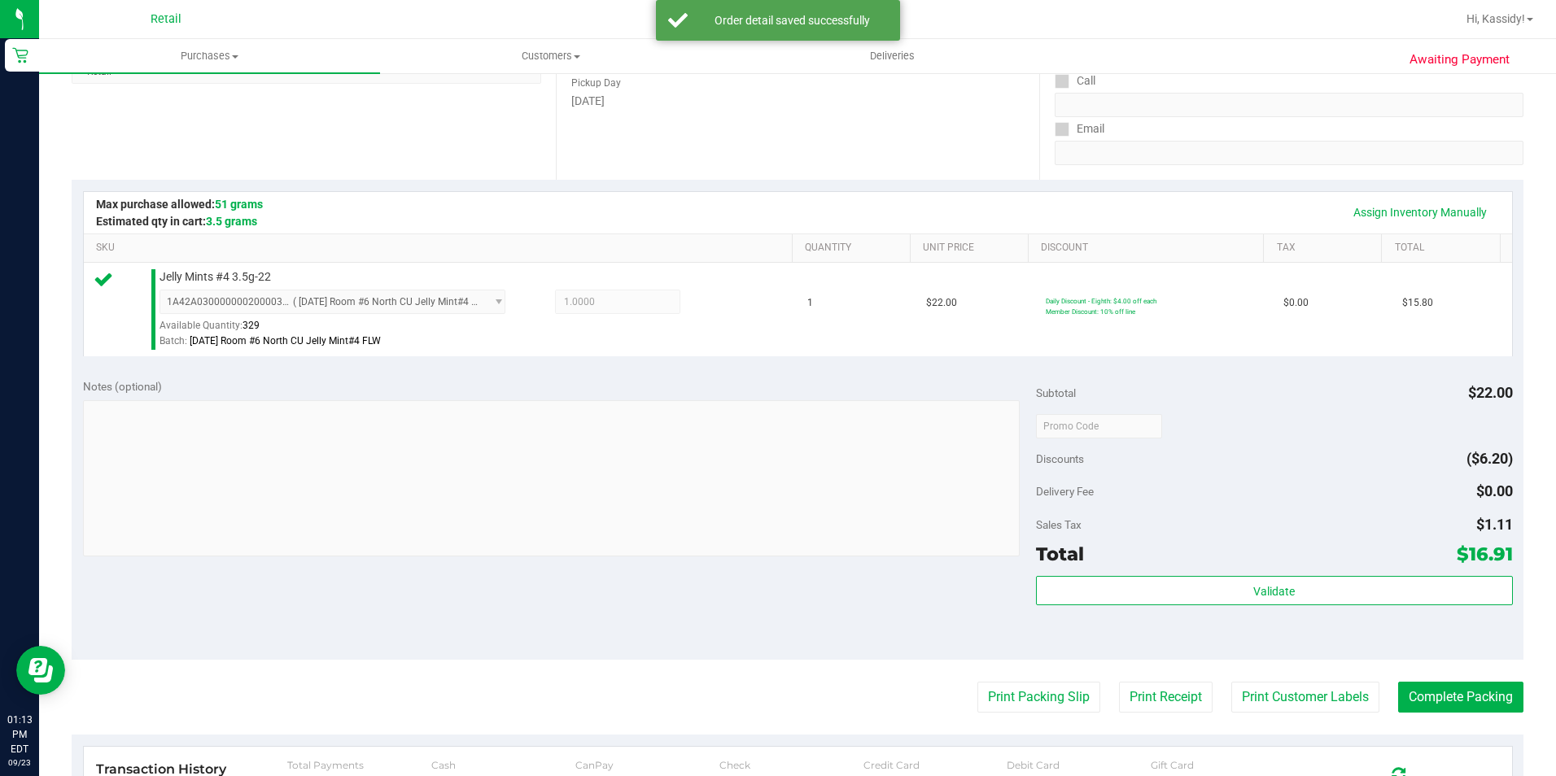
scroll to position [407, 0]
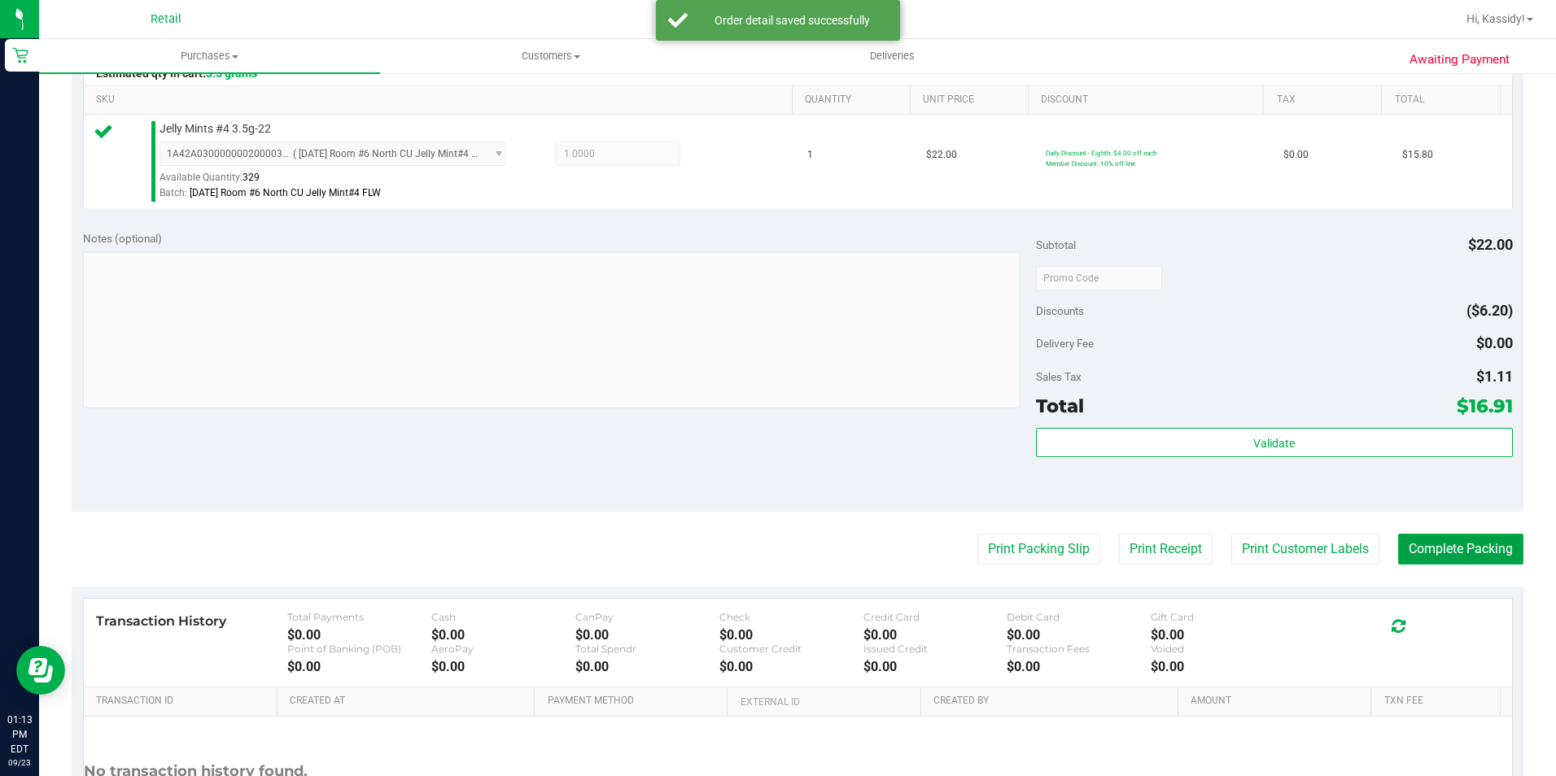
click at [1406, 549] on button "Complete Packing" at bounding box center [1460, 549] width 125 height 31
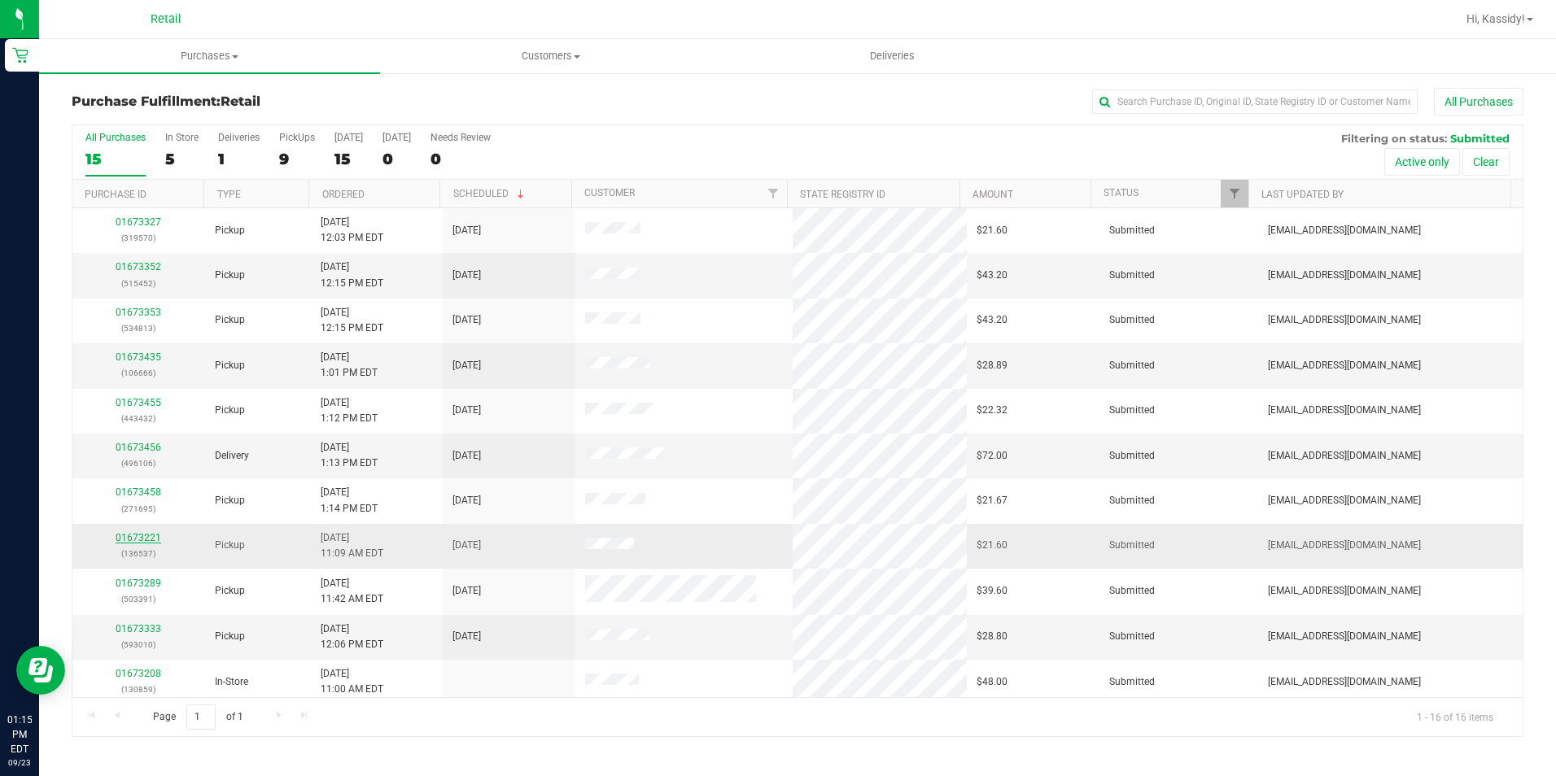
click at [151, 533] on link "01673221" at bounding box center [139, 537] width 46 height 11
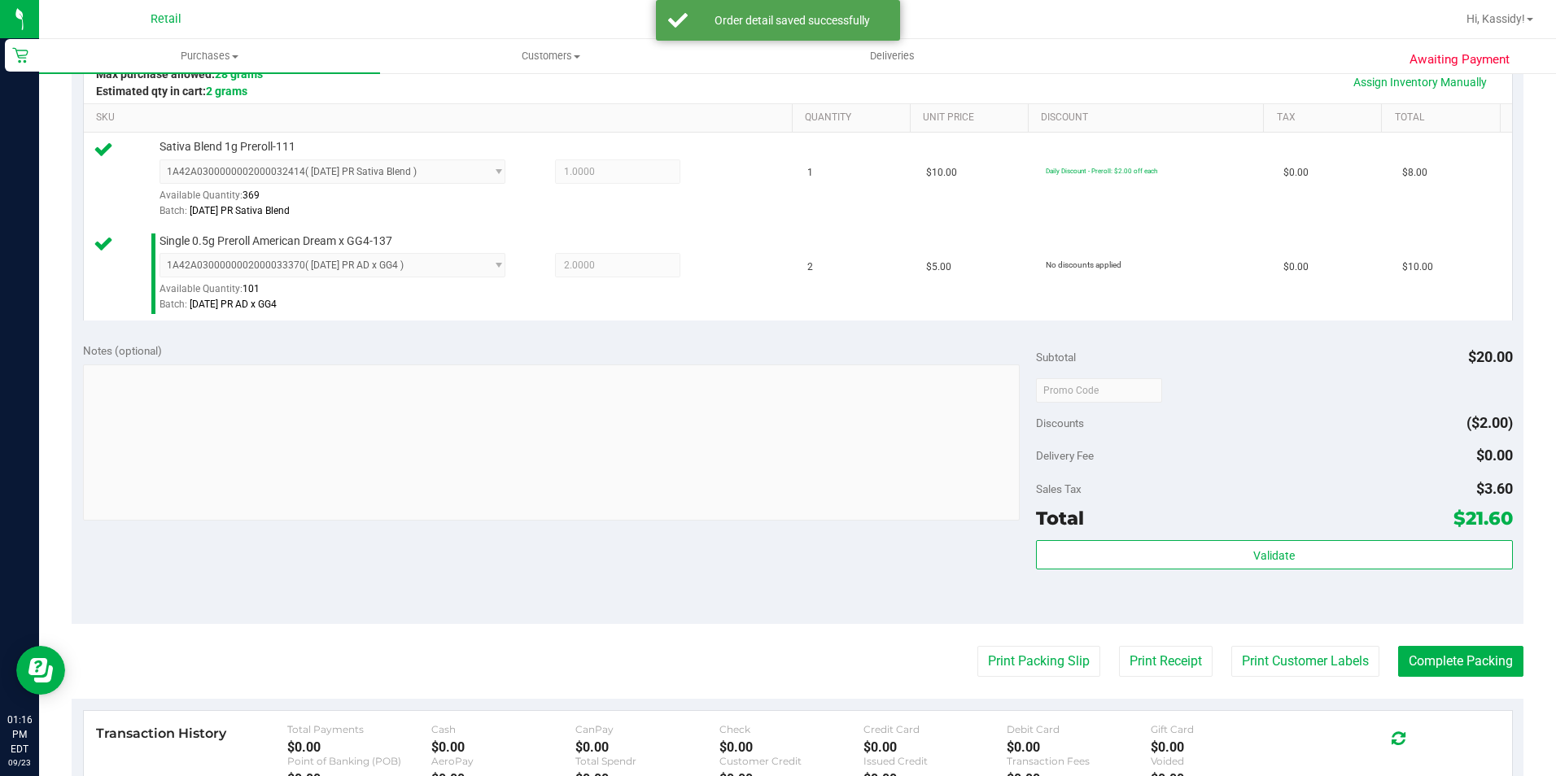
scroll to position [407, 0]
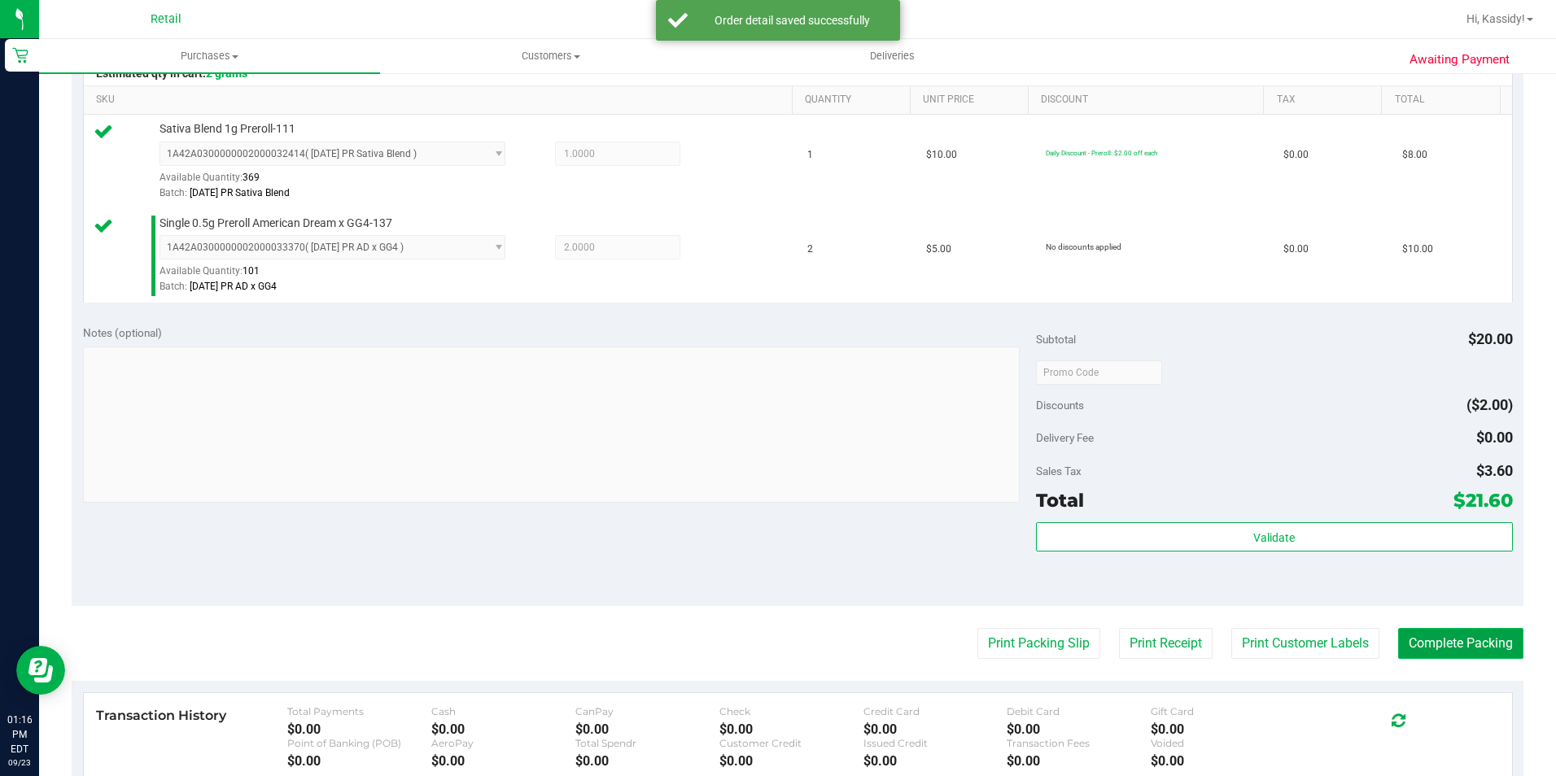
click at [1398, 629] on button "Complete Packing" at bounding box center [1460, 643] width 125 height 31
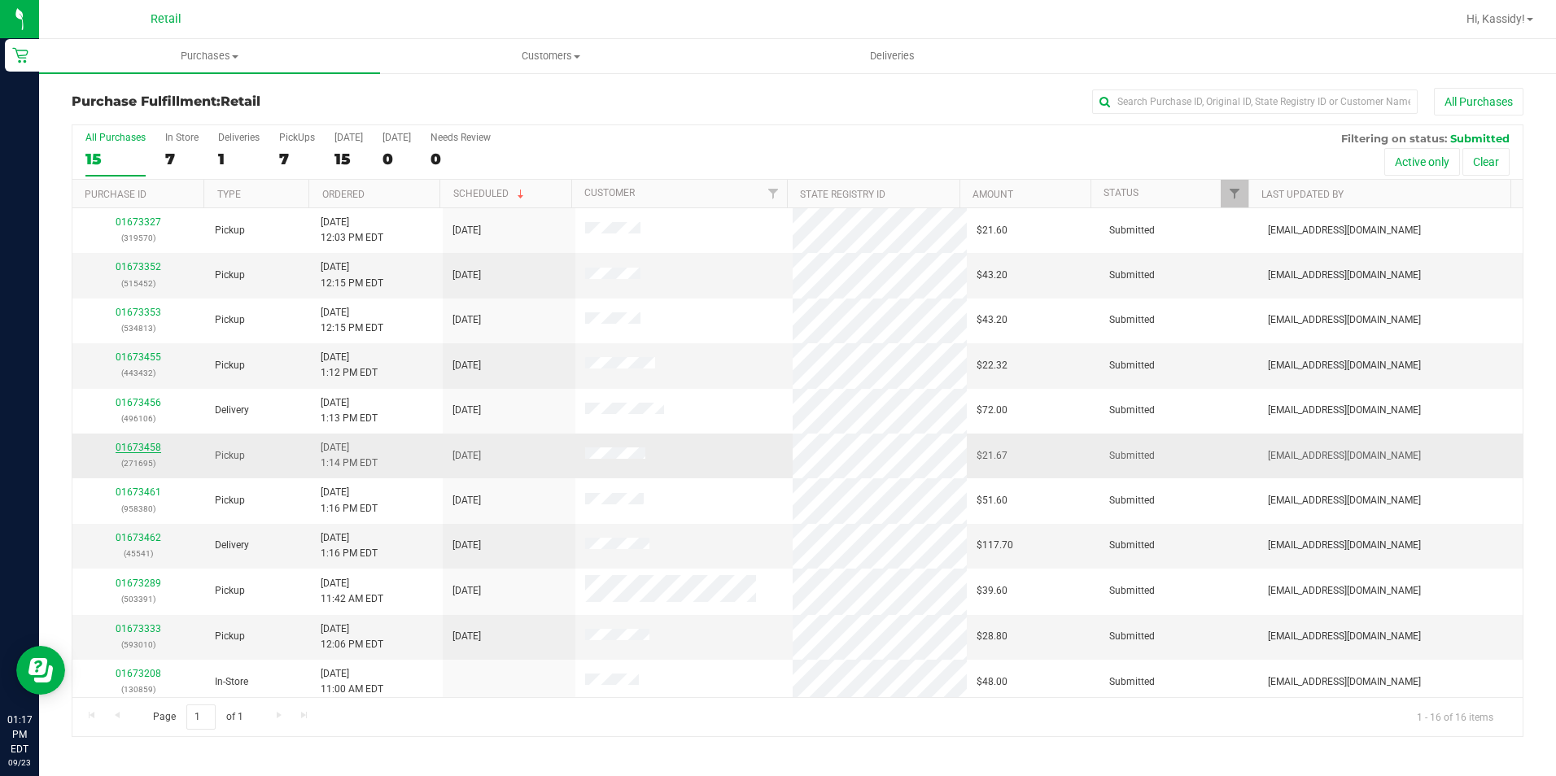
click at [147, 443] on link "01673458" at bounding box center [139, 447] width 46 height 11
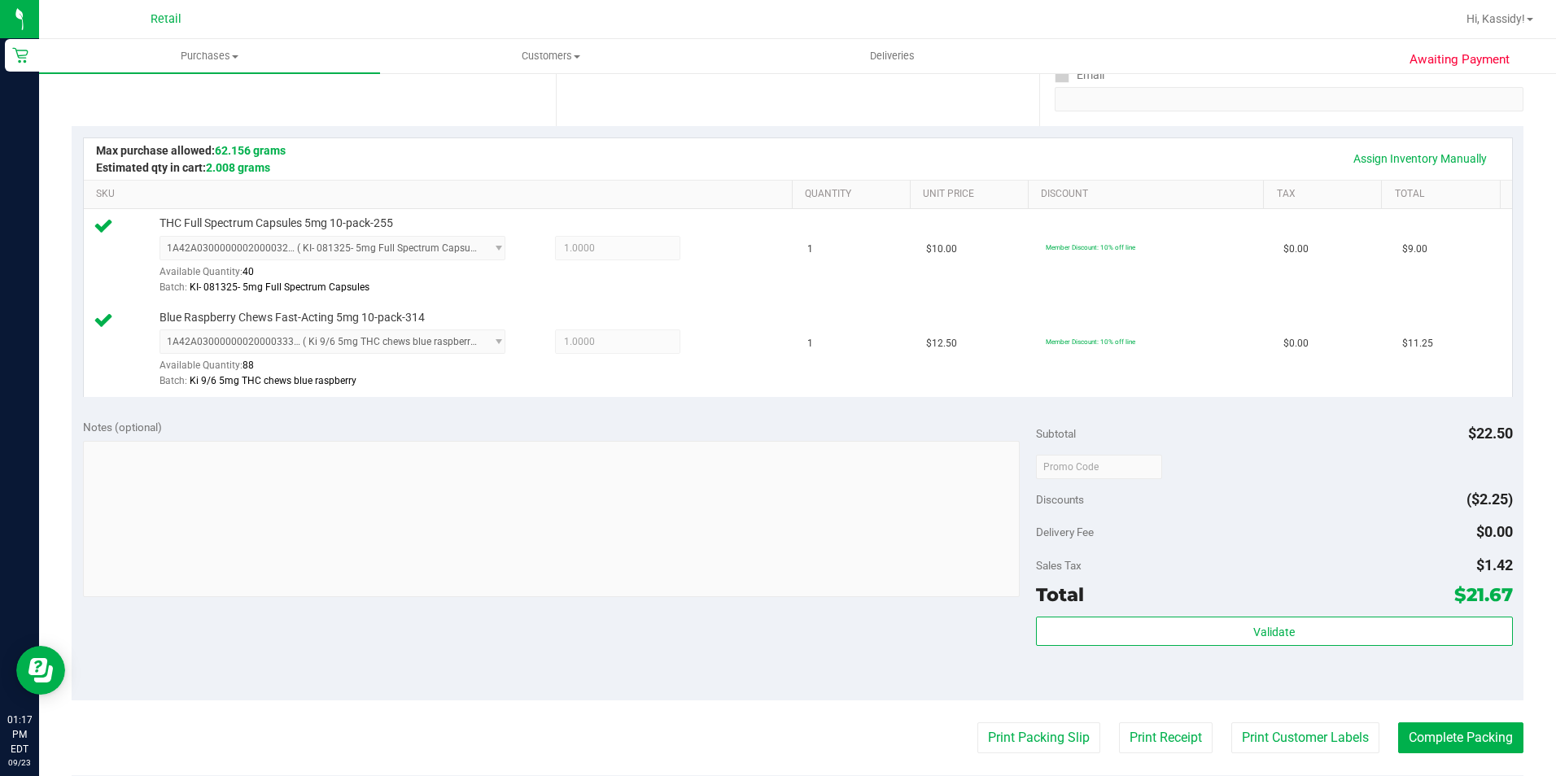
scroll to position [326, 0]
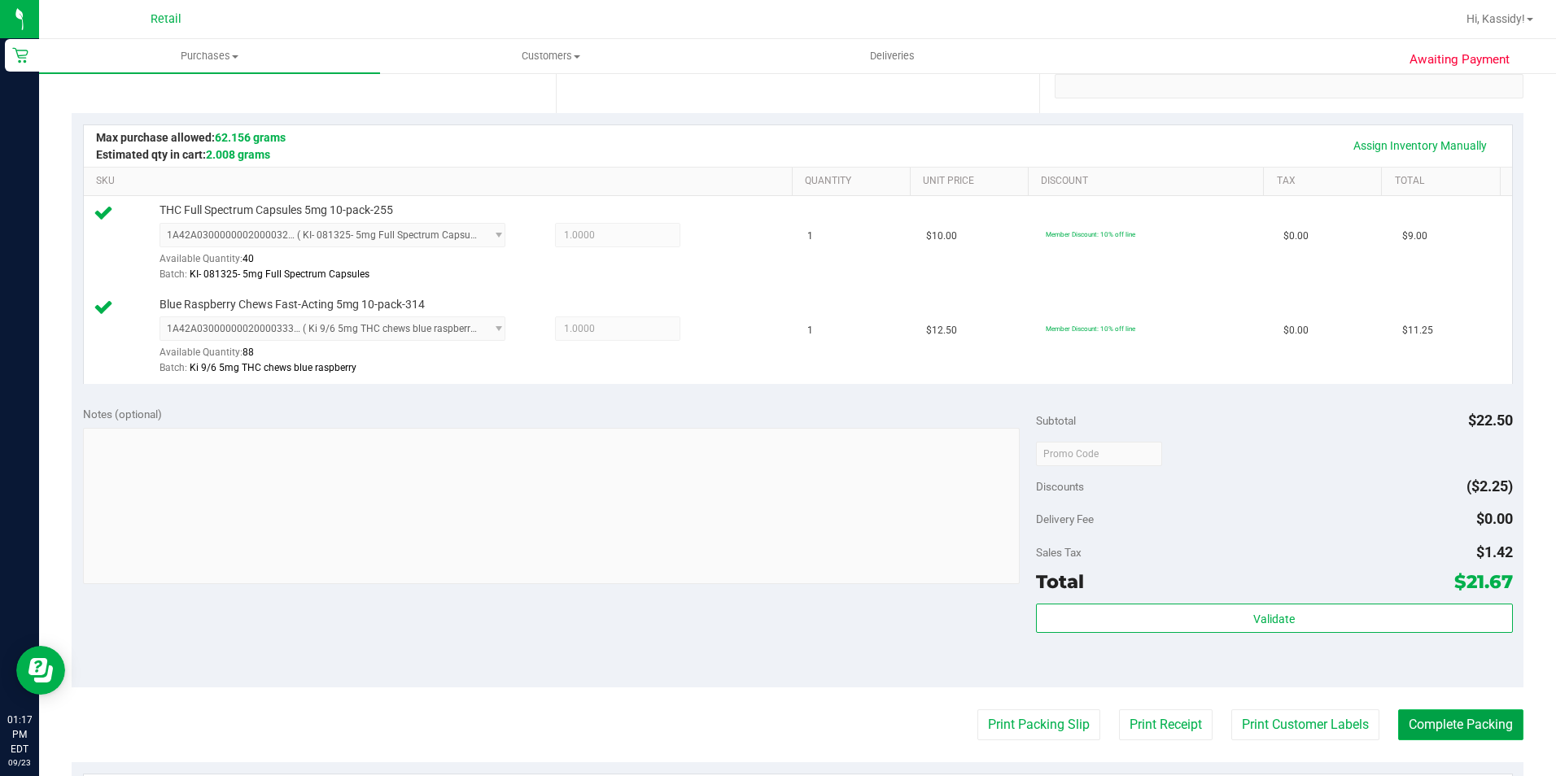
click at [1454, 724] on button "Complete Packing" at bounding box center [1460, 725] width 125 height 31
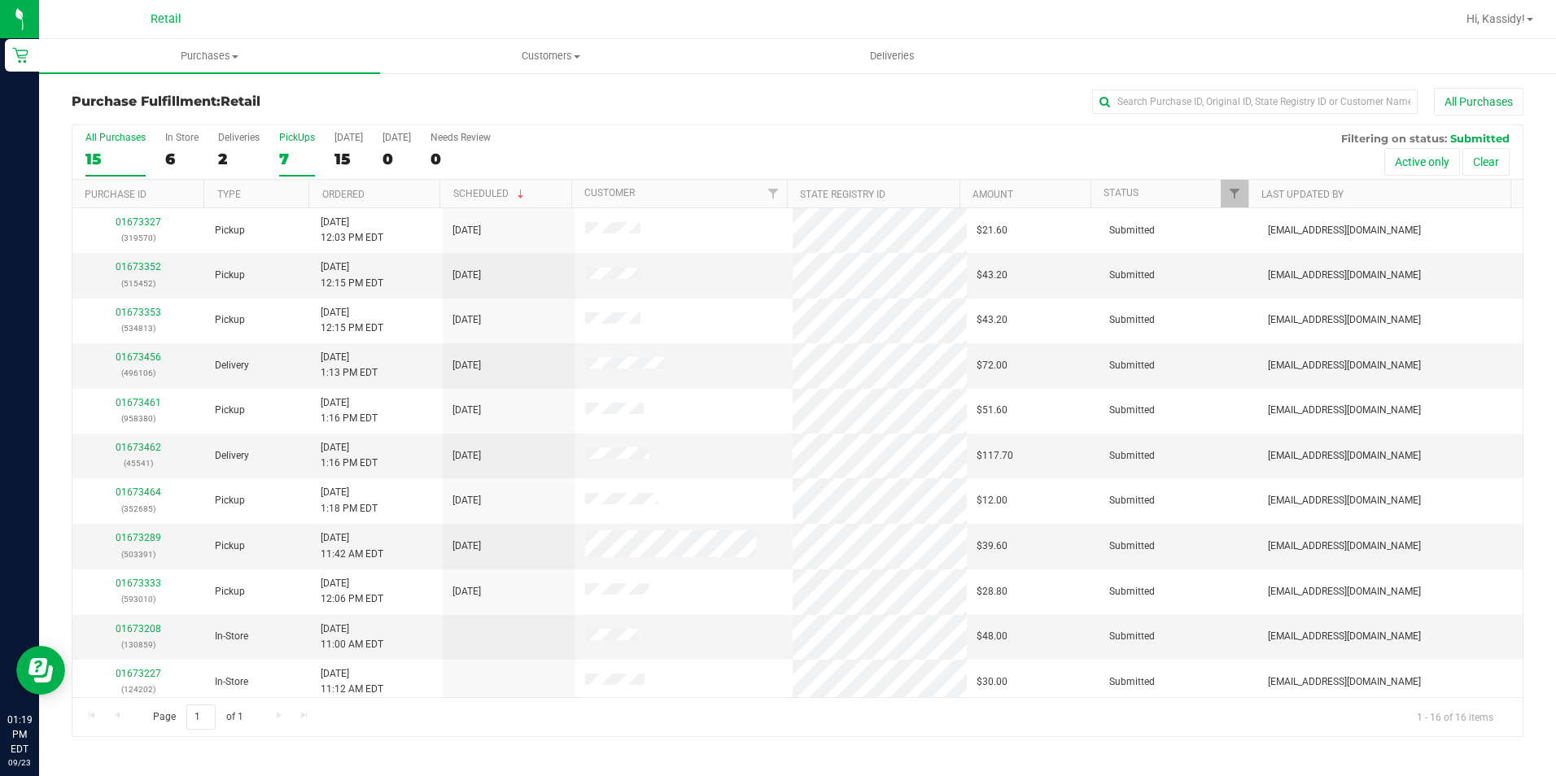
click at [286, 136] on div "PickUps" at bounding box center [297, 137] width 36 height 11
click at [0, 0] on input "PickUps 7" at bounding box center [0, 0] width 0 height 0
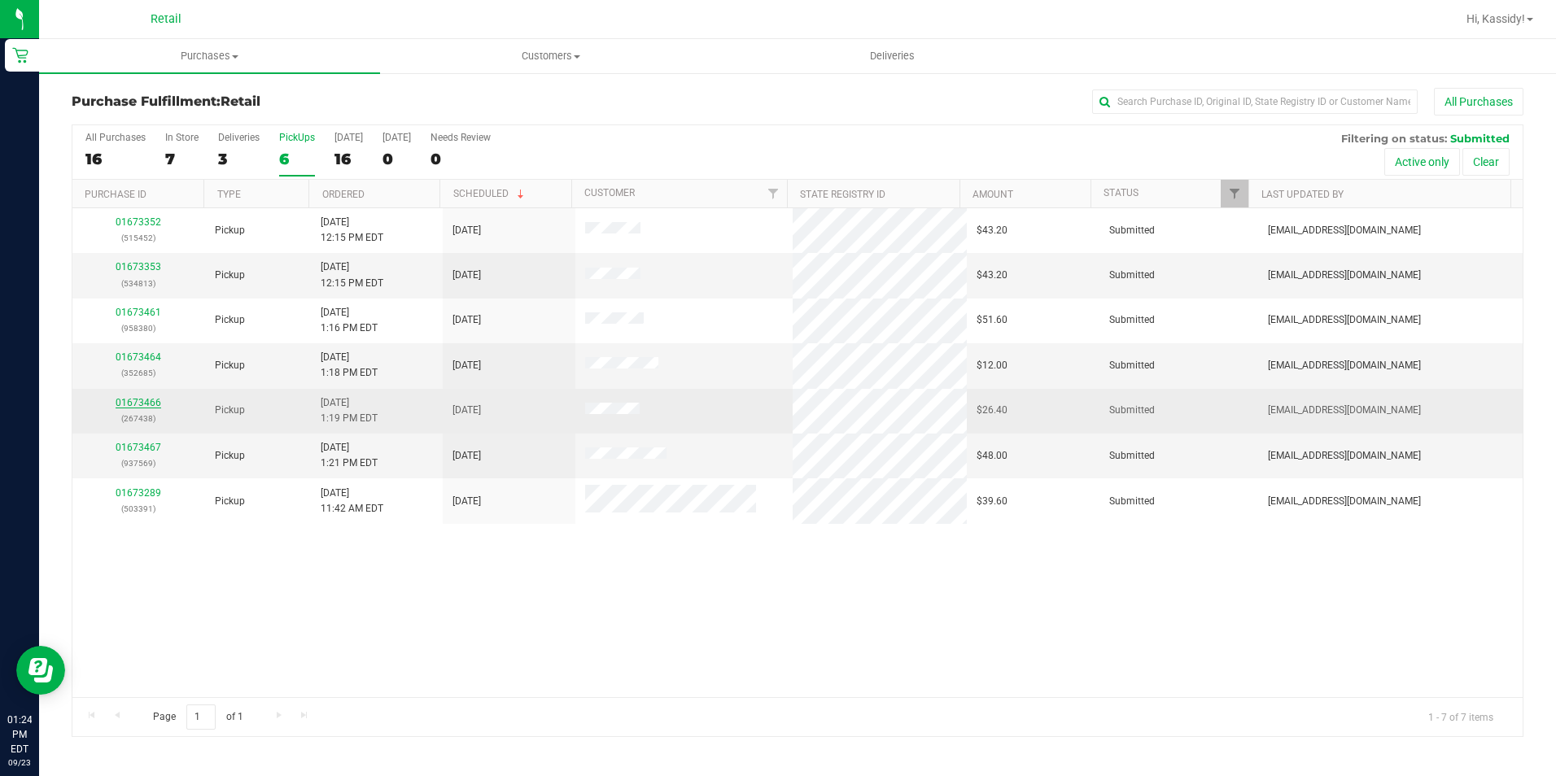
click at [143, 405] on link "01673466" at bounding box center [139, 402] width 46 height 11
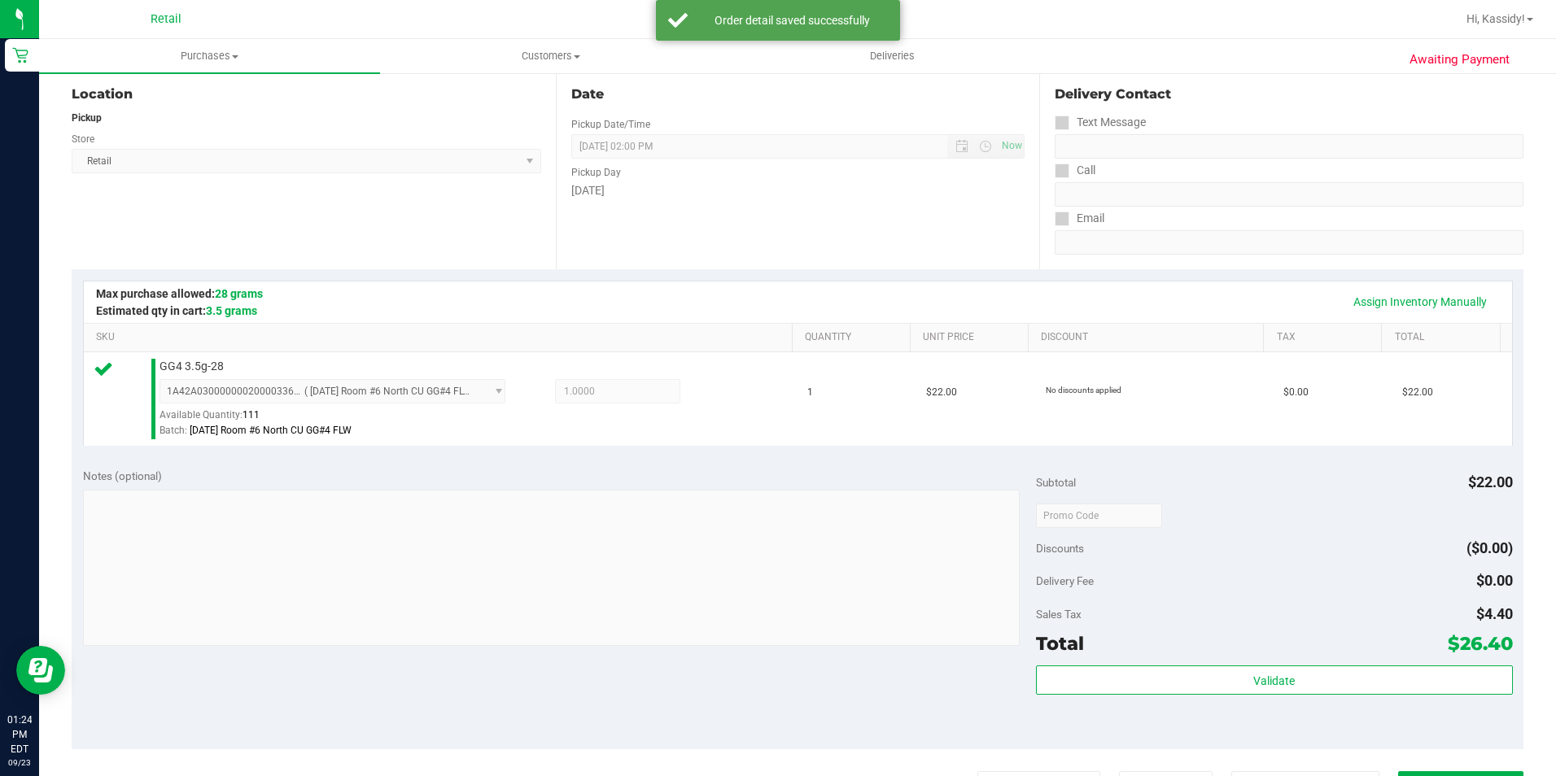
scroll to position [326, 0]
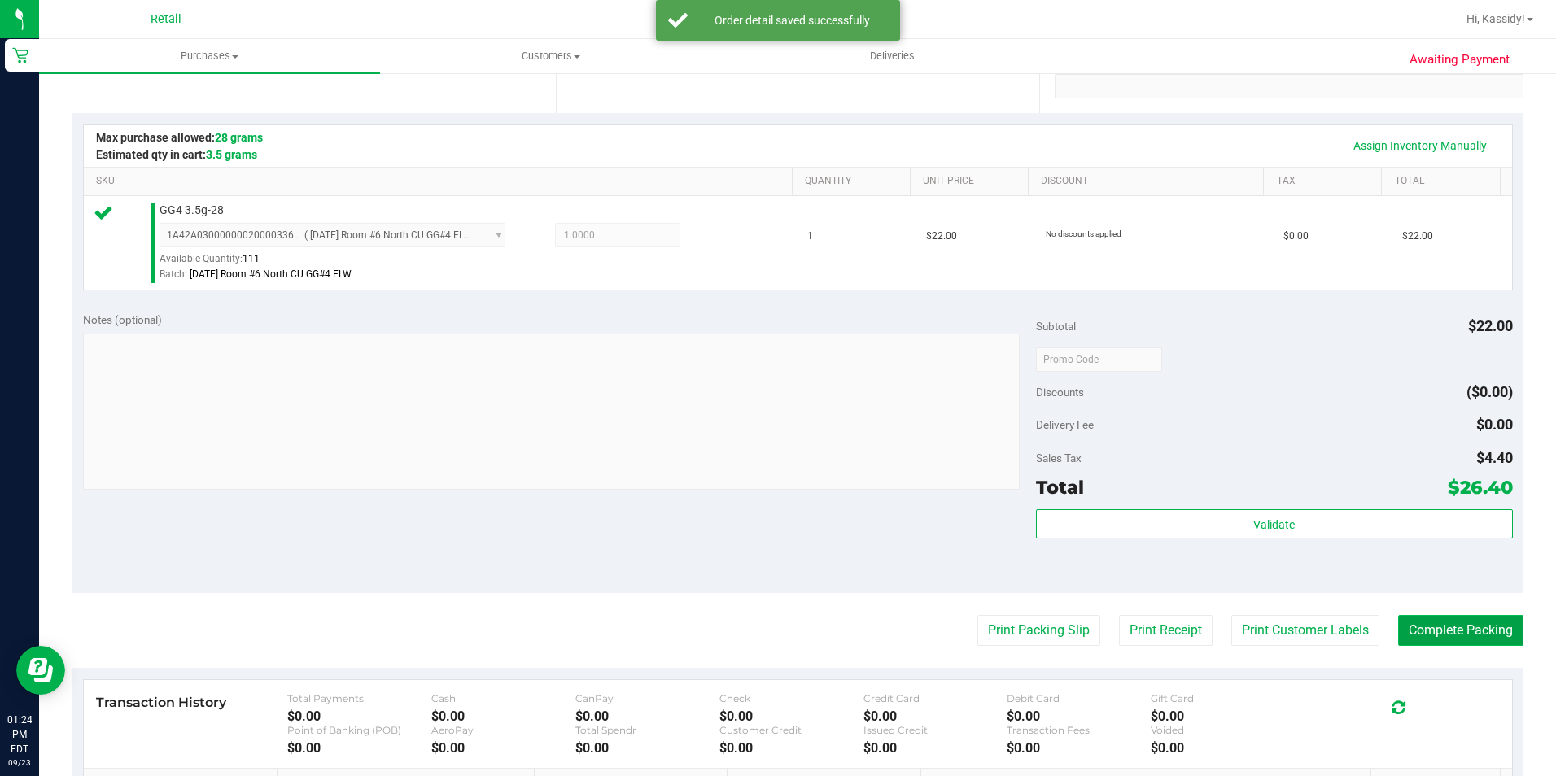
click at [1422, 622] on button "Complete Packing" at bounding box center [1460, 630] width 125 height 31
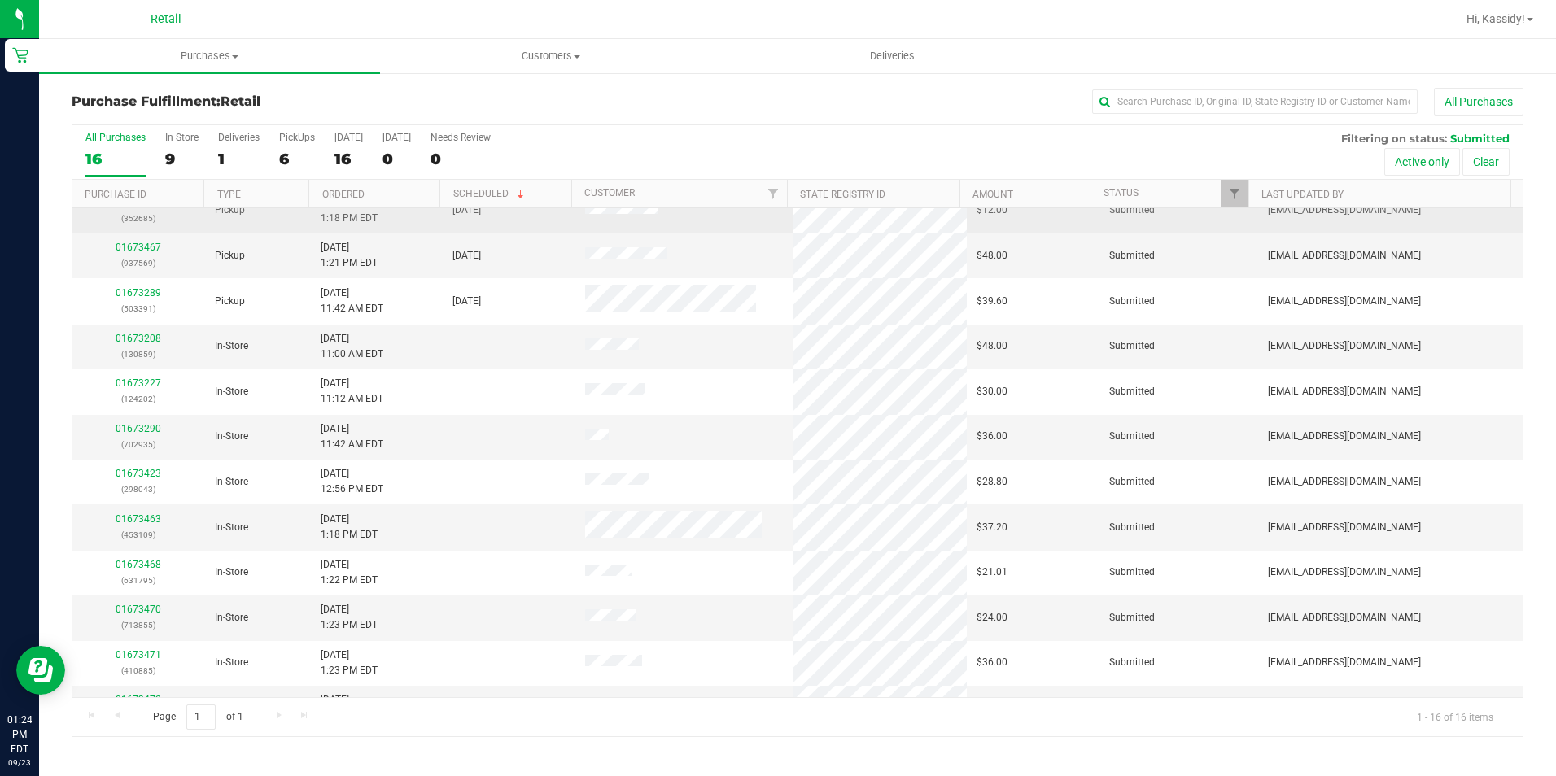
scroll to position [232, 0]
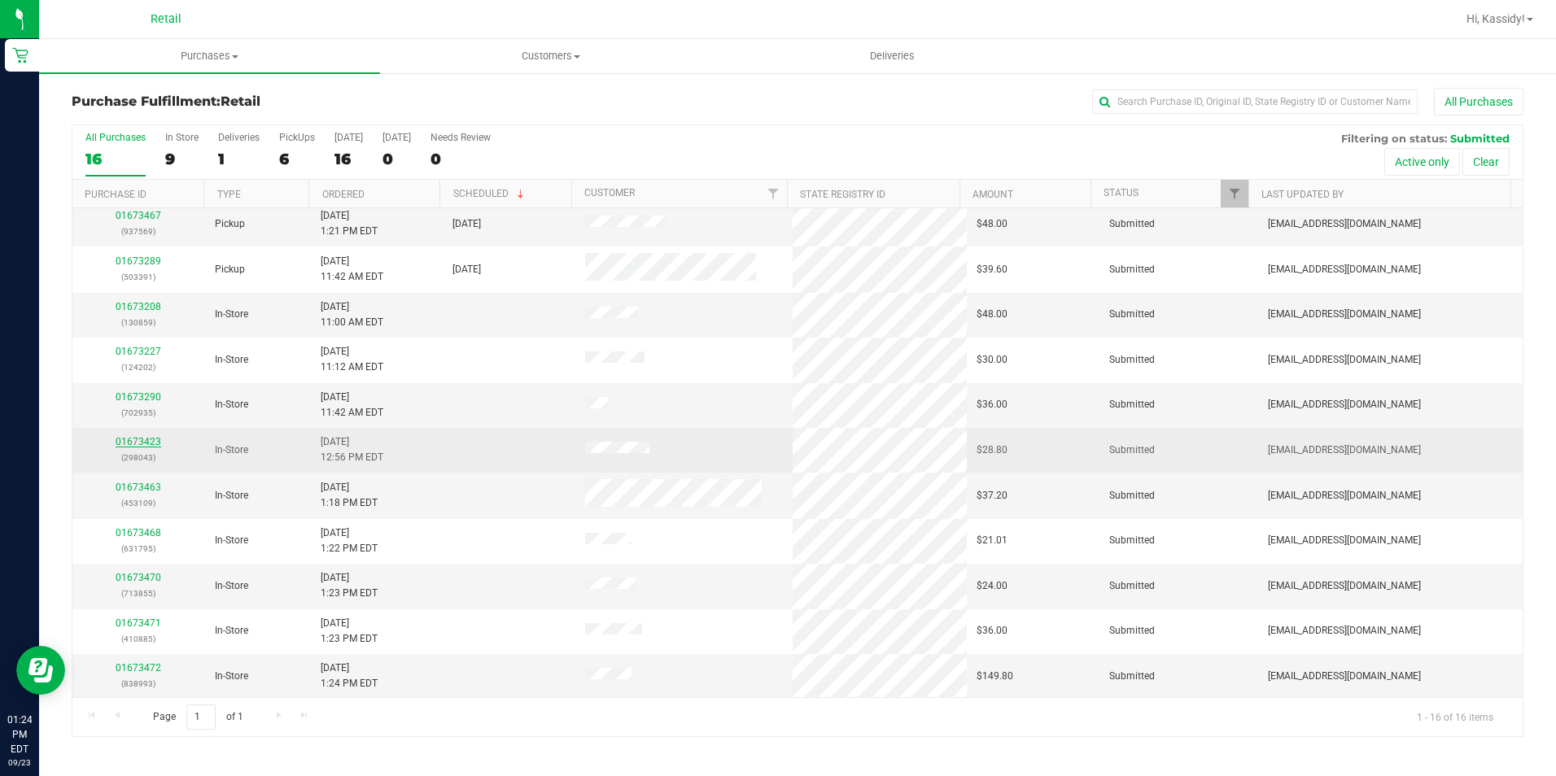
click at [153, 438] on link "01673423" at bounding box center [139, 441] width 46 height 11
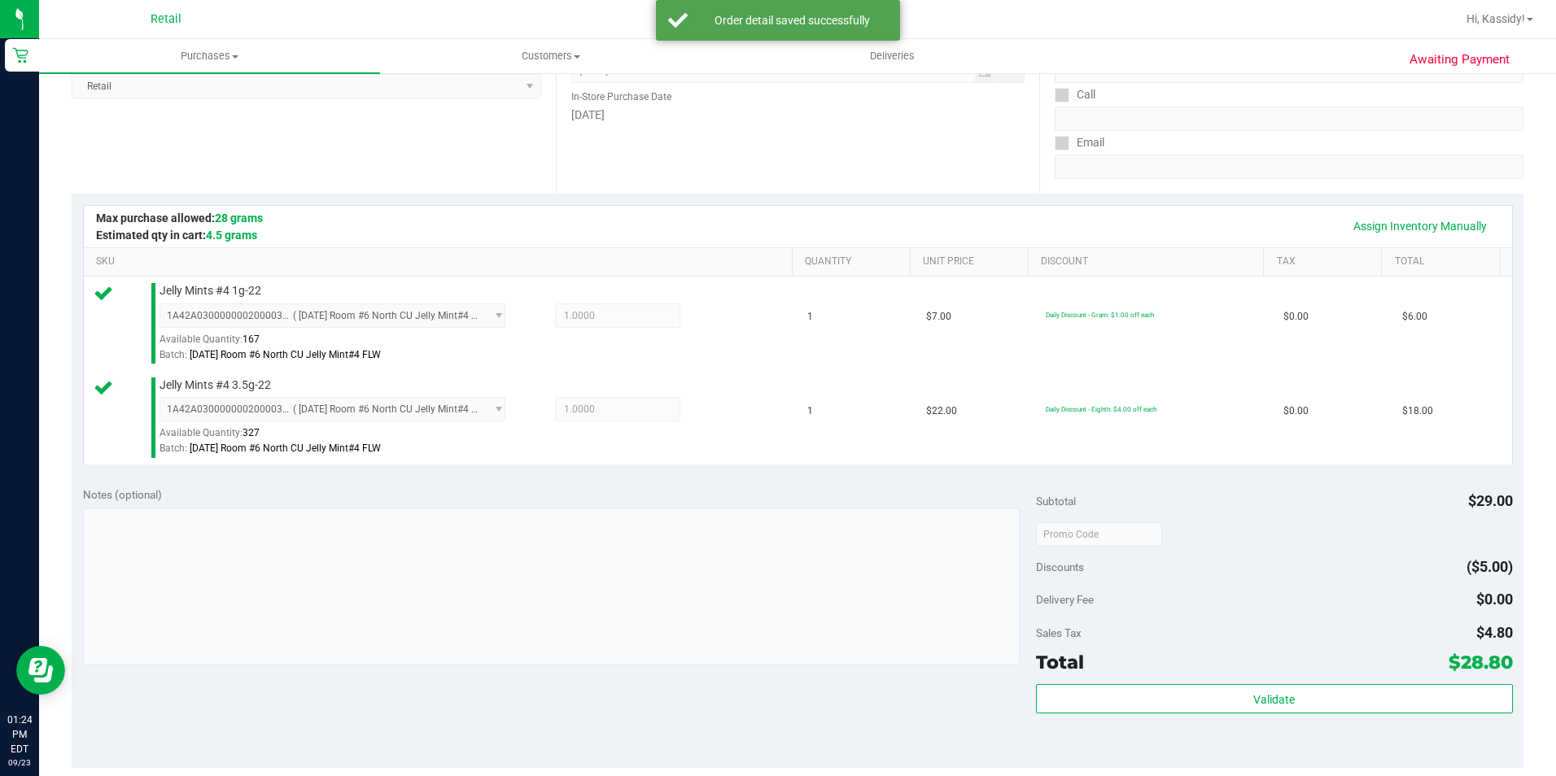
scroll to position [407, 0]
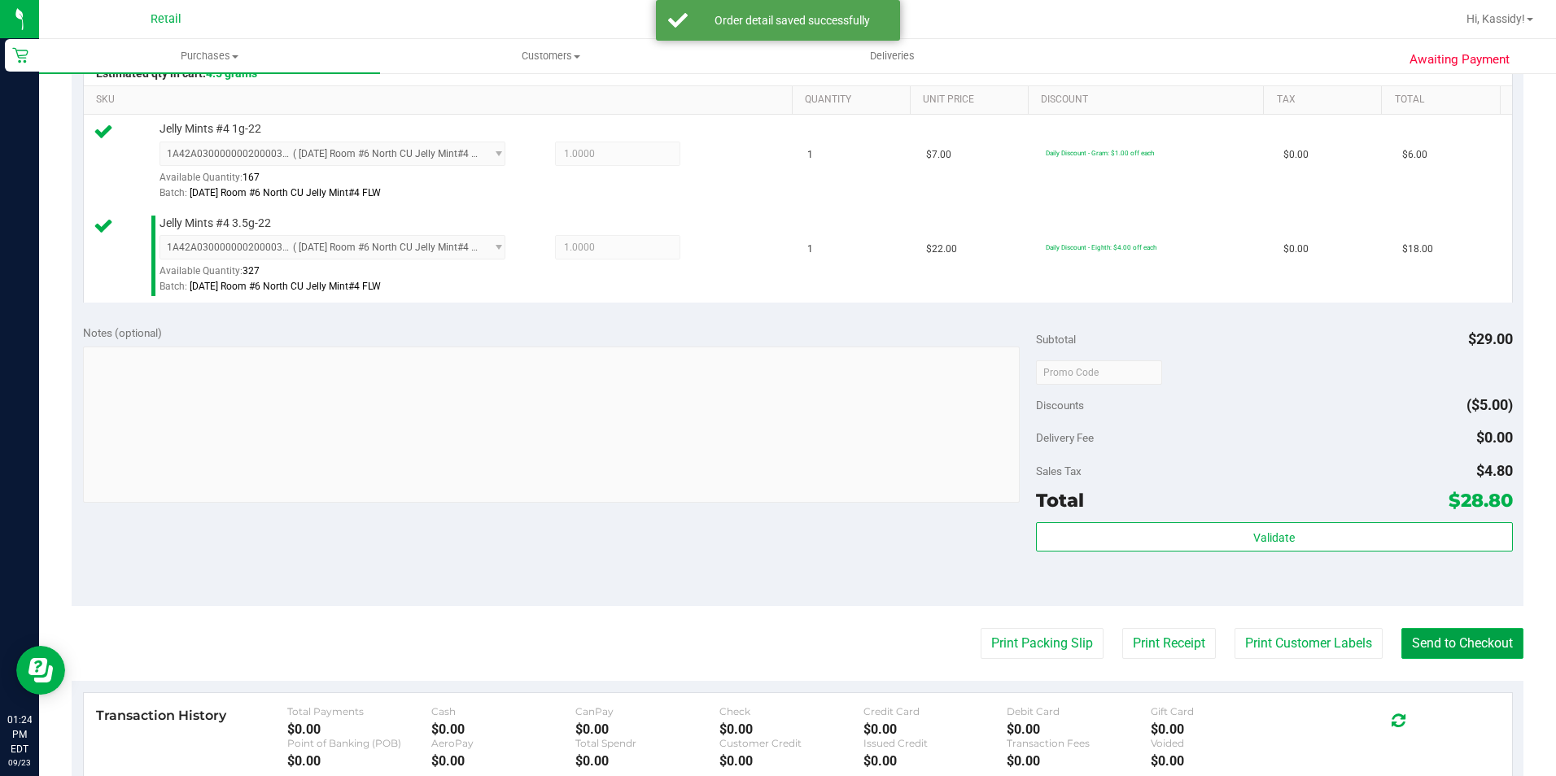
click at [1433, 640] on button "Send to Checkout" at bounding box center [1463, 643] width 122 height 31
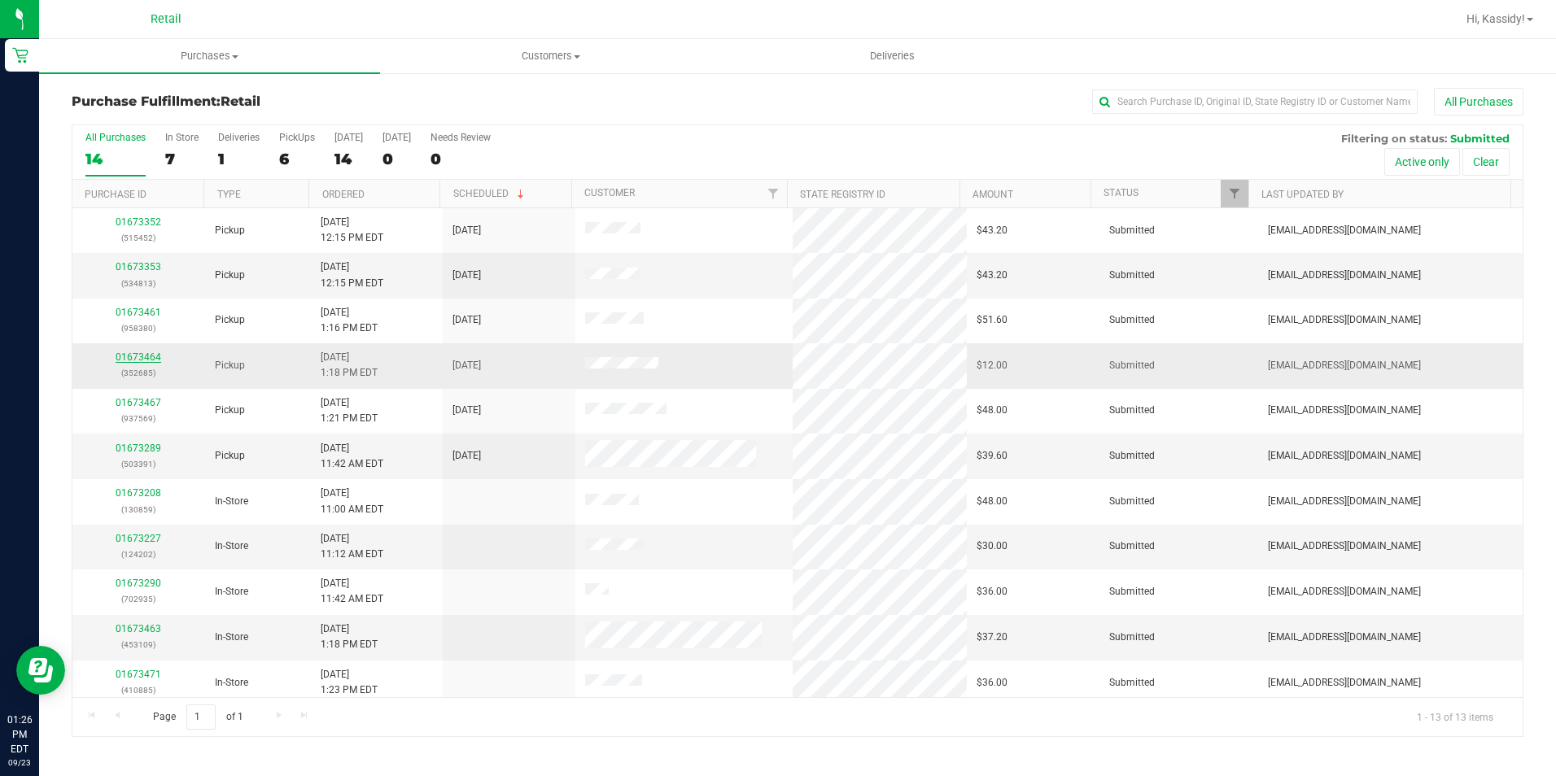
click at [141, 356] on link "01673464" at bounding box center [139, 357] width 46 height 11
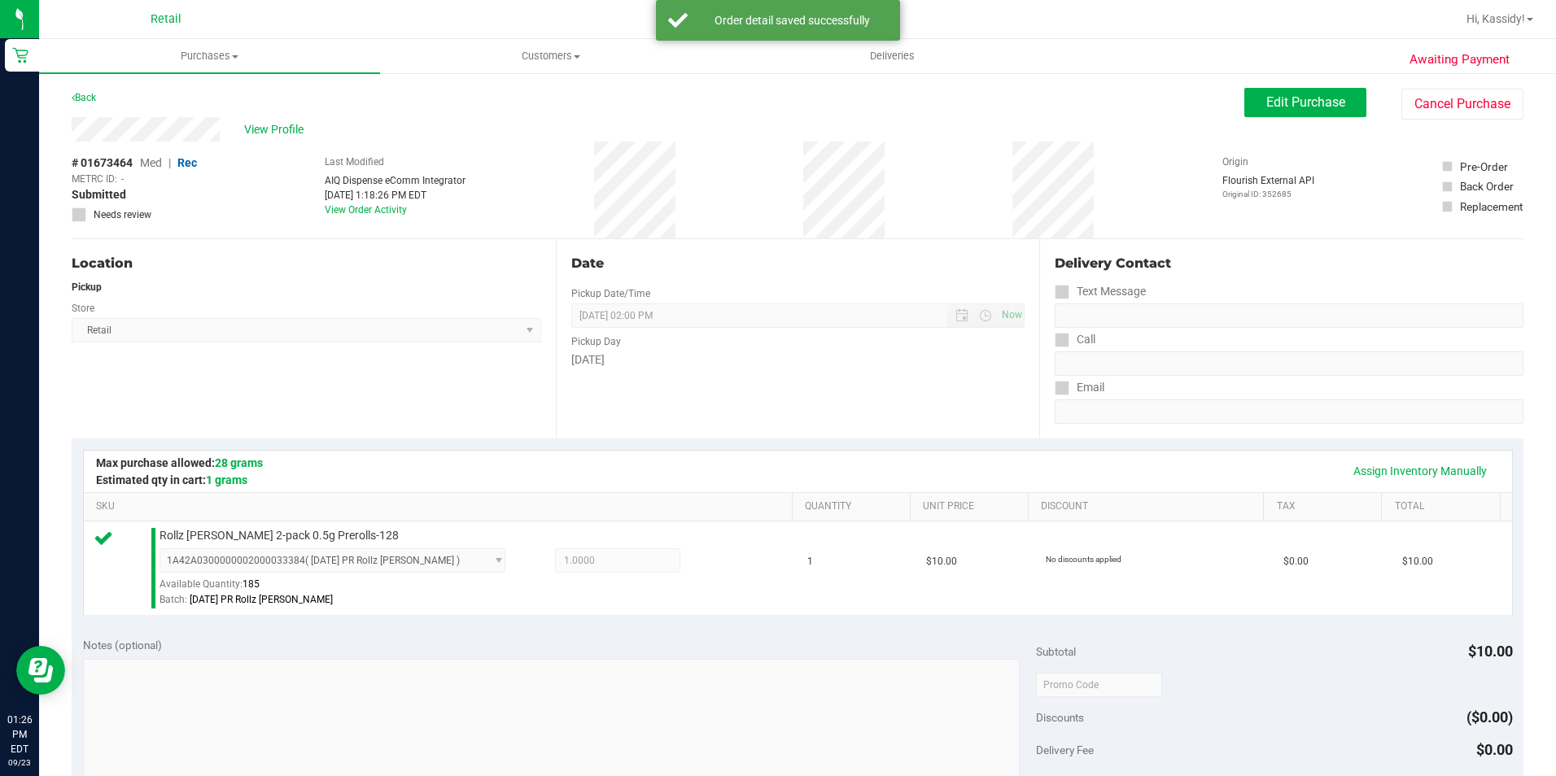
scroll to position [488, 0]
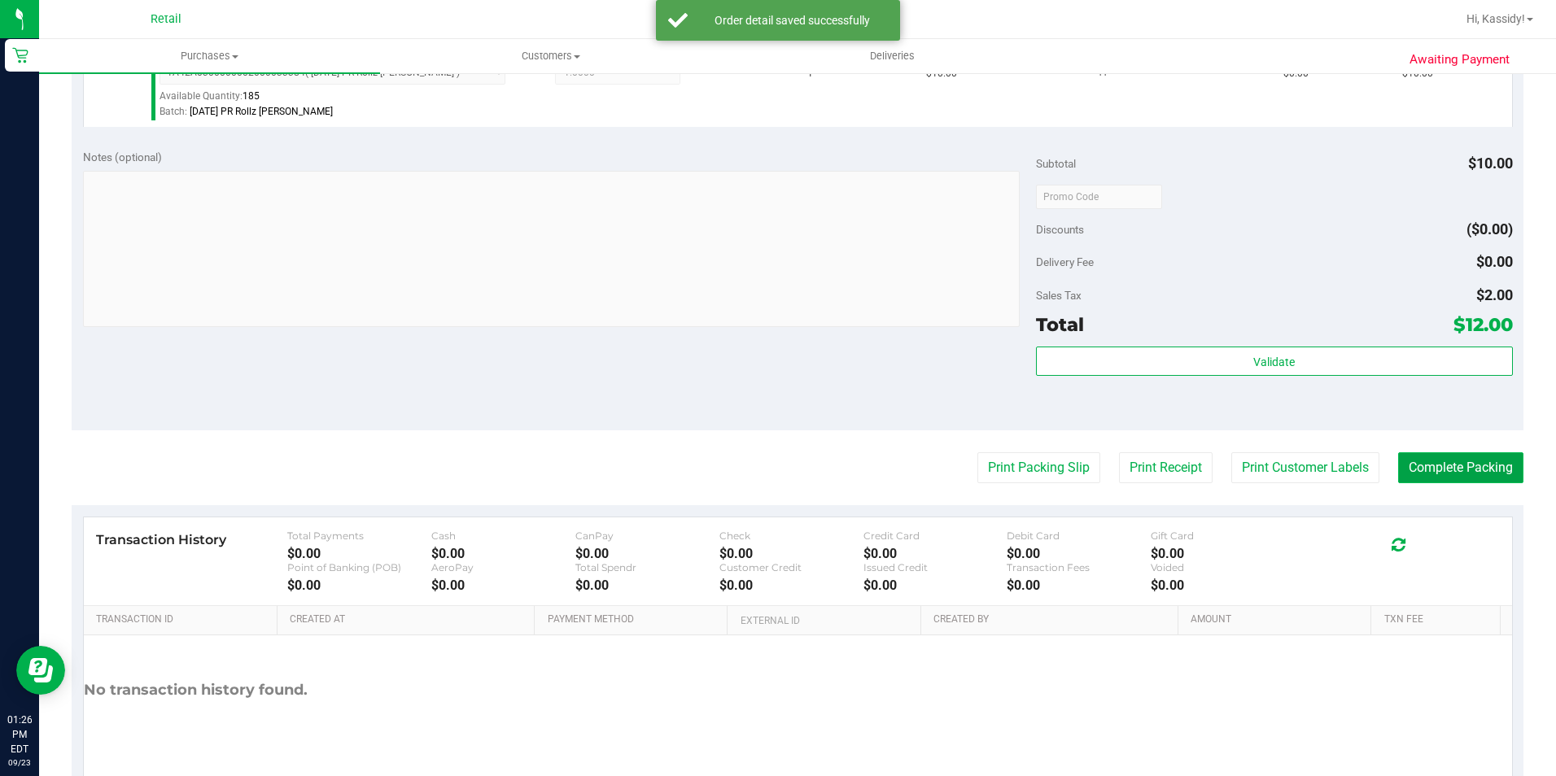
click at [1424, 469] on button "Complete Packing" at bounding box center [1460, 468] width 125 height 31
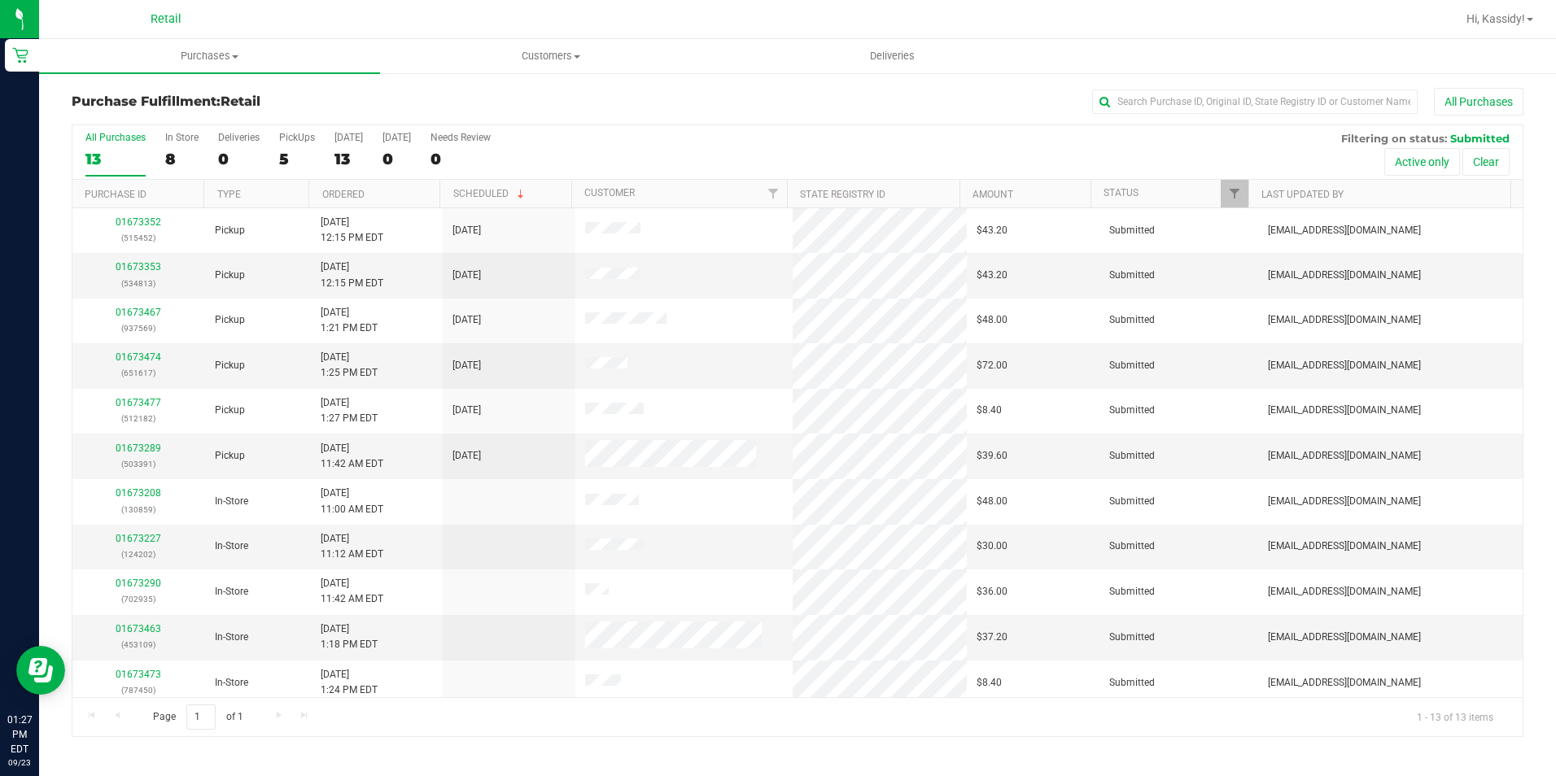
click at [278, 164] on div "All Purchases 13 In Store 8 Deliveries 0 PickUps 5 [DATE] 13 [DATE] 0 Needs Rev…" at bounding box center [797, 152] width 1450 height 55
click at [281, 156] on div "5" at bounding box center [297, 159] width 36 height 19
click at [0, 0] on input "PickUps 5" at bounding box center [0, 0] width 0 height 0
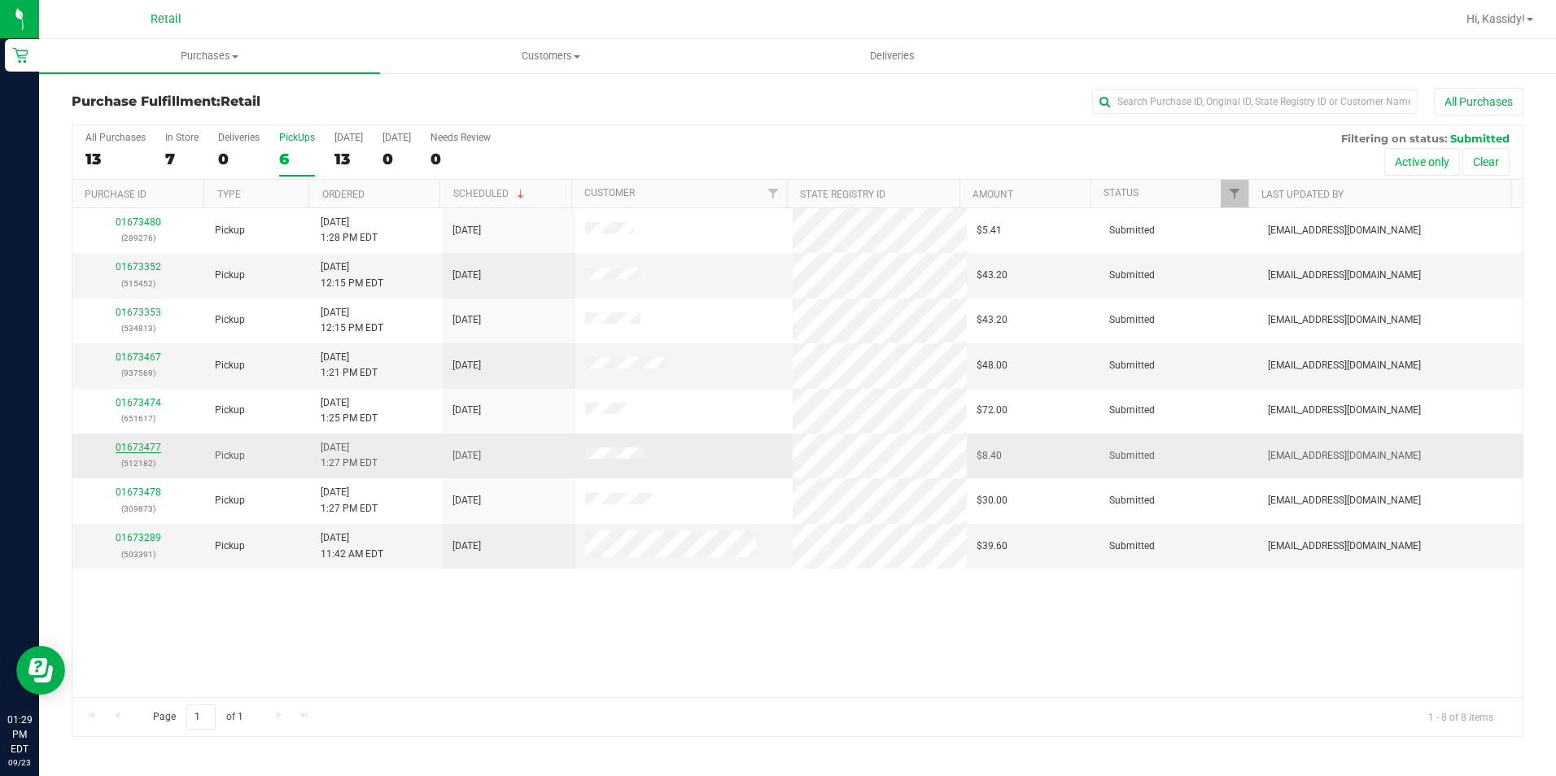
click at [137, 444] on link "01673477" at bounding box center [139, 447] width 46 height 11
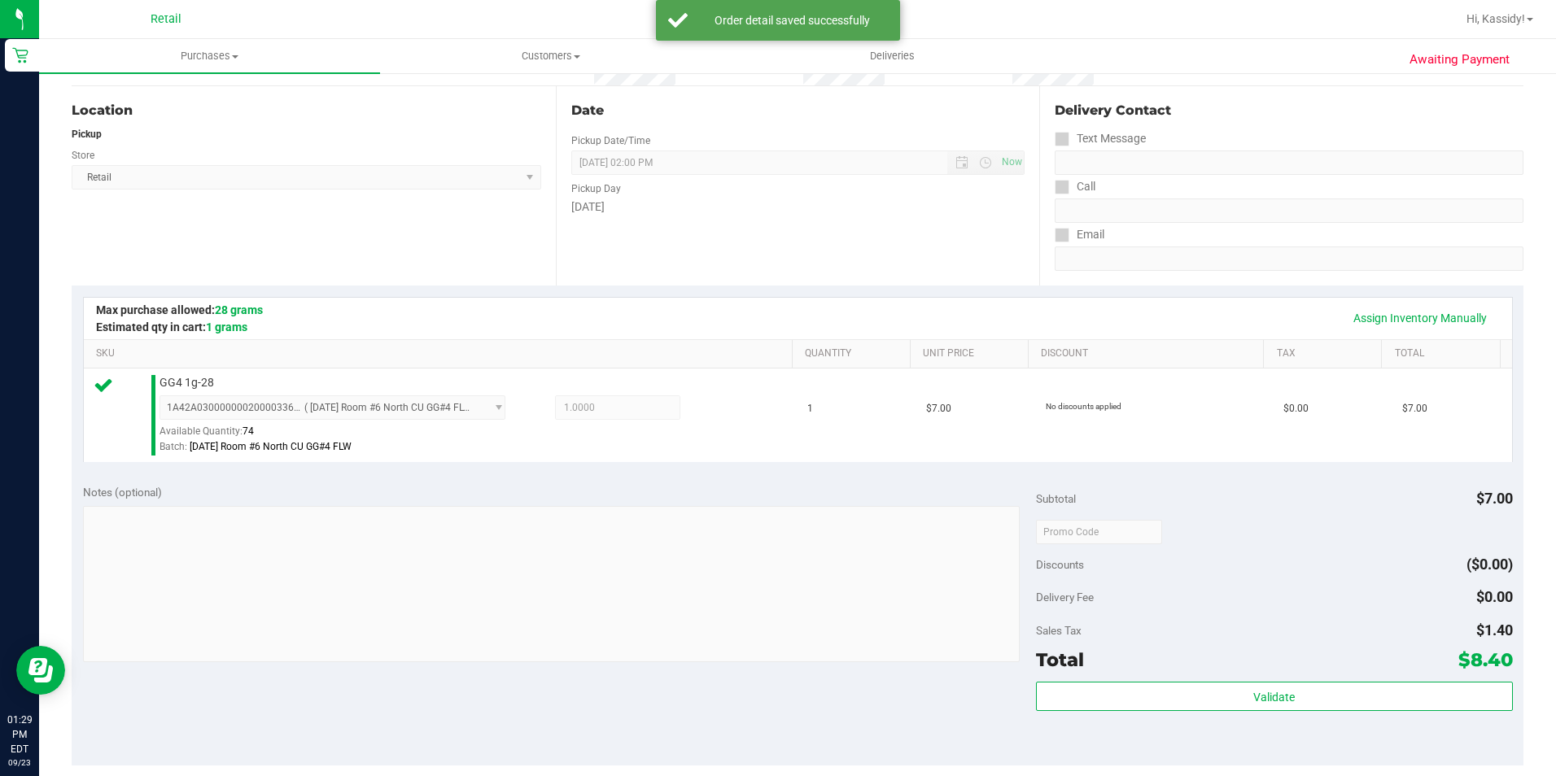
scroll to position [326, 0]
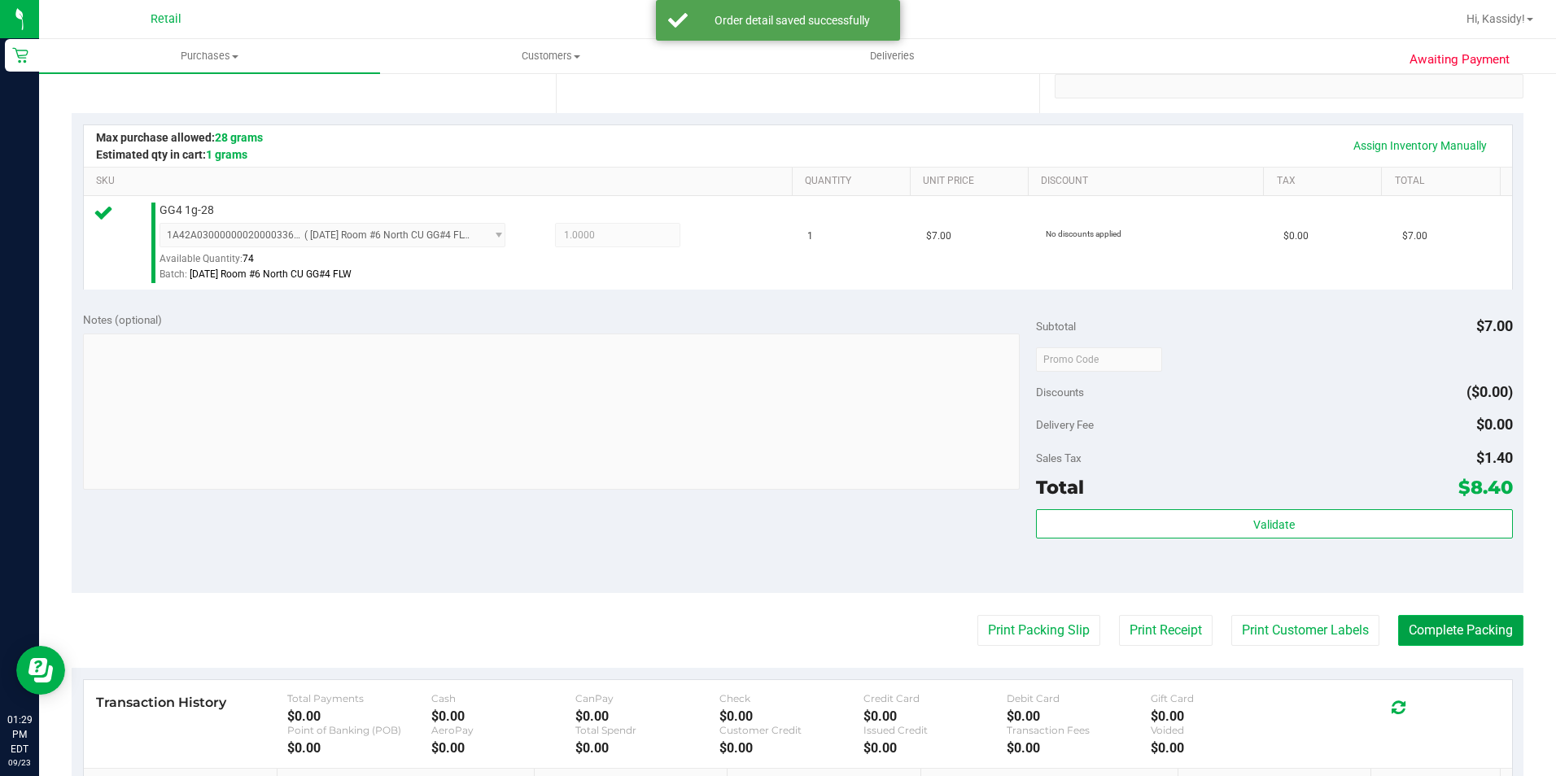
click at [1479, 617] on button "Complete Packing" at bounding box center [1460, 630] width 125 height 31
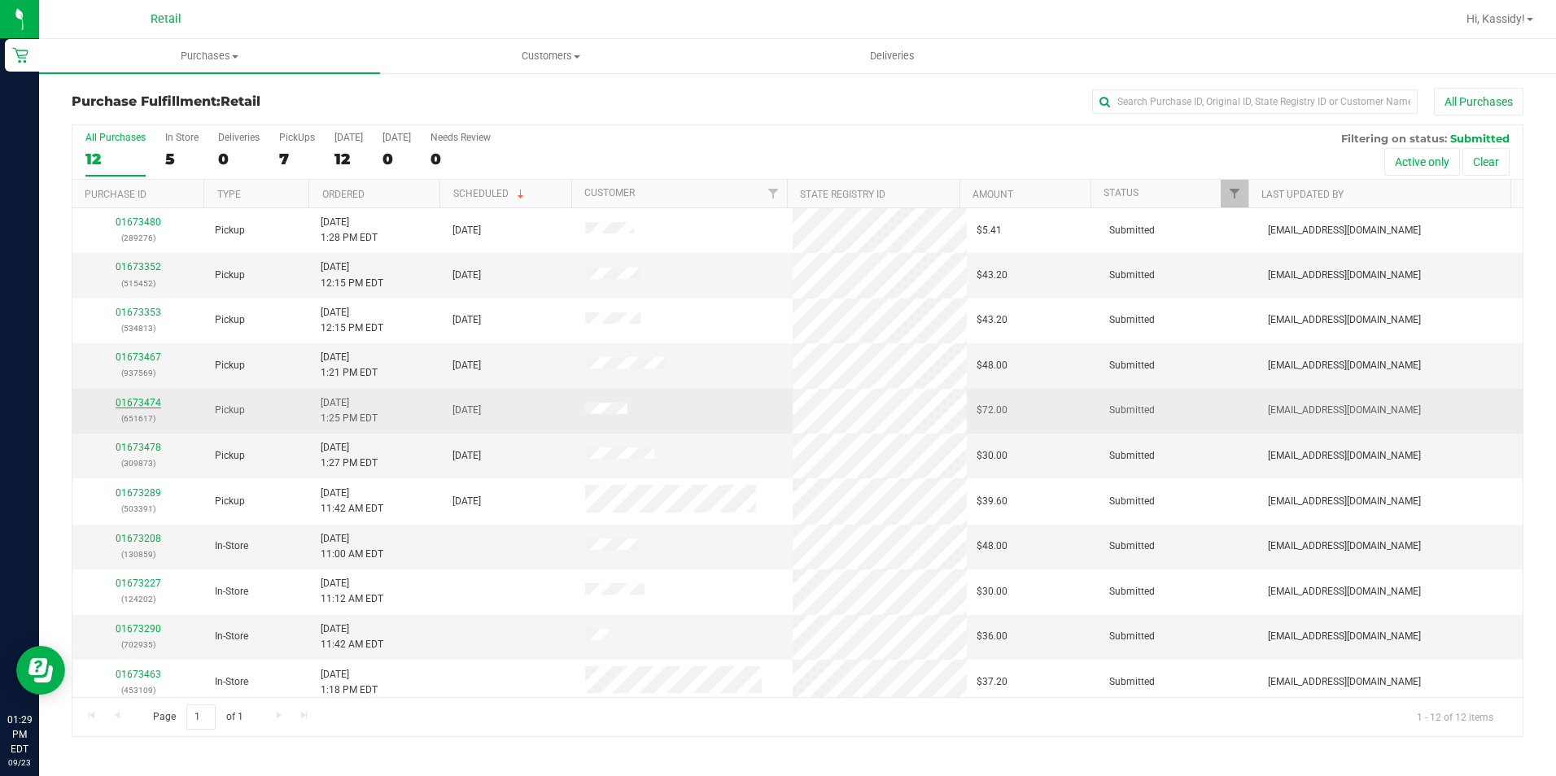
click at [133, 405] on link "01673474" at bounding box center [139, 402] width 46 height 11
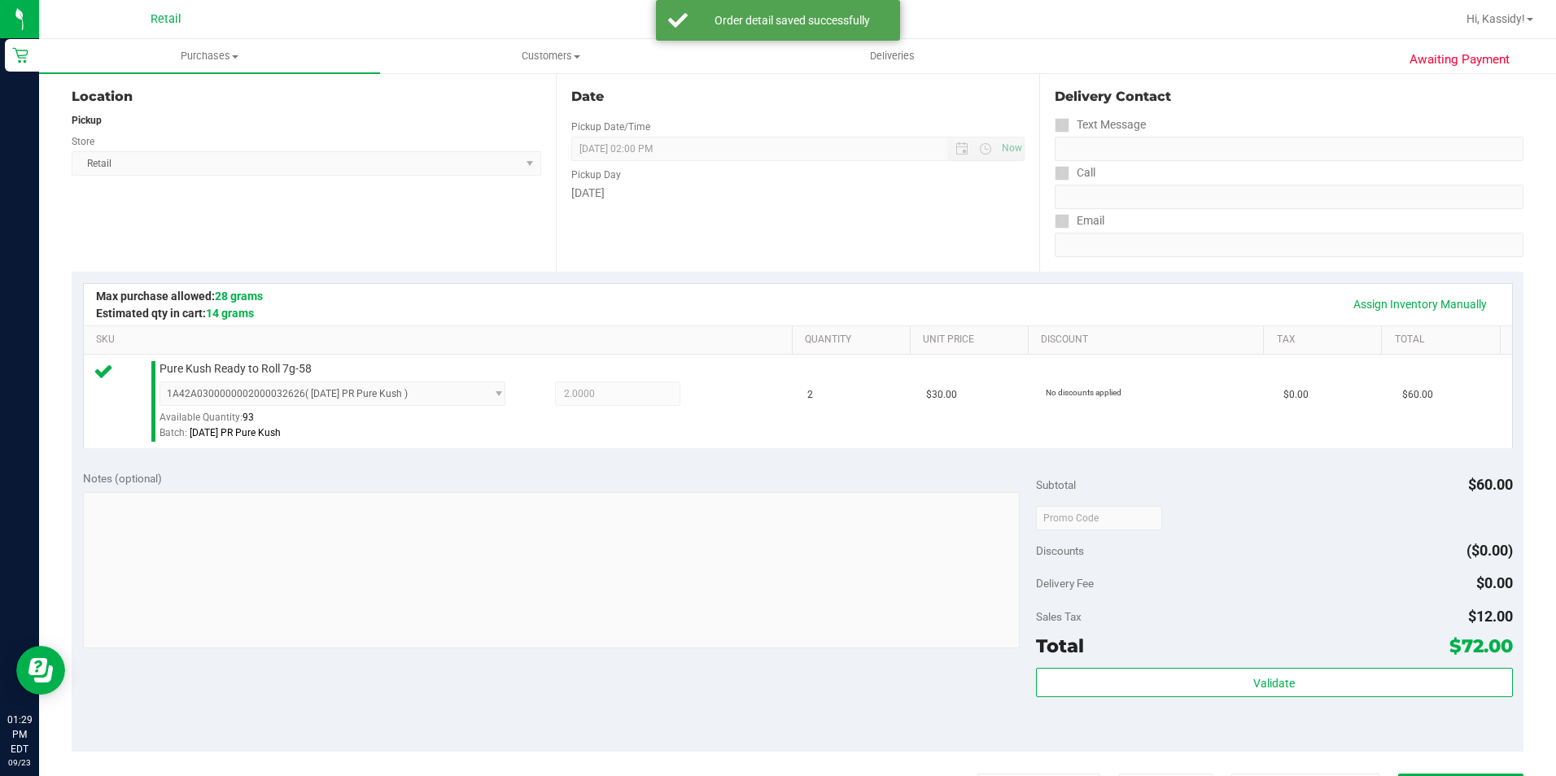
scroll to position [488, 0]
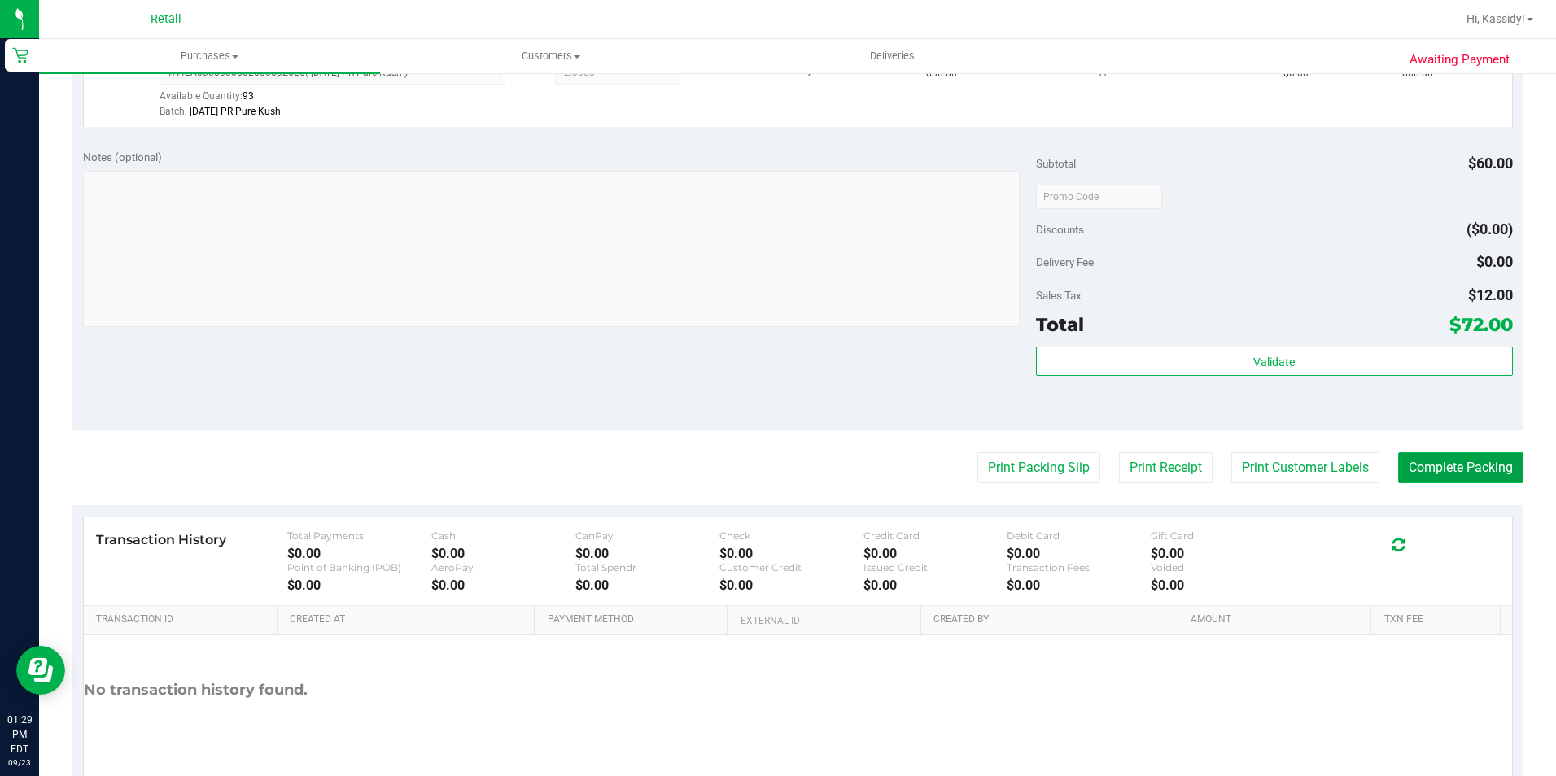
click at [1422, 467] on button "Complete Packing" at bounding box center [1460, 468] width 125 height 31
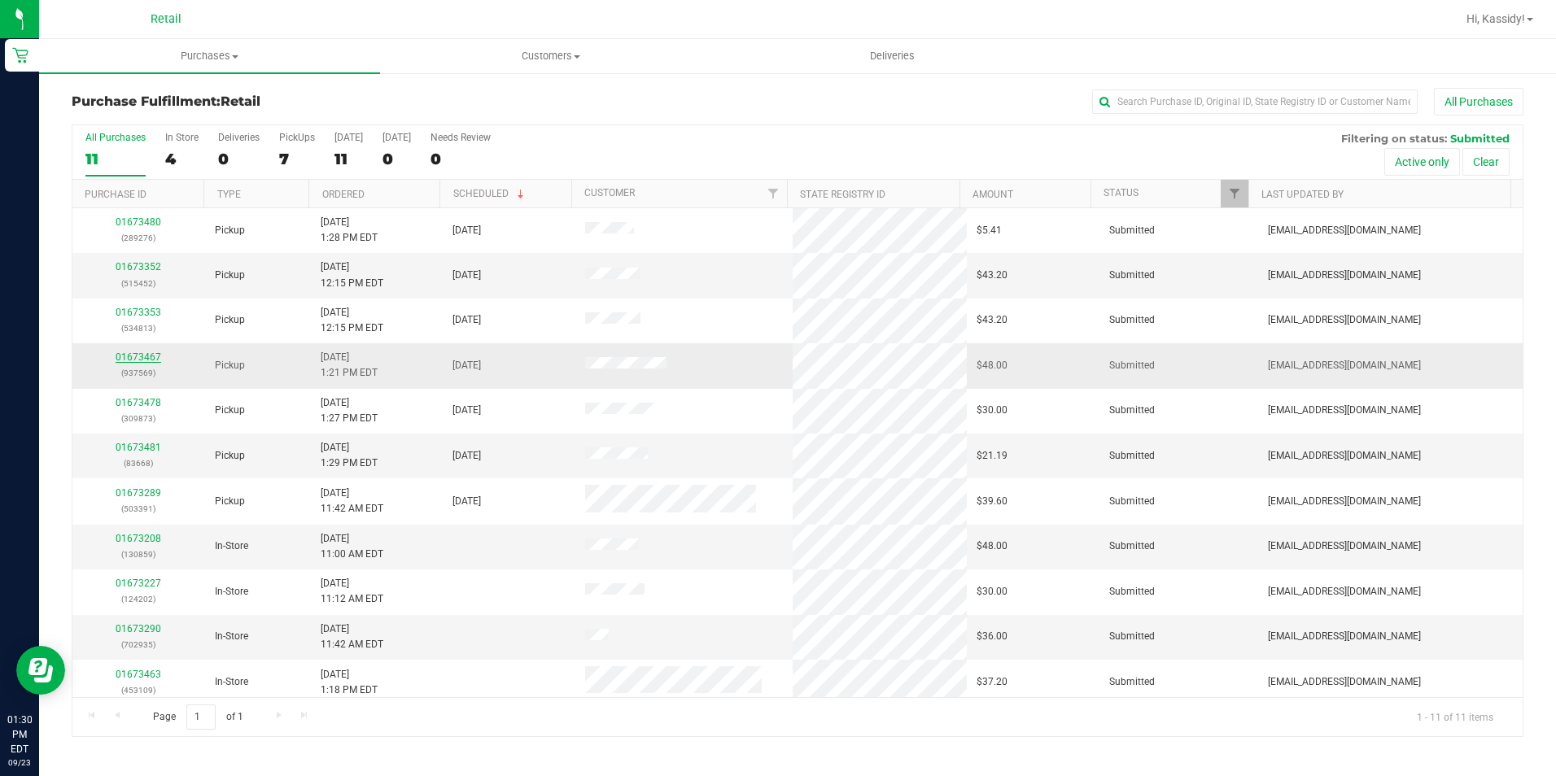
click at [149, 356] on link "01673467" at bounding box center [139, 357] width 46 height 11
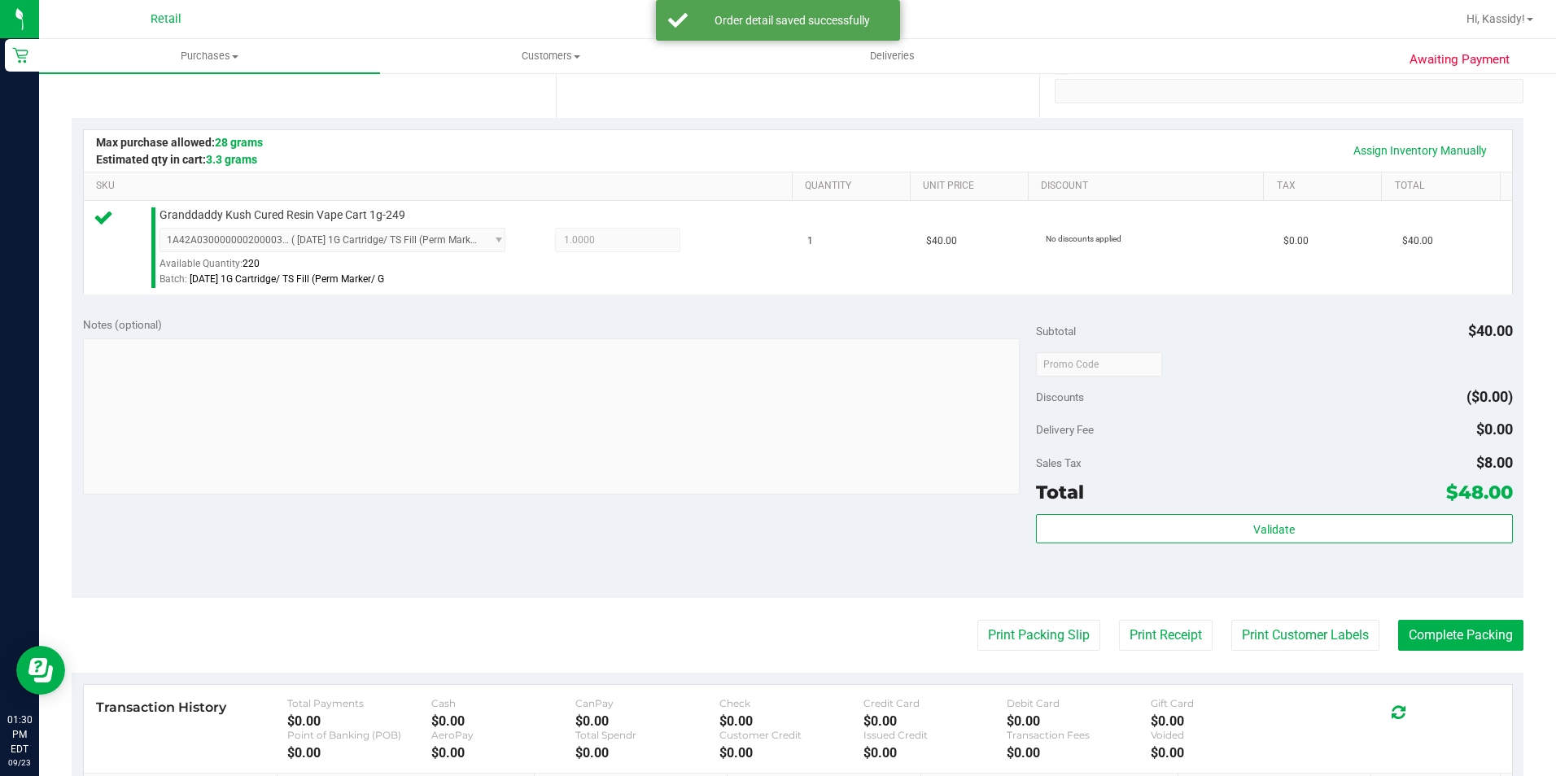
scroll to position [407, 0]
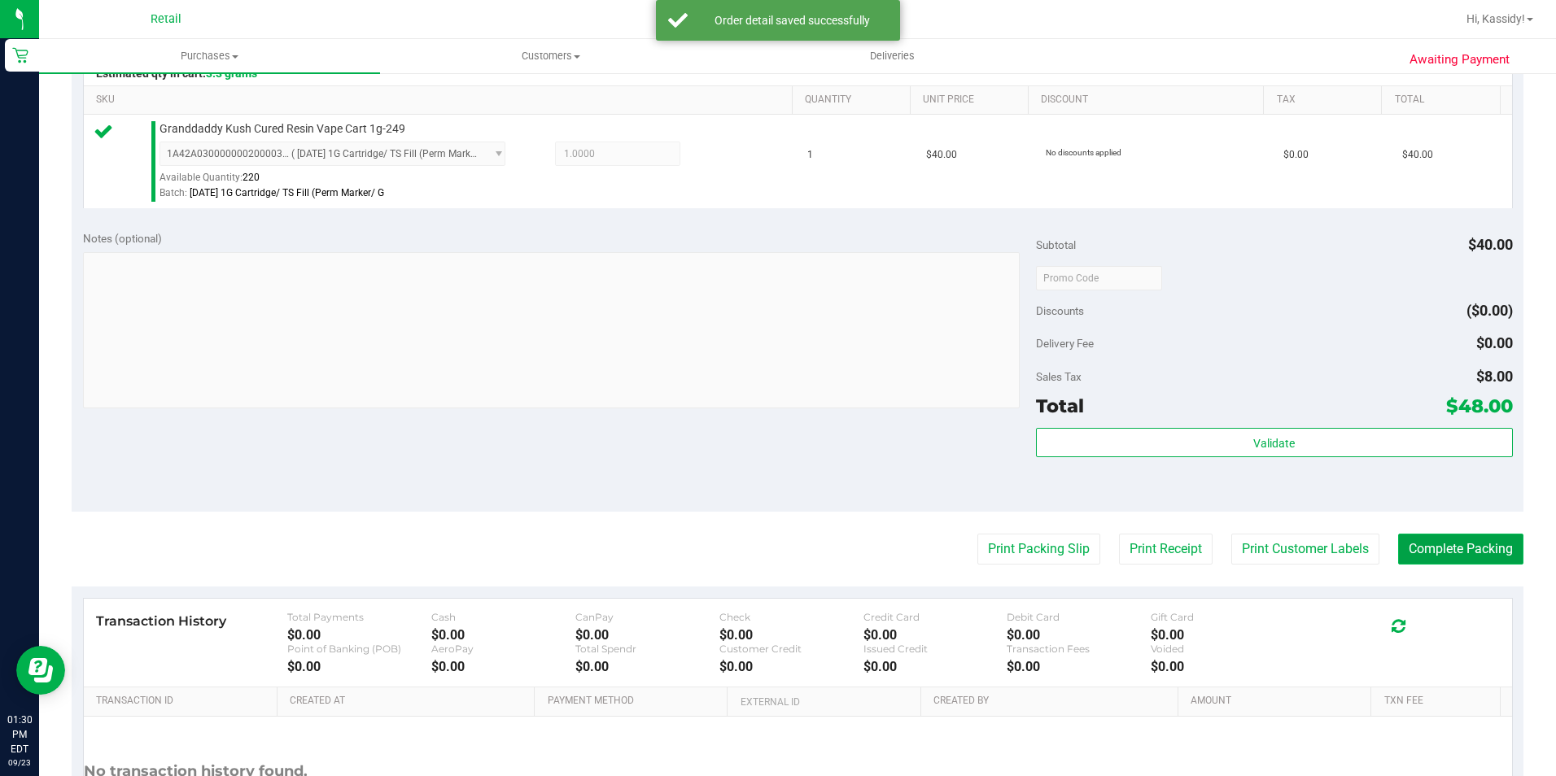
click at [1398, 550] on button "Complete Packing" at bounding box center [1460, 549] width 125 height 31
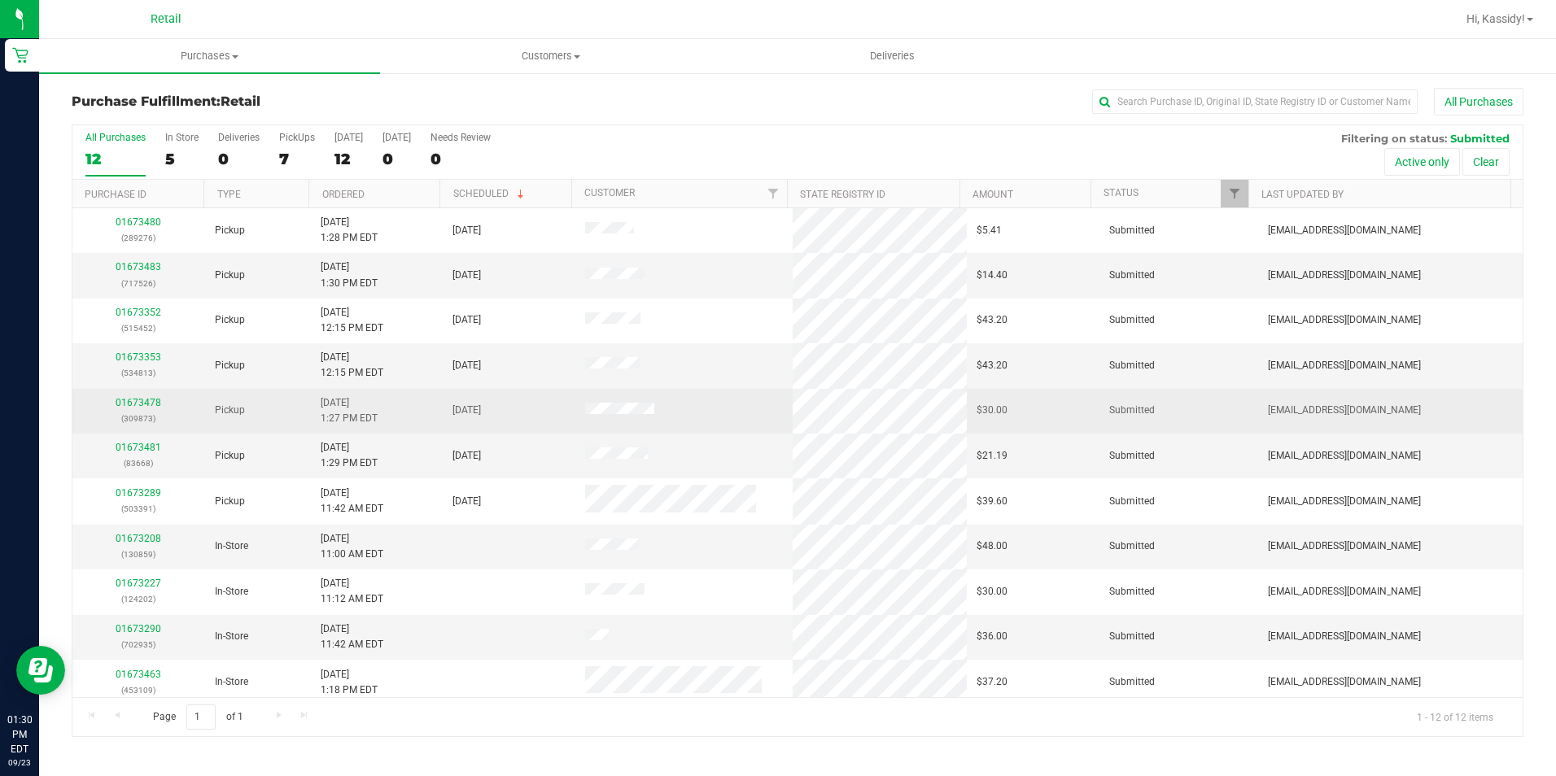
click at [140, 396] on div "01673478 (309873)" at bounding box center [138, 411] width 113 height 31
click at [140, 403] on link "01673478" at bounding box center [139, 402] width 46 height 11
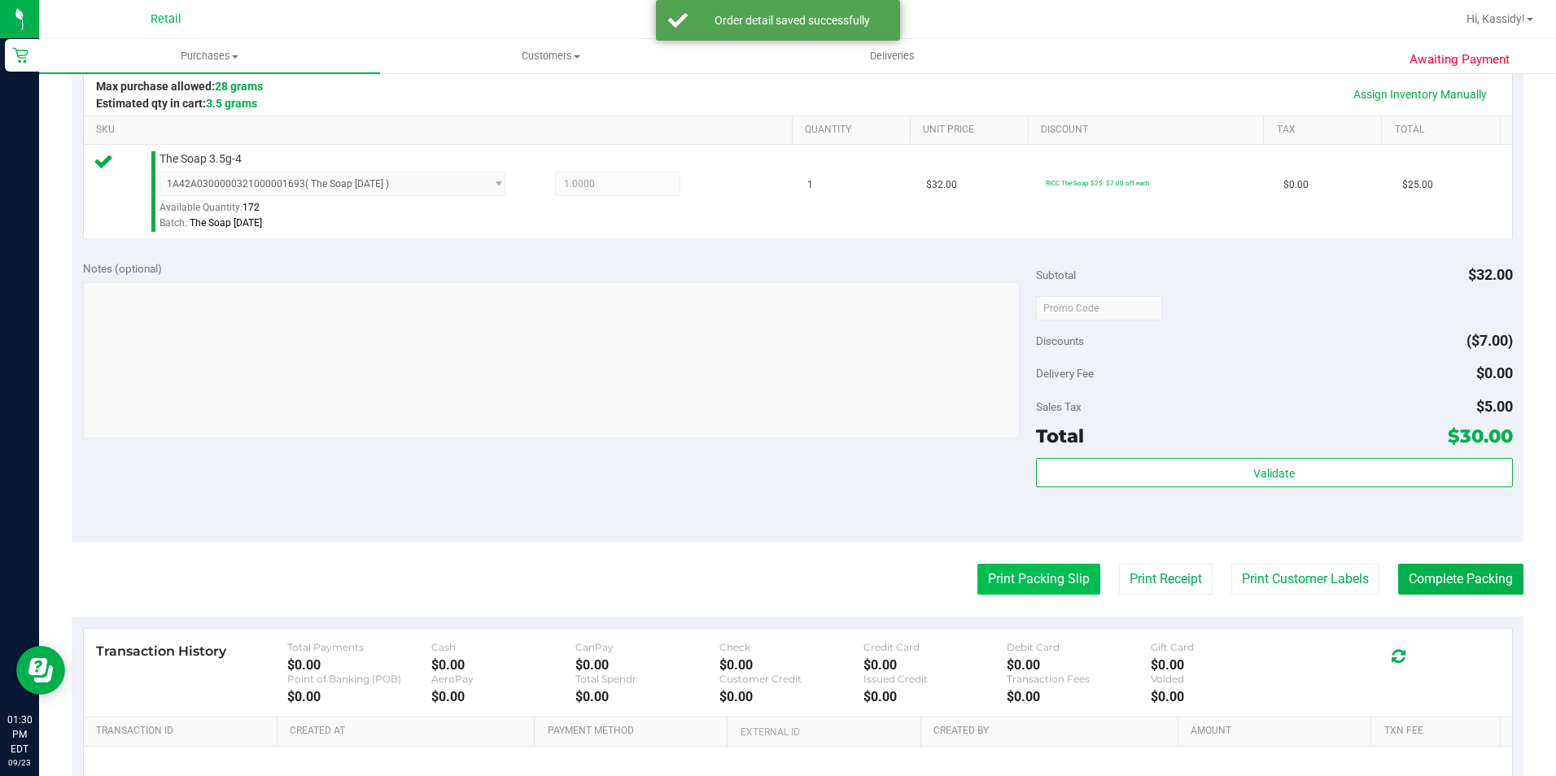
scroll to position [554, 0]
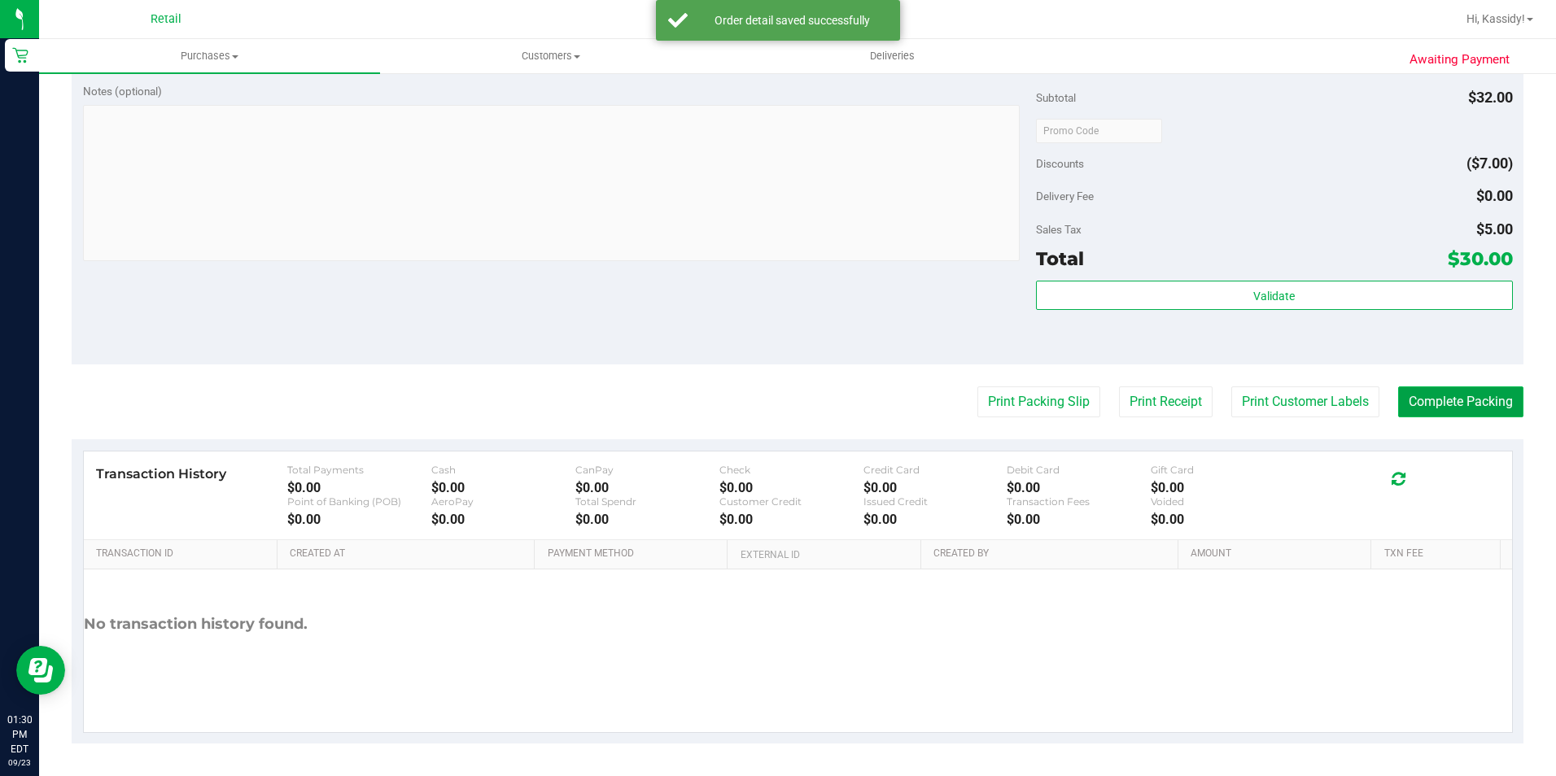
click at [1472, 414] on button "Complete Packing" at bounding box center [1460, 402] width 125 height 31
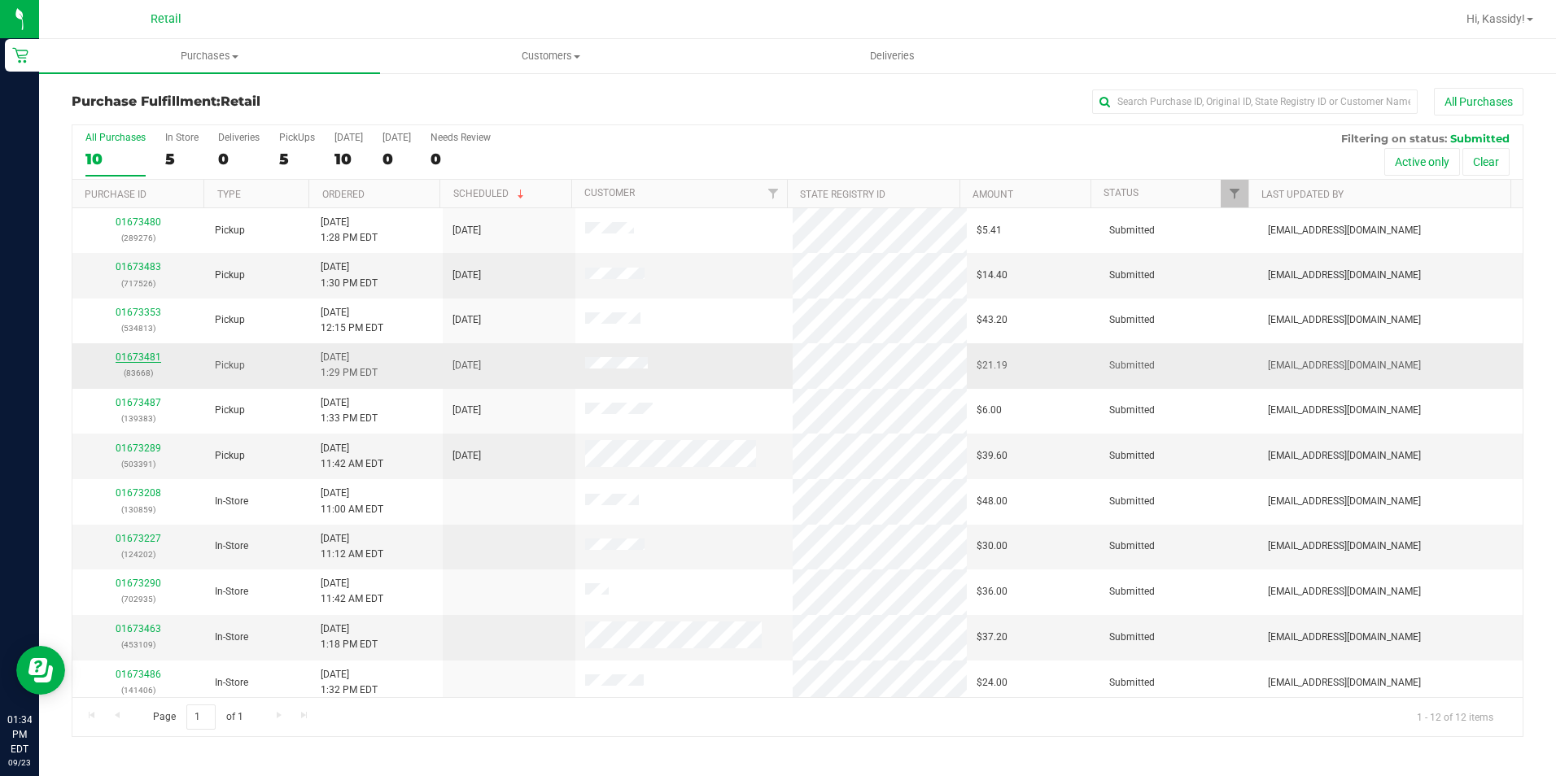
click at [128, 352] on link "01673481" at bounding box center [139, 357] width 46 height 11
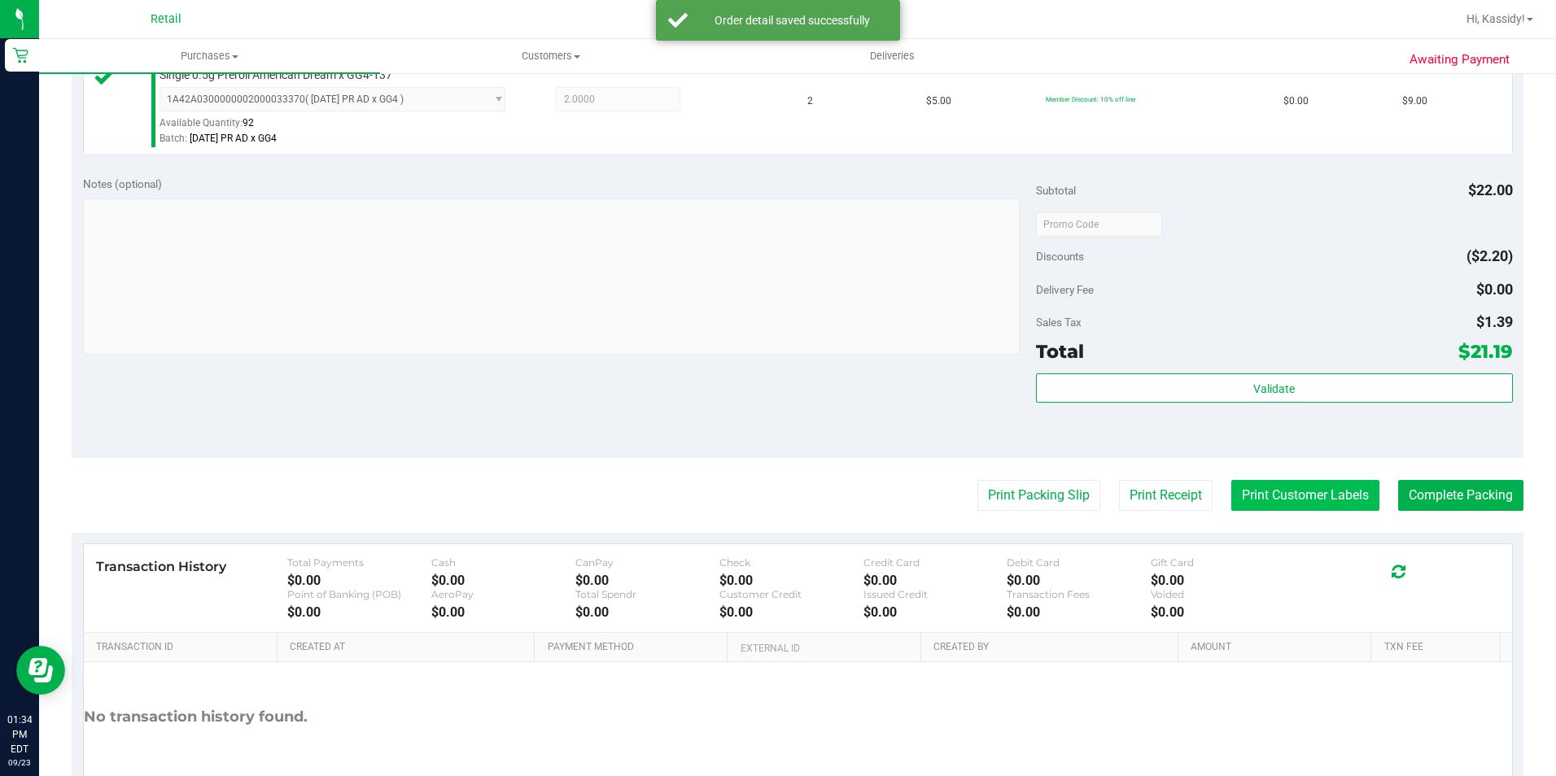
scroll to position [570, 0]
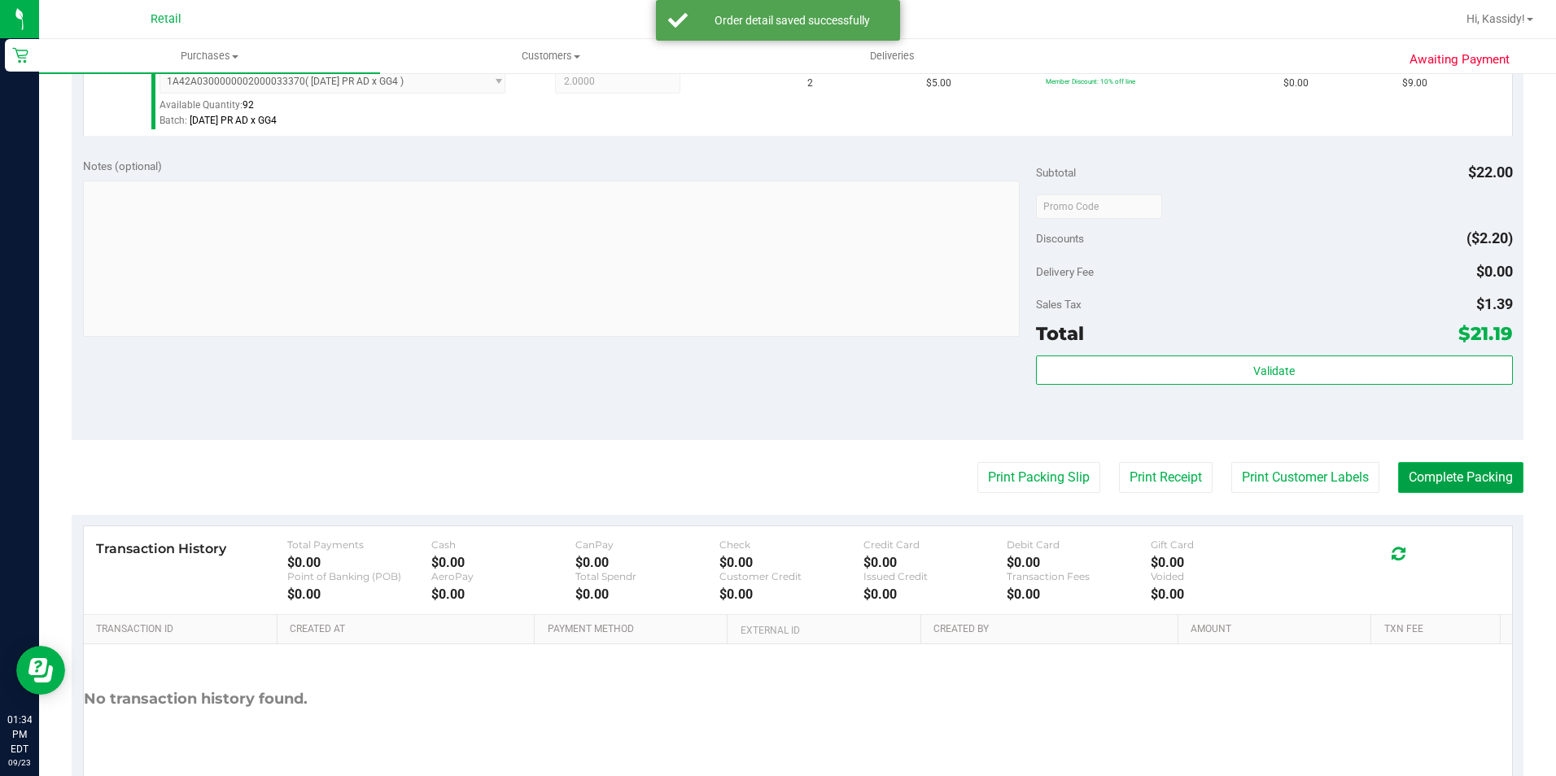
click at [1435, 487] on button "Complete Packing" at bounding box center [1460, 477] width 125 height 31
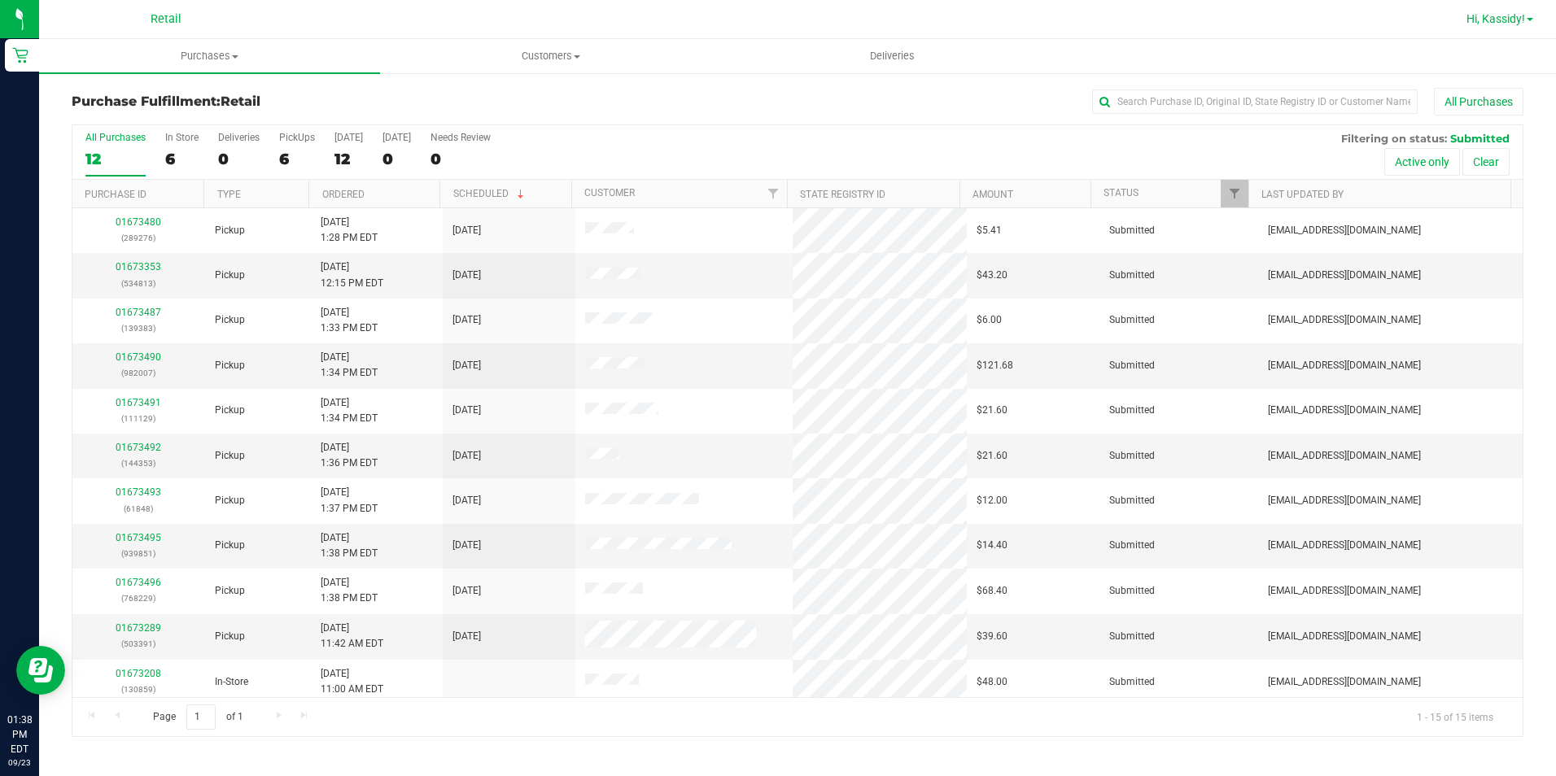
click at [1480, 22] on span "Hi, Kassidy!" at bounding box center [1496, 18] width 59 height 13
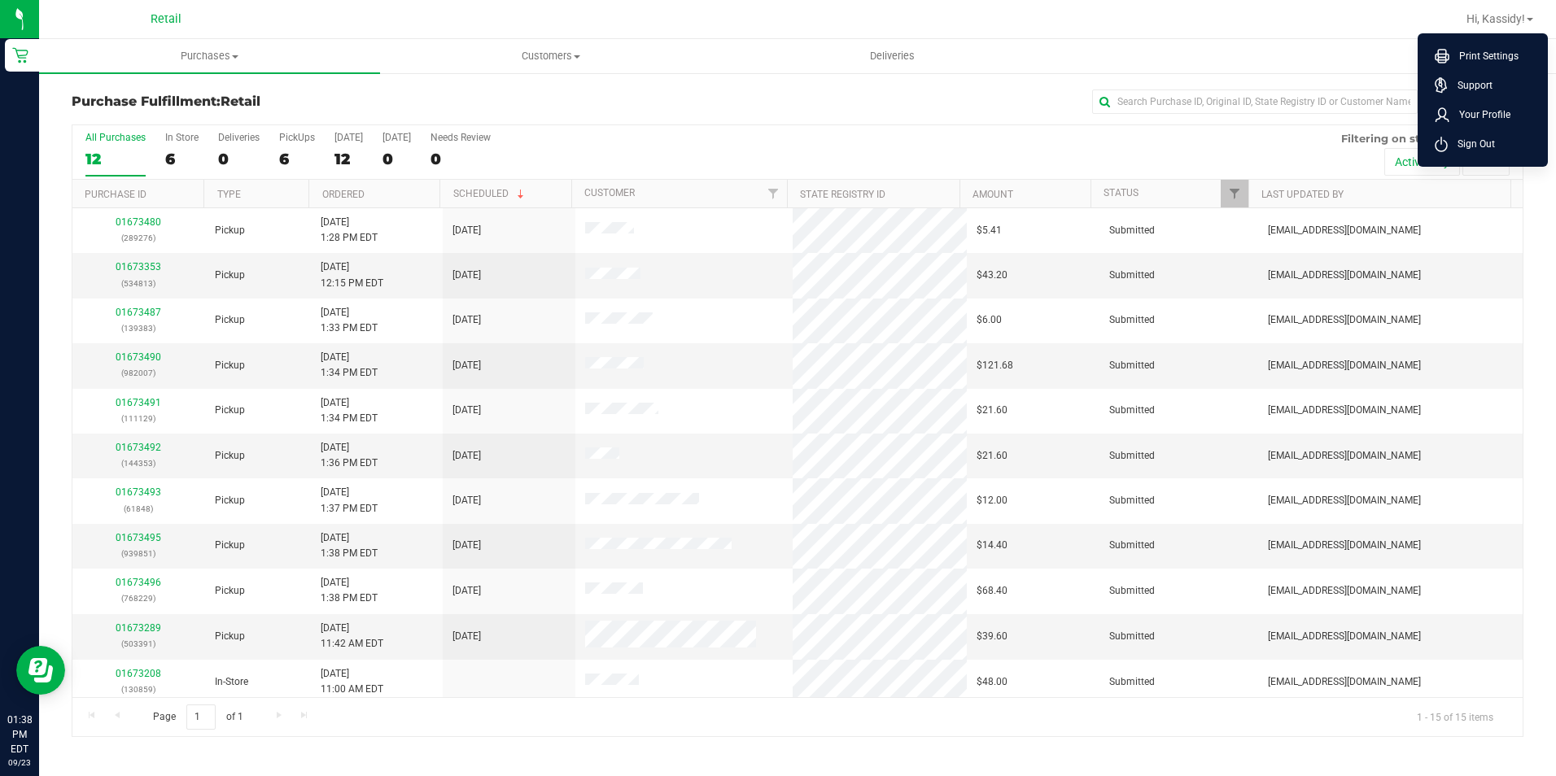
drag, startPoint x: 1477, startPoint y: 135, endPoint x: 1448, endPoint y: 137, distance: 29.3
click at [1477, 135] on li "Sign Out" at bounding box center [1483, 143] width 122 height 29
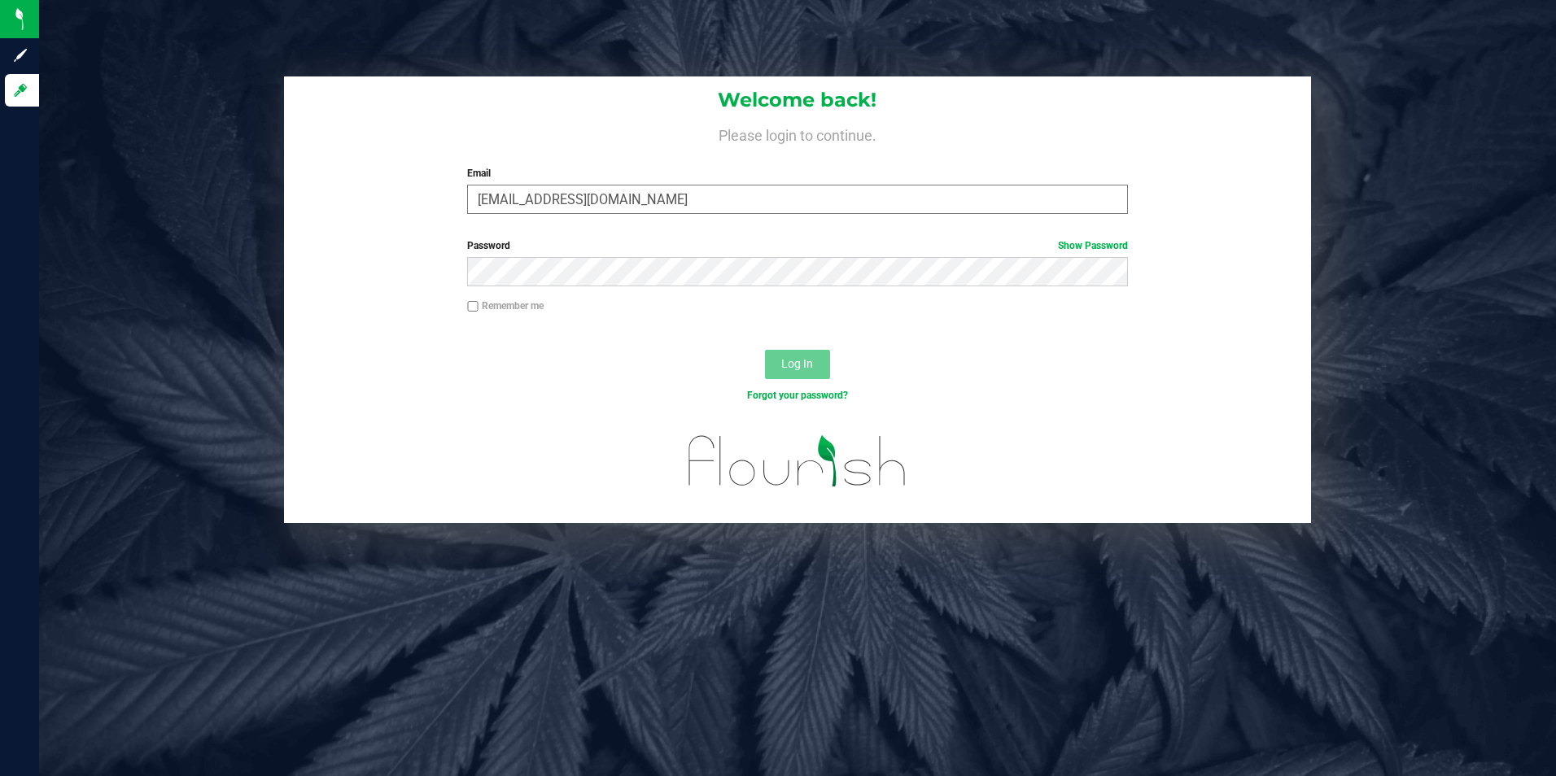
click at [628, 212] on input "[EMAIL_ADDRESS][DOMAIN_NAME]" at bounding box center [797, 199] width 661 height 29
click at [682, 211] on input "[EMAIL_ADDRESS][DOMAIN_NAME]" at bounding box center [797, 199] width 661 height 29
type input "[EMAIL_ADDRESS][DOMAIN_NAME]"
click at [779, 377] on button "Log In" at bounding box center [797, 364] width 65 height 29
